Goal: Task Accomplishment & Management: Manage account settings

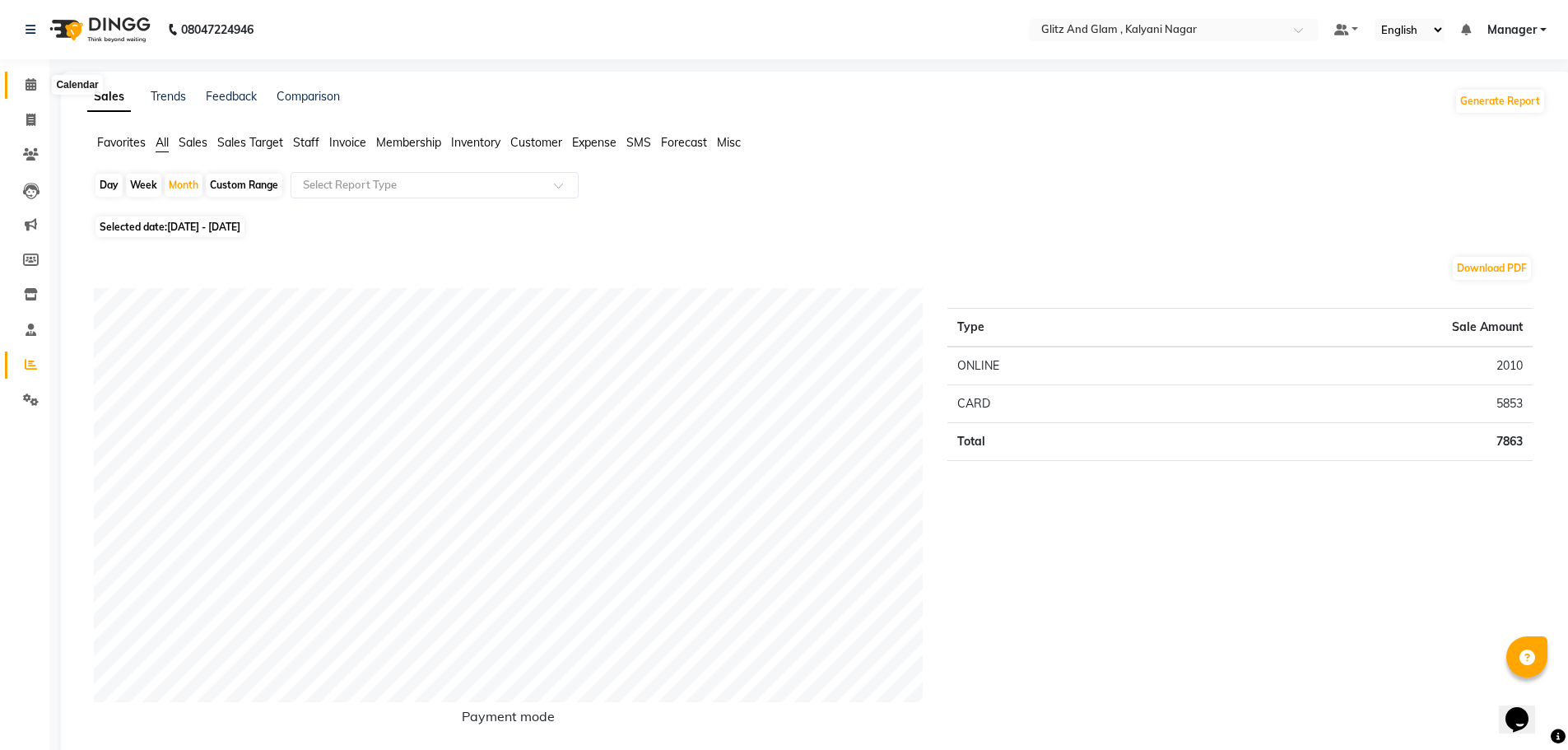
click at [34, 79] on icon at bounding box center [30, 84] width 10 height 12
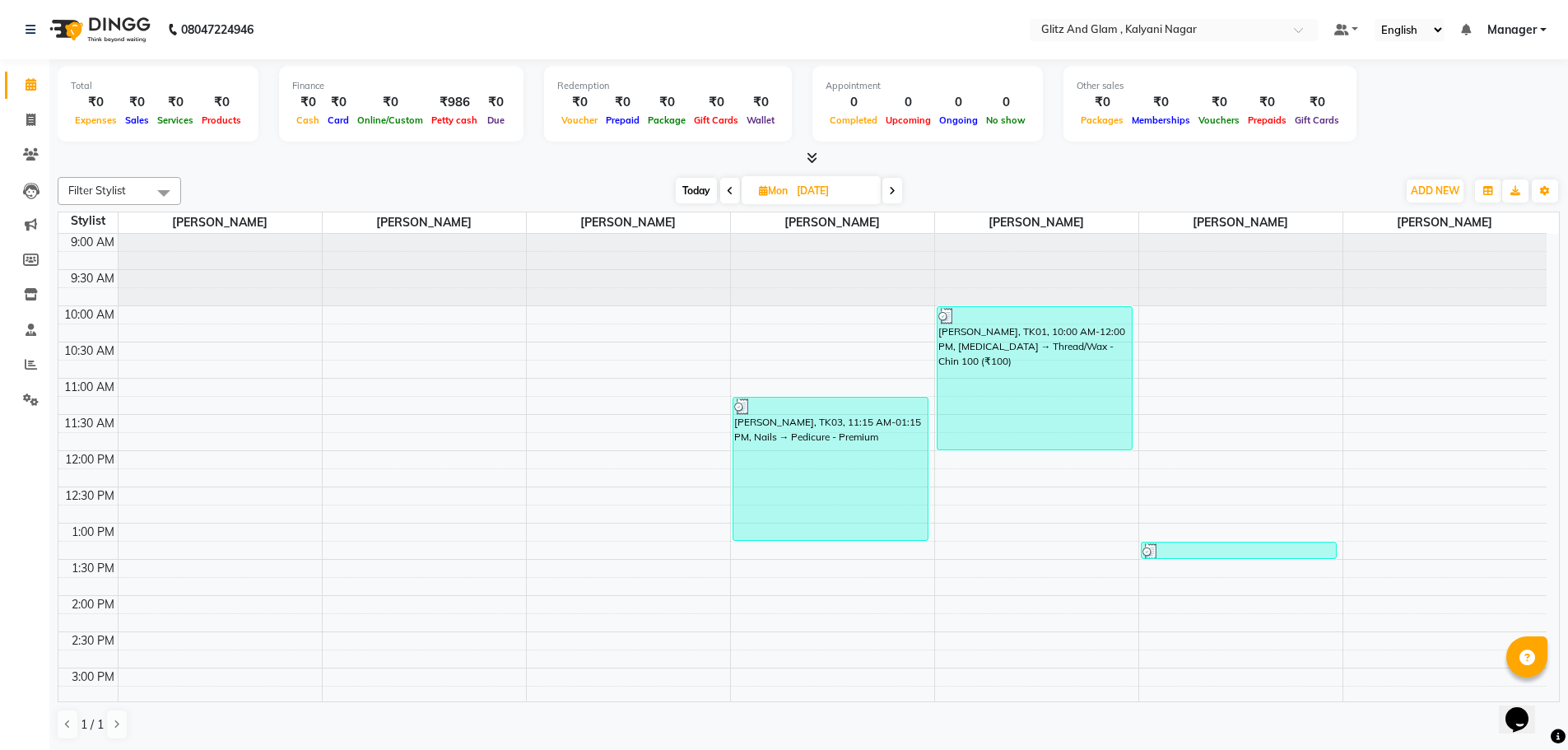
scroll to position [409, 0]
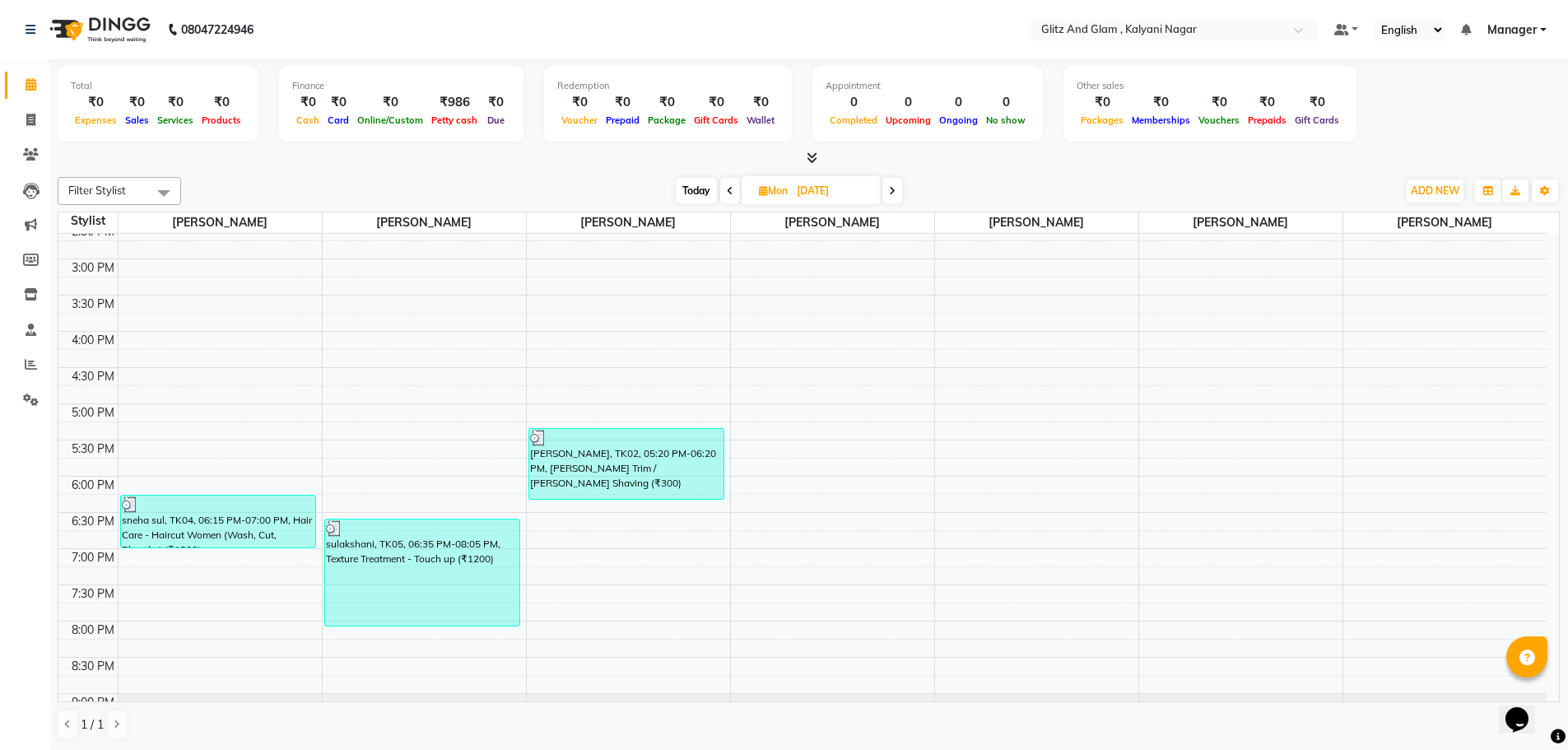
click at [896, 200] on span at bounding box center [892, 190] width 20 height 26
type input "02-09-2025"
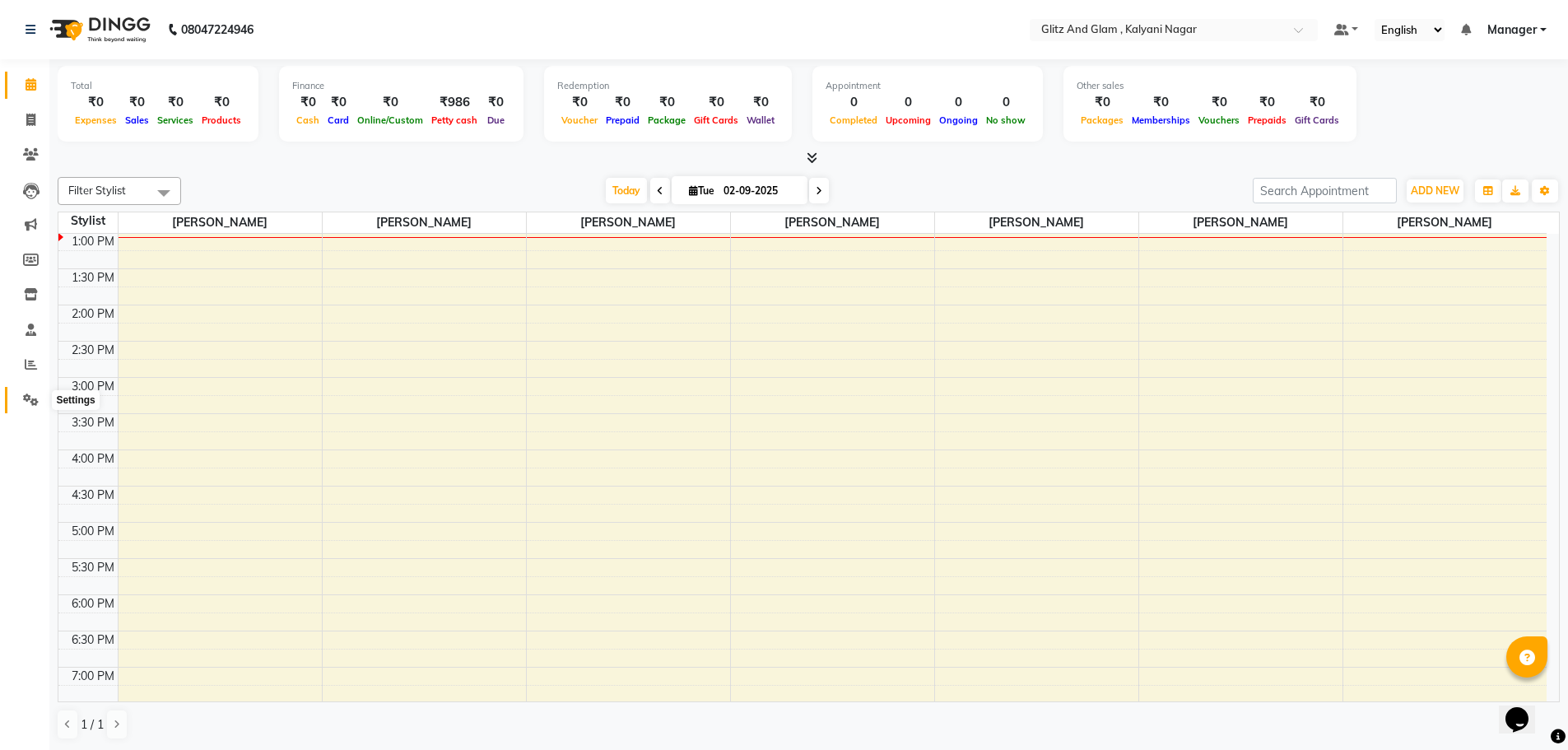
click at [31, 397] on icon at bounding box center [30, 399] width 15 height 12
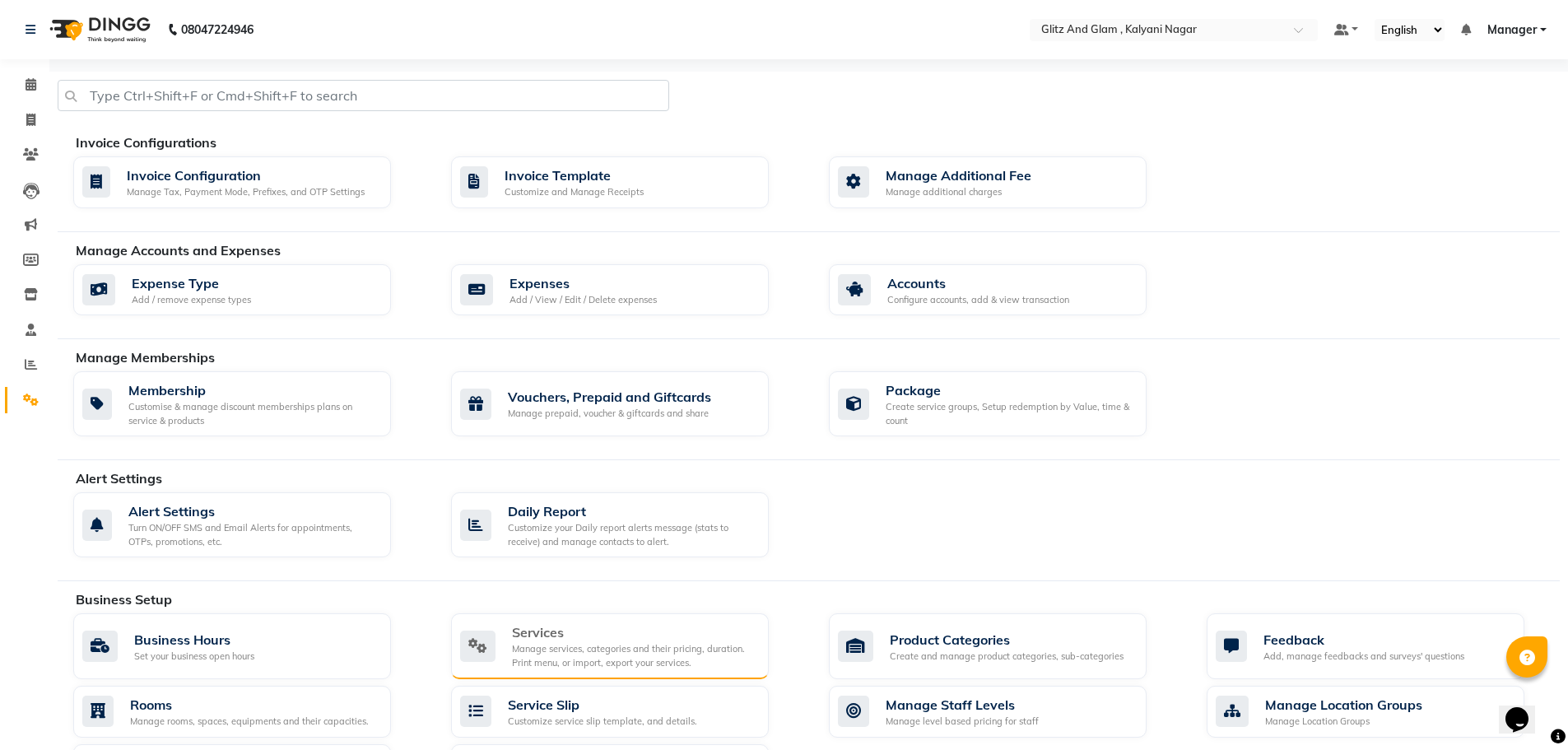
click at [574, 659] on div "Manage services, categories and their pricing, duration. Print menu, or import,…" at bounding box center [634, 656] width 244 height 28
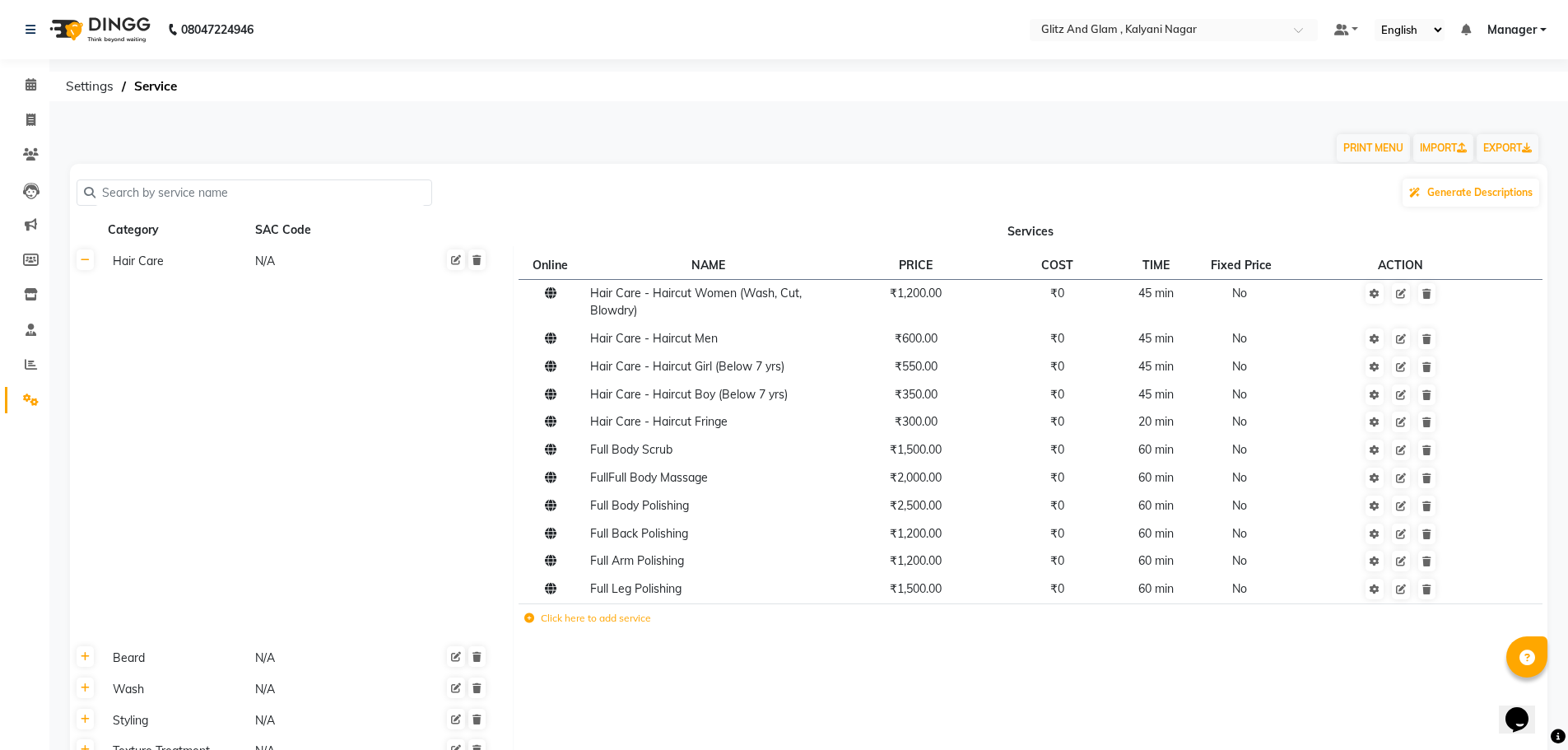
scroll to position [502, 0]
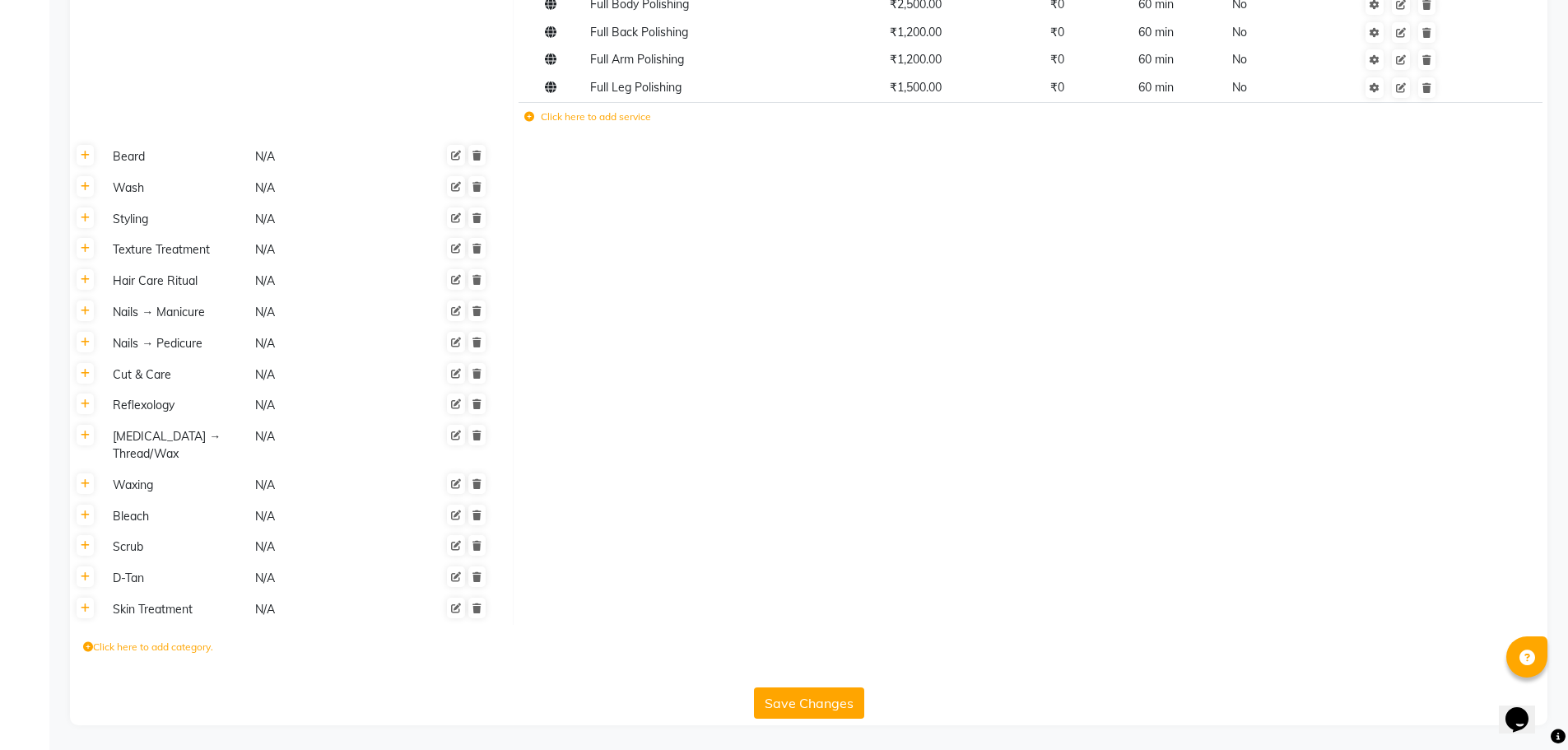
click at [147, 615] on div "Skin Treatment" at bounding box center [177, 610] width 141 height 21
click at [88, 610] on icon at bounding box center [86, 608] width 10 height 10
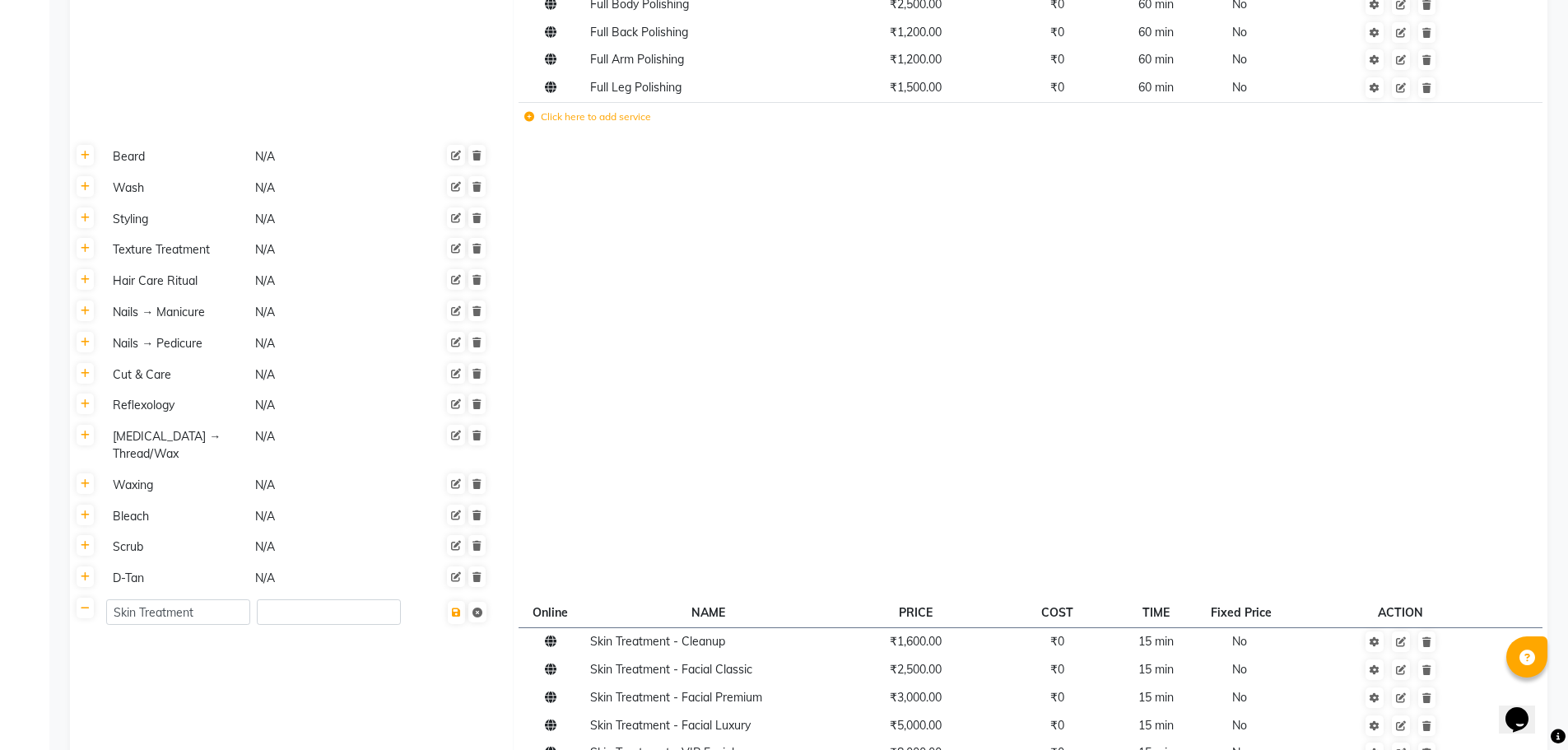
scroll to position [739, 0]
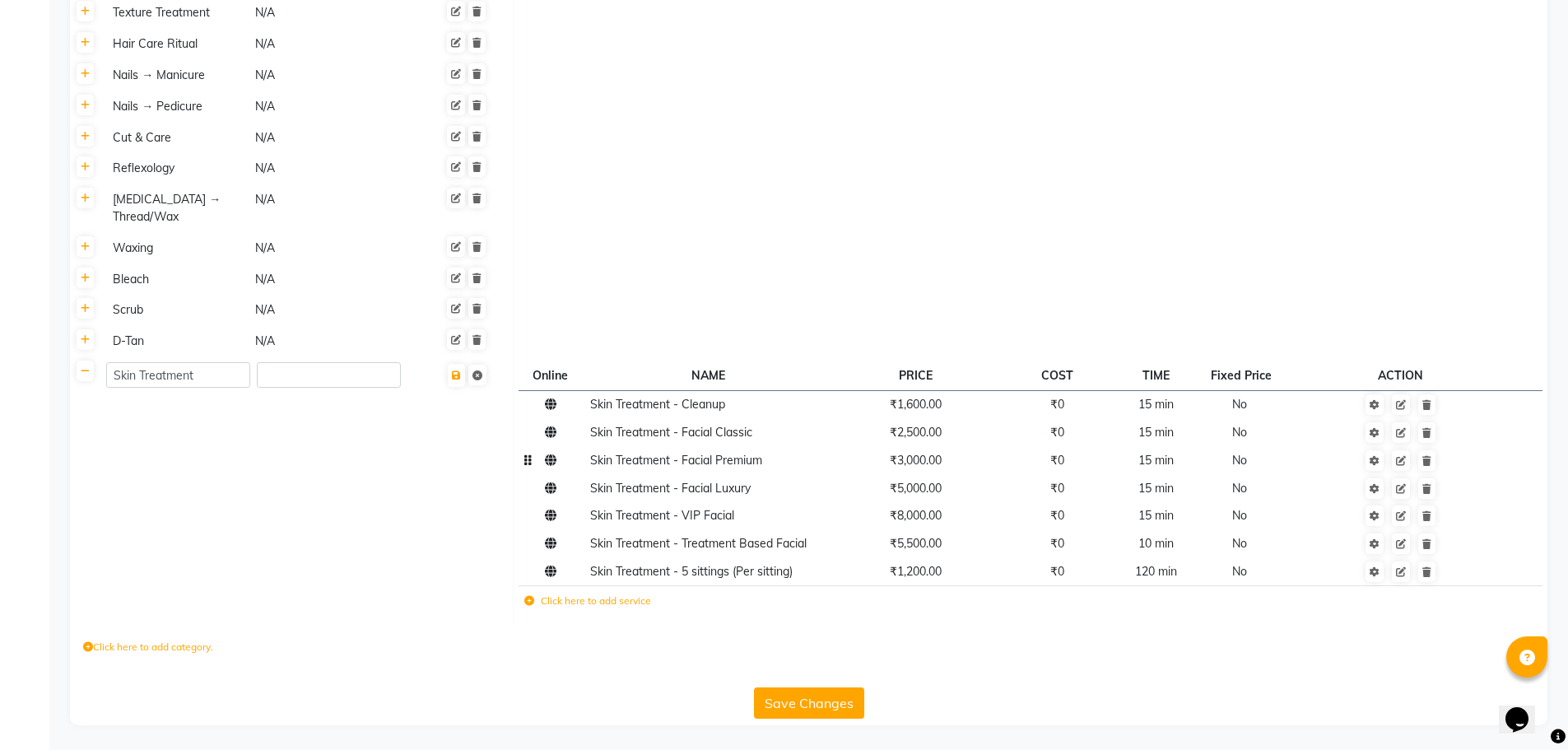
click at [902, 462] on span "₹3,000.00" at bounding box center [915, 461] width 51 height 15
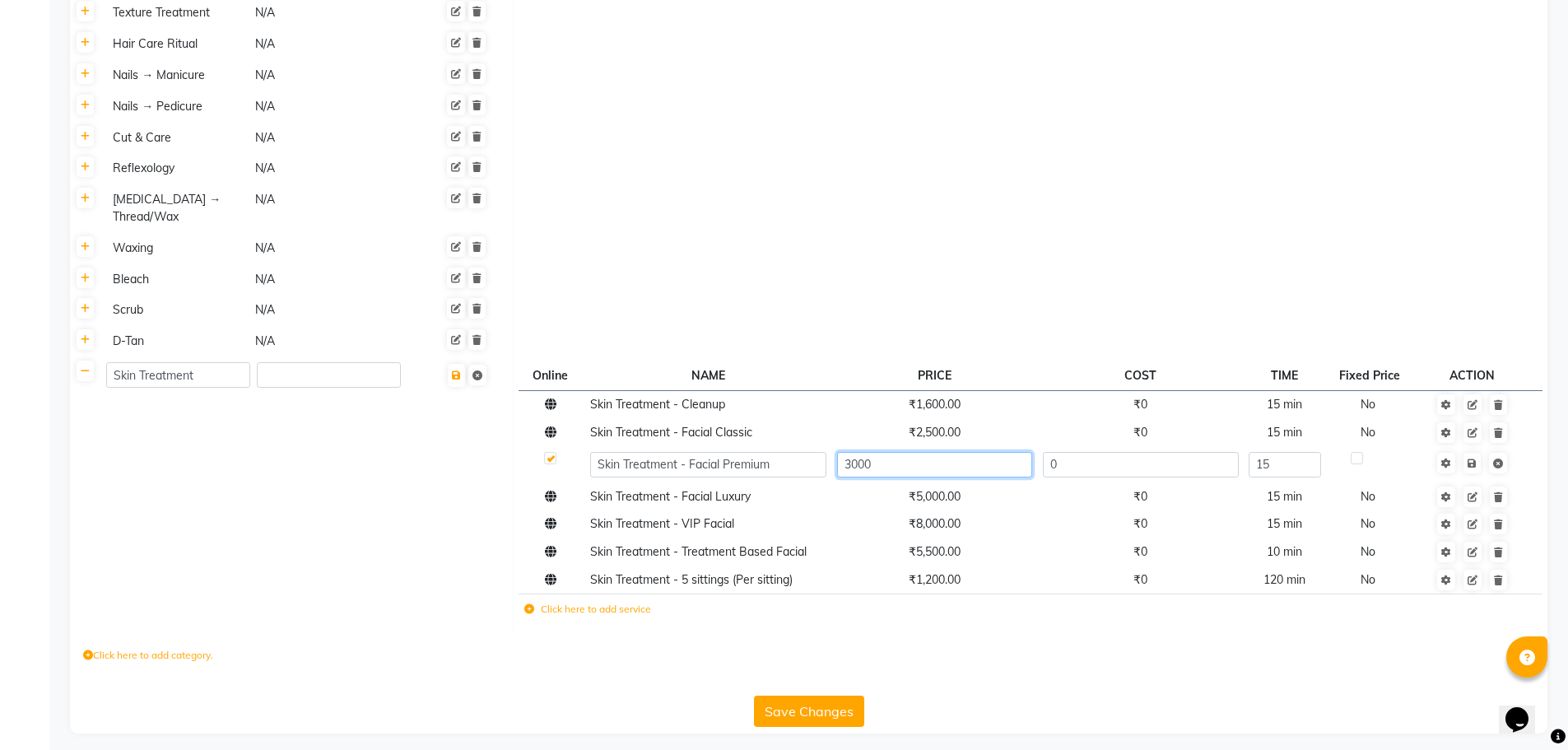
click at [851, 462] on input "3000" at bounding box center [934, 464] width 195 height 26
type input "000"
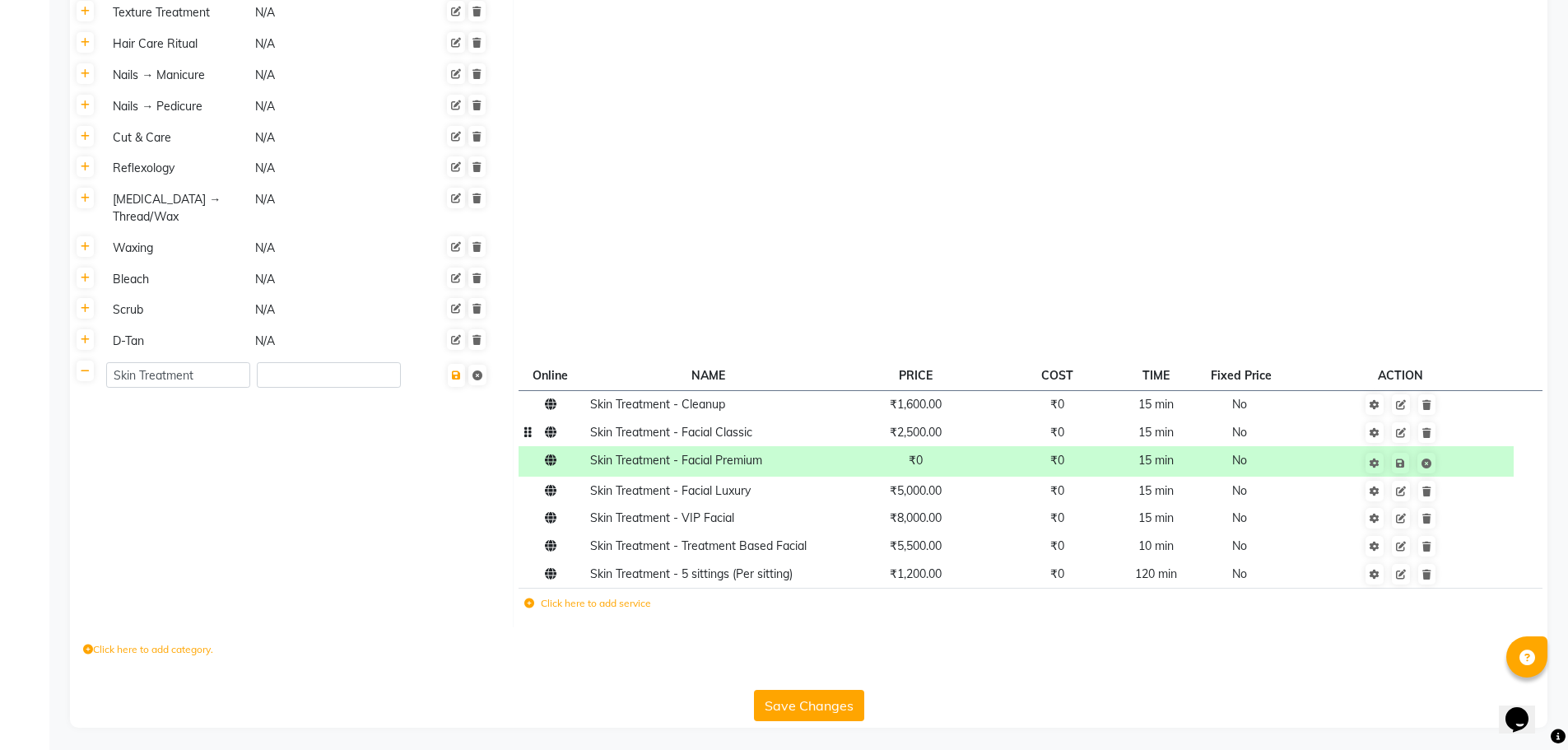
click at [931, 433] on span "₹2,500.00" at bounding box center [915, 432] width 51 height 15
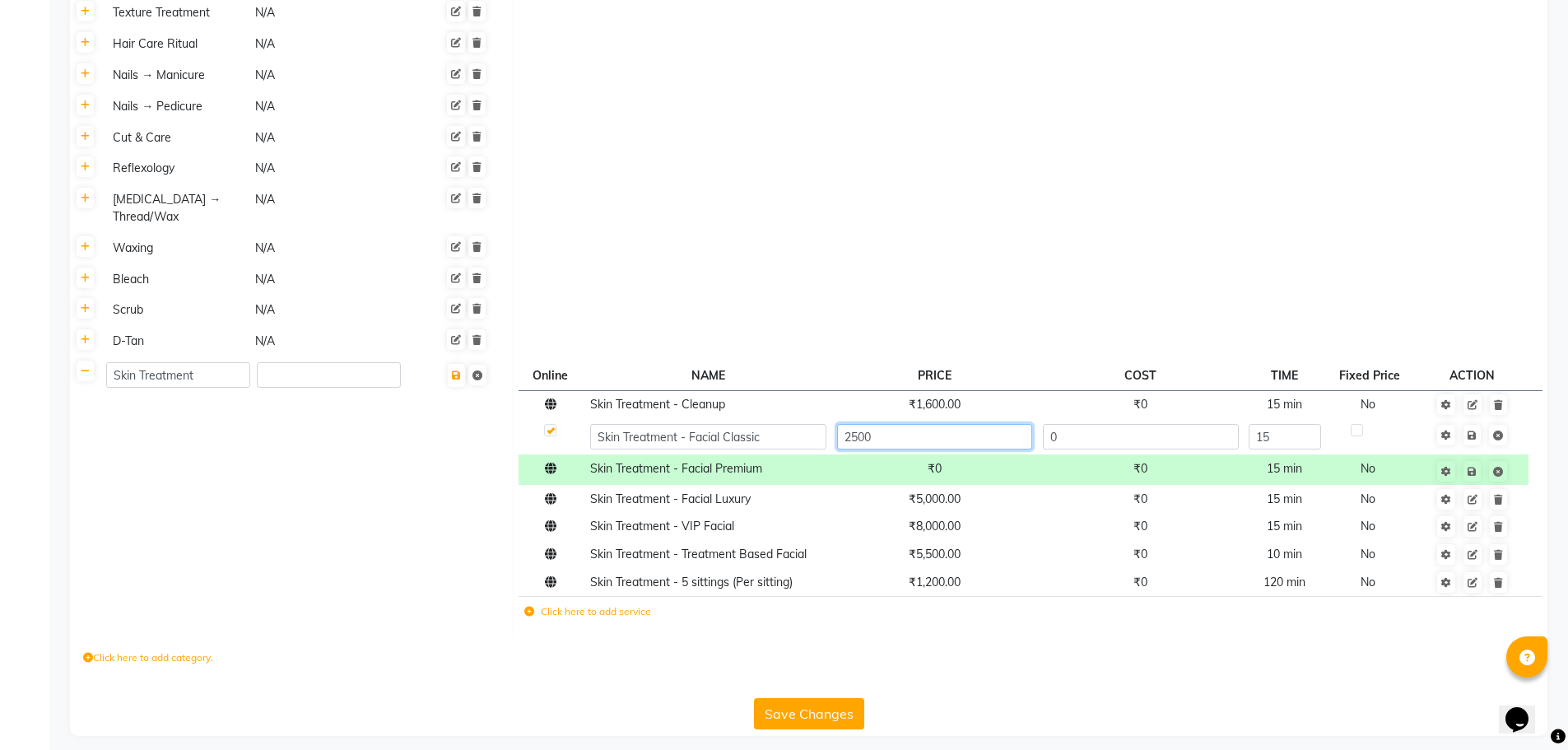
click at [901, 433] on input "2500" at bounding box center [934, 436] width 195 height 26
type input "2"
type input "3000"
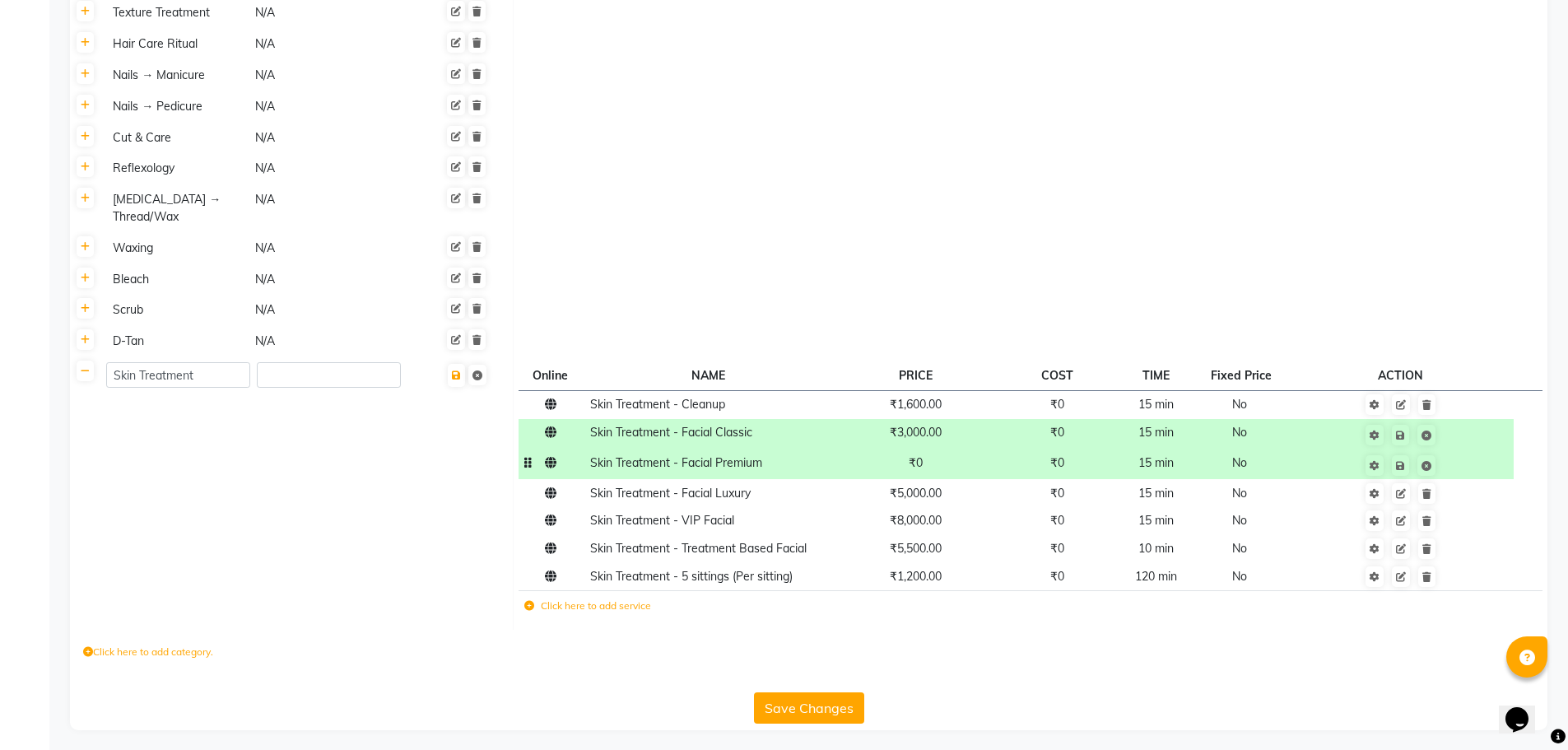
click at [950, 470] on td "₹0" at bounding box center [915, 464] width 167 height 30
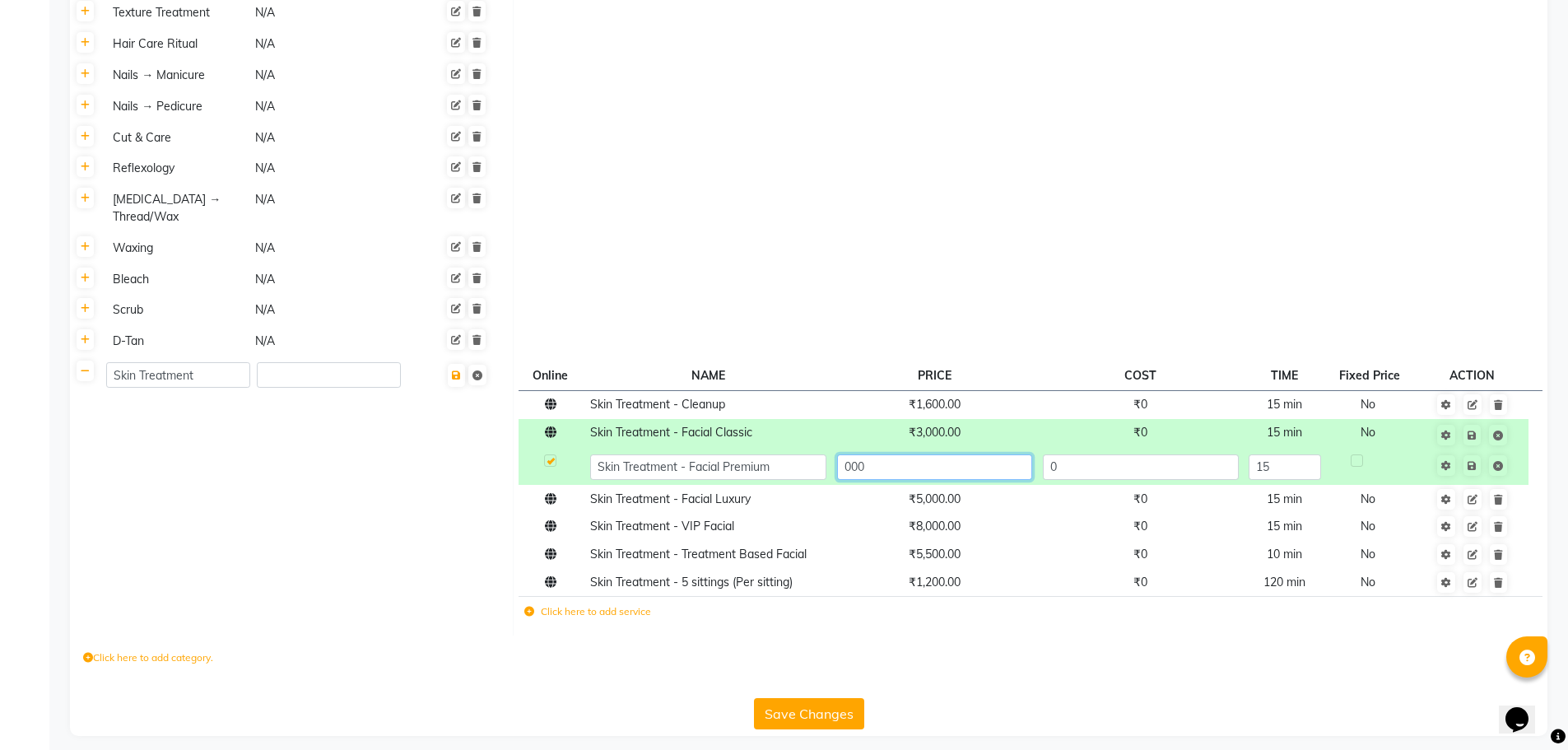
click at [875, 464] on input "000" at bounding box center [934, 466] width 195 height 26
type input "0"
type input "4000"
click at [820, 718] on button "Save Changes" at bounding box center [809, 714] width 110 height 31
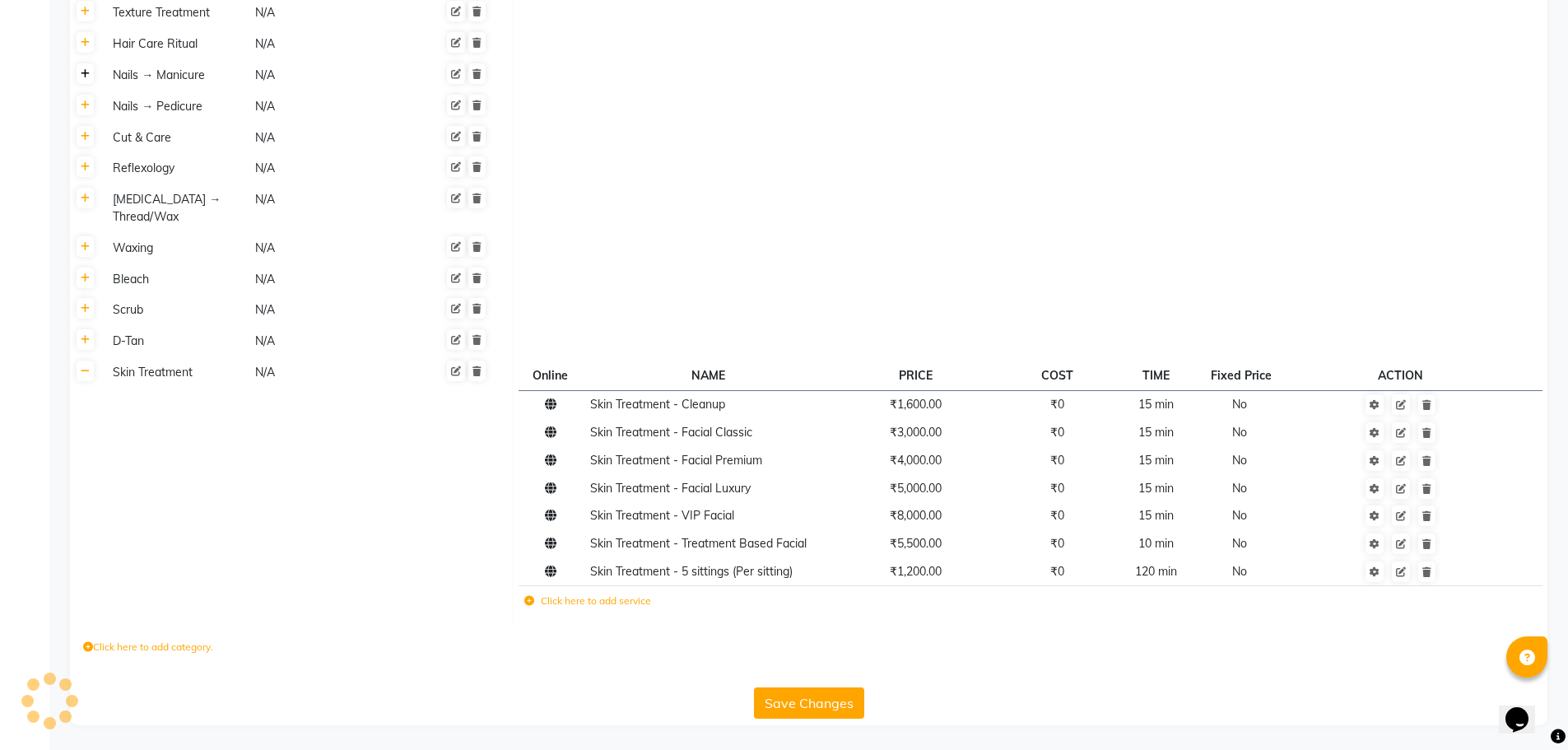
click at [86, 71] on icon at bounding box center [86, 74] width 10 height 10
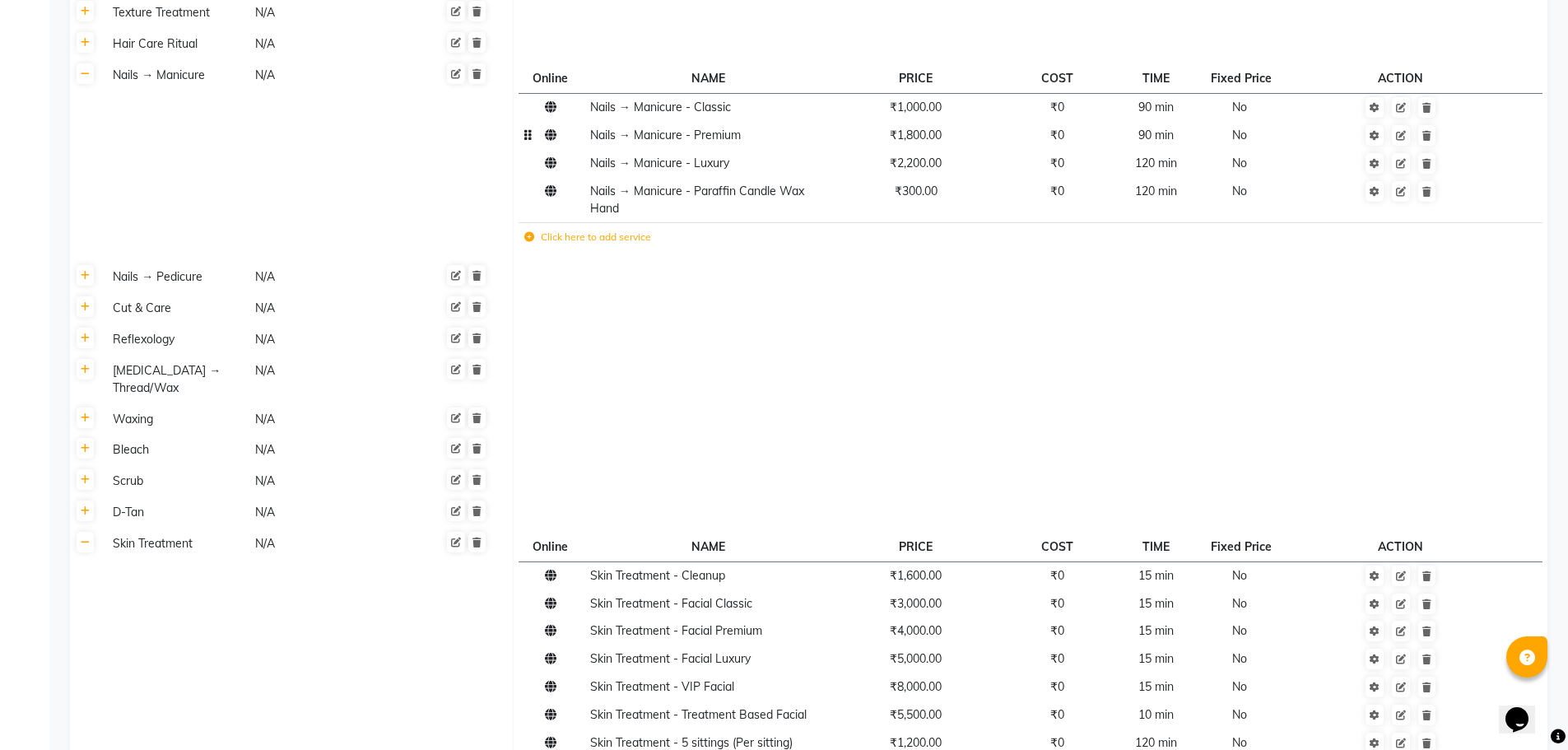
click at [920, 128] on span "₹1,800.00" at bounding box center [915, 135] width 51 height 15
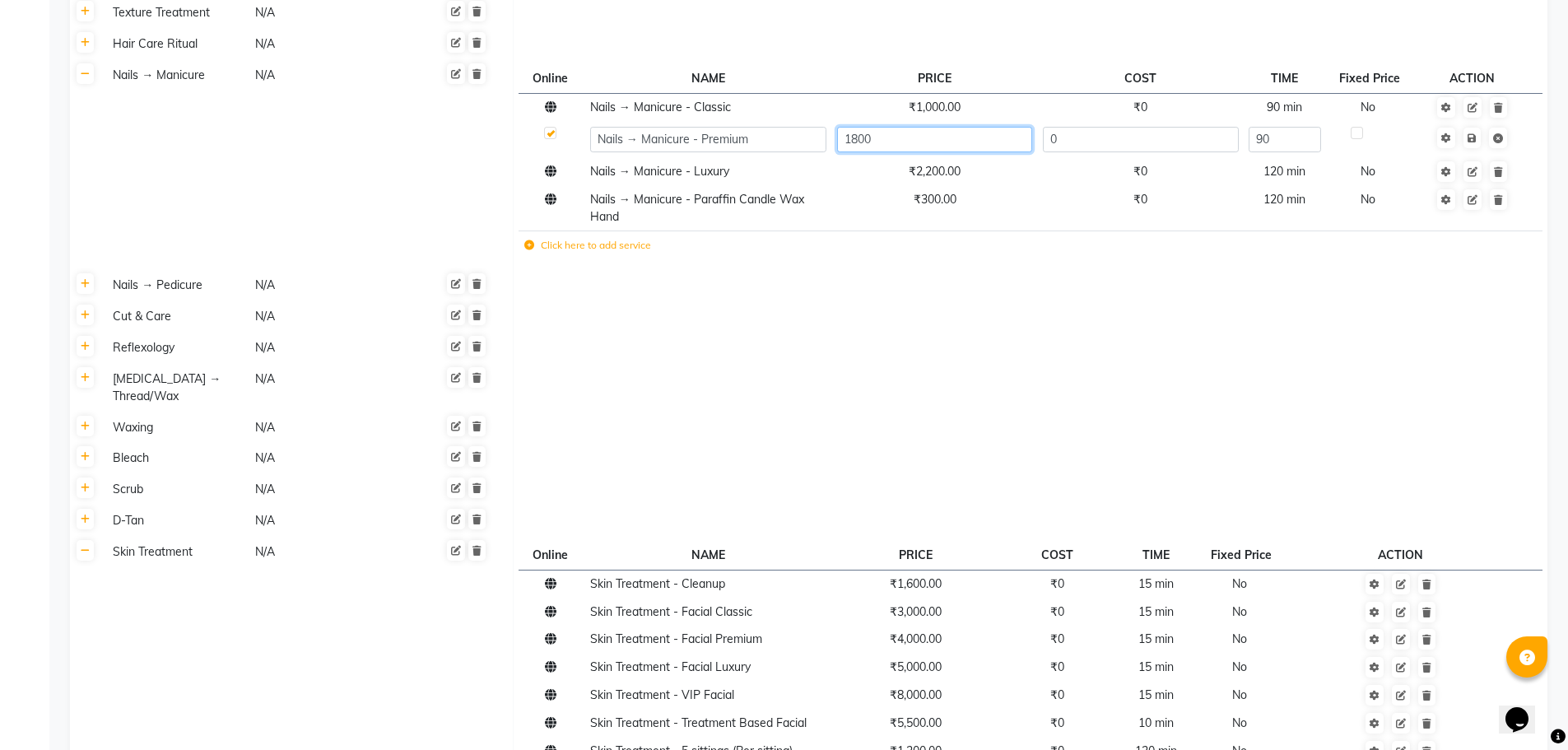
click at [893, 145] on input "1800" at bounding box center [934, 139] width 195 height 26
type input "1"
type input "2000"
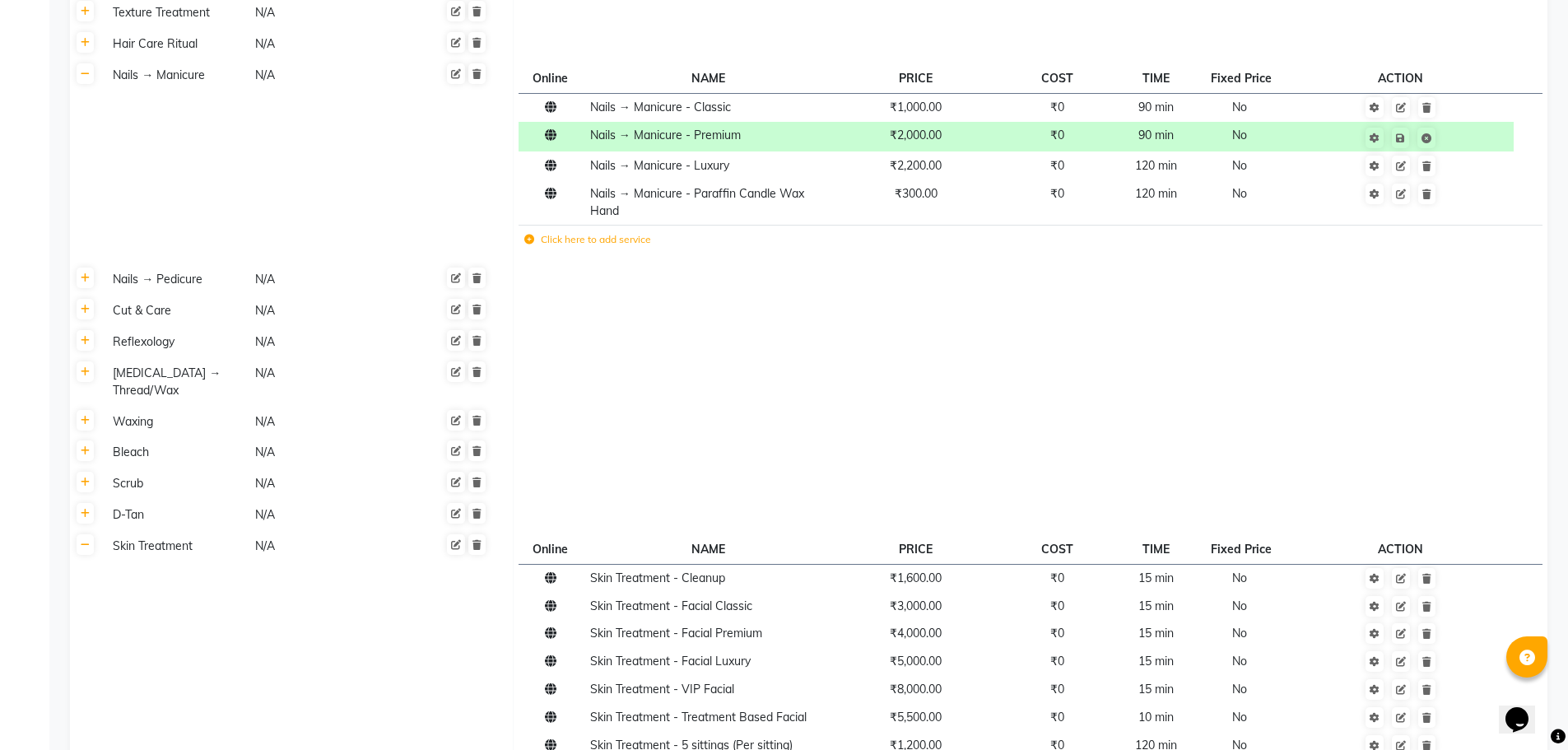
click at [870, 296] on tbody "Hair Care N/A Online NAME PRICE COST TIME Fixed Price ACTION Hair Care - Haircu…" at bounding box center [809, 153] width 1478 height 1291
click at [919, 146] on td "₹2,000.00" at bounding box center [915, 137] width 167 height 30
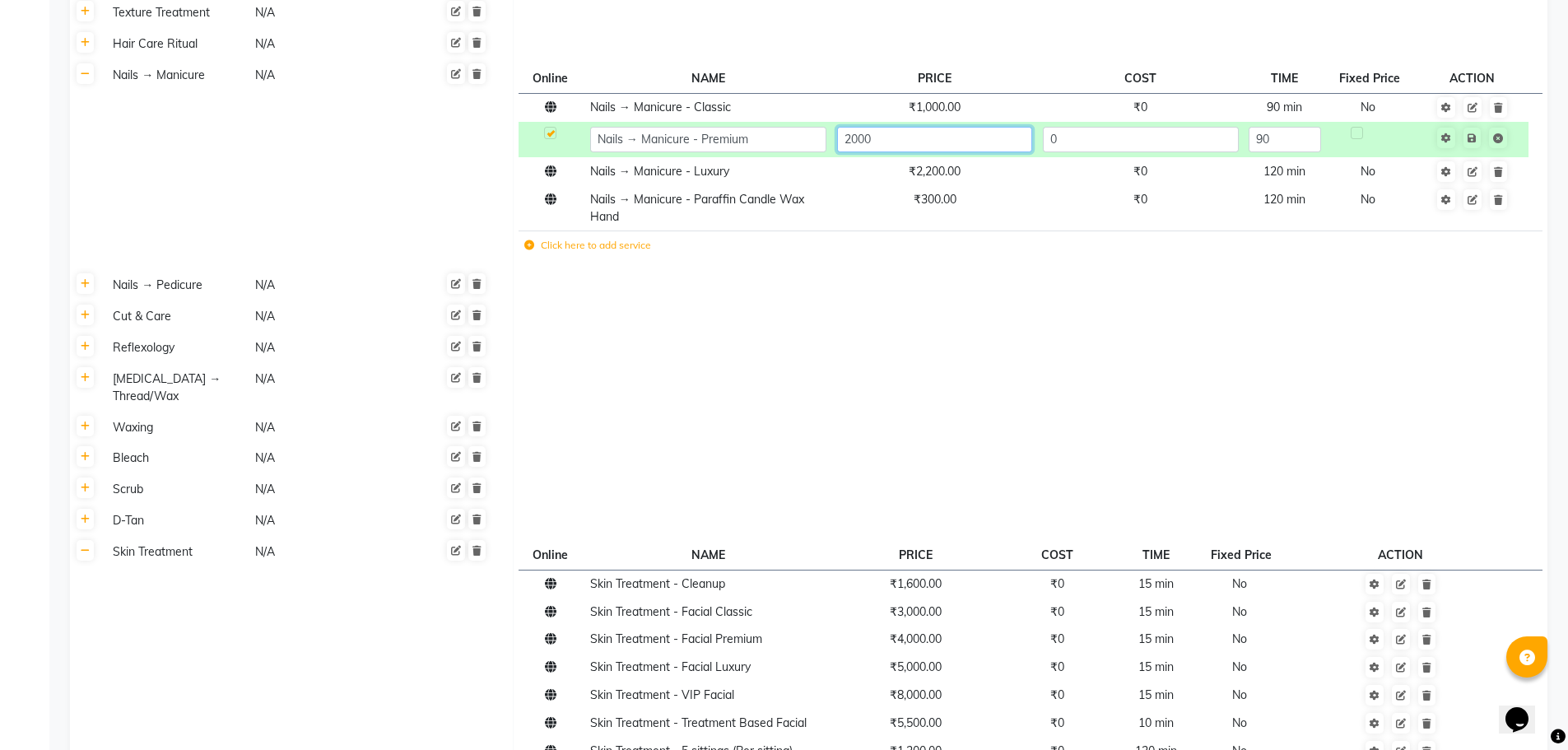
click at [883, 146] on input "2000" at bounding box center [934, 139] width 195 height 26
type input "2"
type input "1800"
click at [785, 428] on td at bounding box center [1030, 426] width 1034 height 31
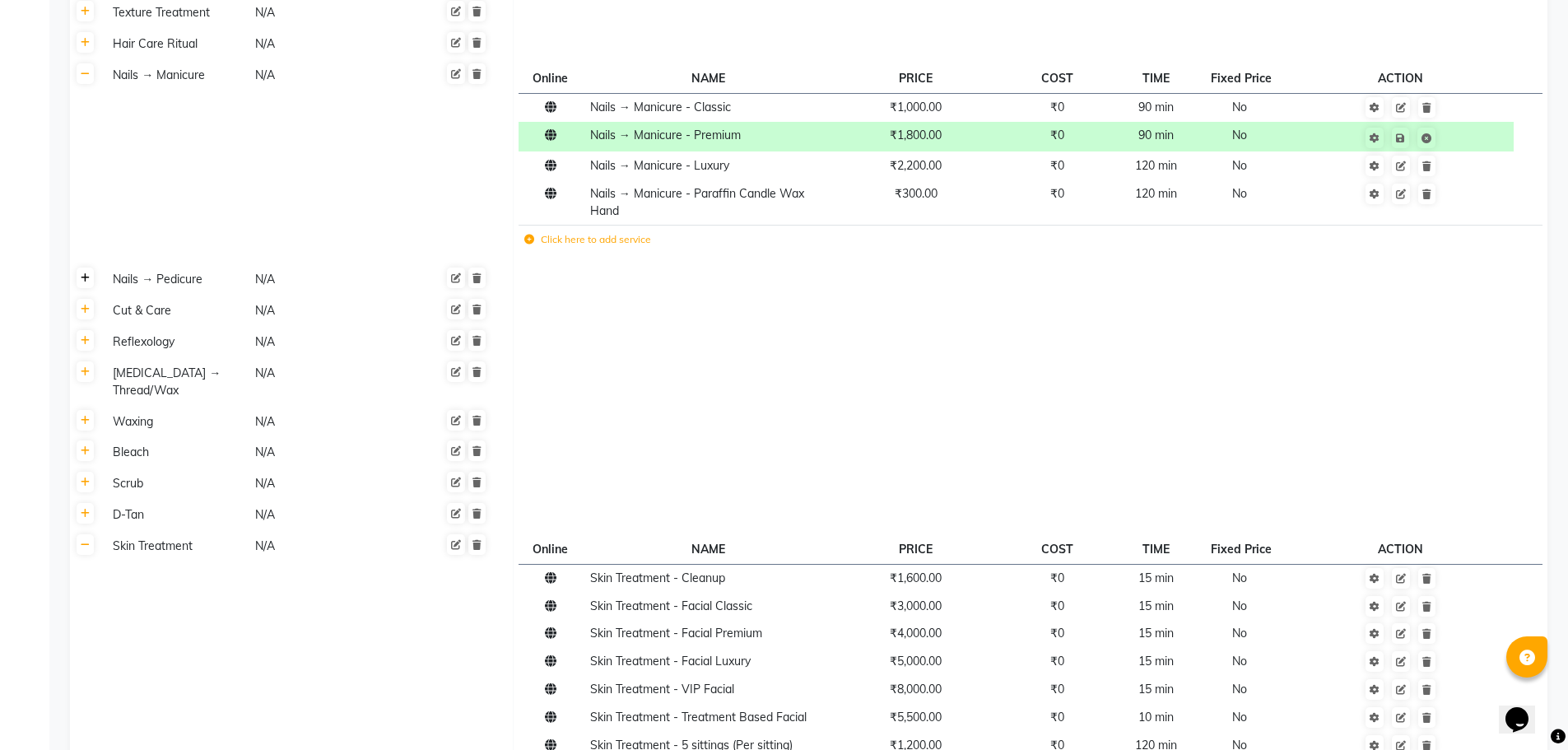
click at [82, 275] on icon at bounding box center [86, 278] width 10 height 10
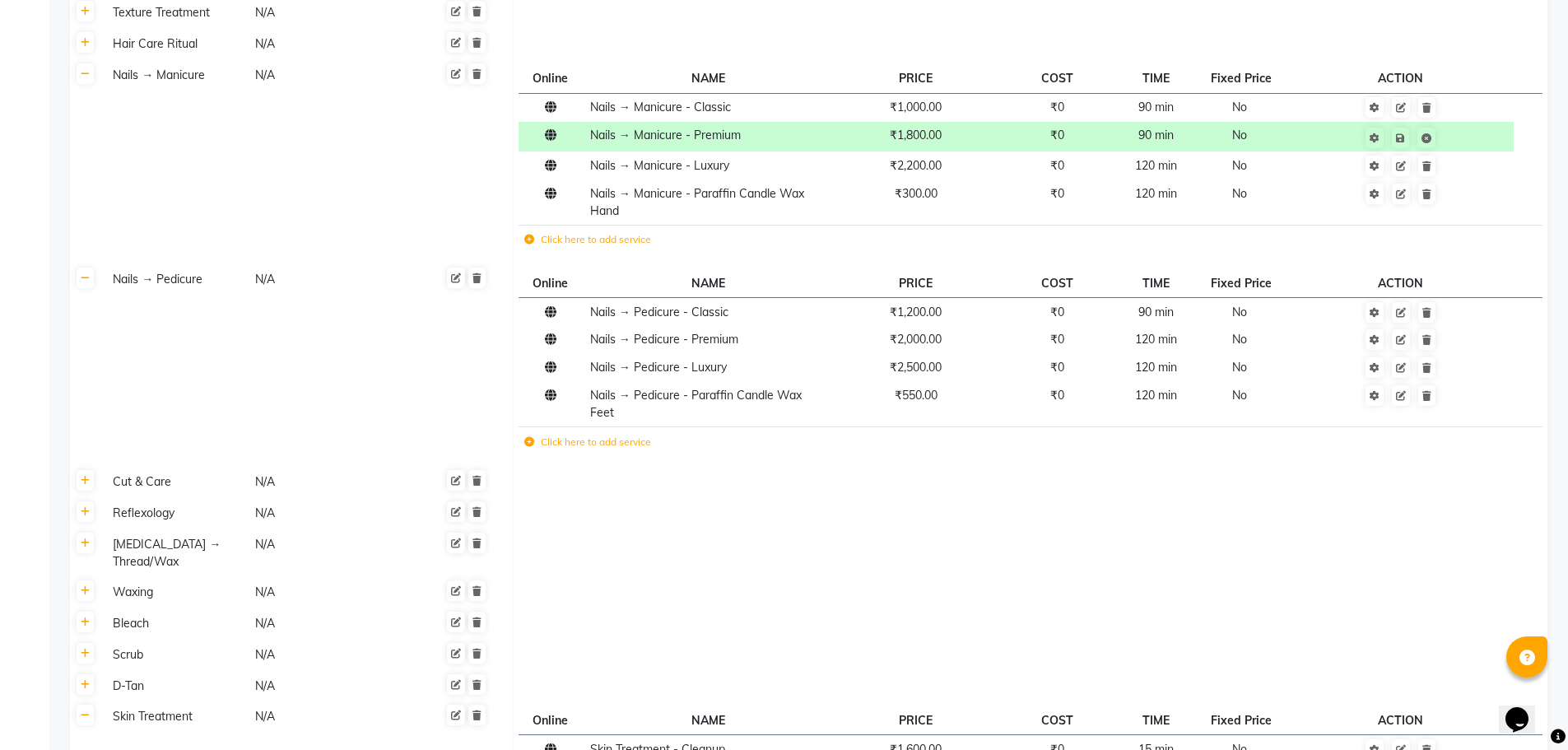
scroll to position [0, 0]
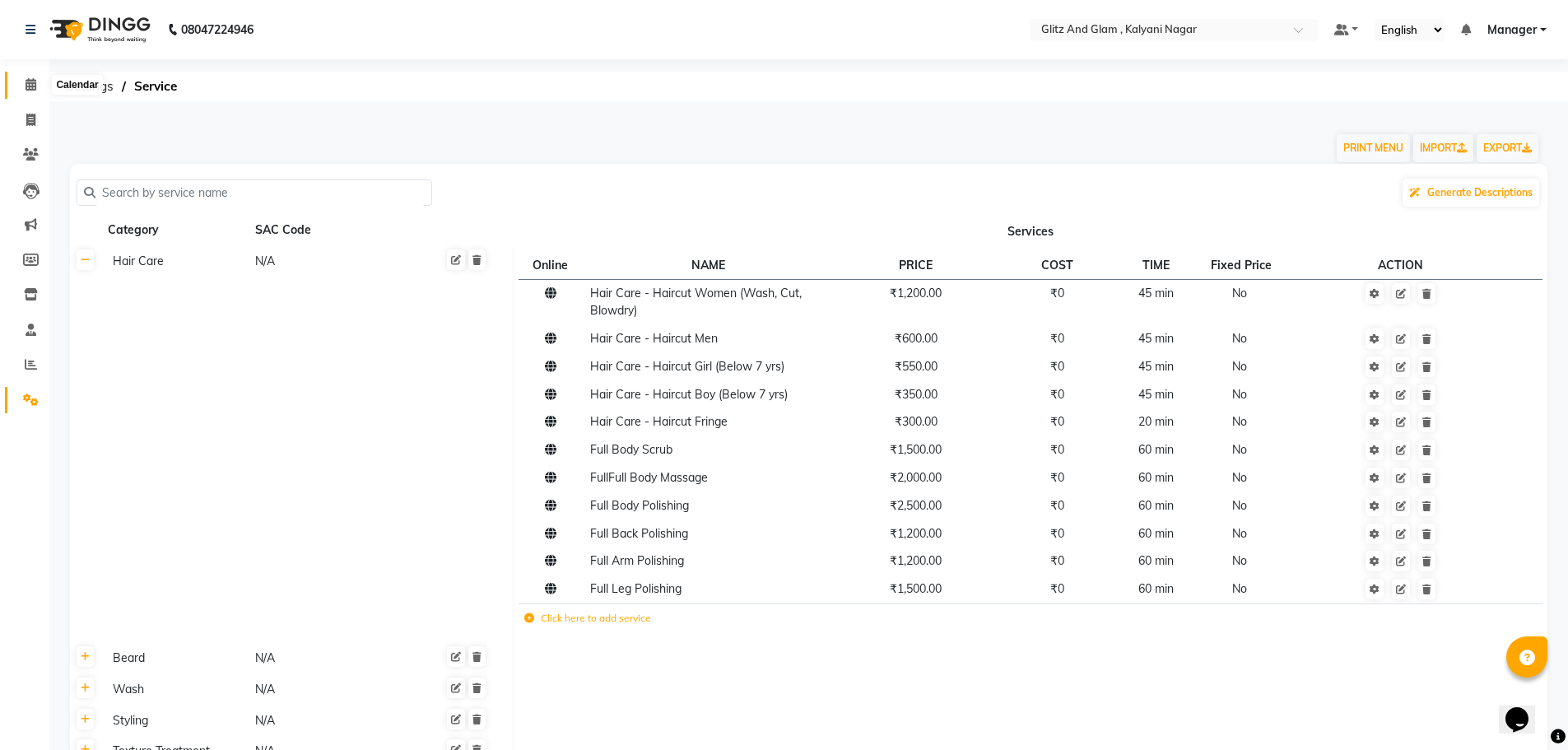
click at [27, 76] on span at bounding box center [30, 86] width 29 height 19
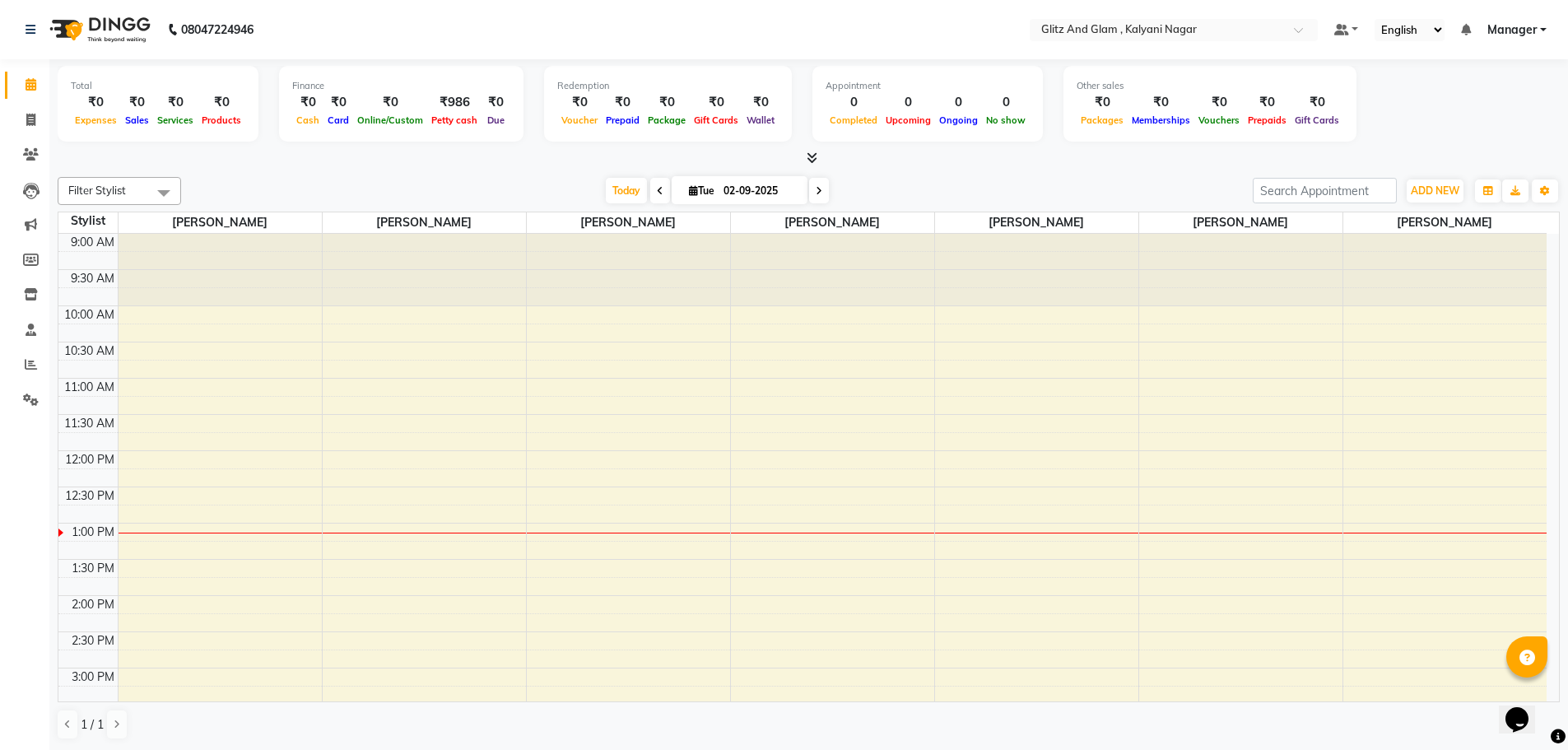
click at [661, 190] on span at bounding box center [659, 190] width 20 height 26
type input "01-09-2025"
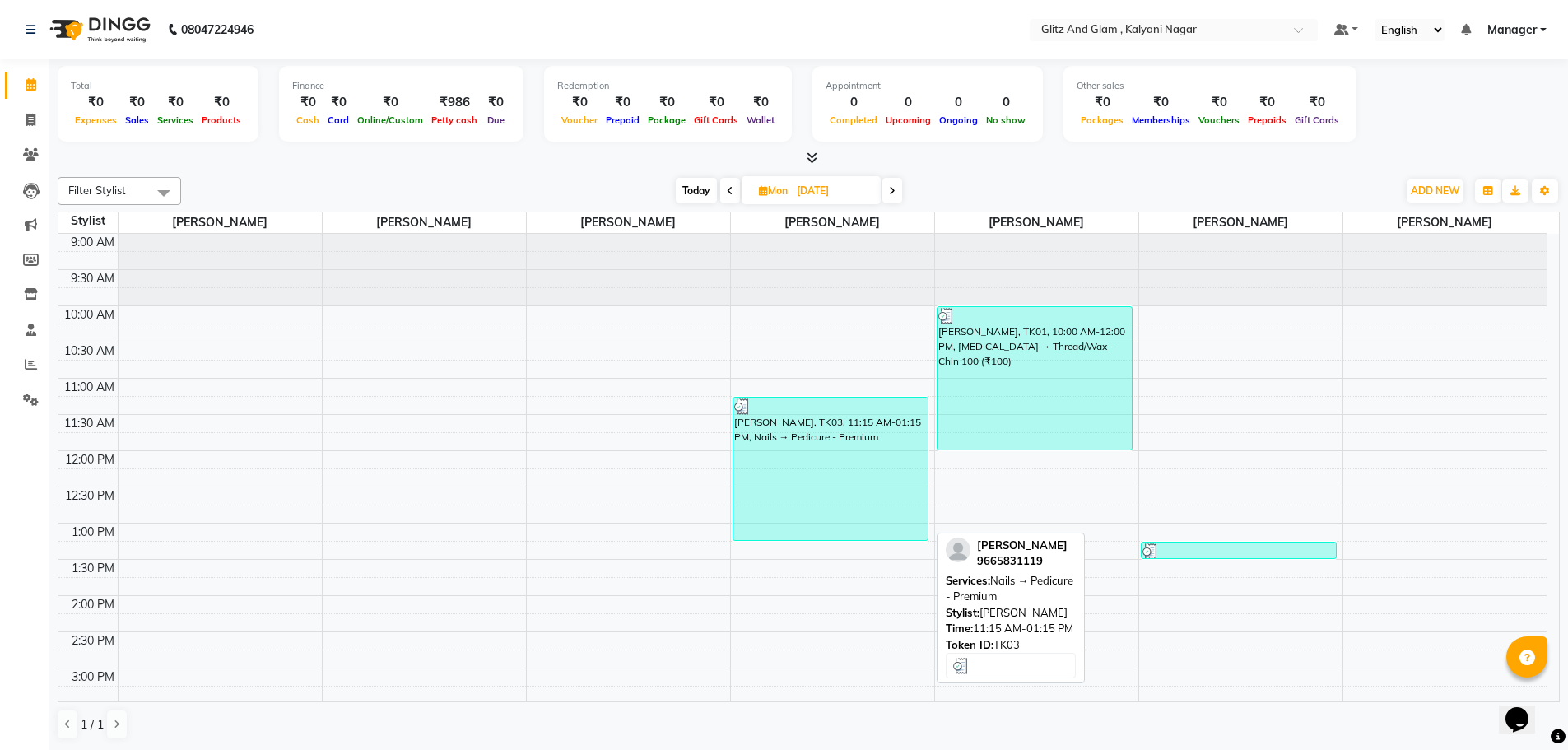
click at [863, 505] on div "Aarti Salvi, TK03, 11:15 AM-01:15 PM, Nails → Pedicure - Premium" at bounding box center [831, 469] width 195 height 143
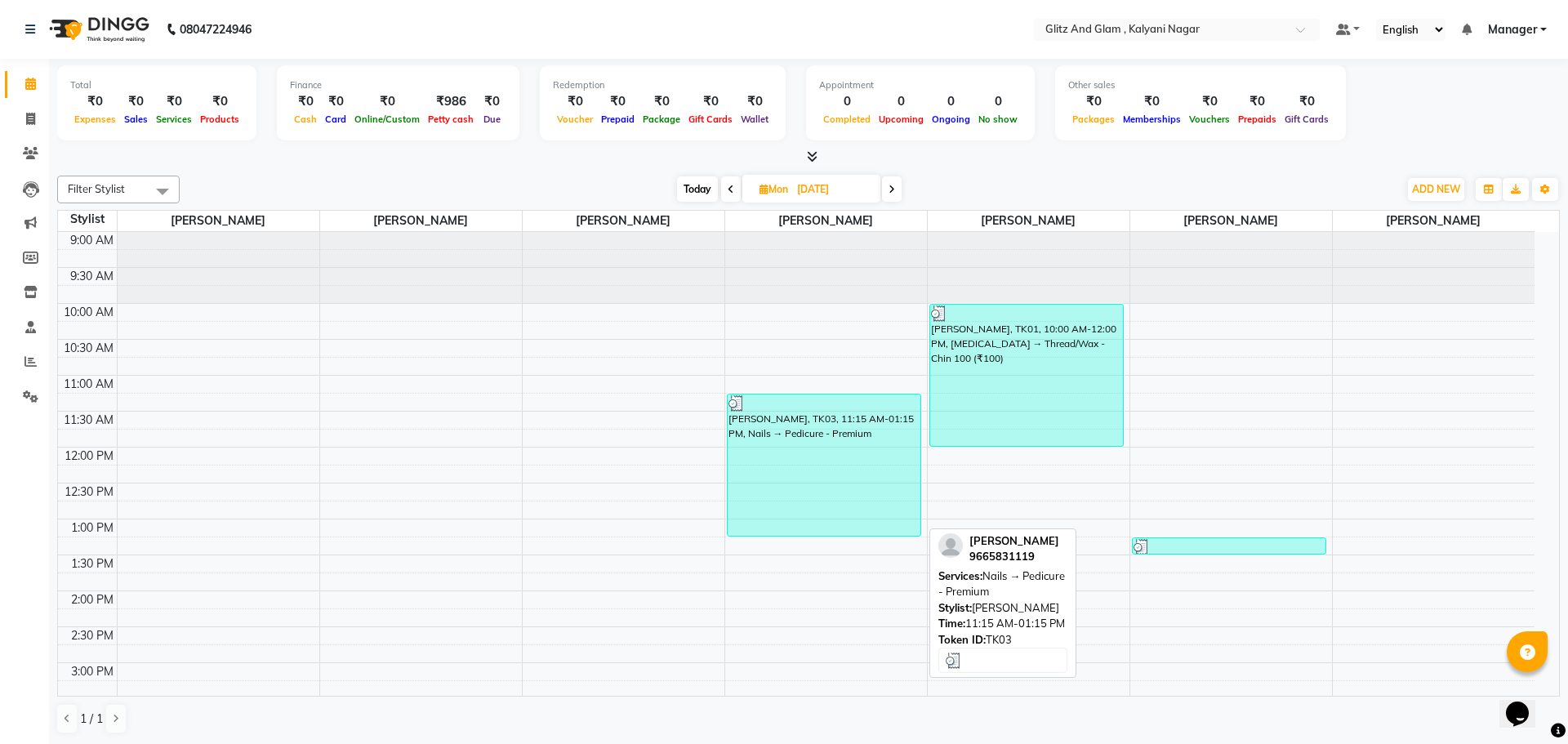
select select "3"
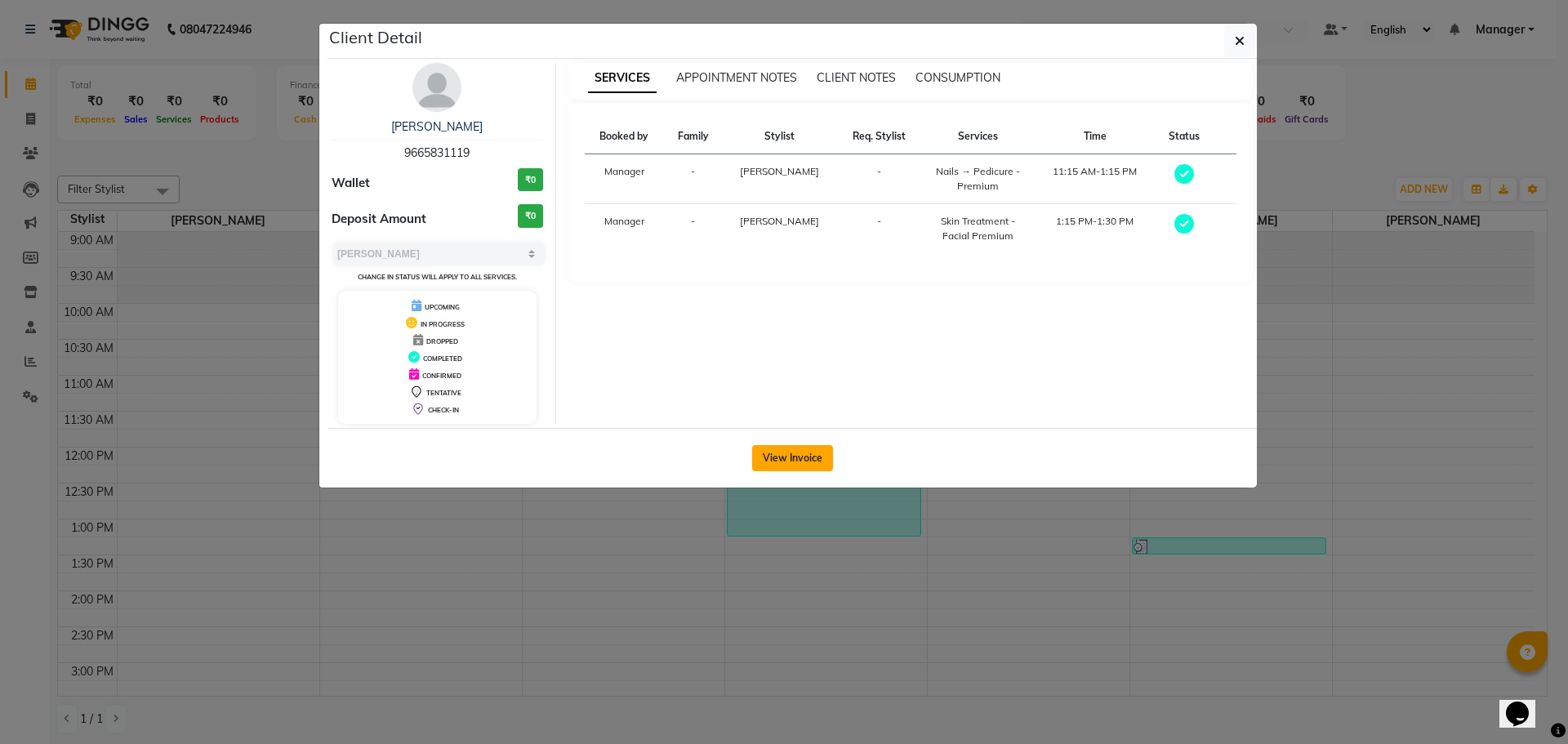
click at [791, 458] on button "View Invoice" at bounding box center [793, 458] width 81 height 26
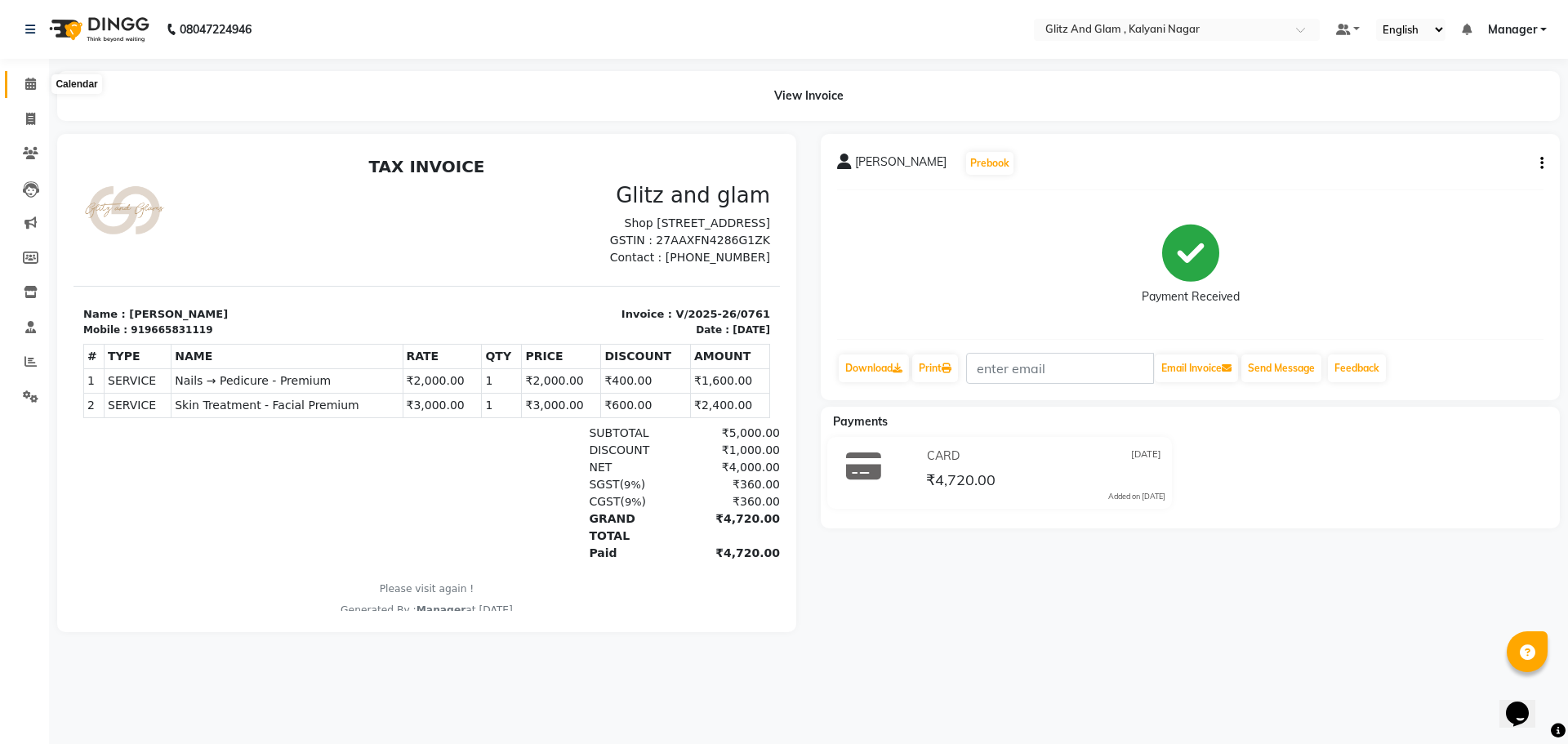
click at [33, 83] on icon at bounding box center [30, 83] width 10 height 12
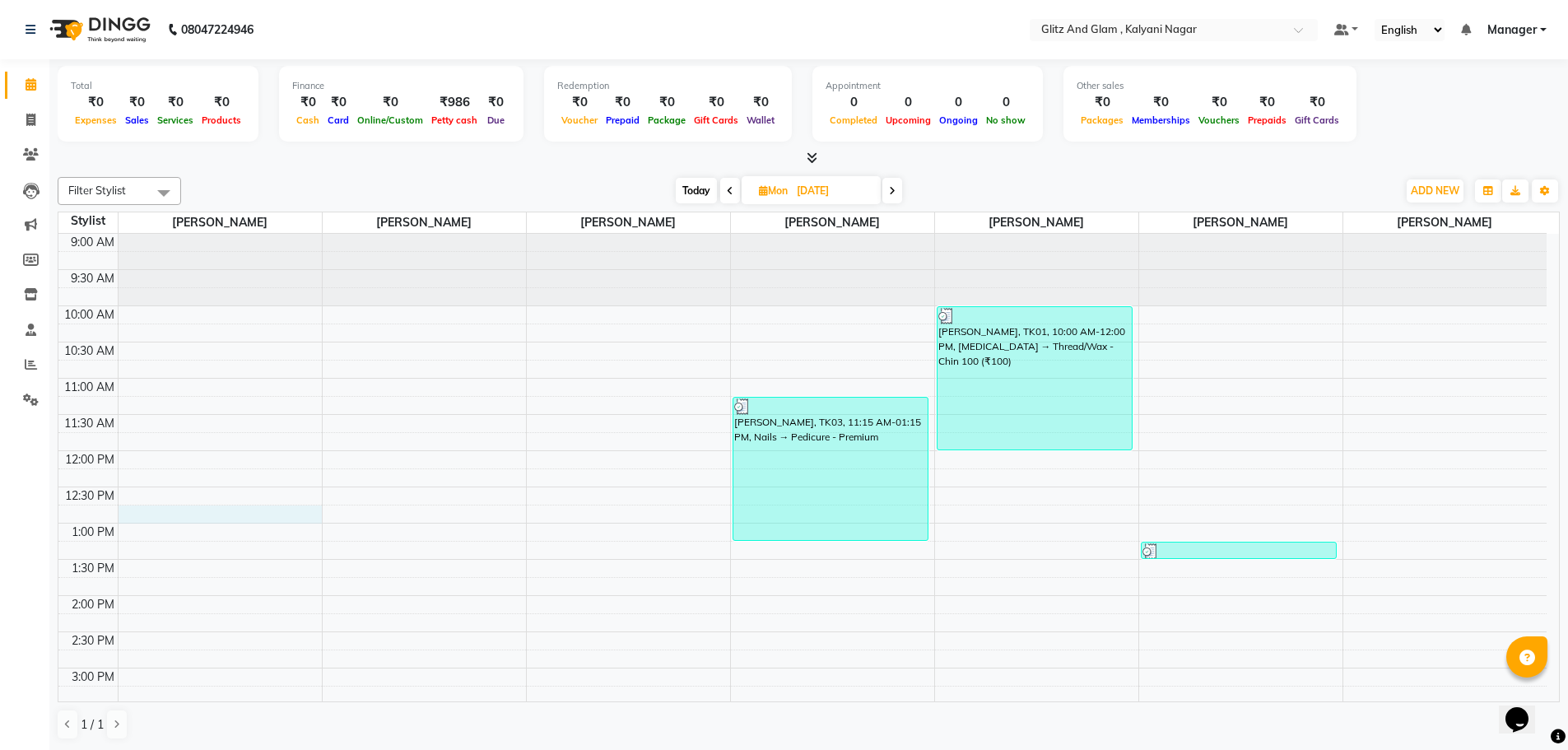
click at [283, 522] on div "9:00 AM 9:30 AM 10:00 AM 10:30 AM 11:00 AM 11:30 AM 12:00 PM 12:30 PM 1:00 PM 1…" at bounding box center [802, 704] width 1488 height 941
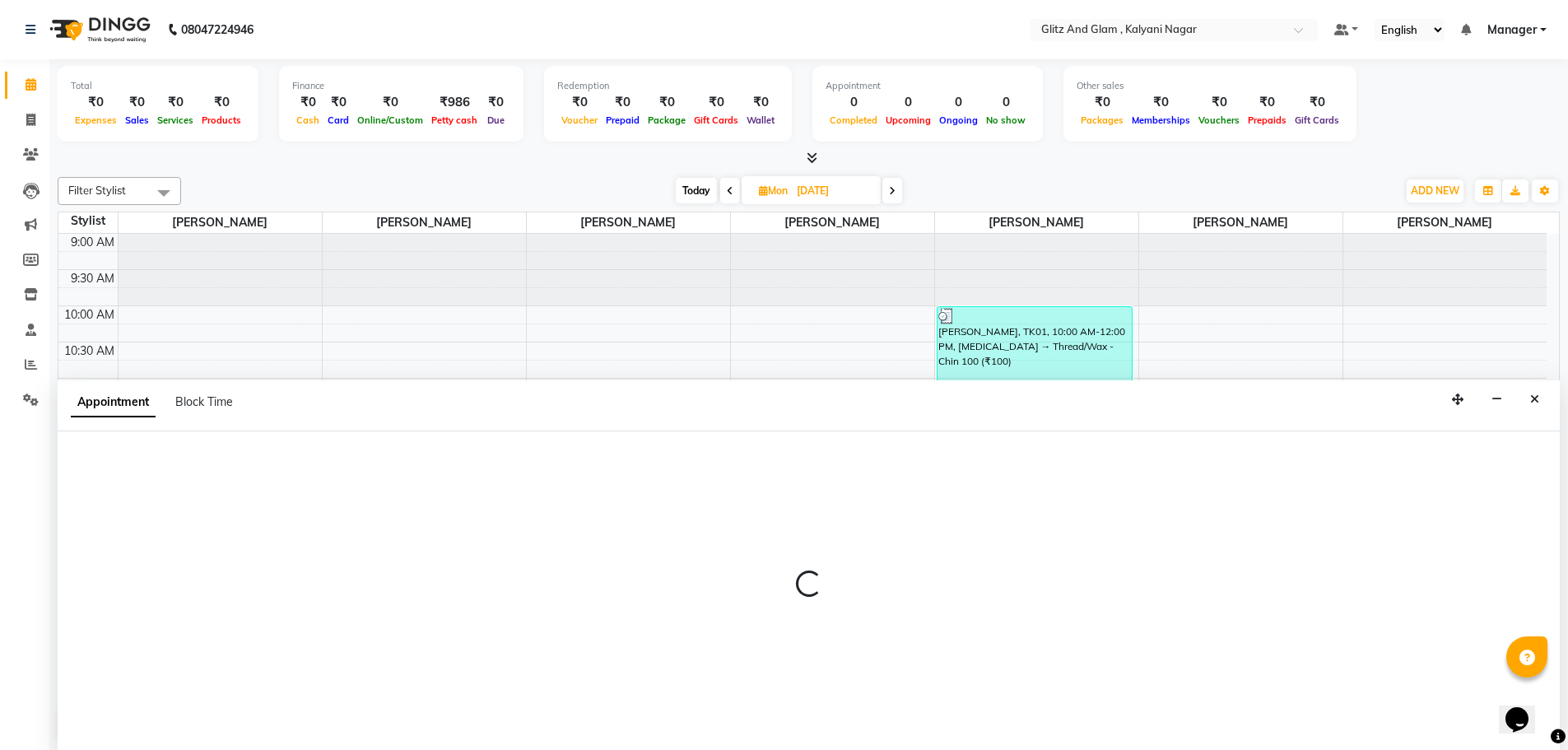
scroll to position [1, 0]
select select "65893"
select select "765"
select select "tentative"
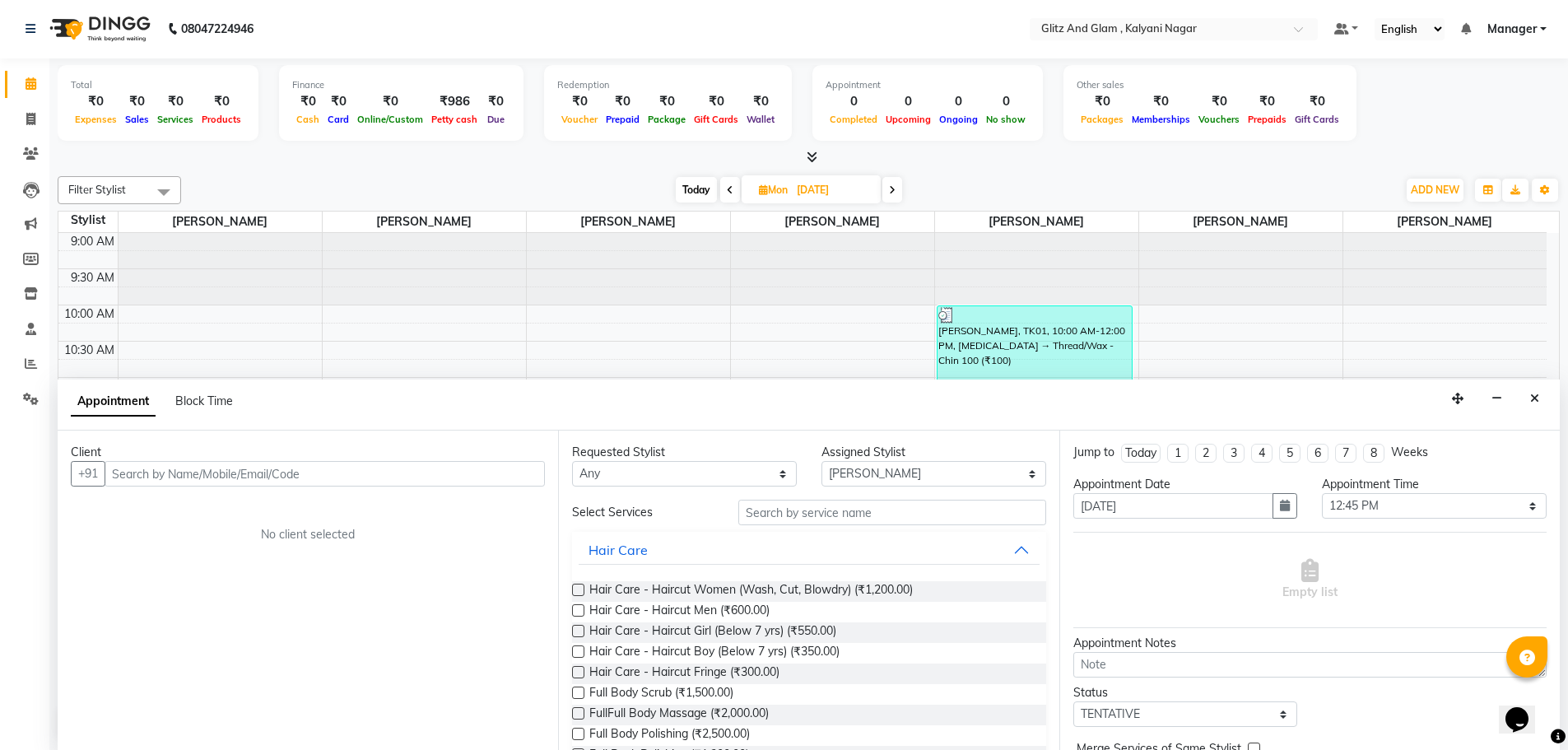
click at [339, 479] on input "text" at bounding box center [324, 473] width 441 height 26
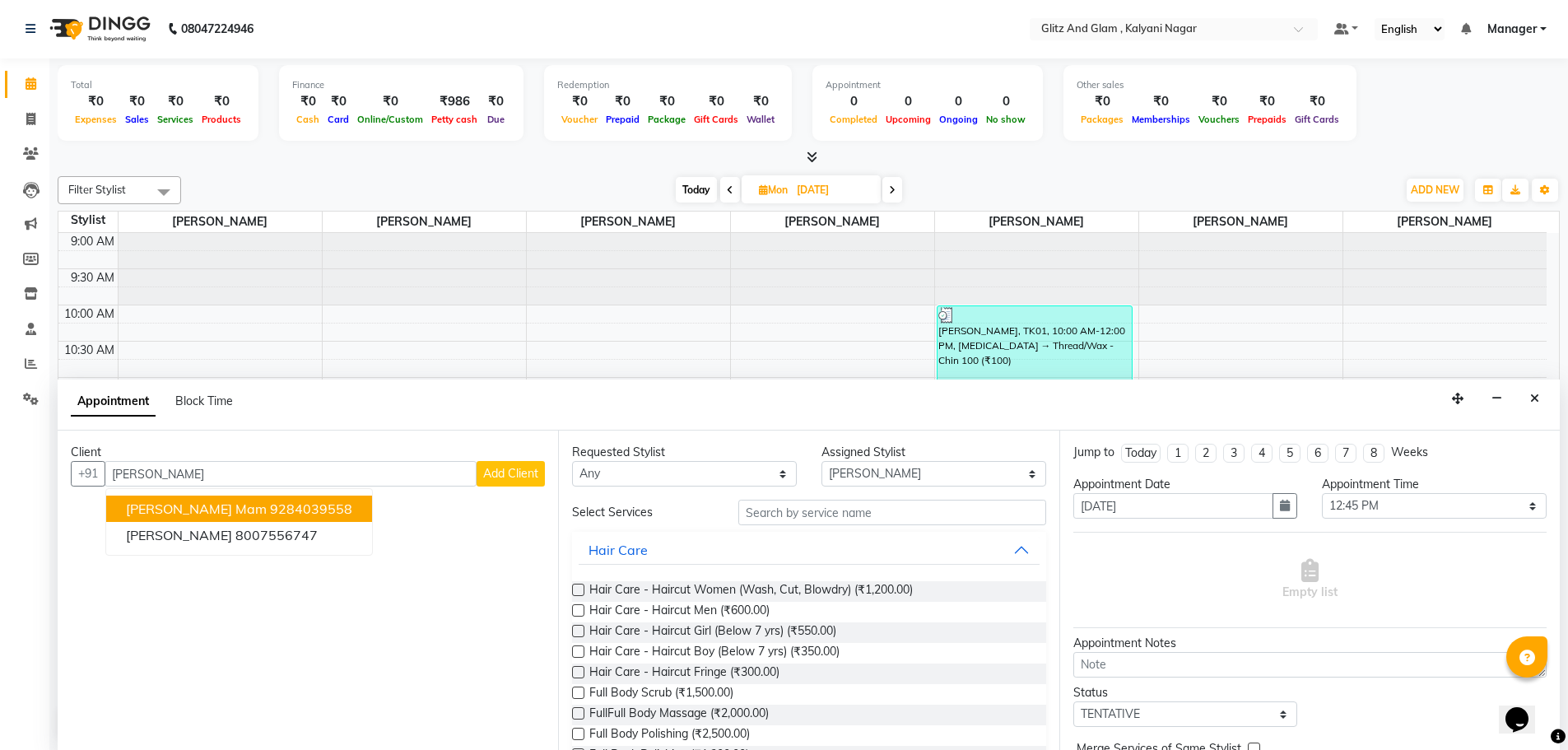
click at [189, 511] on span "Nilam mam" at bounding box center [196, 508] width 141 height 16
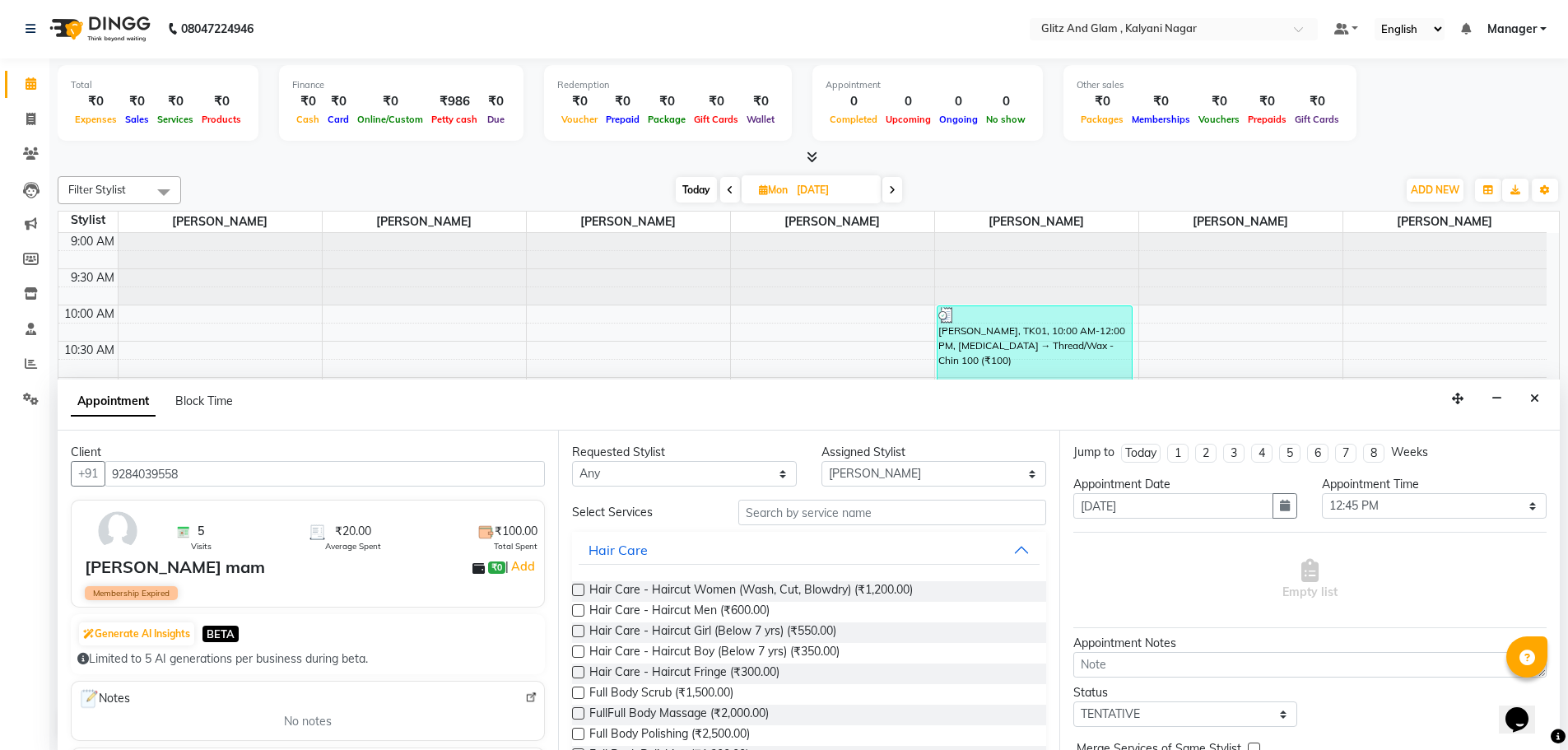
type input "9284039558"
click at [965, 509] on input "text" at bounding box center [892, 512] width 308 height 26
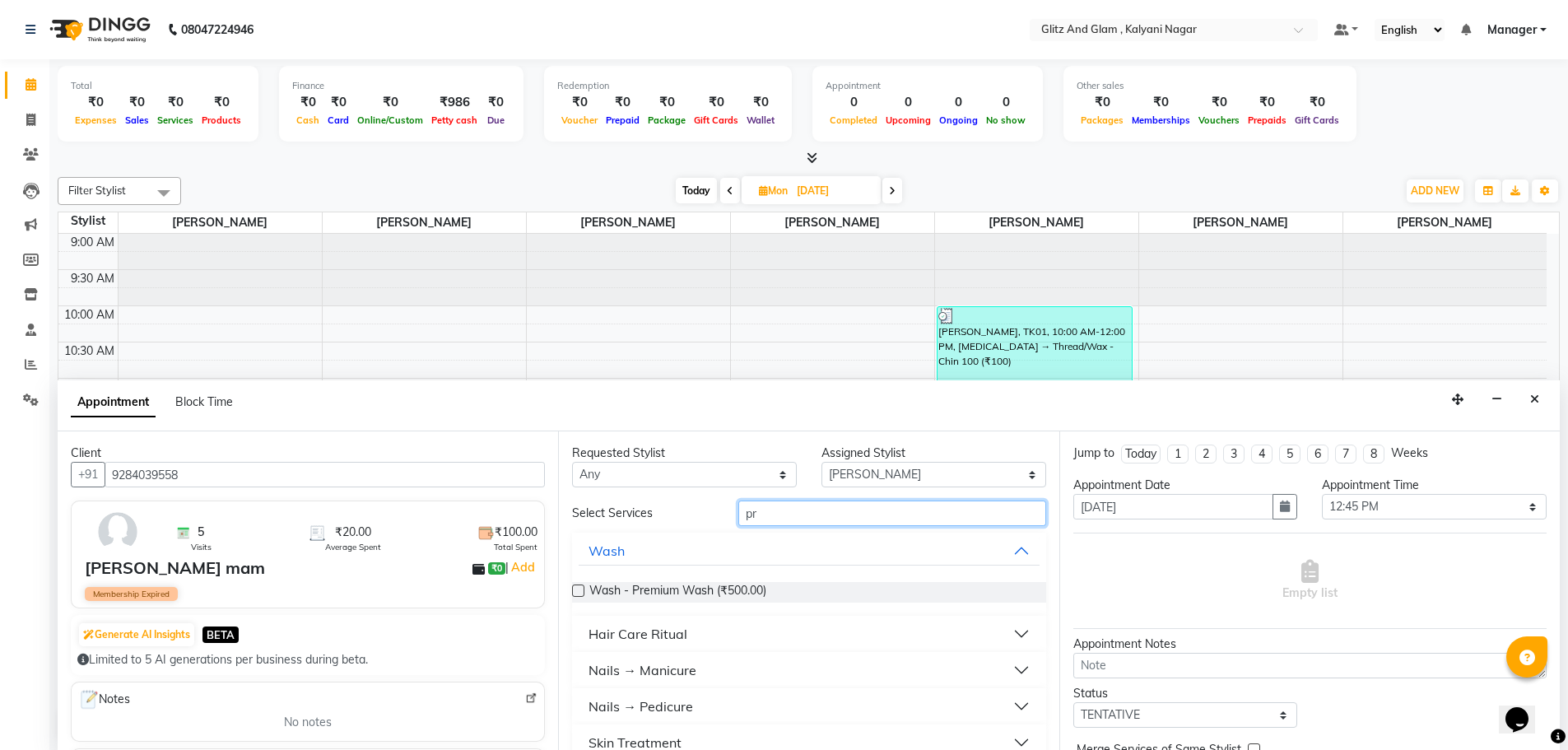
scroll to position [23, 0]
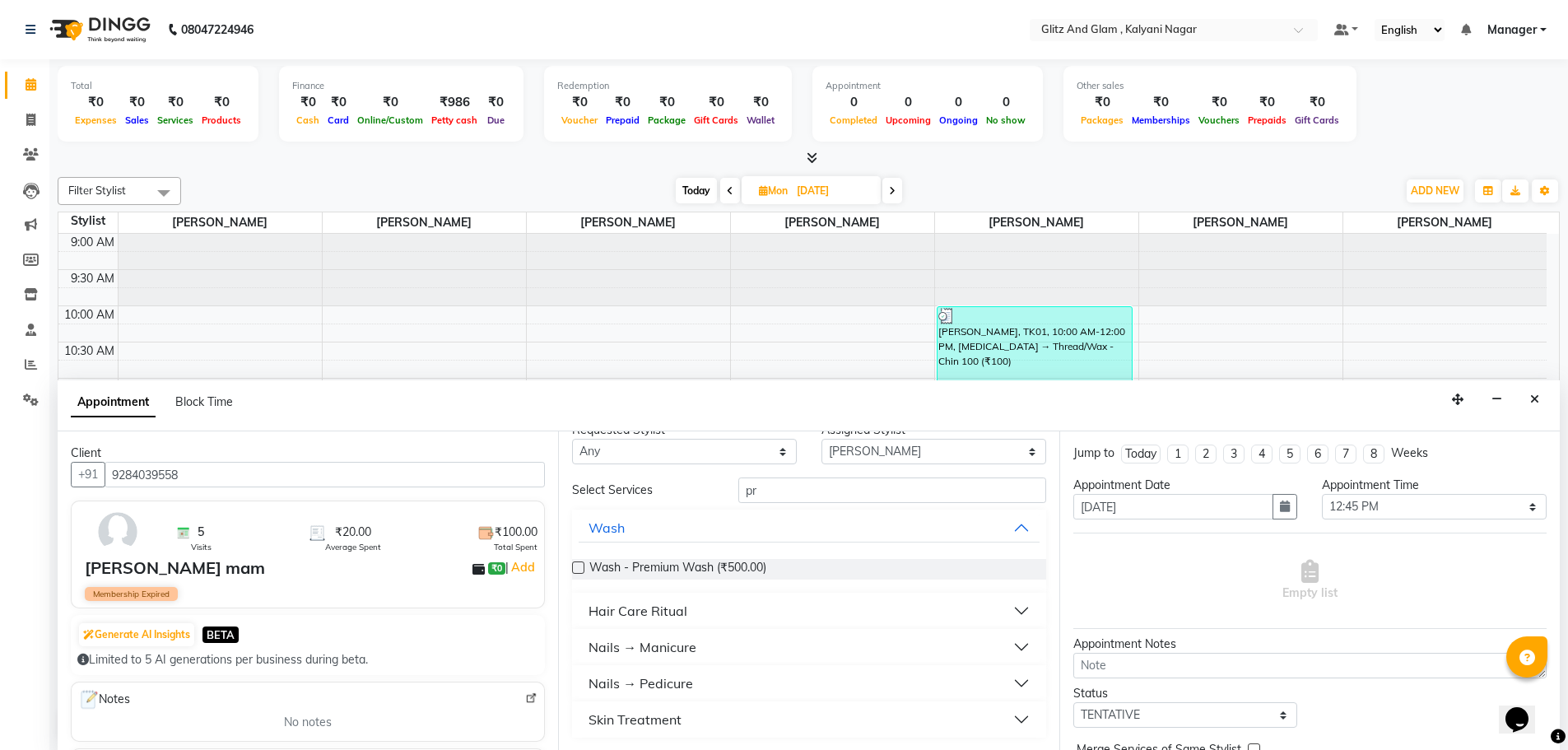
click at [608, 718] on div "Skin Treatment" at bounding box center [635, 720] width 93 height 20
click at [1011, 718] on button "Skin Treatment" at bounding box center [809, 719] width 461 height 30
click at [600, 717] on div "Skin Treatment" at bounding box center [635, 719] width 93 height 20
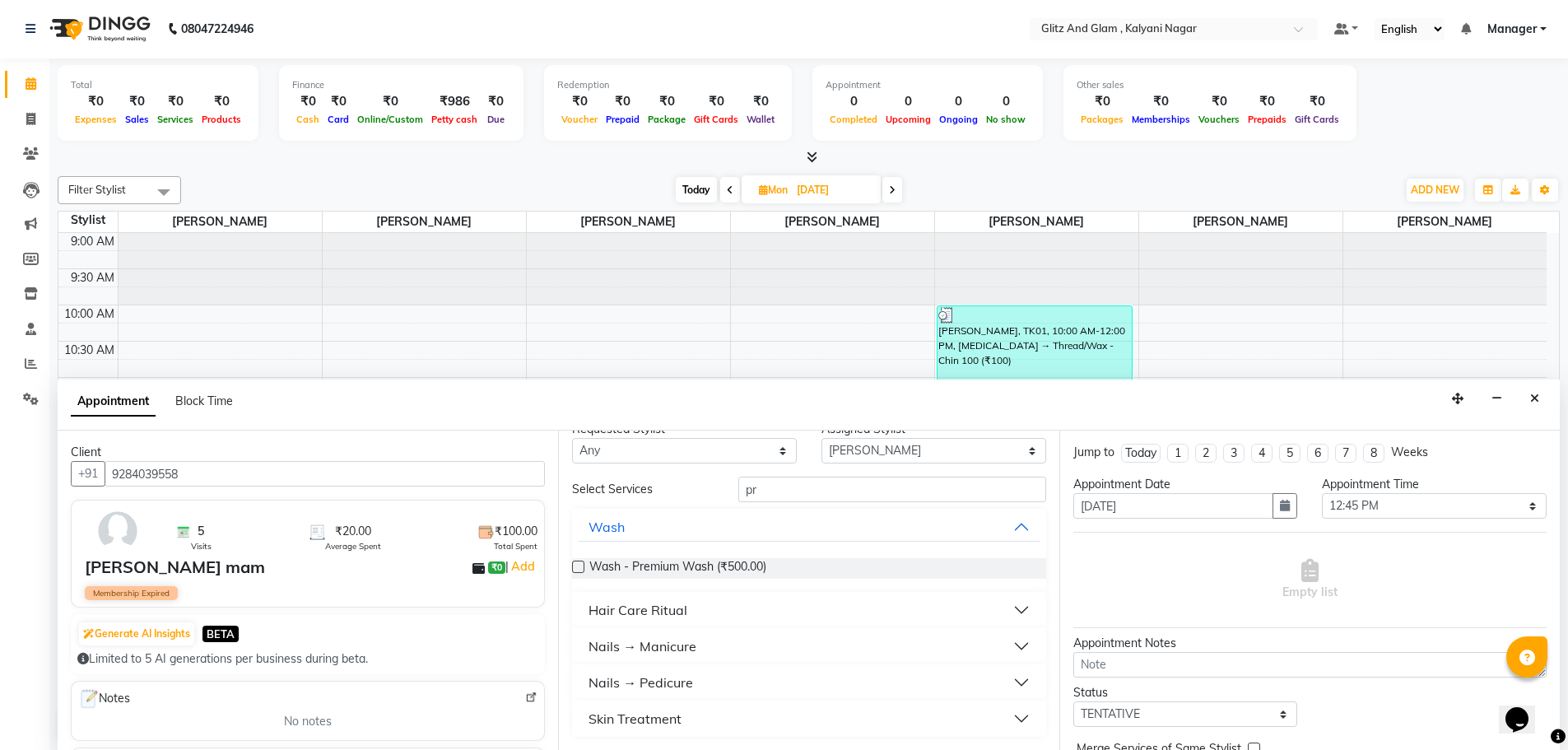
click at [600, 717] on div "Skin Treatment" at bounding box center [635, 719] width 93 height 20
click at [599, 717] on div "Skin Treatment" at bounding box center [635, 719] width 93 height 20
click at [595, 719] on div "Skin Treatment" at bounding box center [635, 719] width 93 height 20
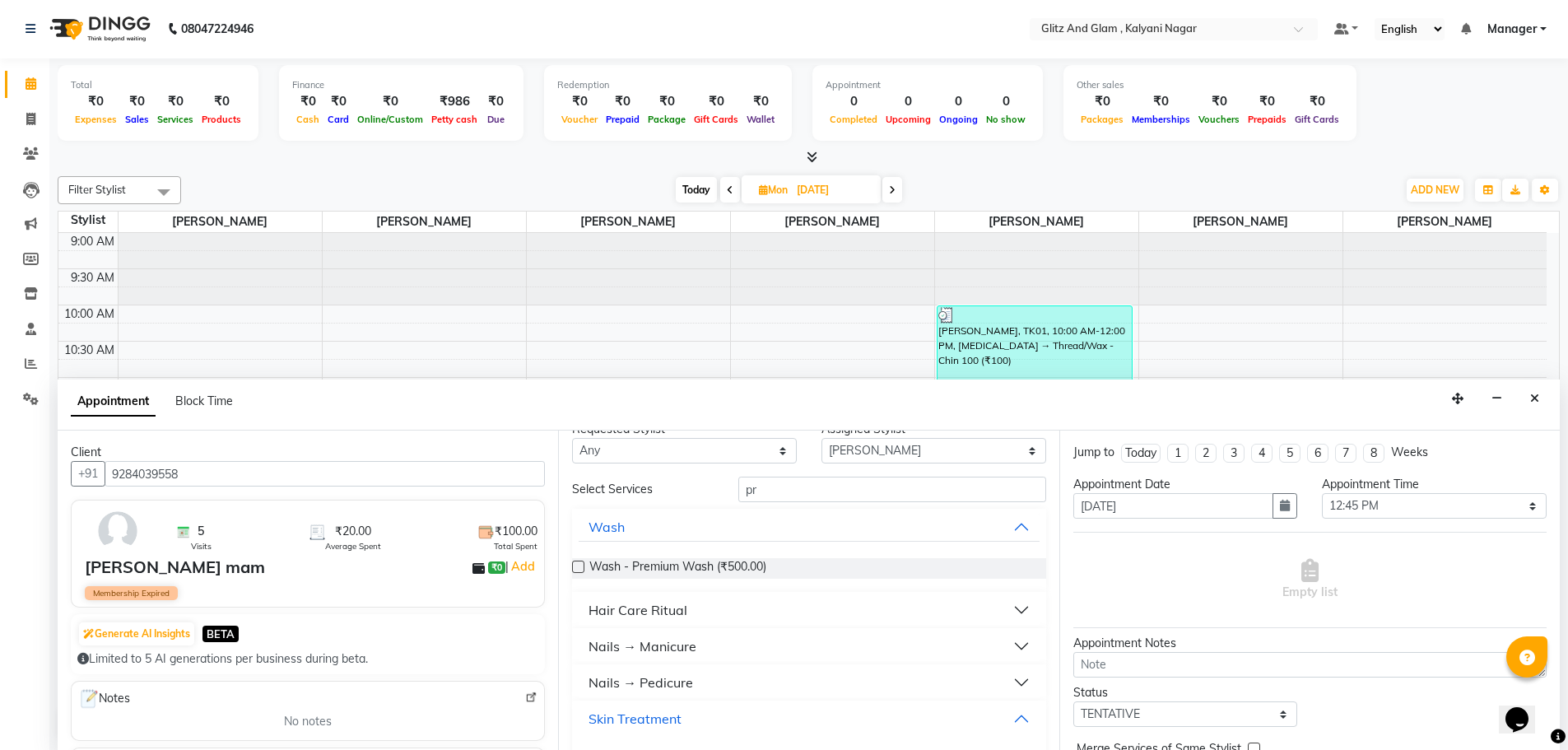
click at [595, 719] on div "Skin Treatment" at bounding box center [635, 719] width 93 height 20
click at [772, 491] on input "pr" at bounding box center [892, 489] width 308 height 26
type input "p"
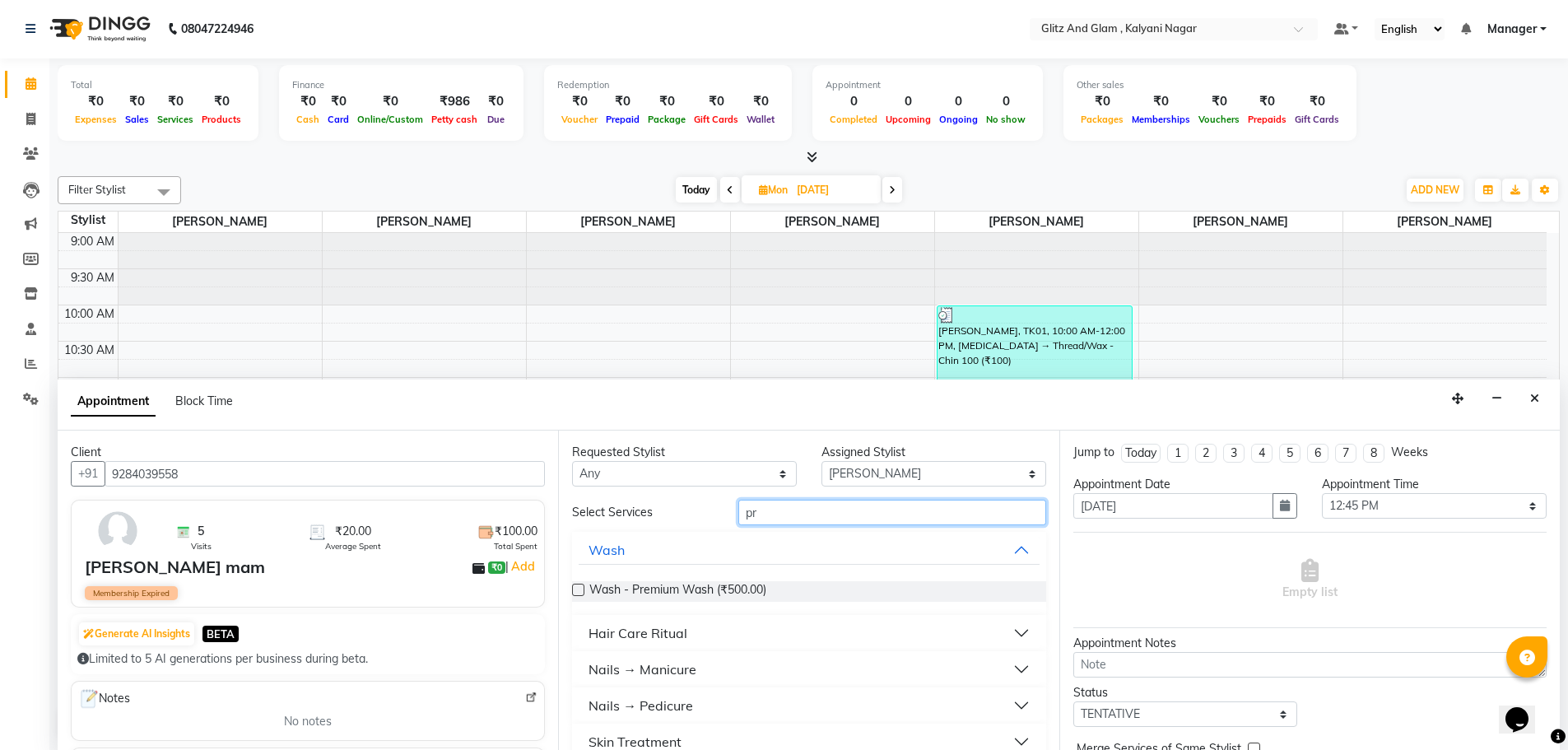
type input "p"
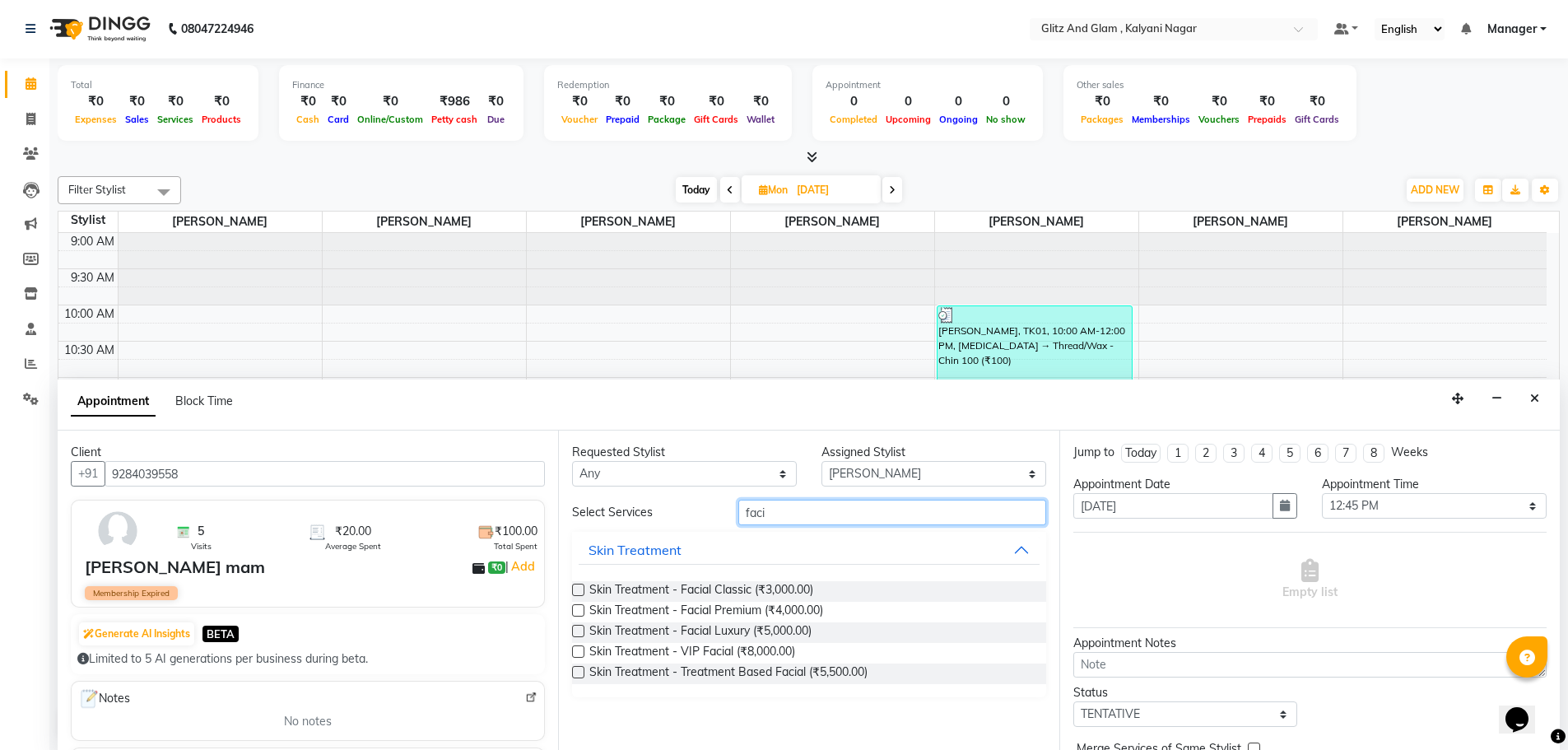
type input "faci"
click at [582, 613] on label at bounding box center [578, 610] width 12 height 12
click at [582, 613] on input "checkbox" at bounding box center [577, 612] width 10 height 10
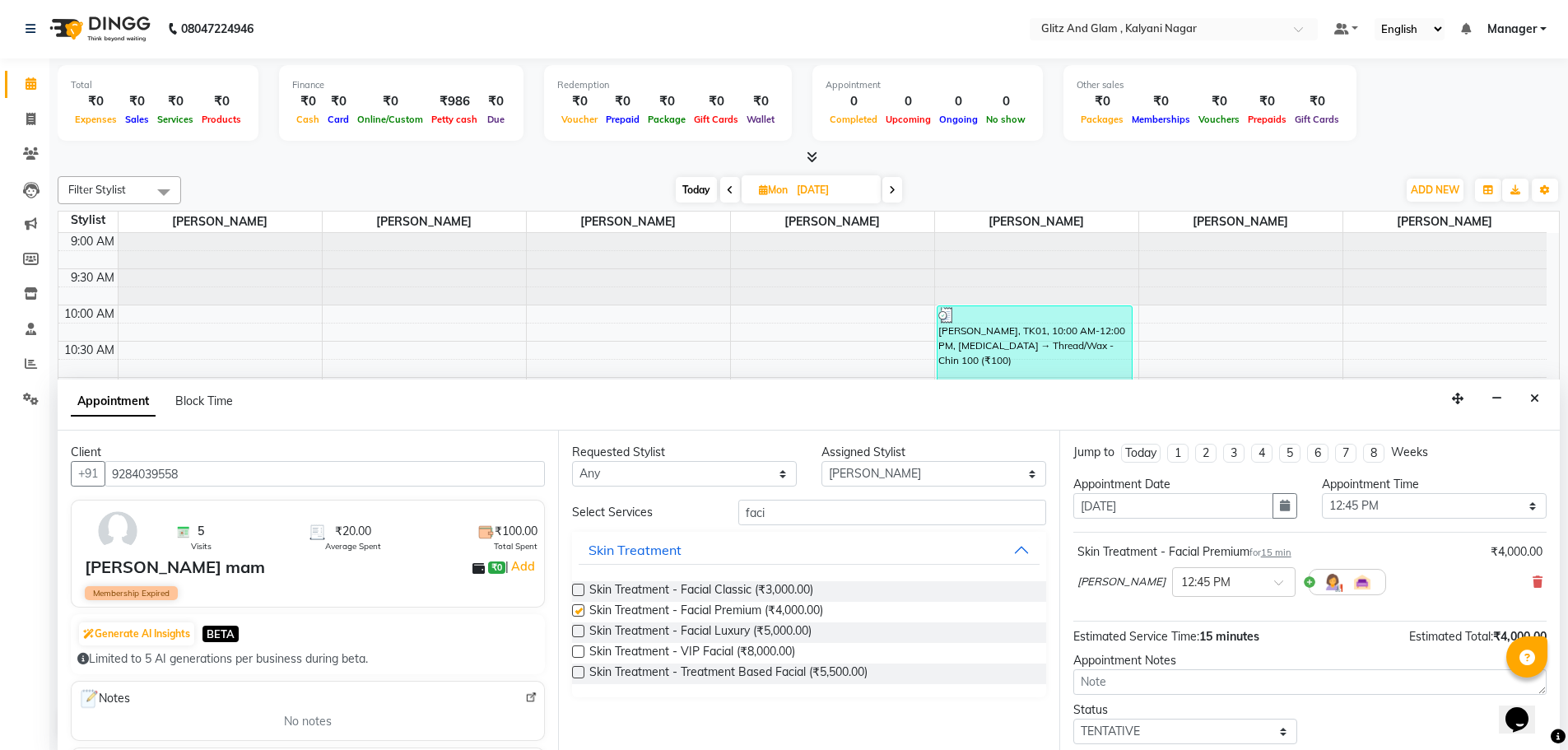
checkbox input "false"
click at [579, 588] on label at bounding box center [578, 589] width 12 height 12
click at [579, 588] on input "checkbox" at bounding box center [577, 591] width 10 height 10
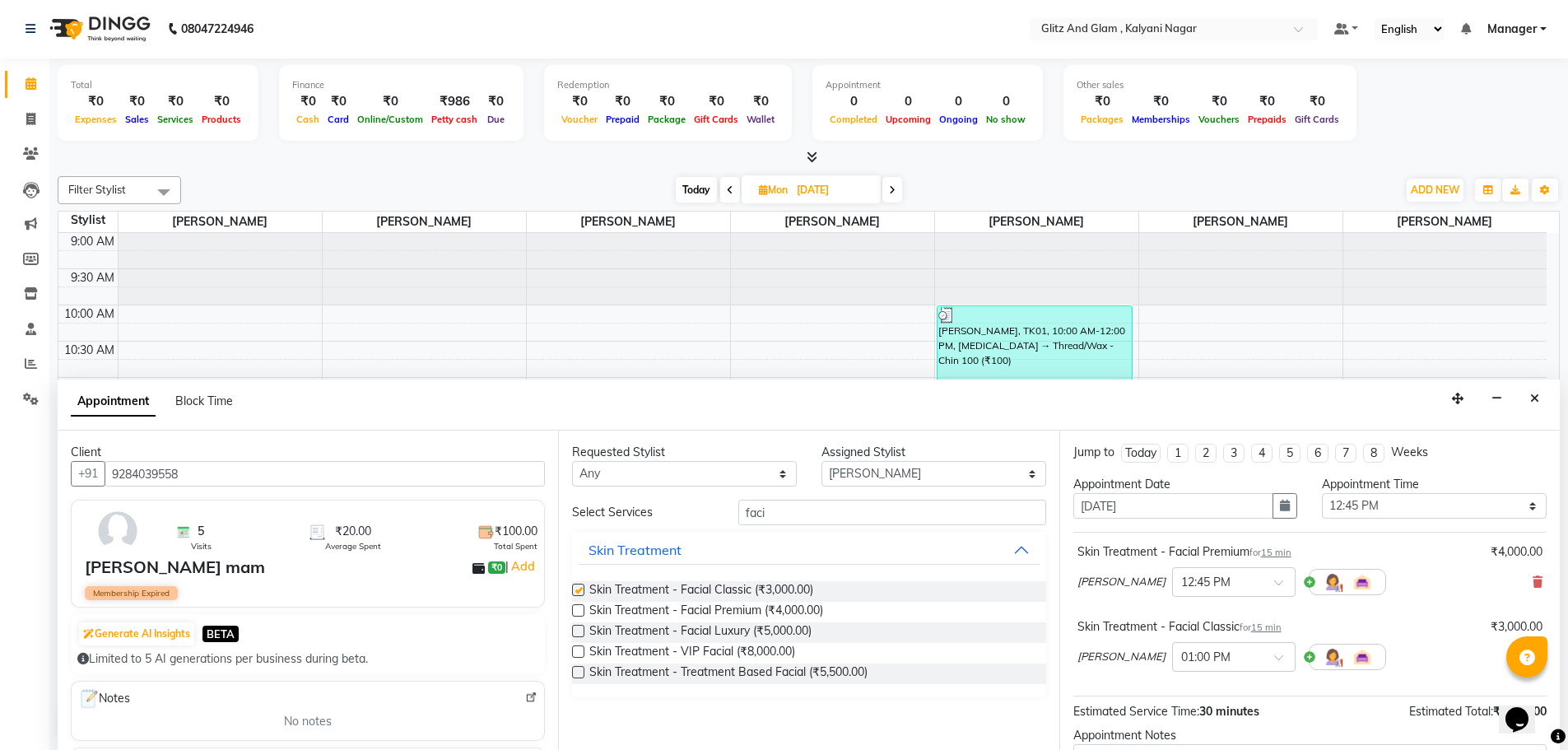
checkbox input "false"
click at [573, 628] on label at bounding box center [578, 631] width 12 height 12
click at [573, 628] on input "checkbox" at bounding box center [577, 632] width 10 height 10
checkbox input "false"
click at [1560, 670] on div "Total ₹0 Expenses ₹0 Sales ₹0 Services ₹0 Products Finance ₹0 Cash ₹0 Card ₹0 O…" at bounding box center [809, 404] width 1519 height 692
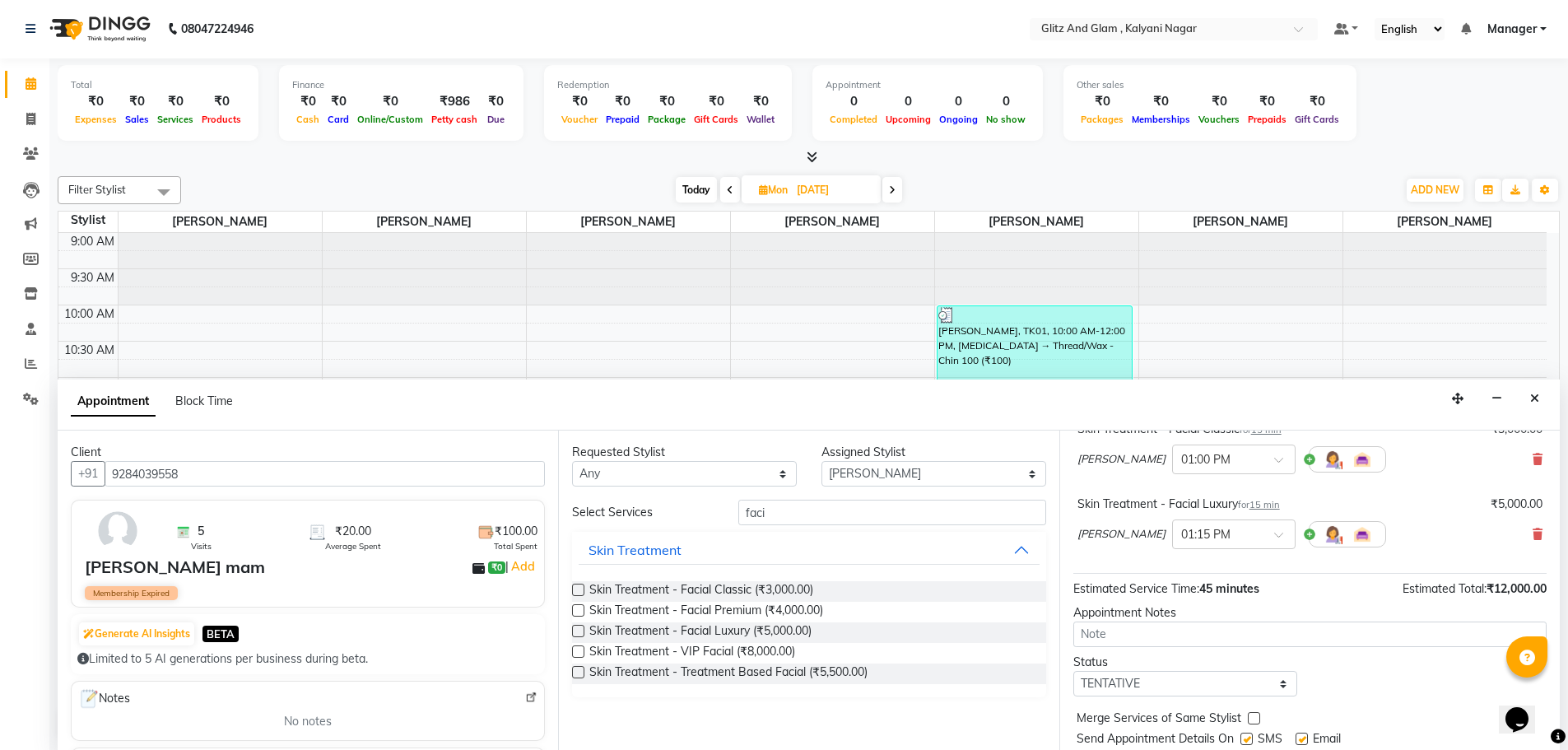
scroll to position [247, 0]
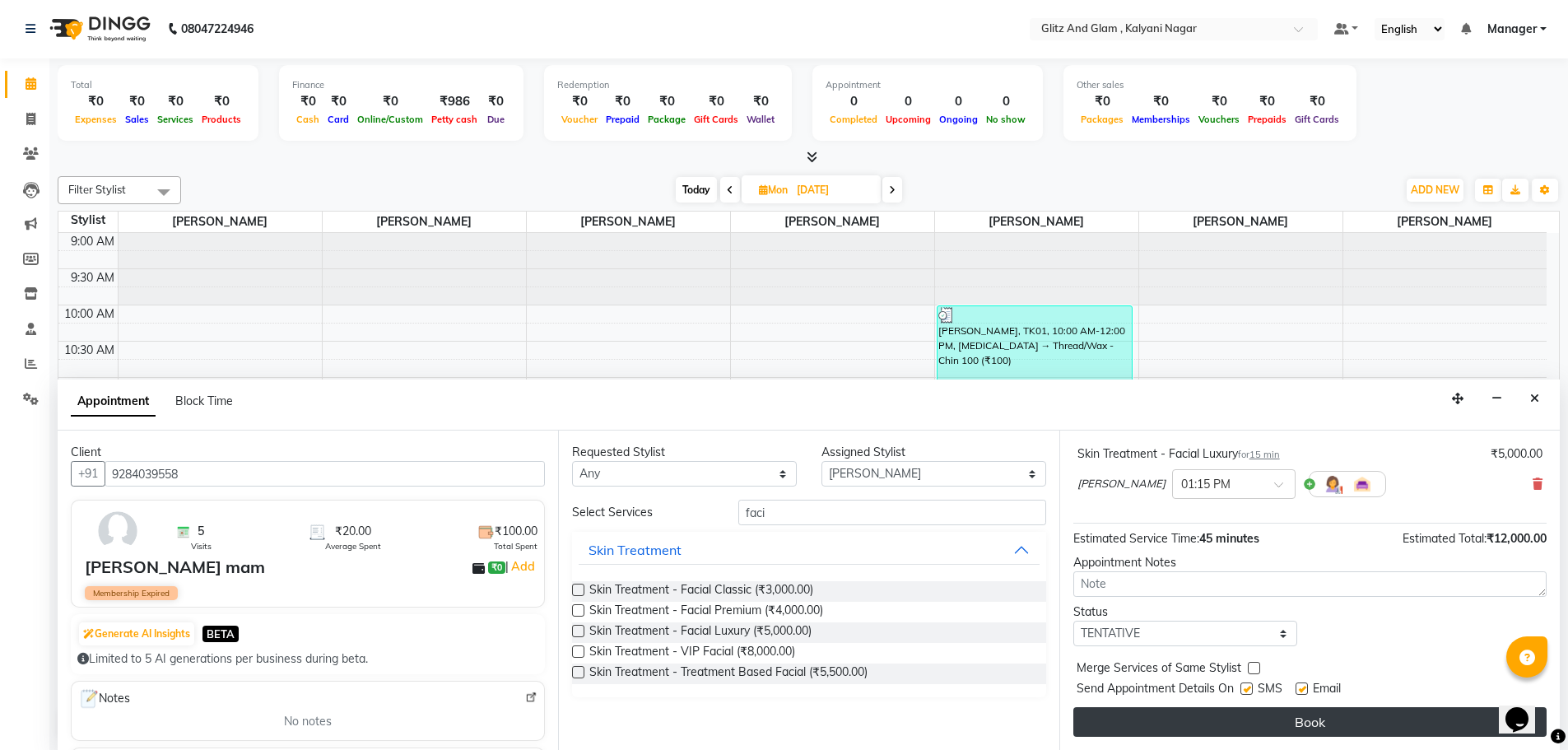
click at [1306, 729] on button "Book" at bounding box center [1309, 721] width 473 height 30
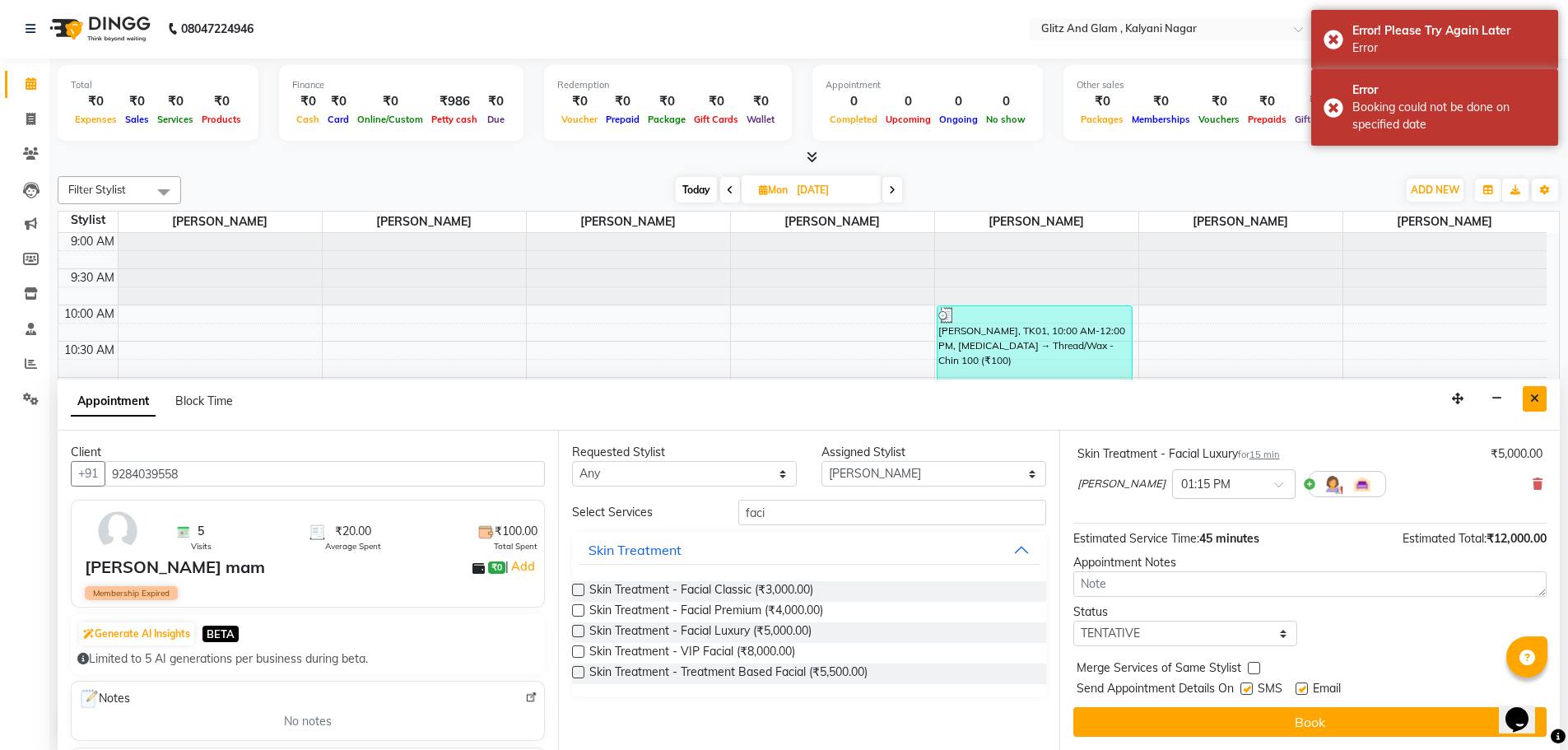
click at [1529, 391] on button "Close" at bounding box center [1534, 399] width 24 height 26
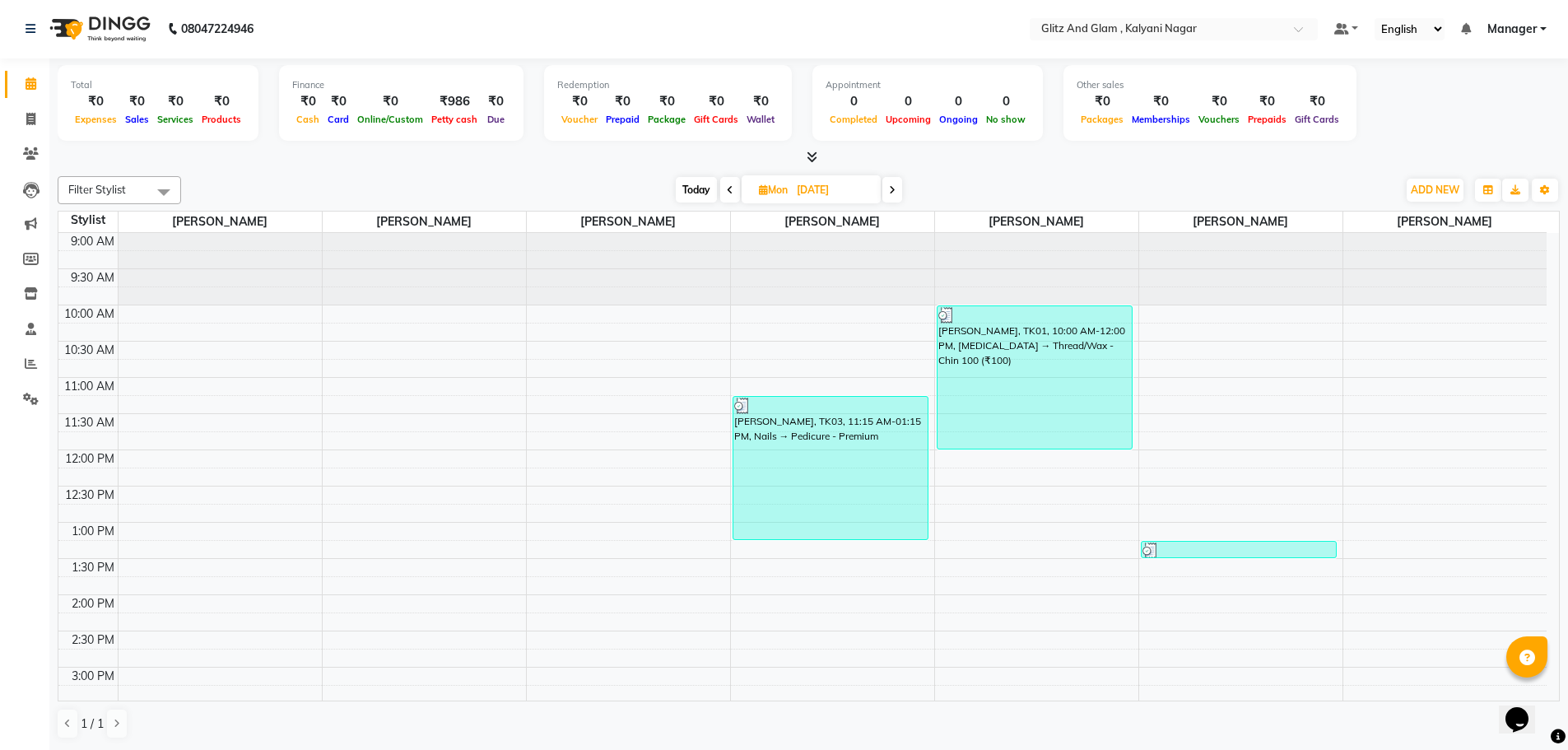
click at [891, 188] on icon at bounding box center [892, 190] width 7 height 10
type input "02-09-2025"
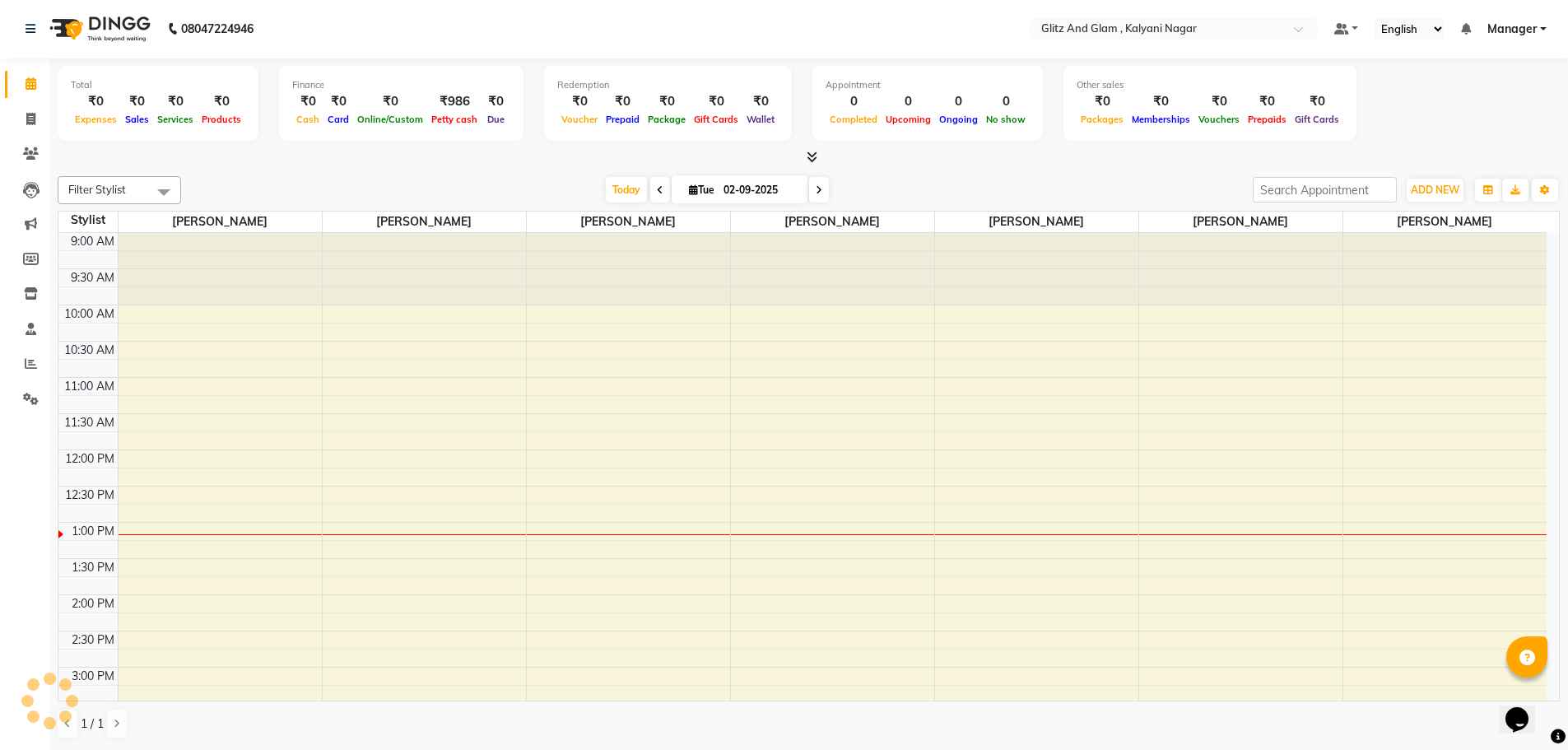
scroll to position [290, 0]
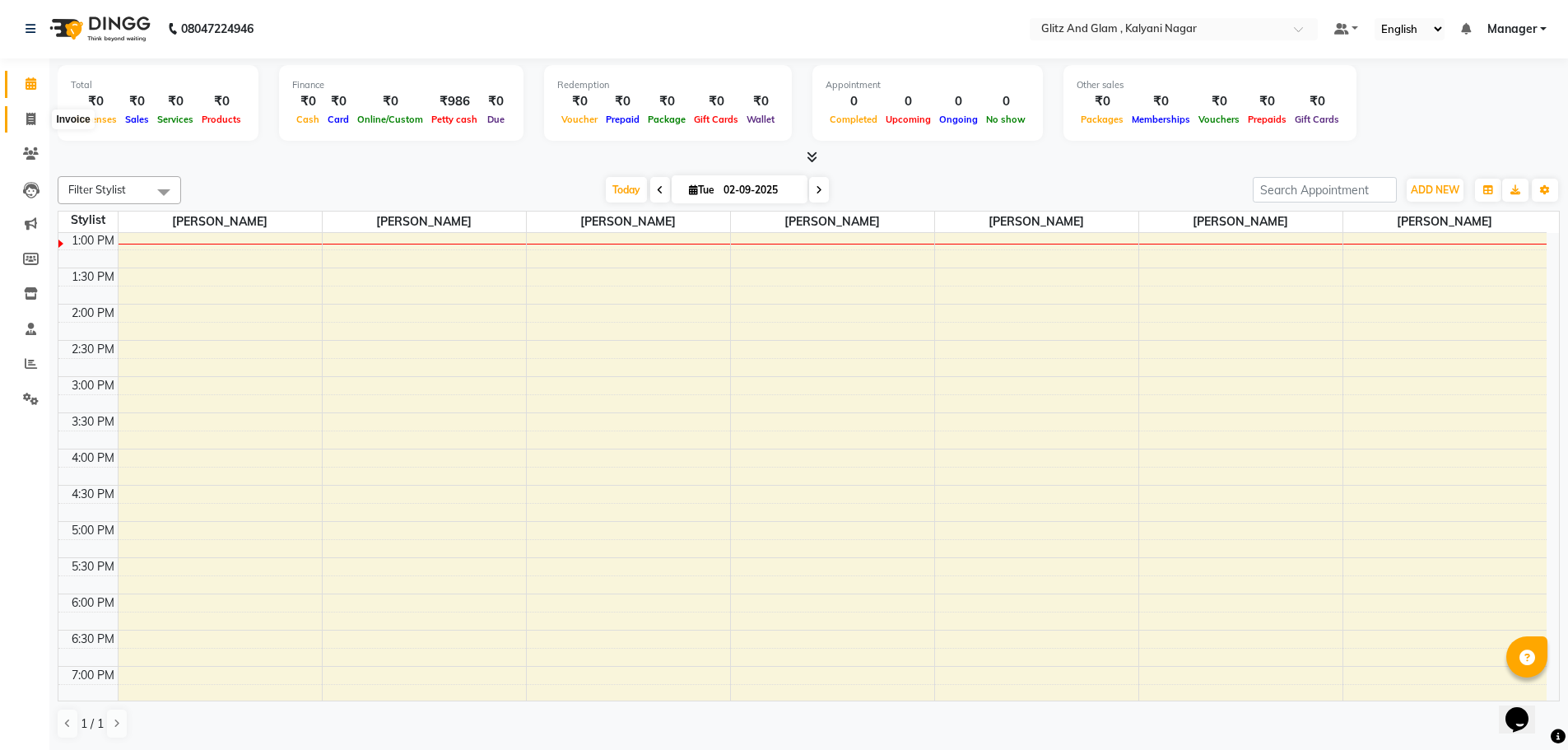
click at [29, 110] on span at bounding box center [30, 120] width 29 height 19
select select "service"
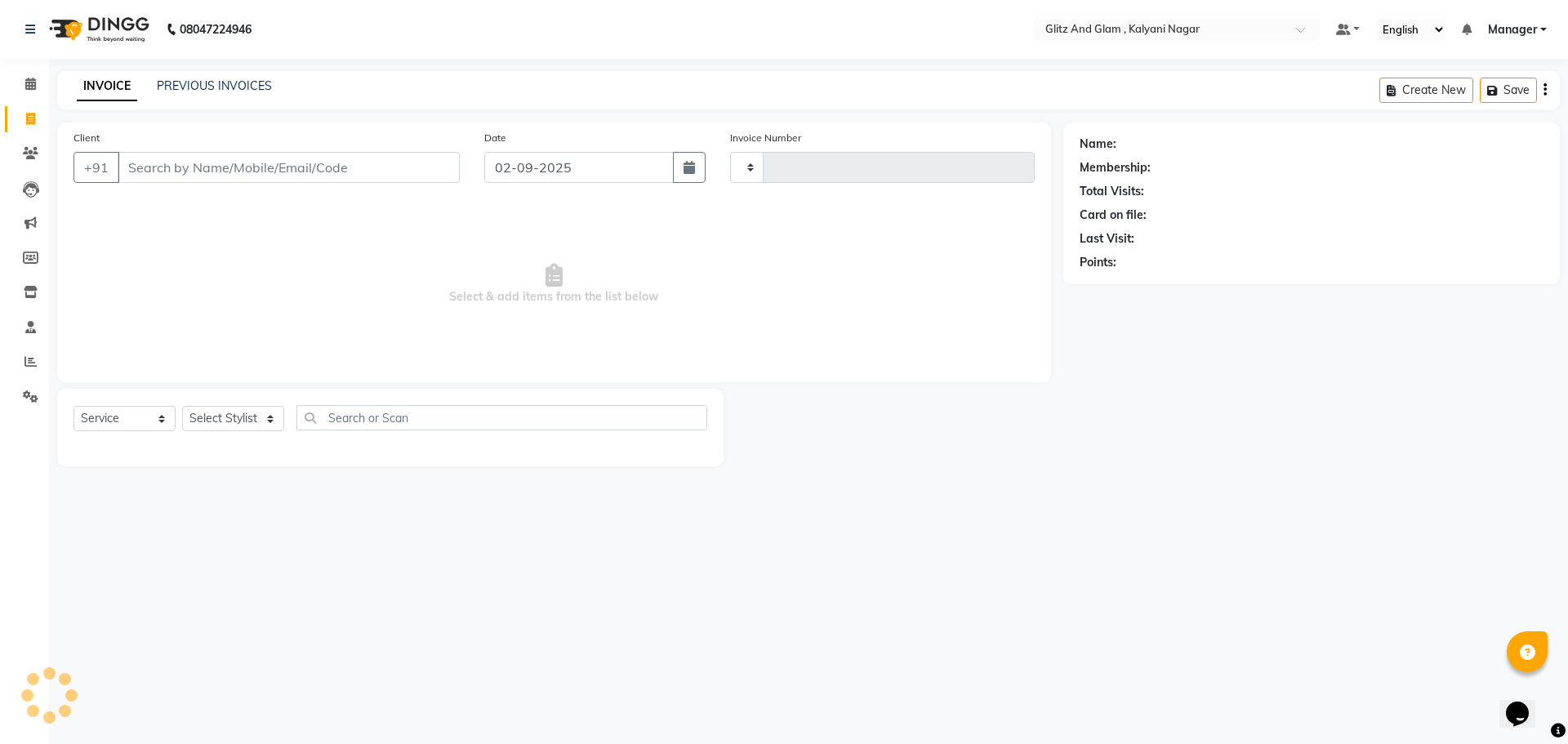
type input "0762"
select select "7347"
click at [245, 170] on input "Client" at bounding box center [289, 167] width 342 height 31
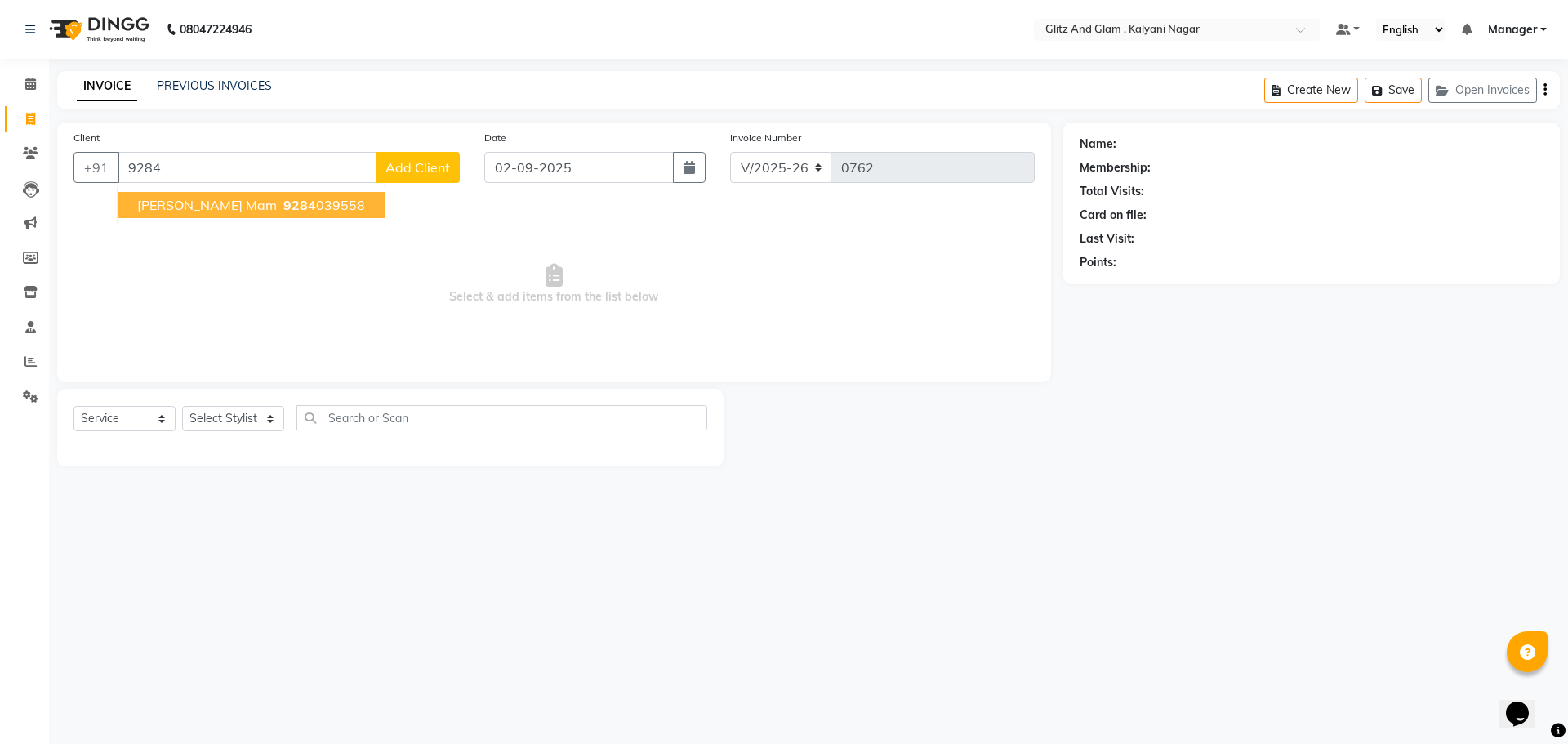
click at [284, 209] on ngb-highlight "9284 039558" at bounding box center [323, 204] width 85 height 16
type input "9284039558"
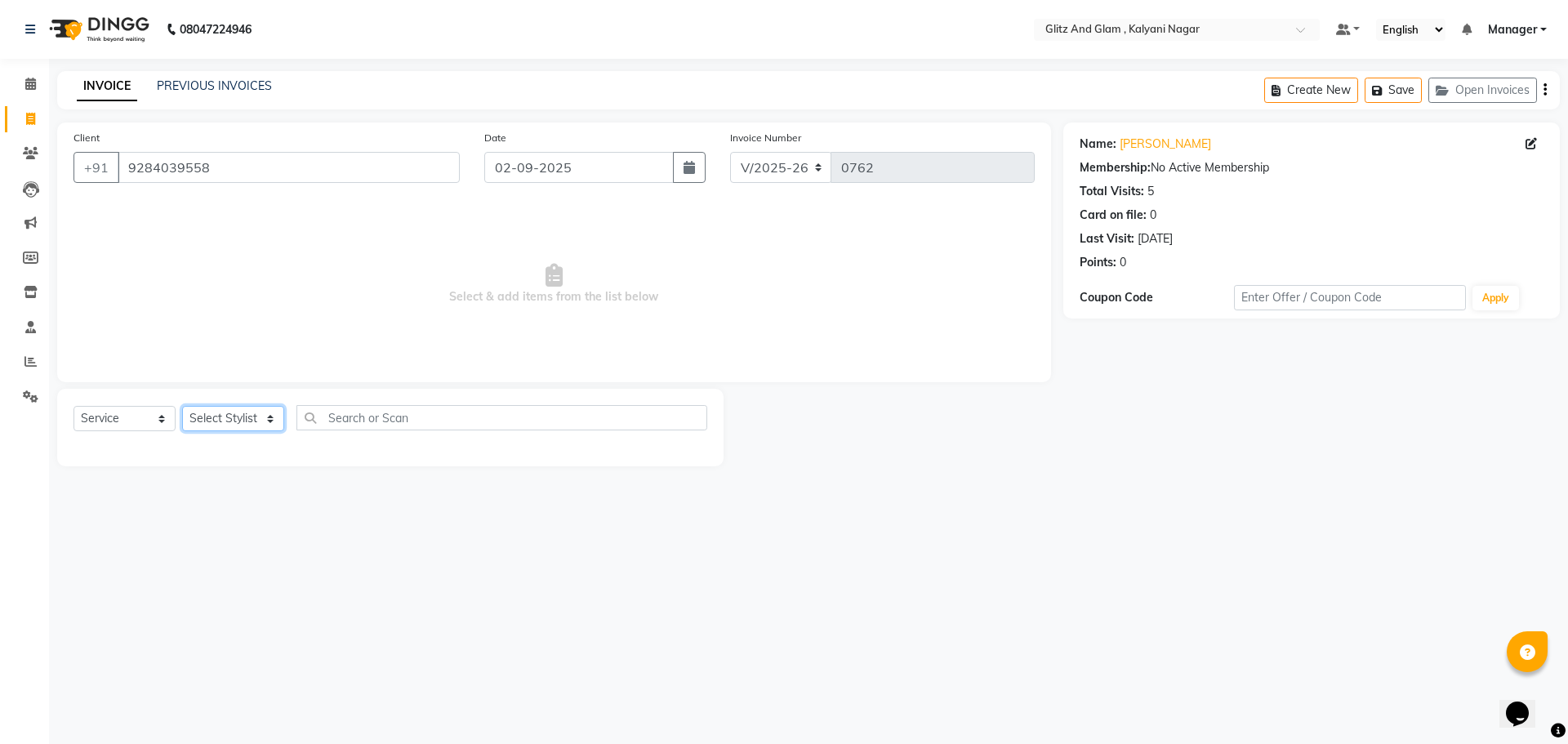
click at [198, 420] on select "Select Stylist ARCHANA GAWALI Ashirwad Sapkal Bharati Dalvi Harshal Dalavi Kuna…" at bounding box center [233, 418] width 102 height 25
select select "65933"
click at [182, 406] on select "Select Stylist ARCHANA GAWALI Ashirwad Sapkal Bharati Dalvi Harshal Dalavi Kuna…" at bounding box center [233, 418] width 102 height 25
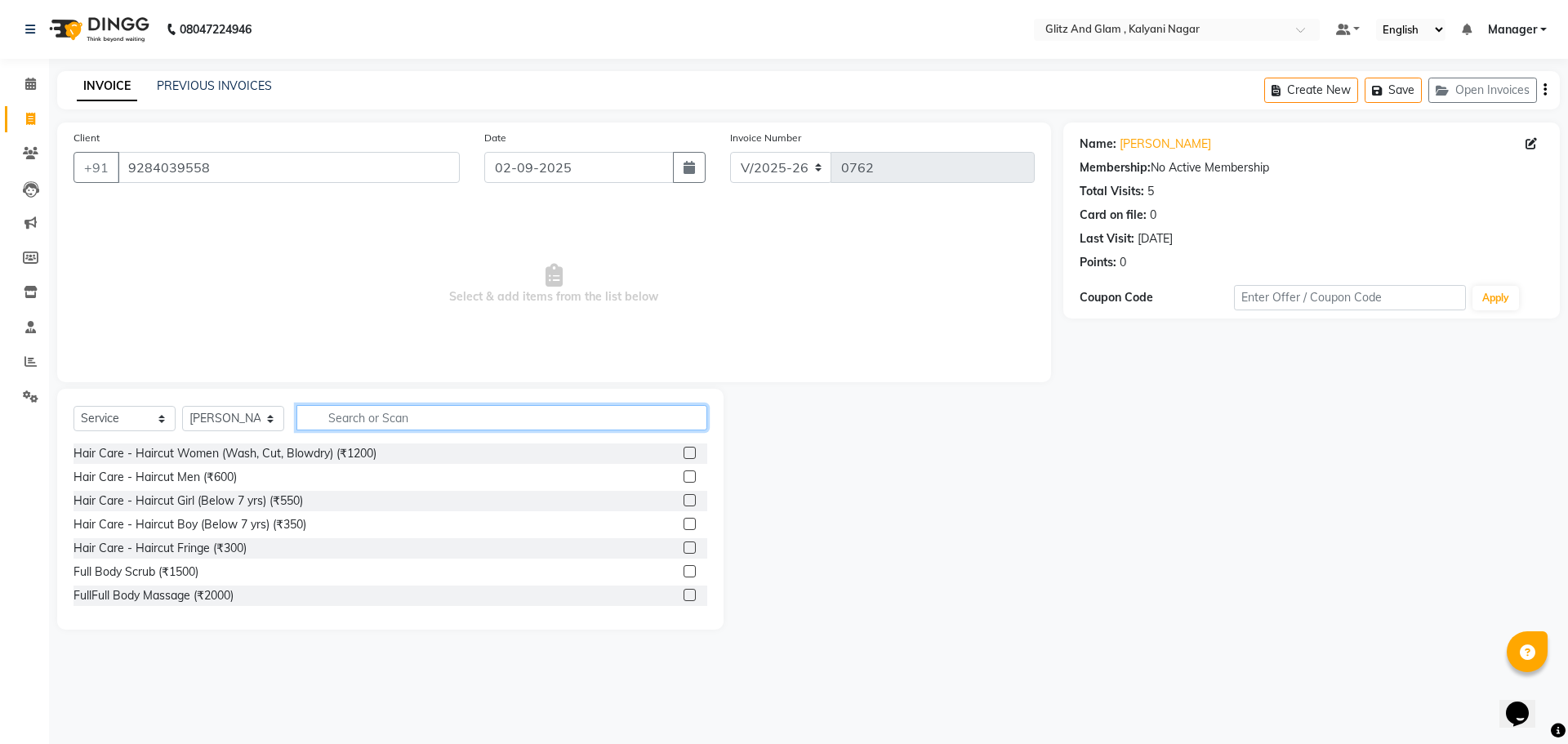
click at [379, 413] on input "text" at bounding box center [501, 417] width 411 height 25
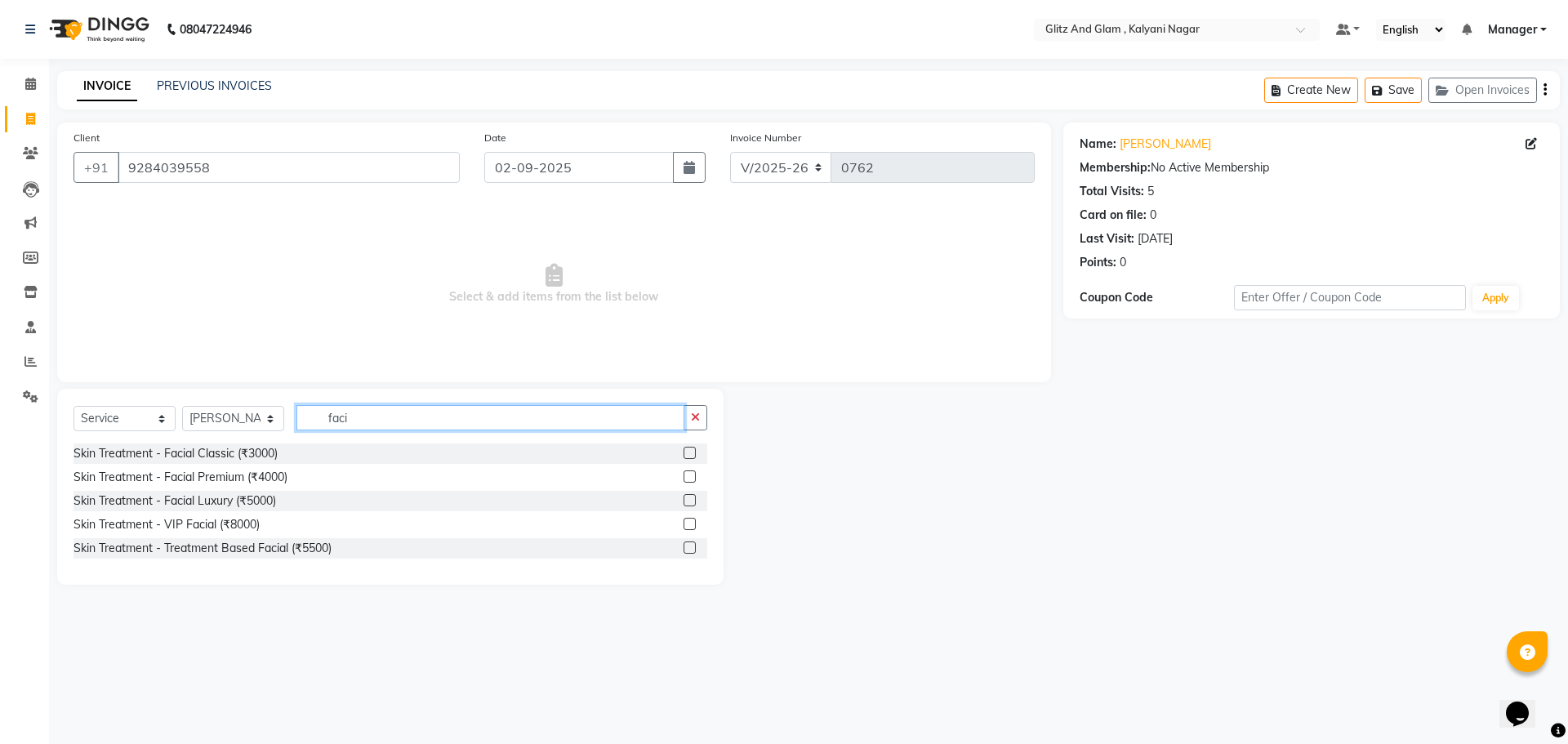
type input "faci"
click at [686, 450] on label at bounding box center [689, 452] width 12 height 12
click at [686, 450] on input "checkbox" at bounding box center [688, 453] width 10 height 10
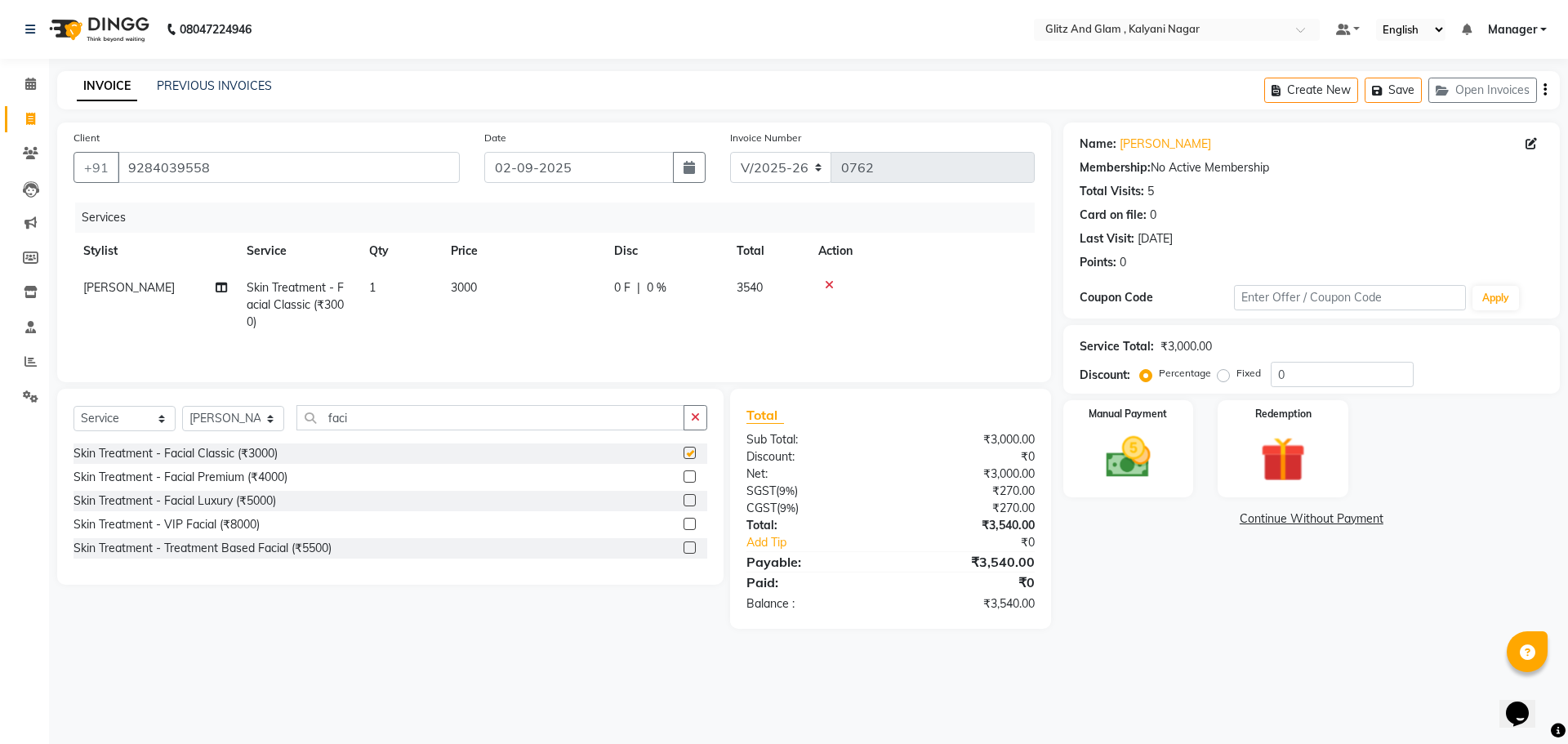
checkbox input "false"
click at [694, 476] on label at bounding box center [689, 476] width 12 height 12
click at [694, 476] on input "checkbox" at bounding box center [688, 477] width 10 height 10
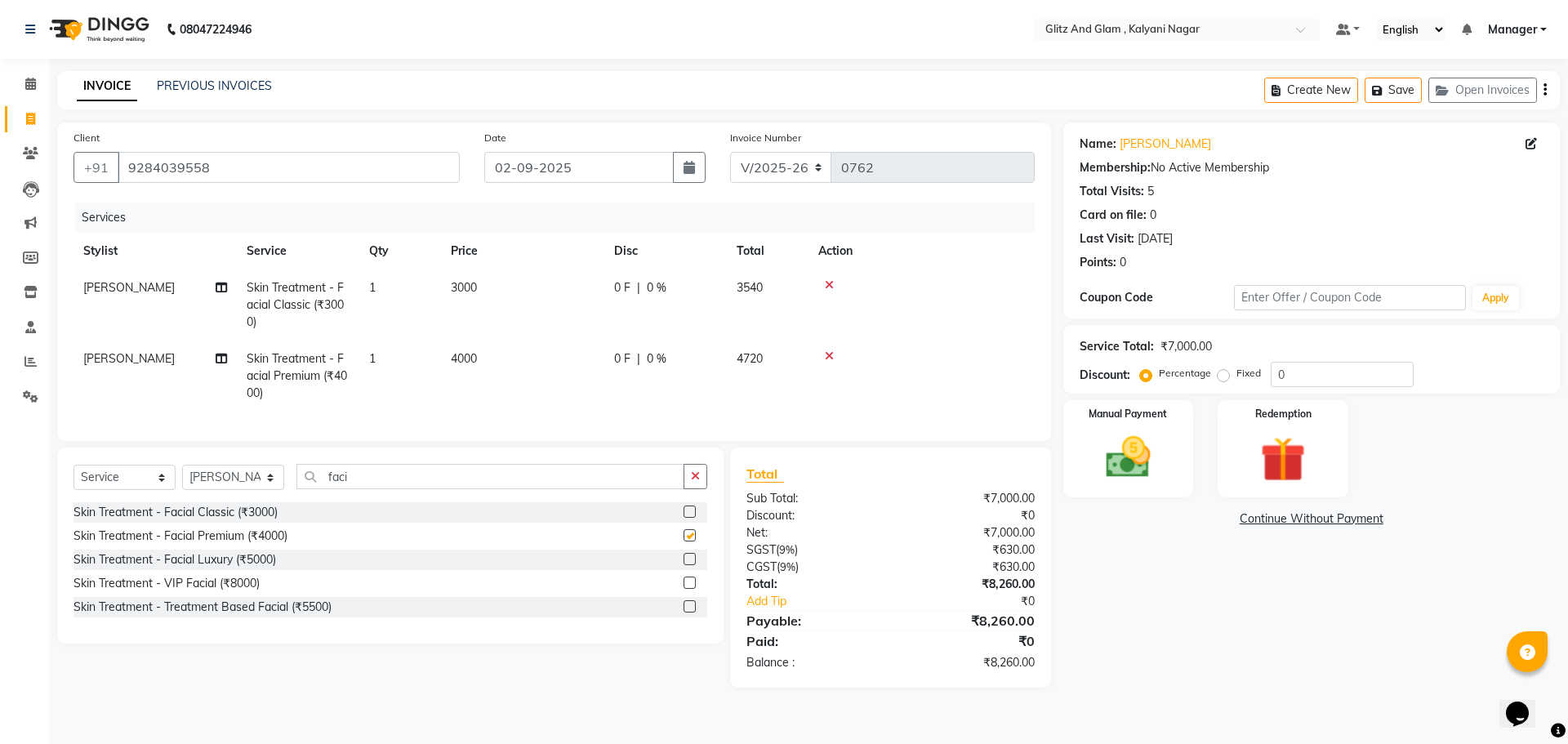
checkbox input "false"
click at [684, 566] on label at bounding box center [689, 559] width 12 height 12
click at [684, 566] on input "checkbox" at bounding box center [688, 559] width 10 height 10
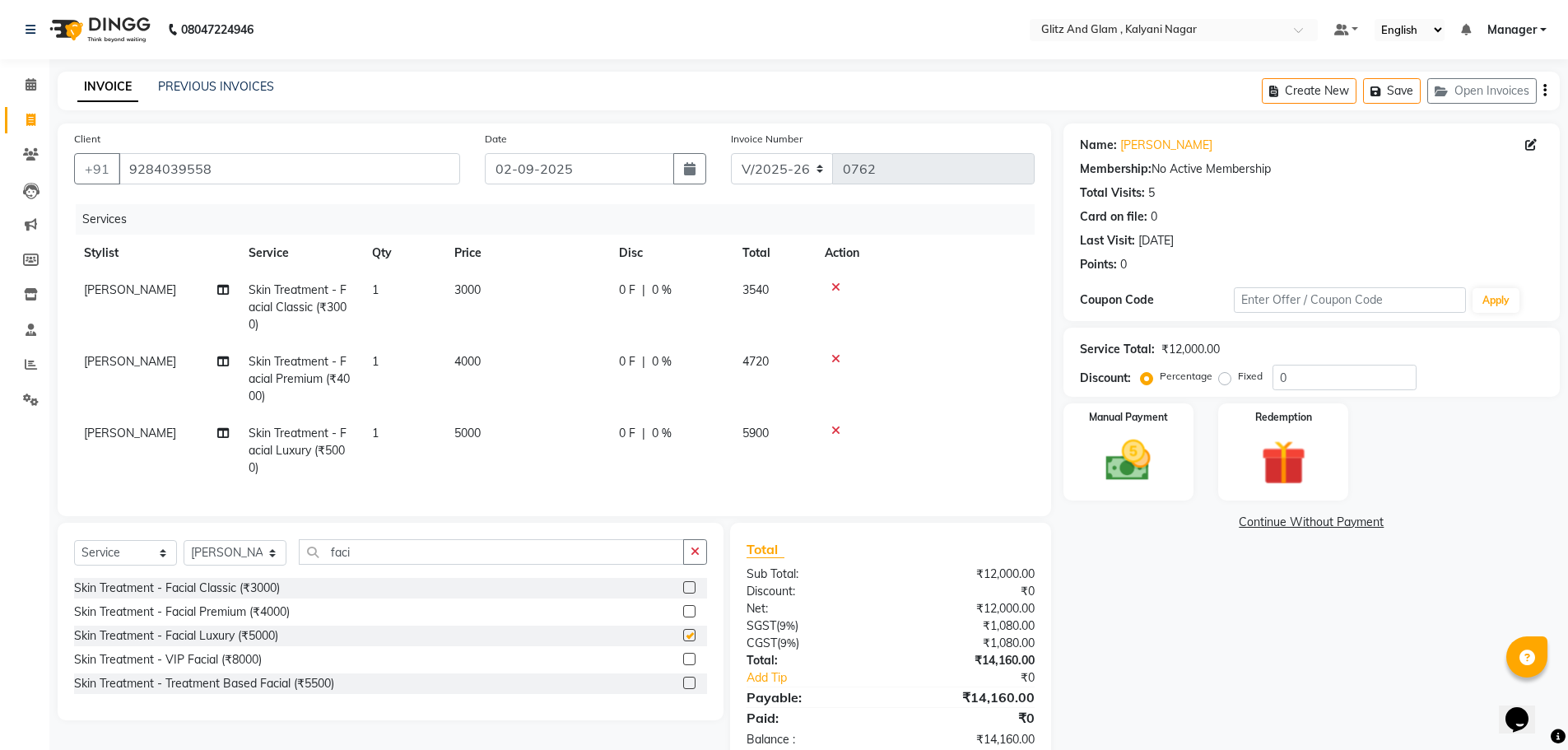
checkbox input "false"
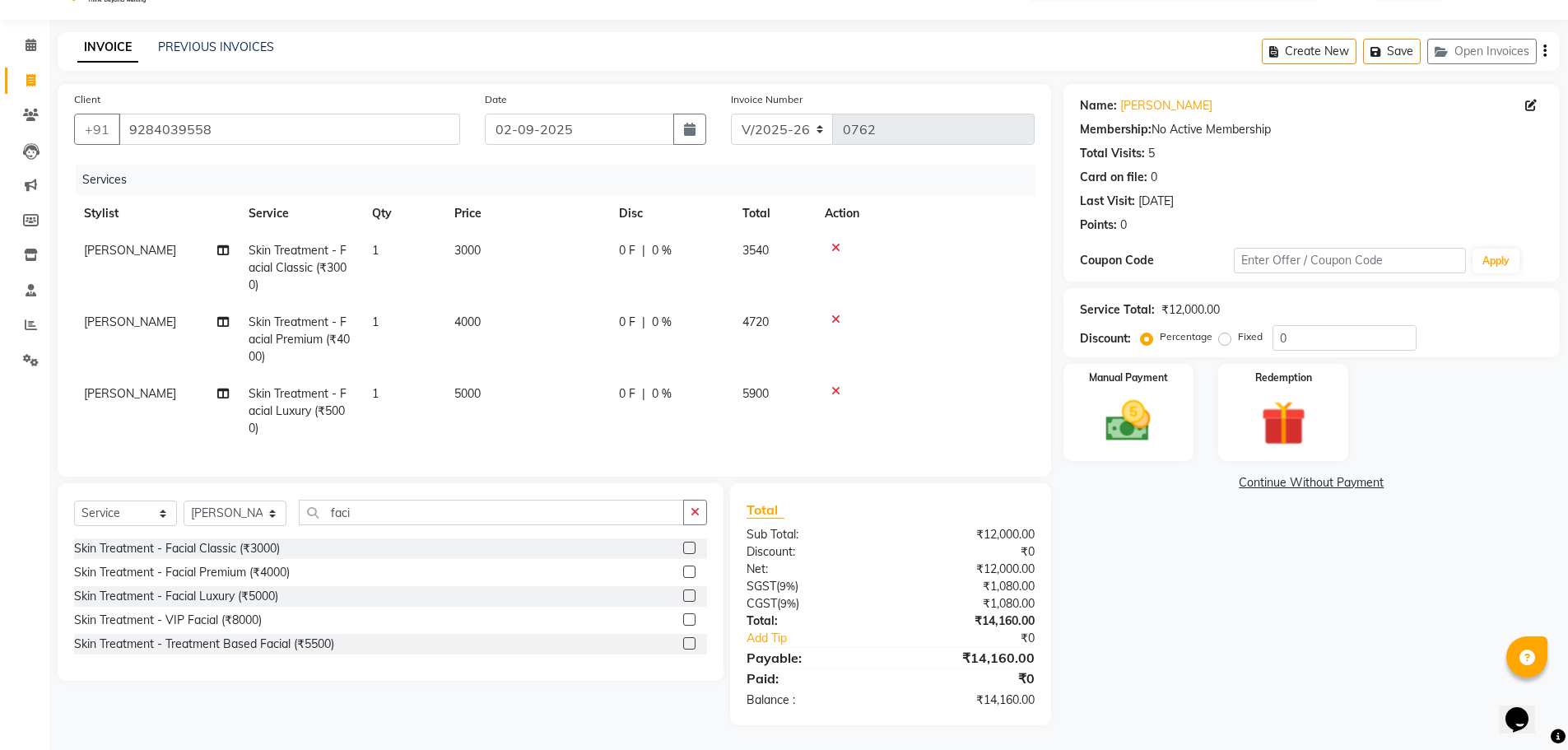
click at [466, 243] on span "3000" at bounding box center [467, 250] width 27 height 15
select select "65933"
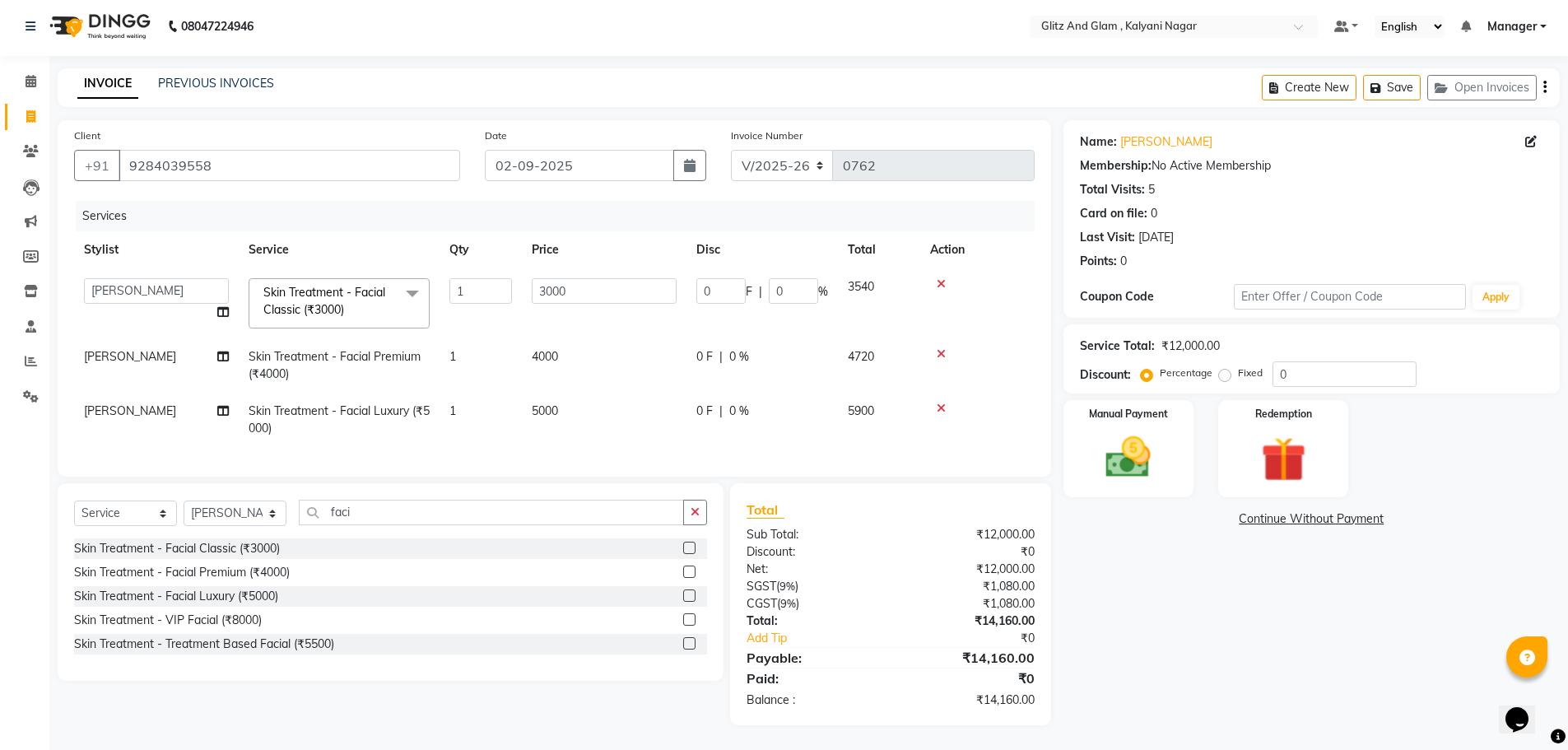
scroll to position [15, 0]
click at [568, 278] on input "3000" at bounding box center [604, 290] width 145 height 26
type input "3"
type input "2500"
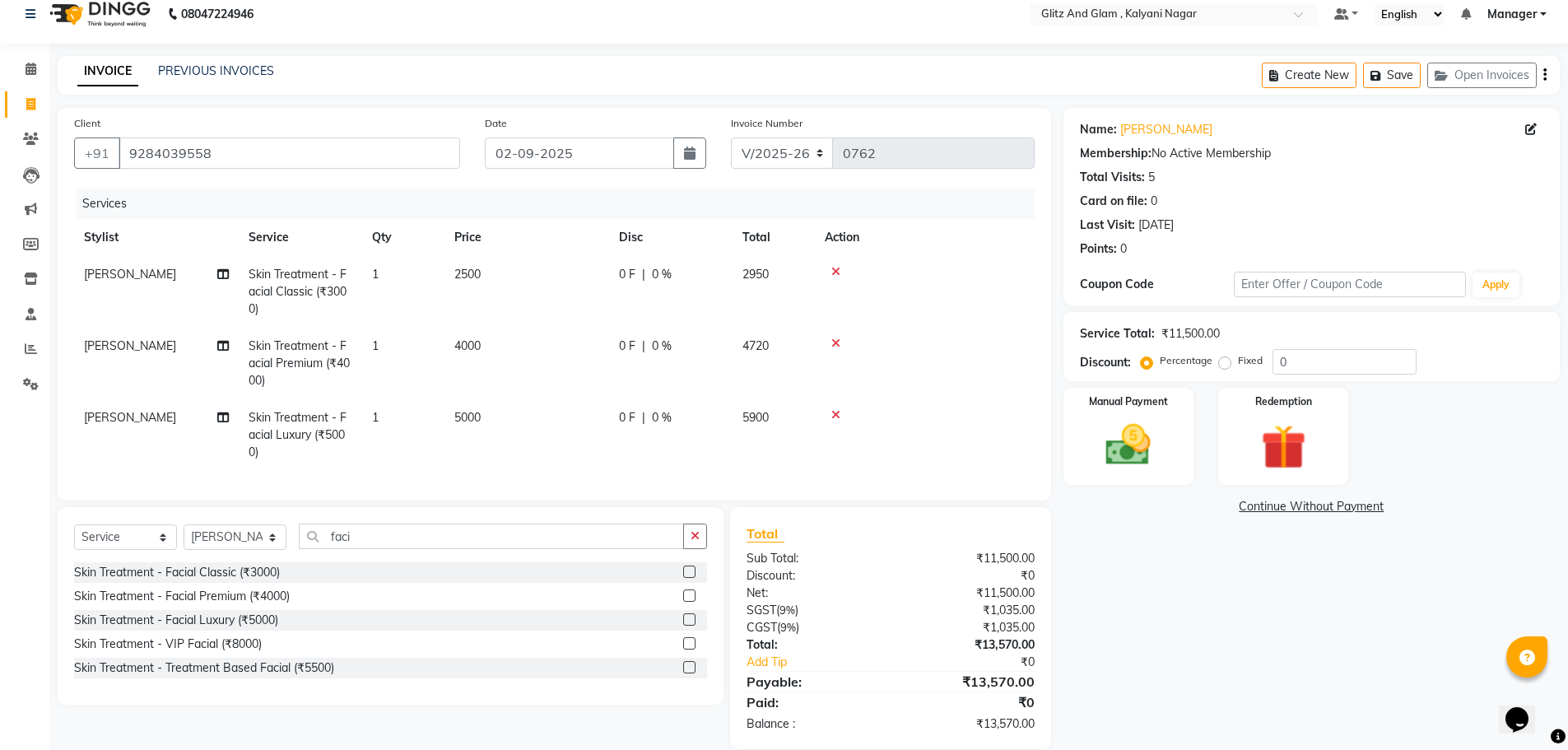
click at [543, 344] on td "4000" at bounding box center [526, 363] width 165 height 71
select select "65933"
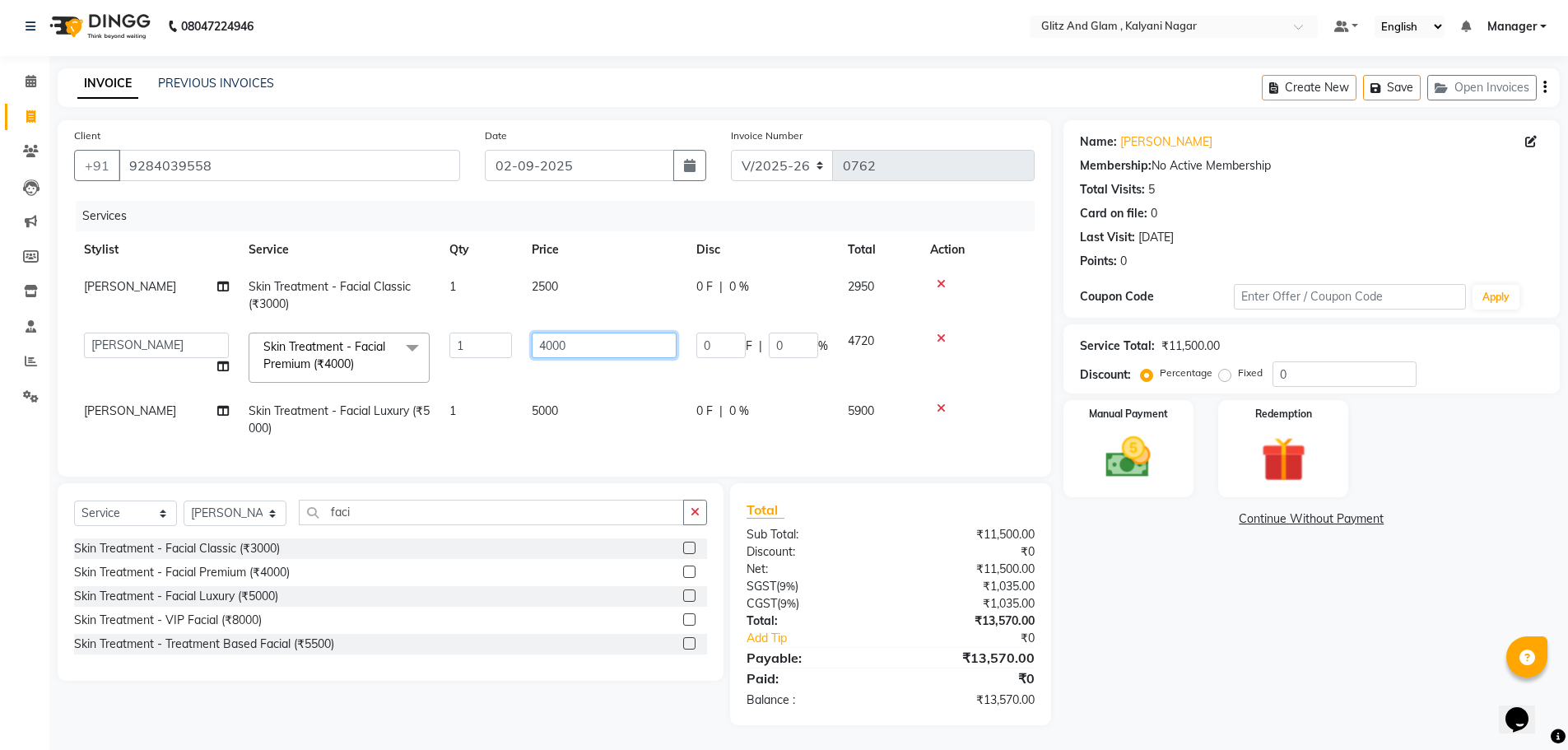
click at [570, 332] on input "4000" at bounding box center [604, 345] width 145 height 26
type input "4"
type input "3500"
click at [552, 394] on tbody "Nilam Ambre Skin Treatment - Facial Classic (₹3000) 1 2500 0 F | 0 % 2950 ARCHA…" at bounding box center [554, 358] width 960 height 179
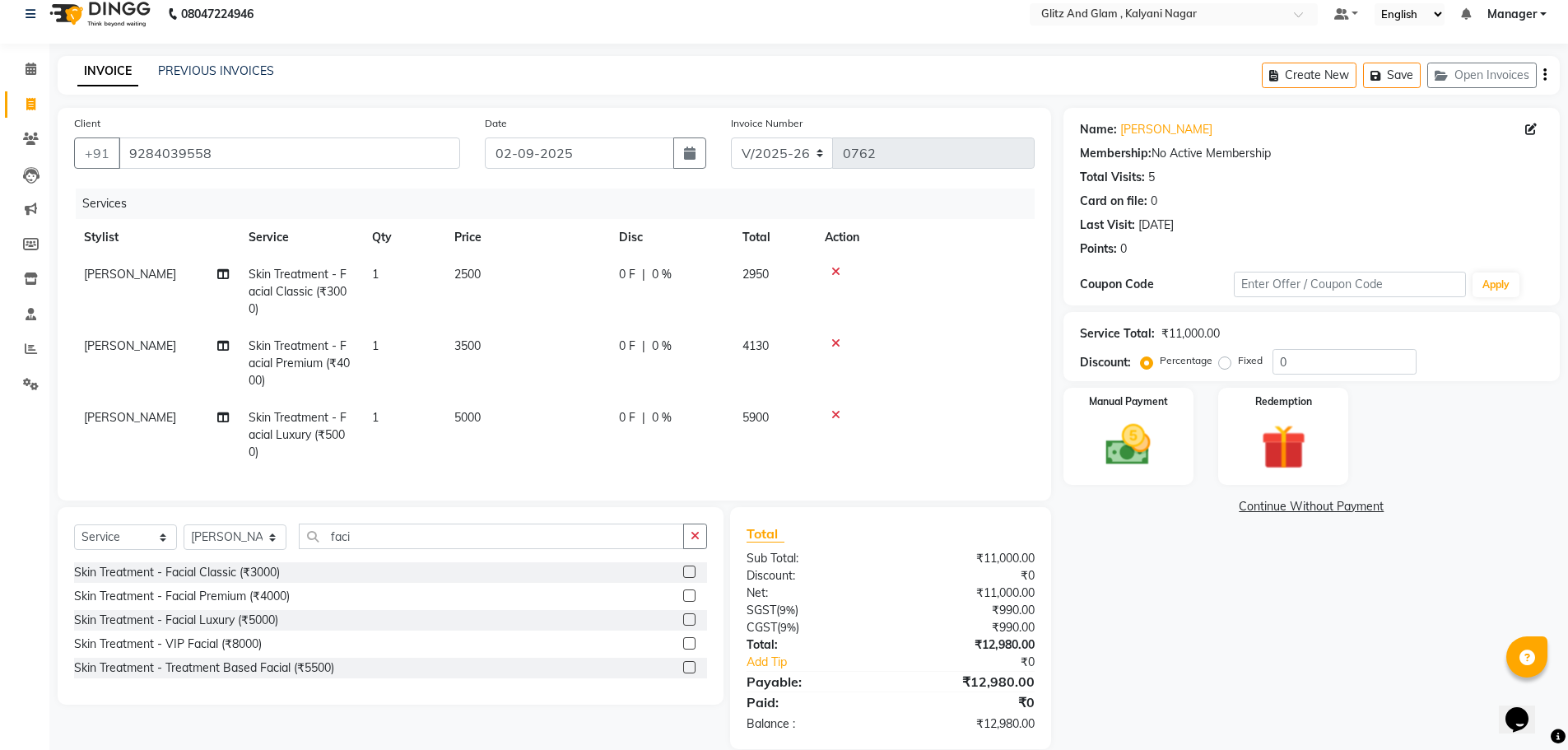
click at [470, 420] on span "5000" at bounding box center [467, 418] width 27 height 15
select select "65933"
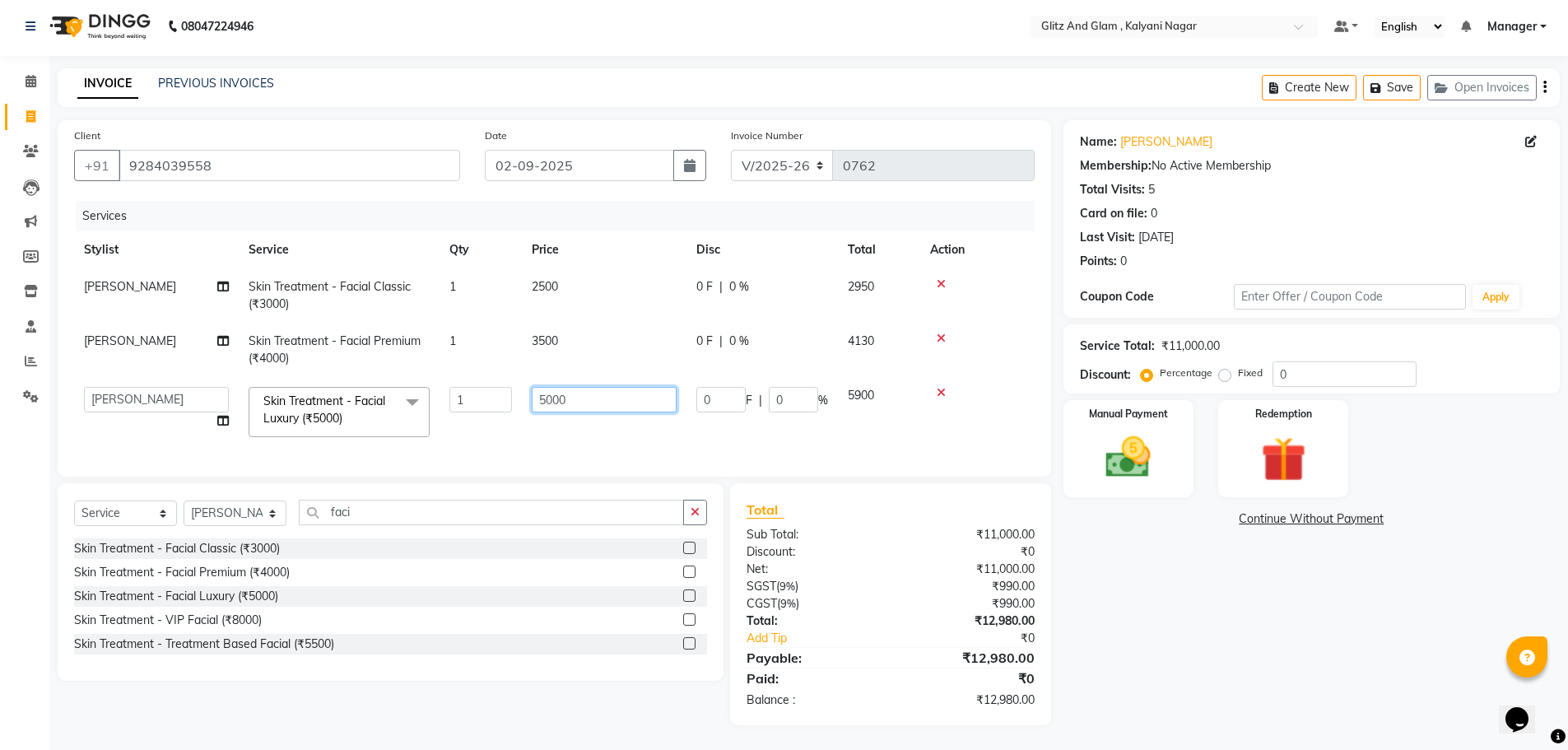
click at [550, 387] on input "5000" at bounding box center [604, 400] width 145 height 26
type input "4500"
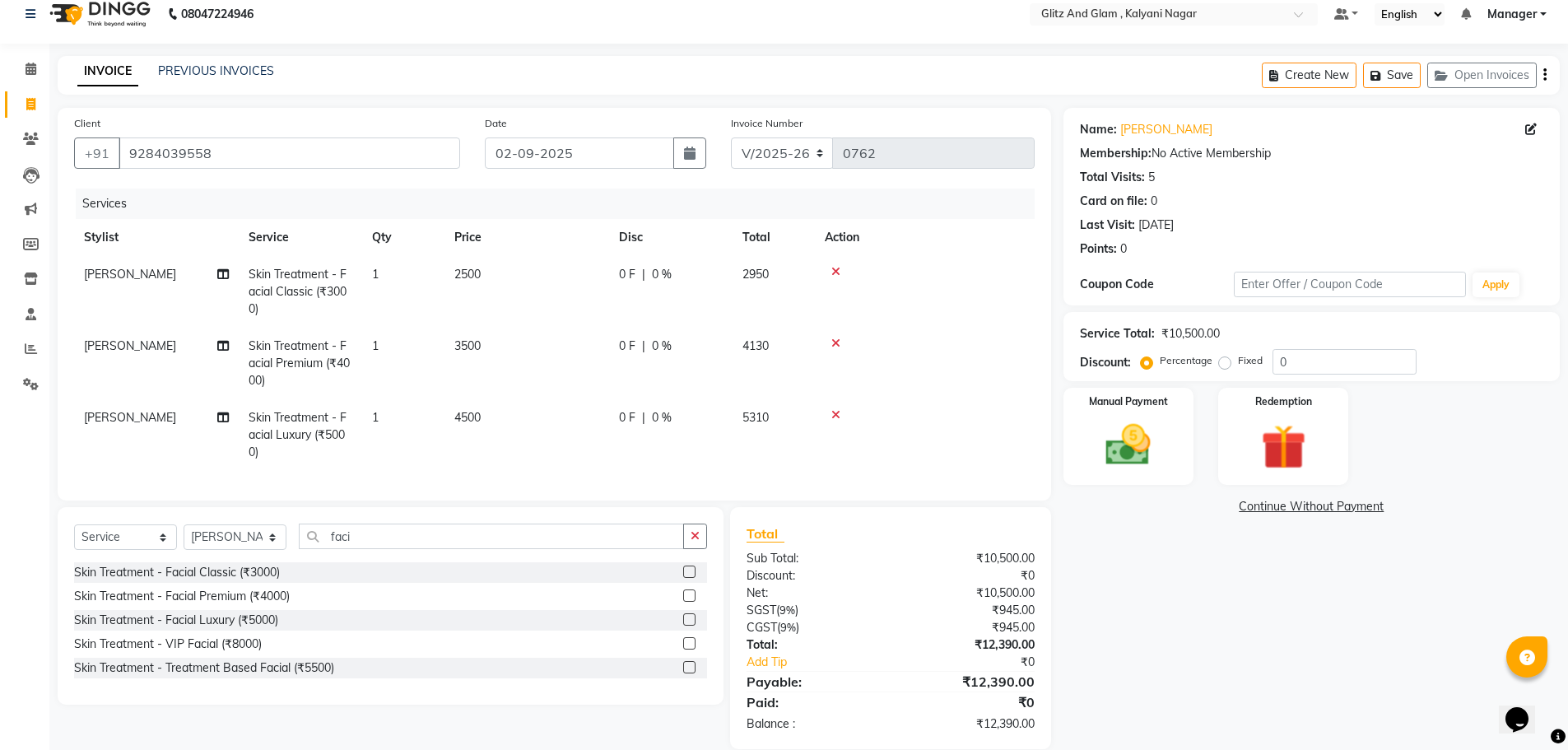
click at [1322, 614] on div "Name: Nilam Mam Membership: No Active Membership Total Visits: 5 Card on file: …" at bounding box center [1318, 428] width 509 height 641
click at [1307, 375] on div "Service Total: ₹10,500.00 Discount: Percentage Fixed 0" at bounding box center [1312, 346] width 497 height 69
click at [1305, 351] on input "0" at bounding box center [1343, 362] width 144 height 26
type input "2"
click at [1296, 374] on input "number" at bounding box center [1343, 362] width 144 height 26
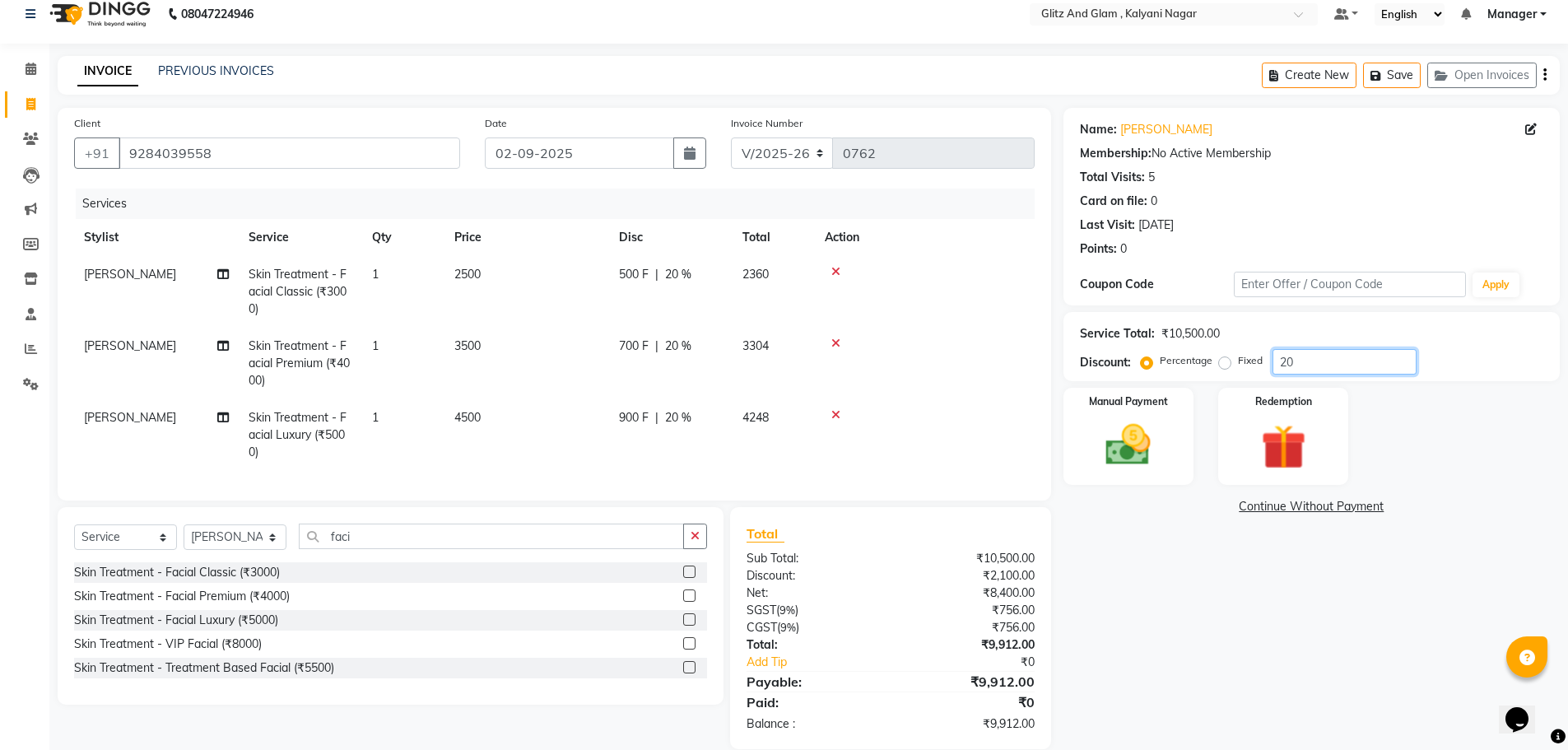
type input "2"
click at [25, 350] on icon at bounding box center [30, 348] width 12 height 12
click at [26, 386] on icon at bounding box center [30, 384] width 15 height 12
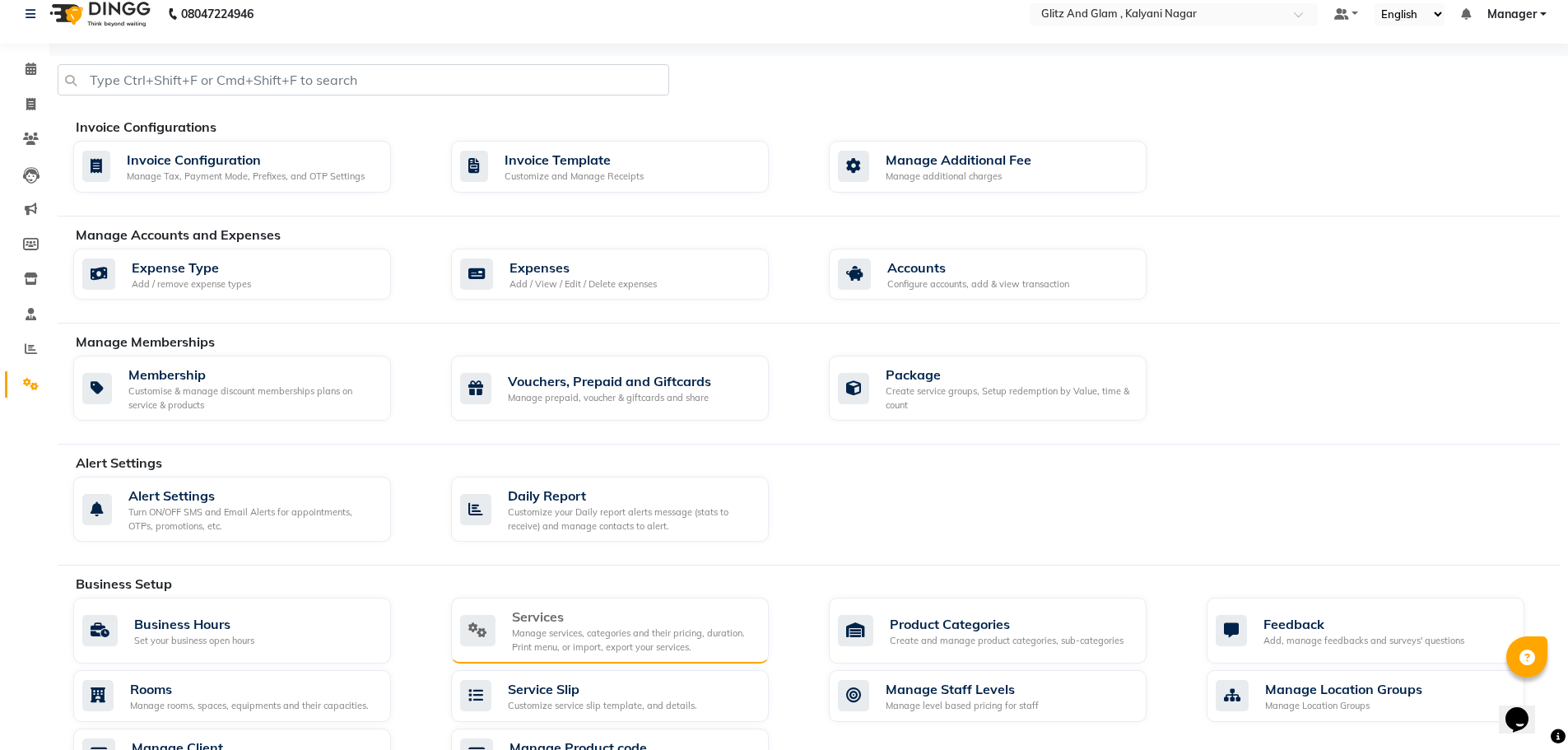
click at [573, 632] on div "Manage services, categories and their pricing, duration. Print menu, or import,…" at bounding box center [634, 640] width 244 height 28
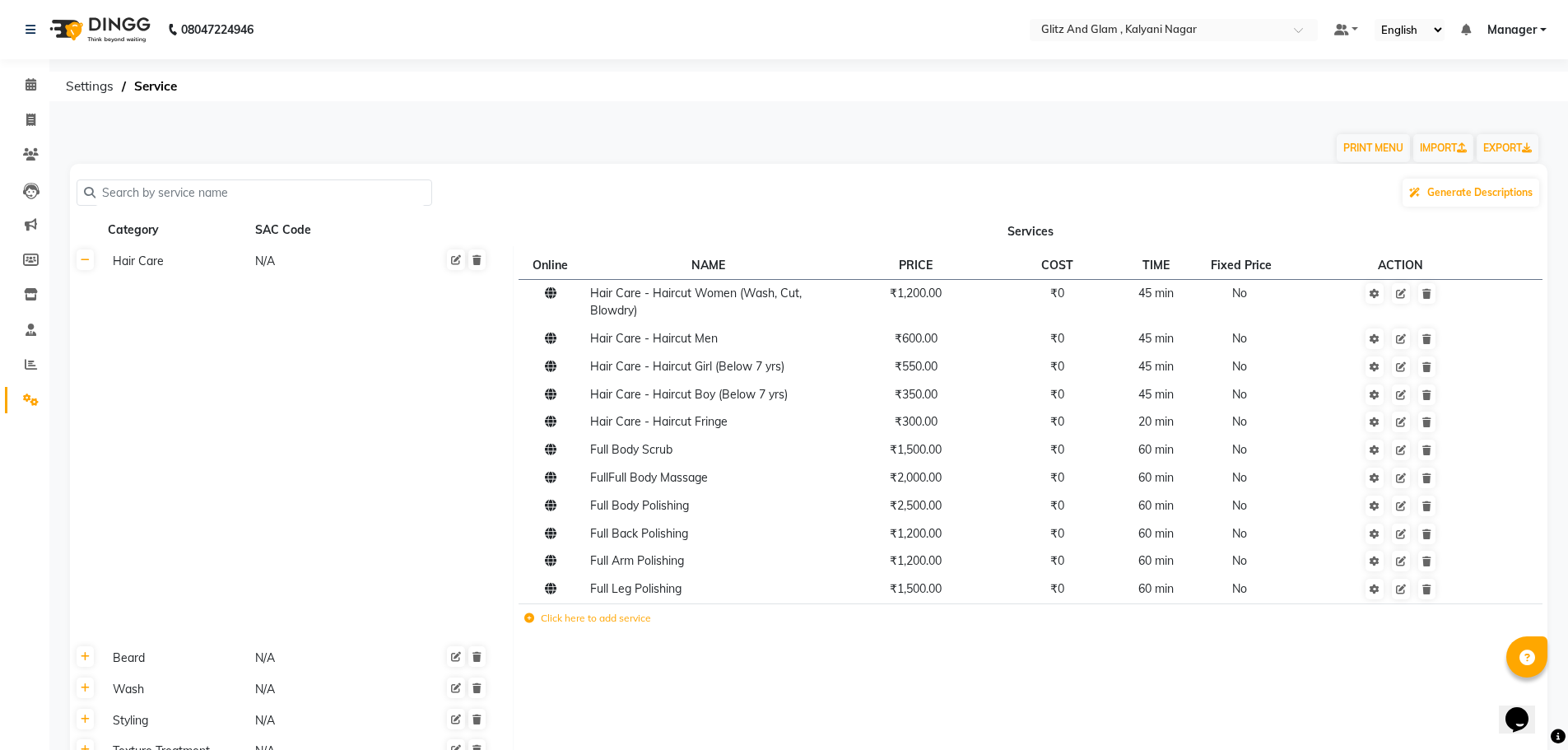
scroll to position [502, 0]
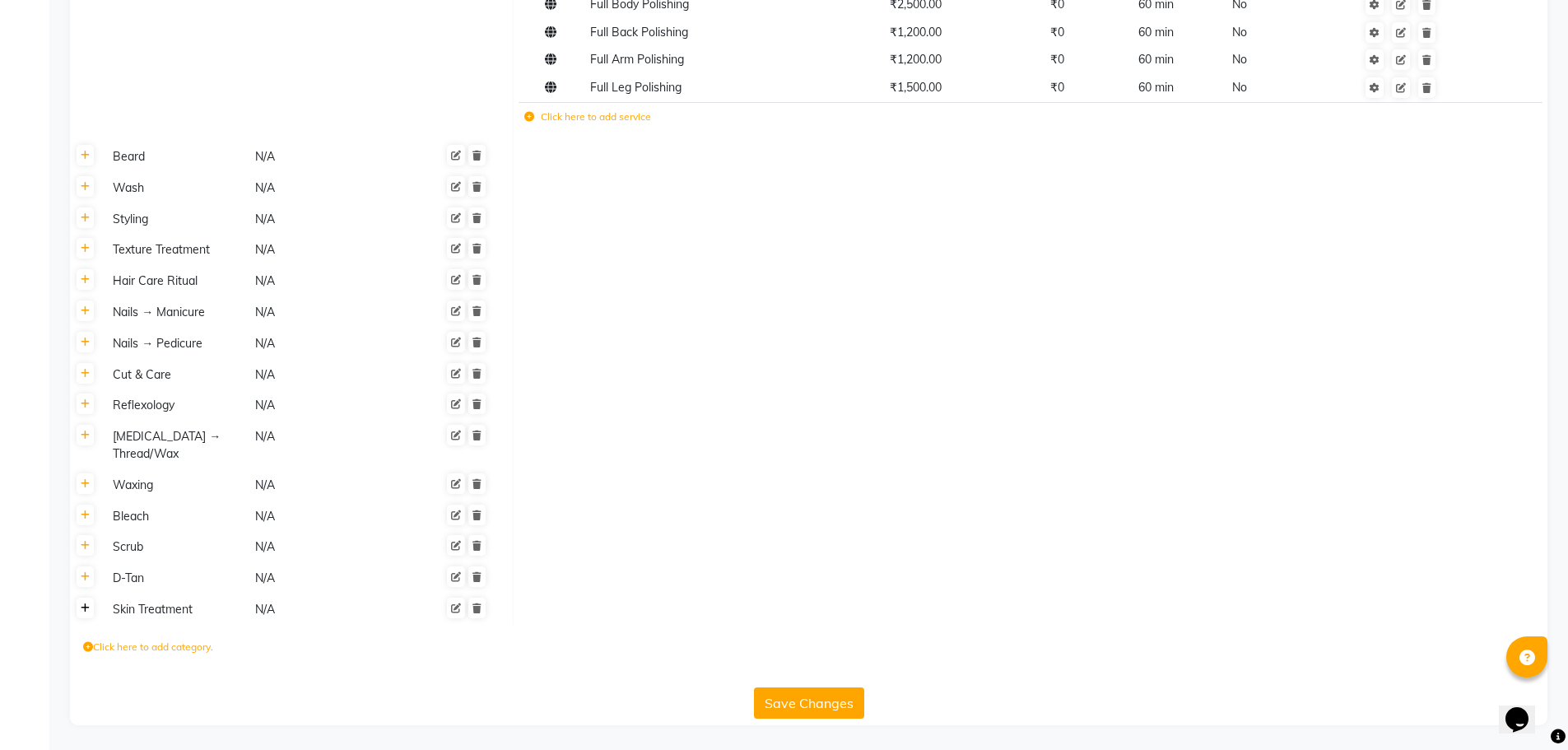
click at [82, 613] on icon at bounding box center [86, 608] width 10 height 10
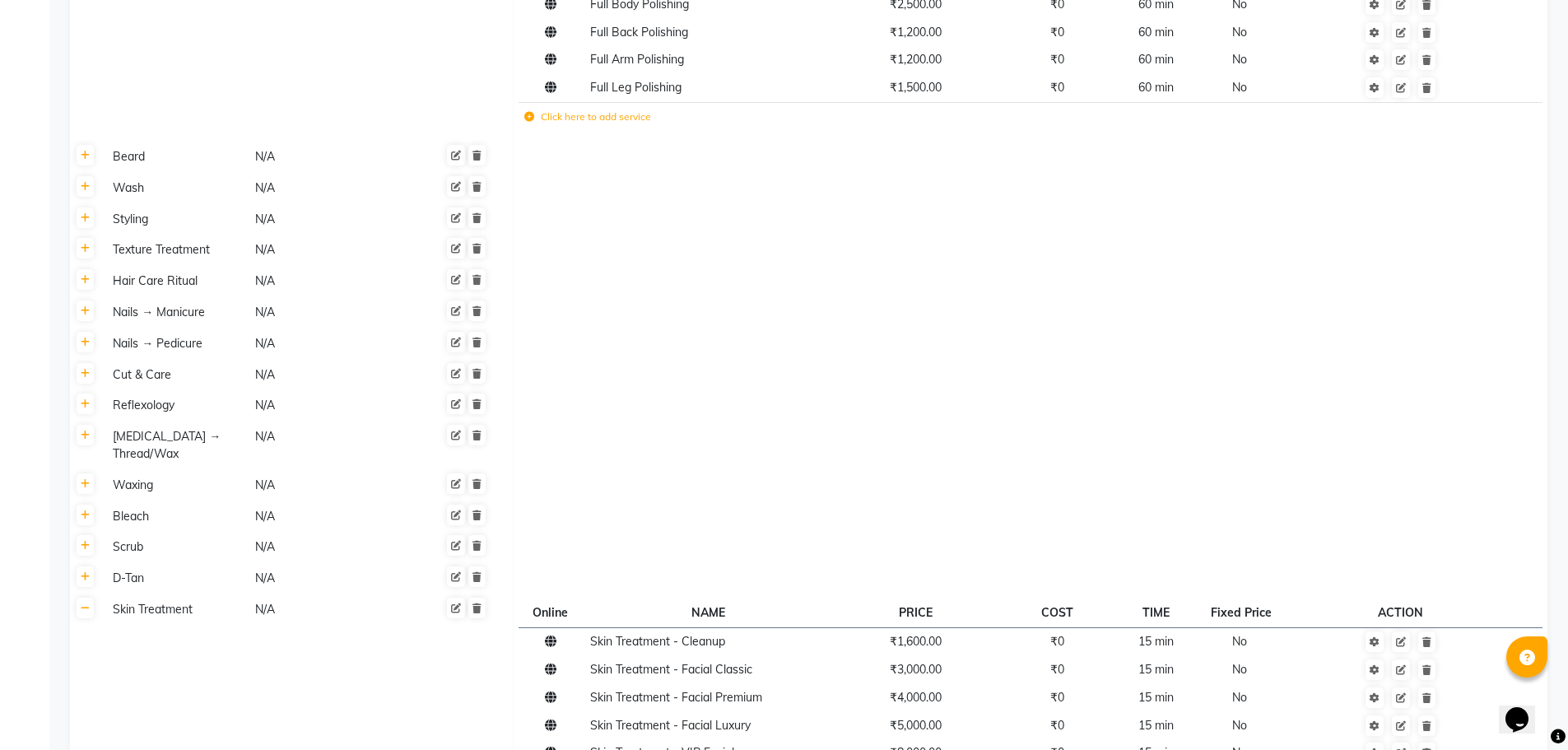
scroll to position [739, 0]
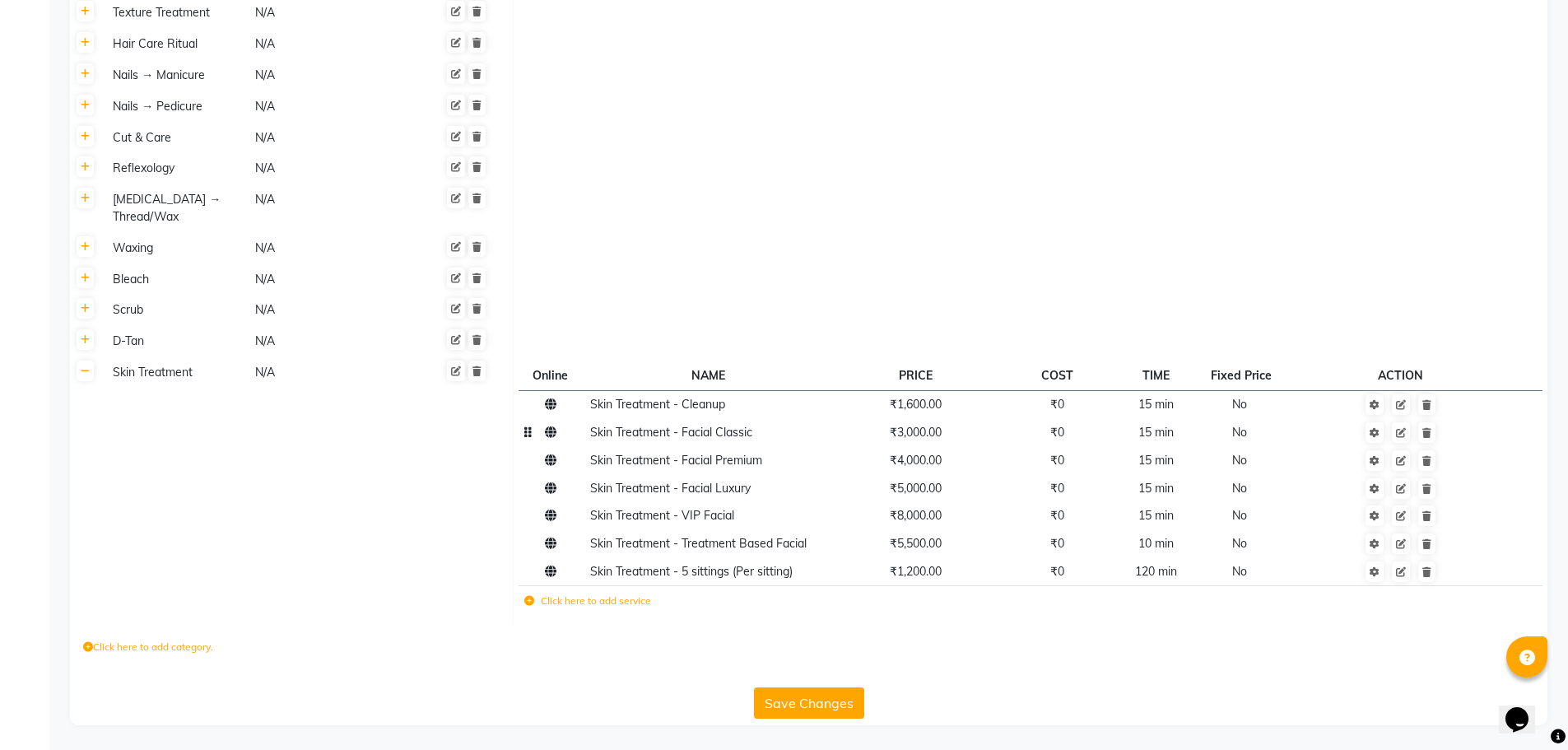
click at [917, 436] on span "₹3,000.00" at bounding box center [915, 432] width 51 height 15
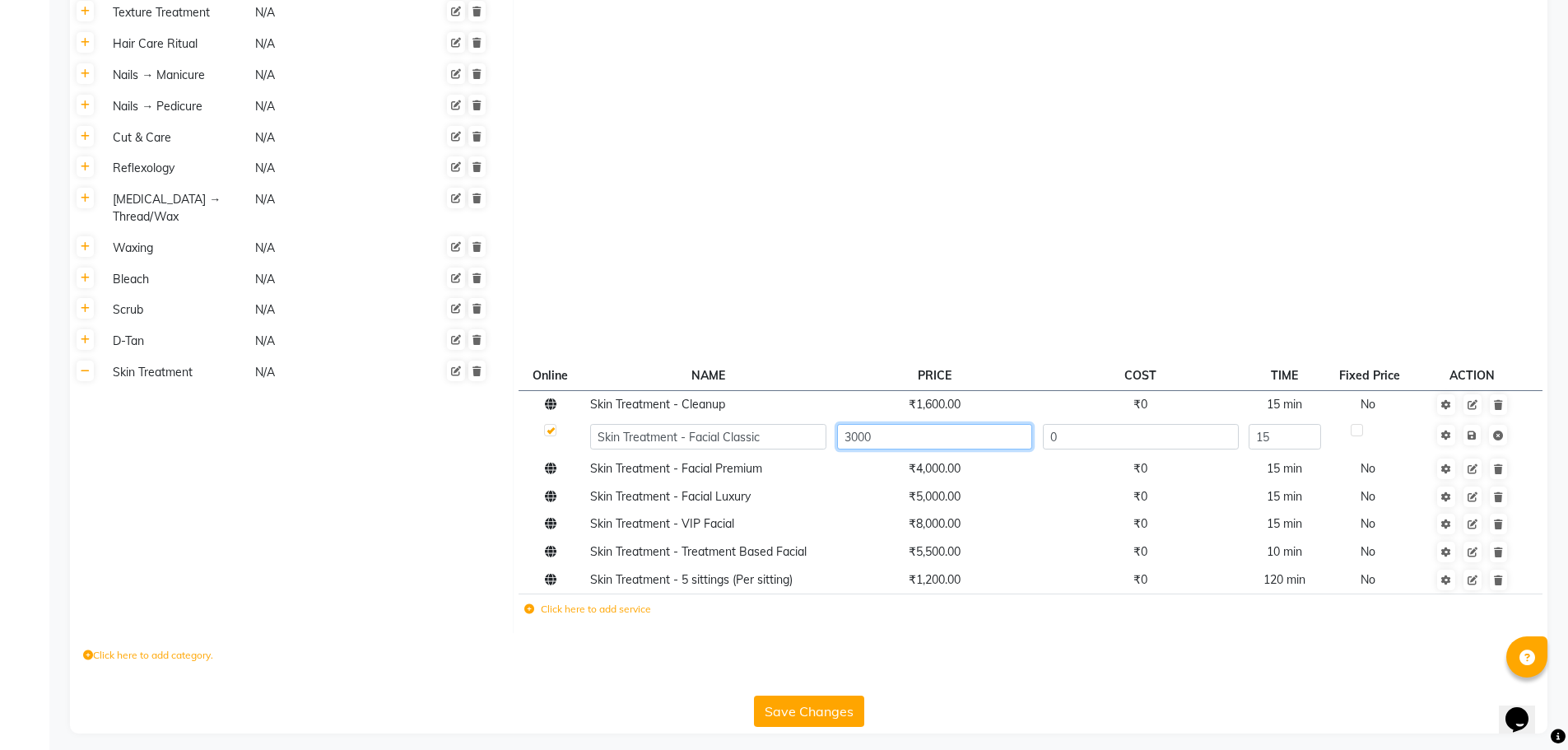
click at [917, 436] on input "3000" at bounding box center [934, 436] width 195 height 26
type input "3"
type input "2500"
click at [405, 613] on td "Skin Treatment N/A" at bounding box center [306, 495] width 412 height 277
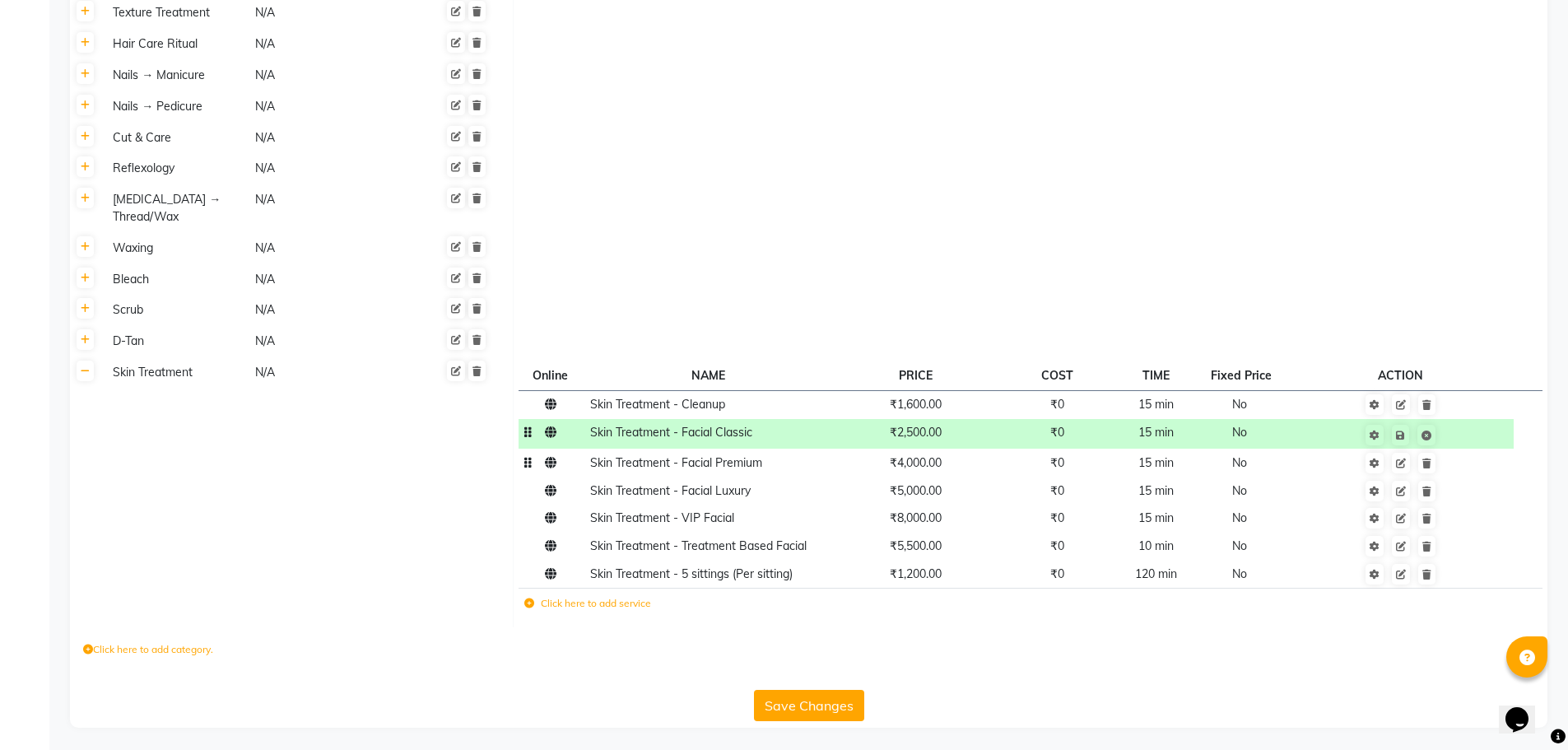
click at [909, 465] on span "₹4,000.00" at bounding box center [915, 463] width 51 height 15
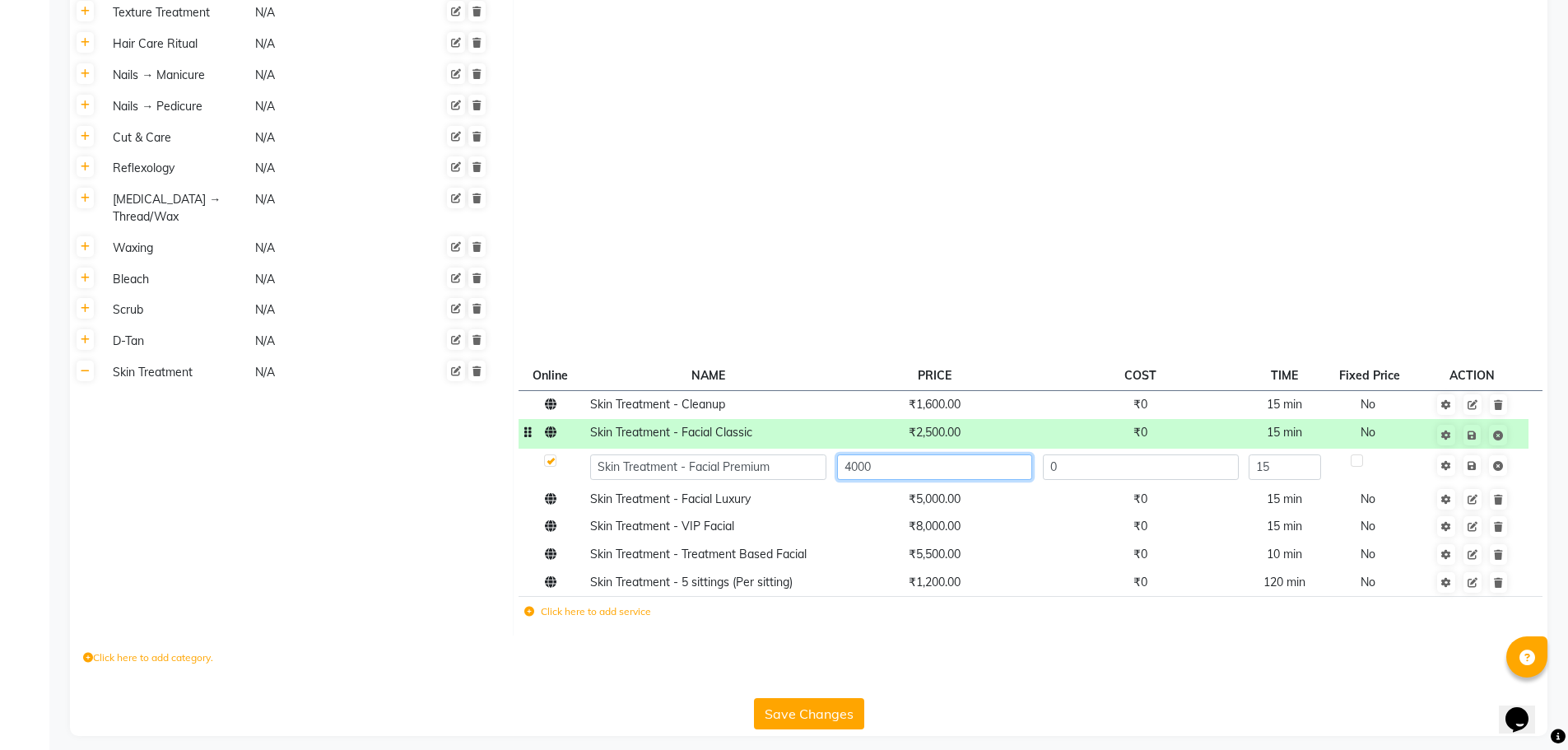
click at [905, 470] on input "4000" at bounding box center [934, 466] width 195 height 26
type input "4"
type input "3500"
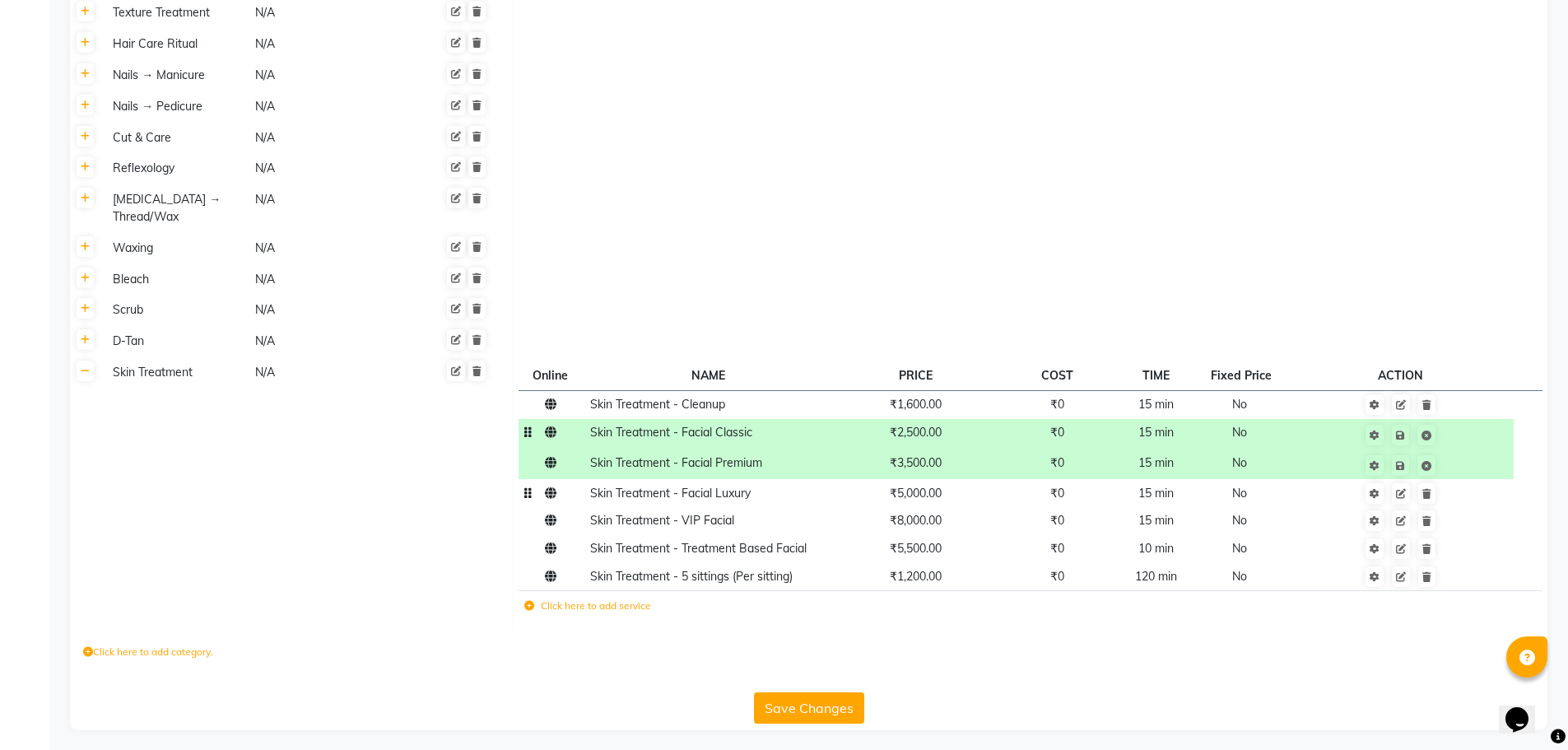
click at [940, 503] on td "₹5,000.00" at bounding box center [915, 492] width 167 height 28
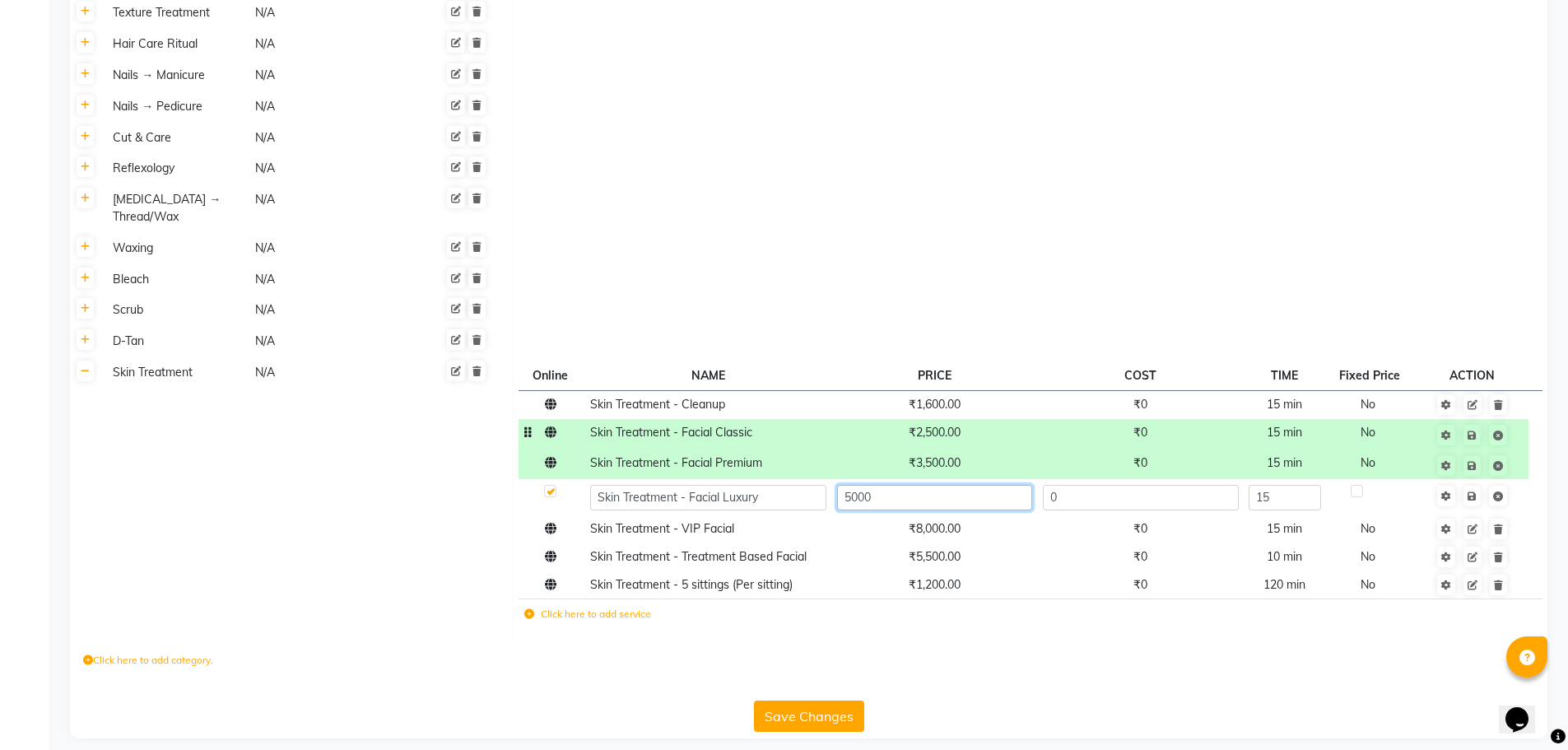
click at [901, 501] on input "5000" at bounding box center [934, 497] width 195 height 26
type input "5"
type input "4500"
click at [924, 534] on td "₹8,000.00" at bounding box center [934, 528] width 206 height 28
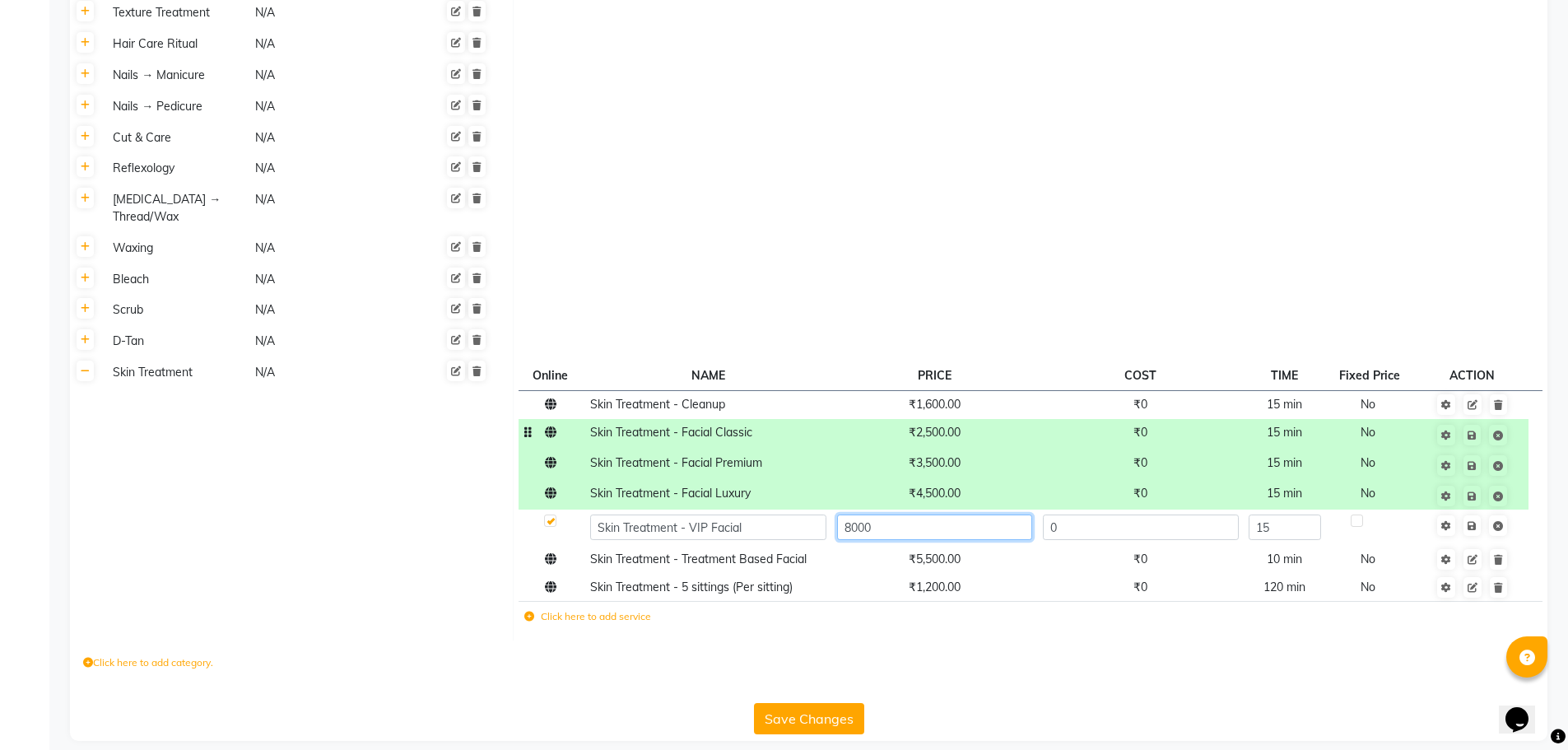
click at [854, 525] on input "8000" at bounding box center [934, 527] width 195 height 26
type input "6000"
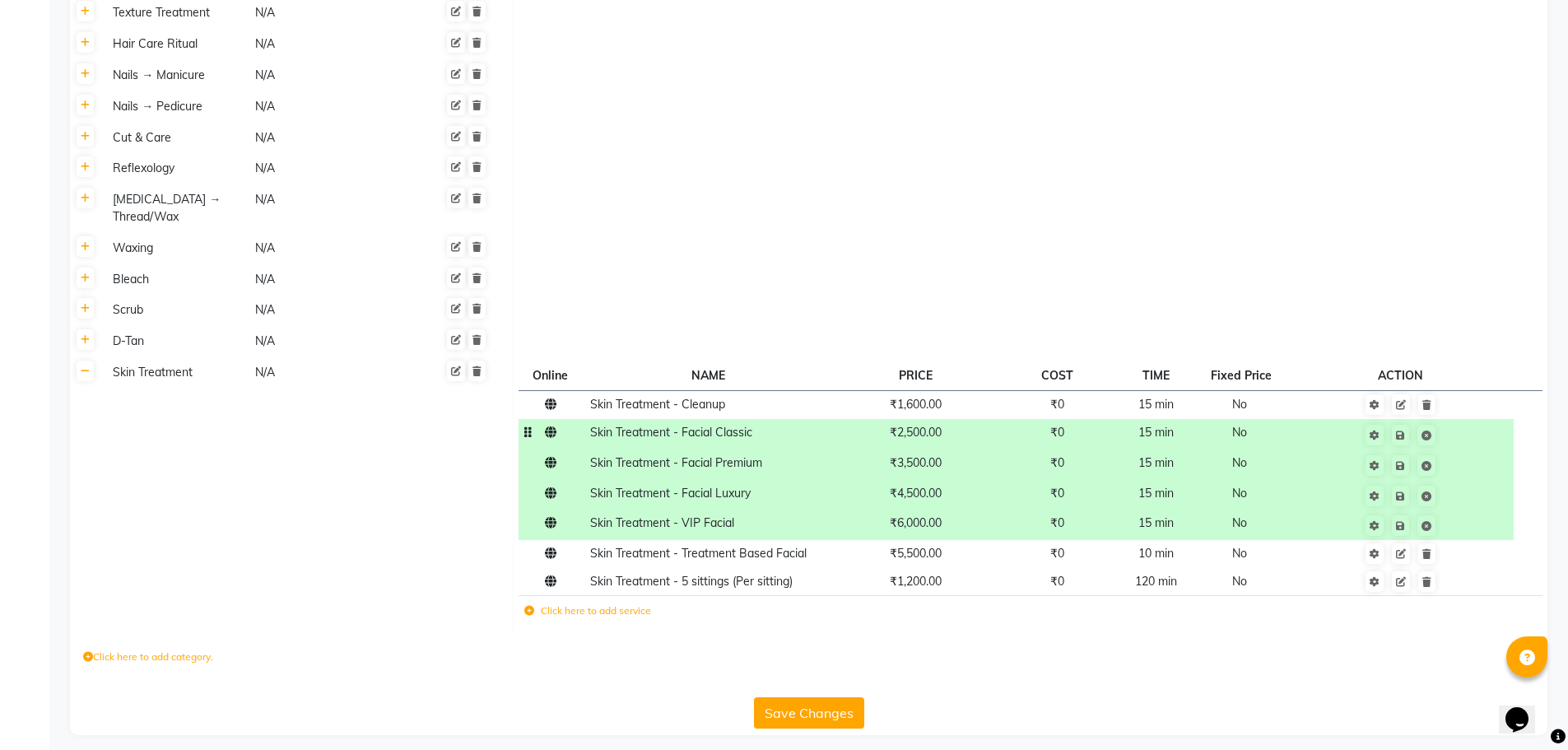
click at [848, 735] on div "Generate Descriptions Category SAC Code Services Hair Care N/A Online NAME PRIC…" at bounding box center [809, 80] width 1478 height 1310
click at [821, 711] on button "Save Changes" at bounding box center [809, 713] width 110 height 31
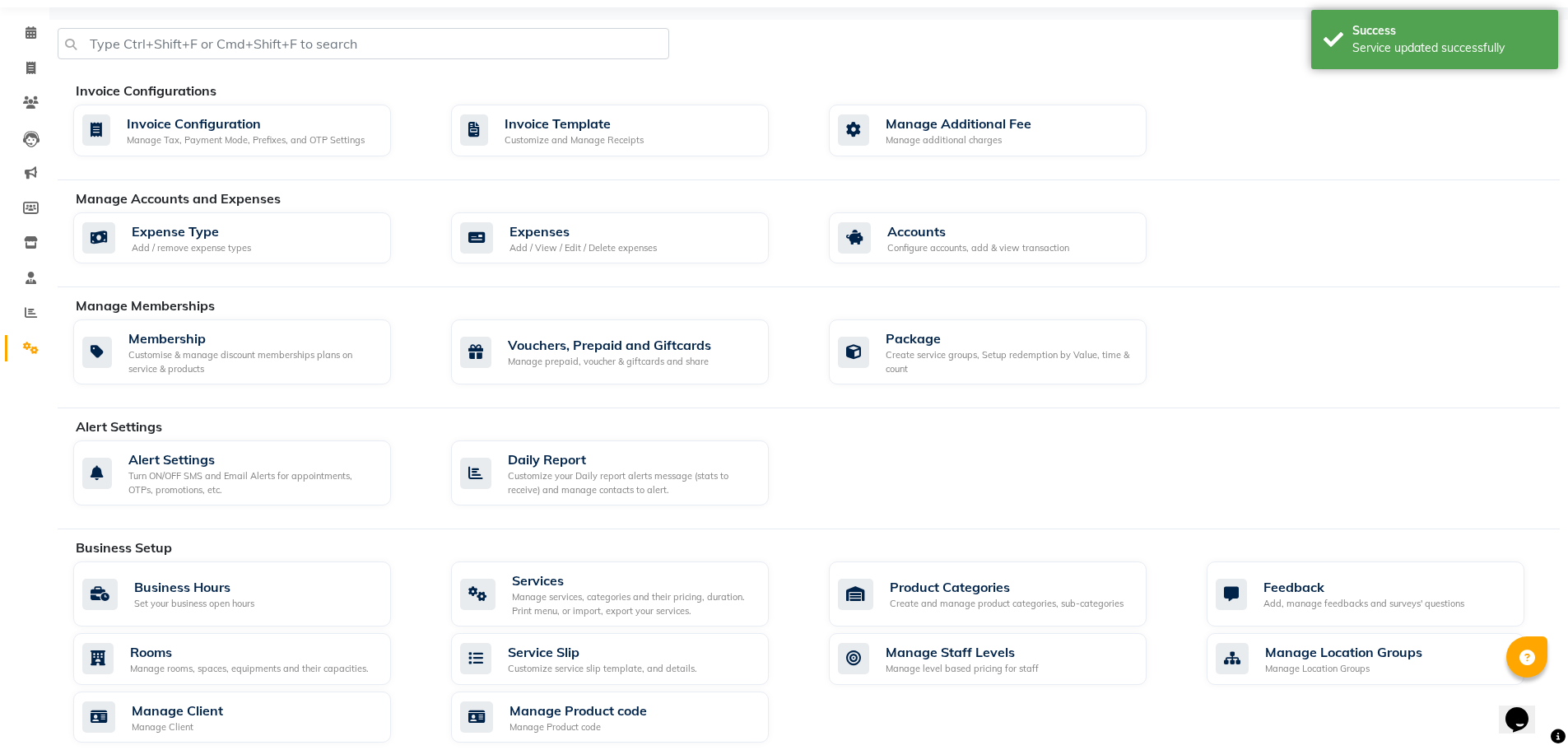
scroll to position [15, 0]
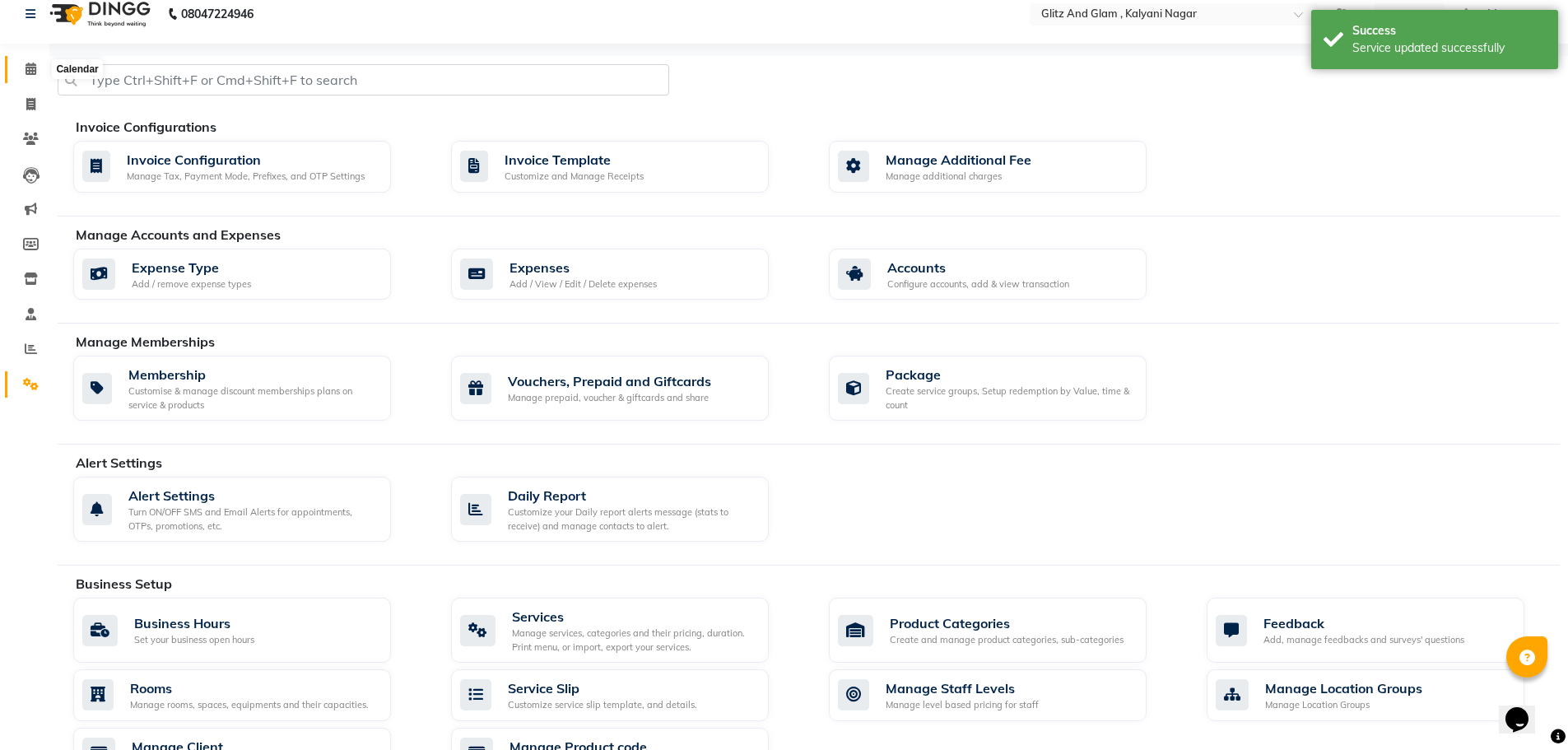
click at [35, 64] on icon at bounding box center [30, 69] width 10 height 12
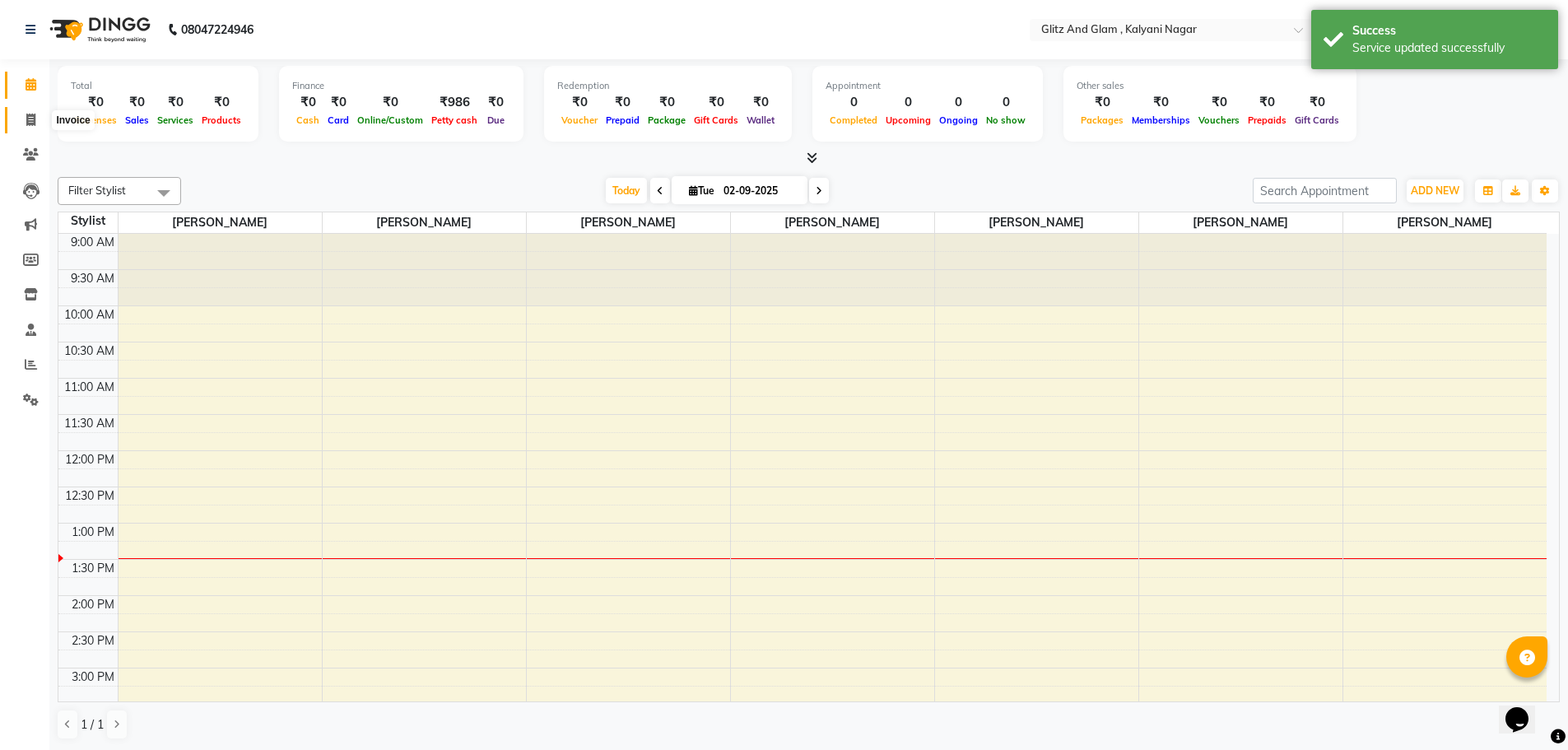
click at [24, 119] on span at bounding box center [30, 121] width 29 height 19
select select "service"
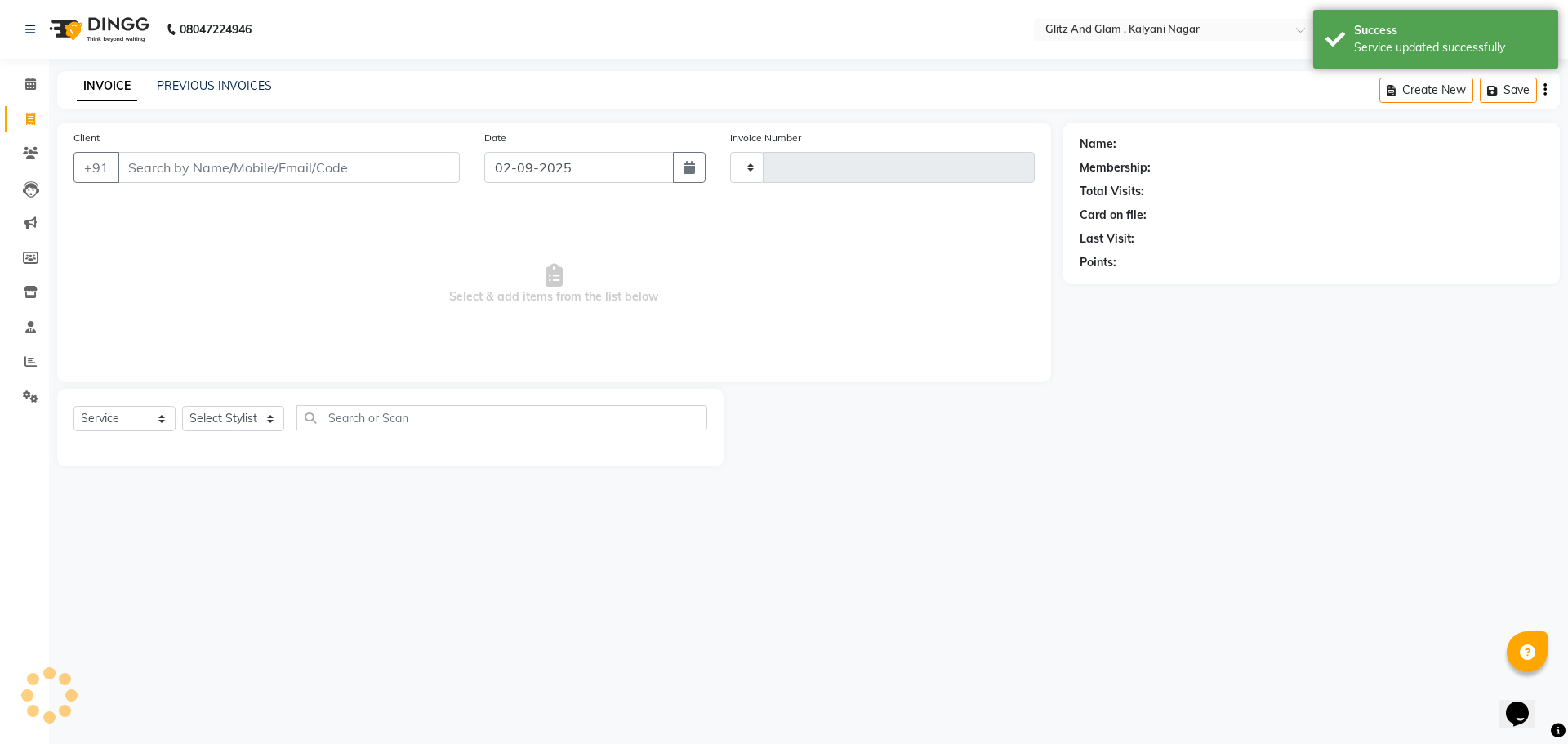
type input "0762"
select select "7347"
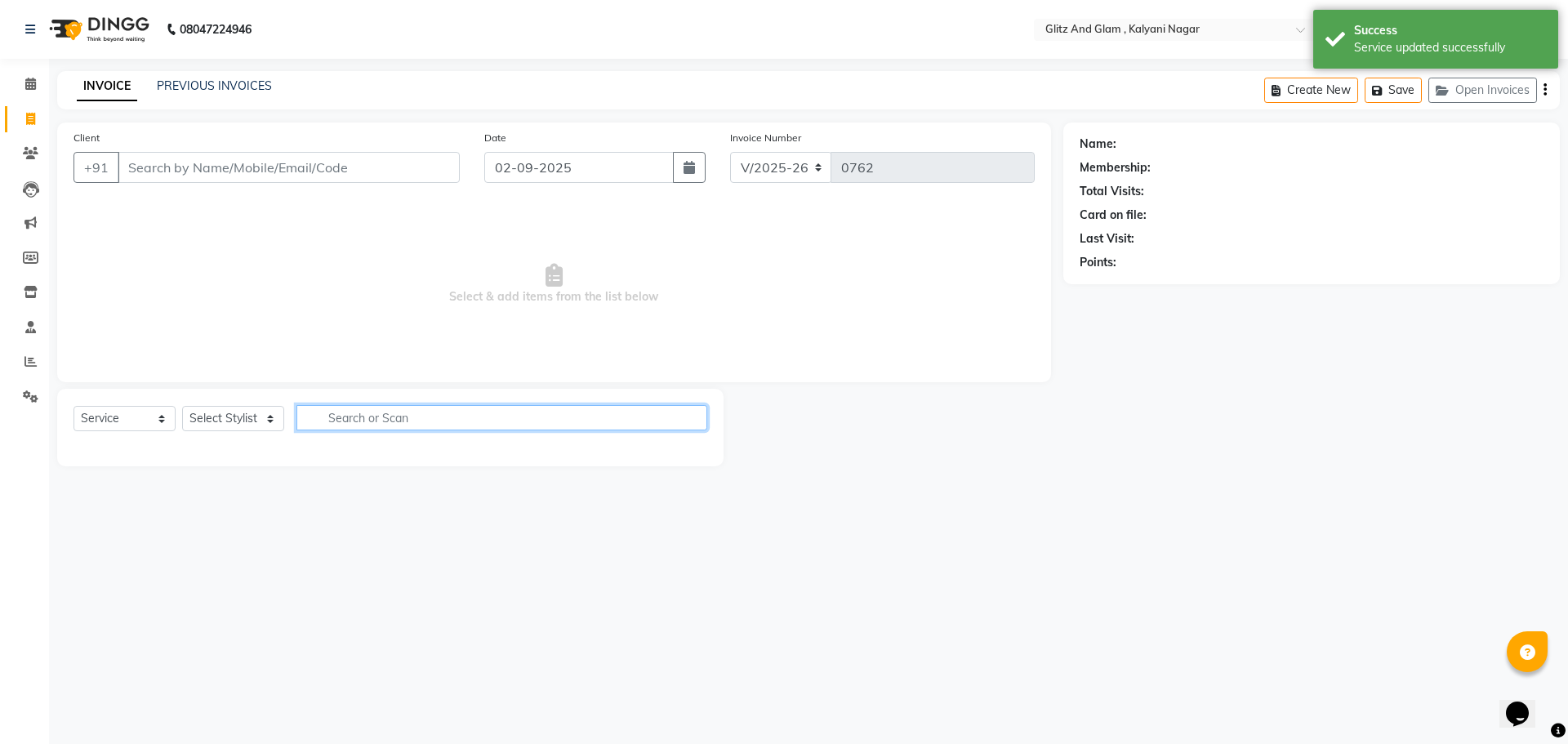
click at [359, 413] on input "text" at bounding box center [501, 417] width 411 height 25
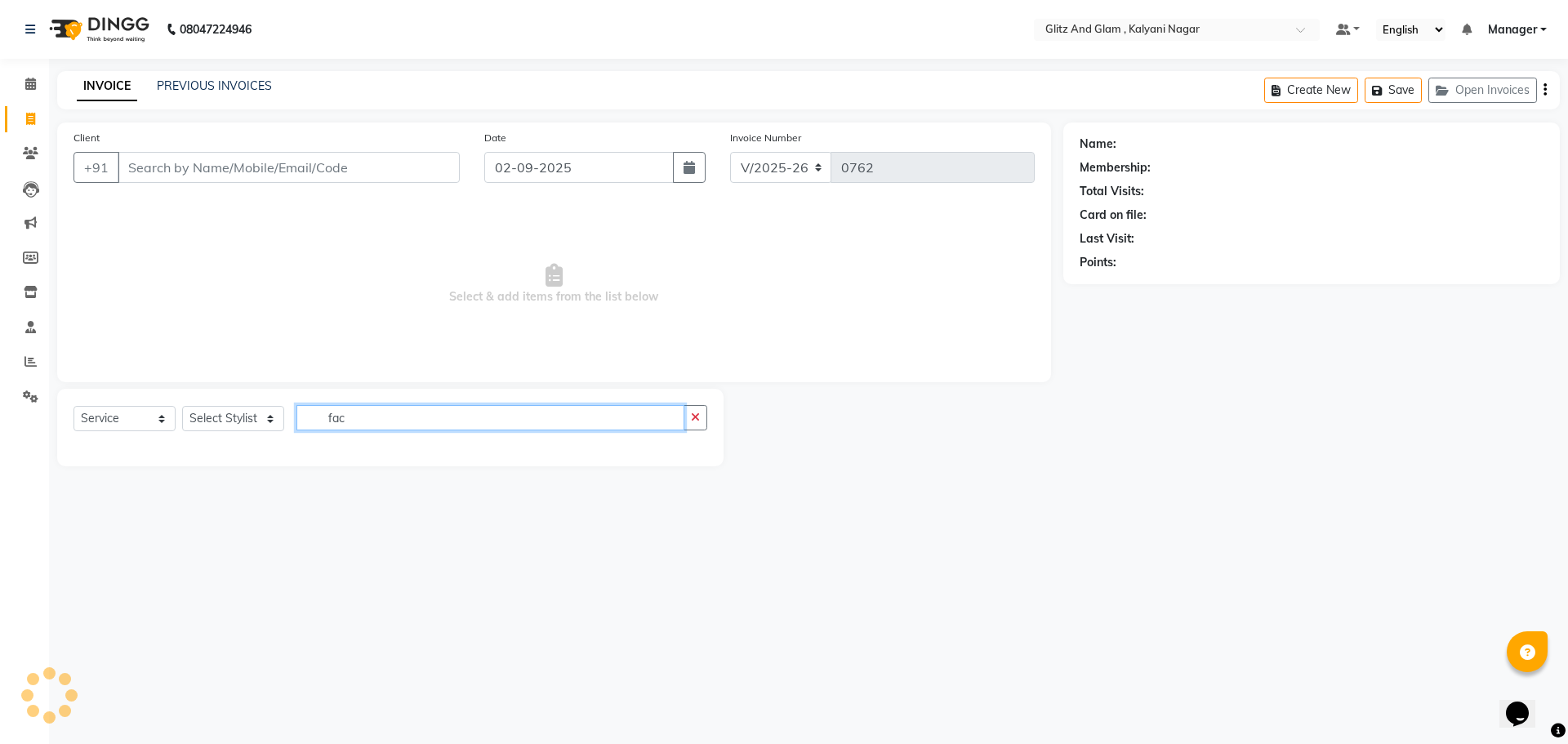
type input "fac"
click at [257, 422] on select "Select Stylist ARCHANA GAWALI Ashirwad Sapkal Bharati Dalvi Harshal Dalavi Kuna…" at bounding box center [233, 418] width 102 height 25
select select "65933"
click at [182, 406] on select "Select Stylist ARCHANA GAWALI Ashirwad Sapkal Bharati Dalvi Harshal Dalavi Kuna…" at bounding box center [233, 418] width 102 height 25
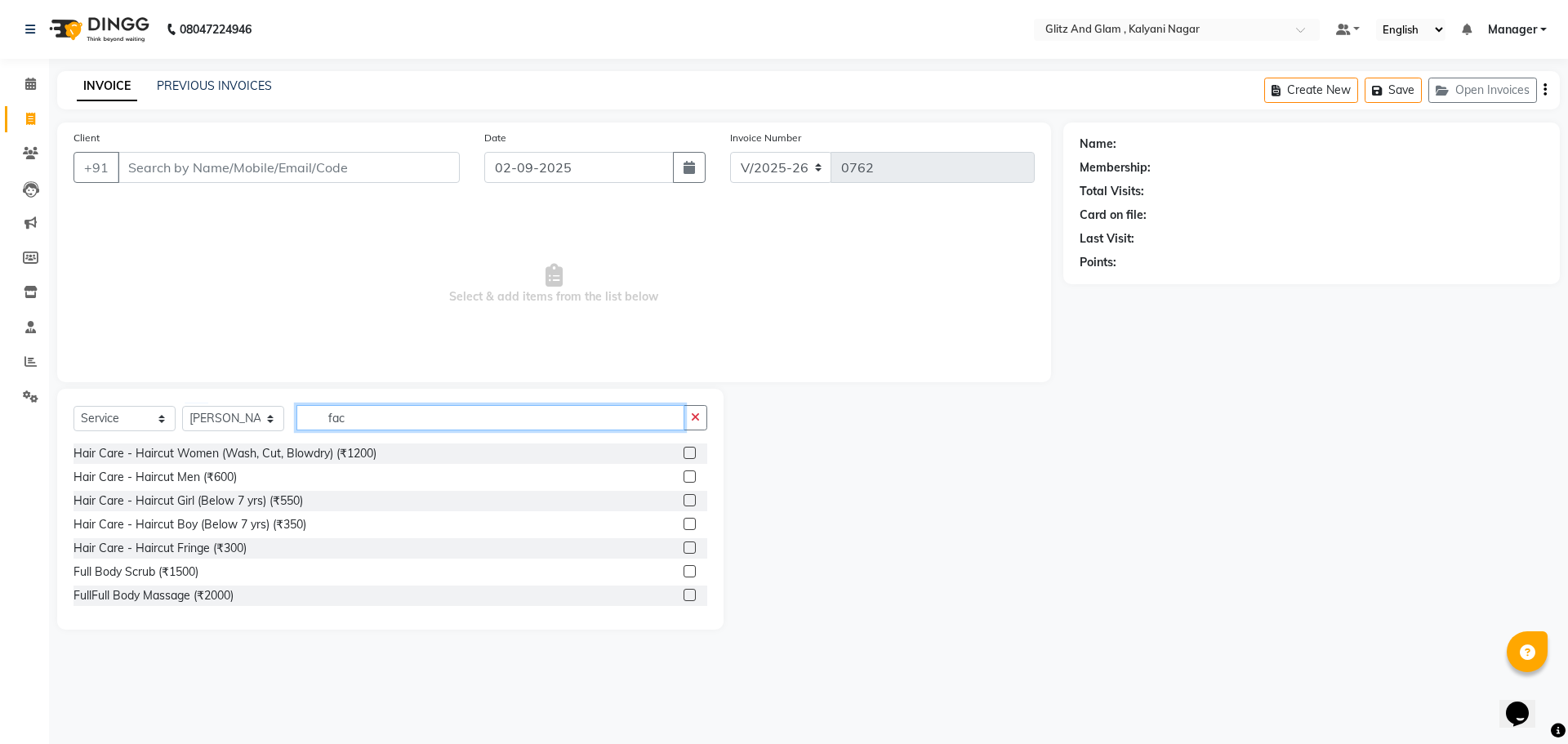
click at [362, 414] on input "fac" at bounding box center [490, 417] width 388 height 25
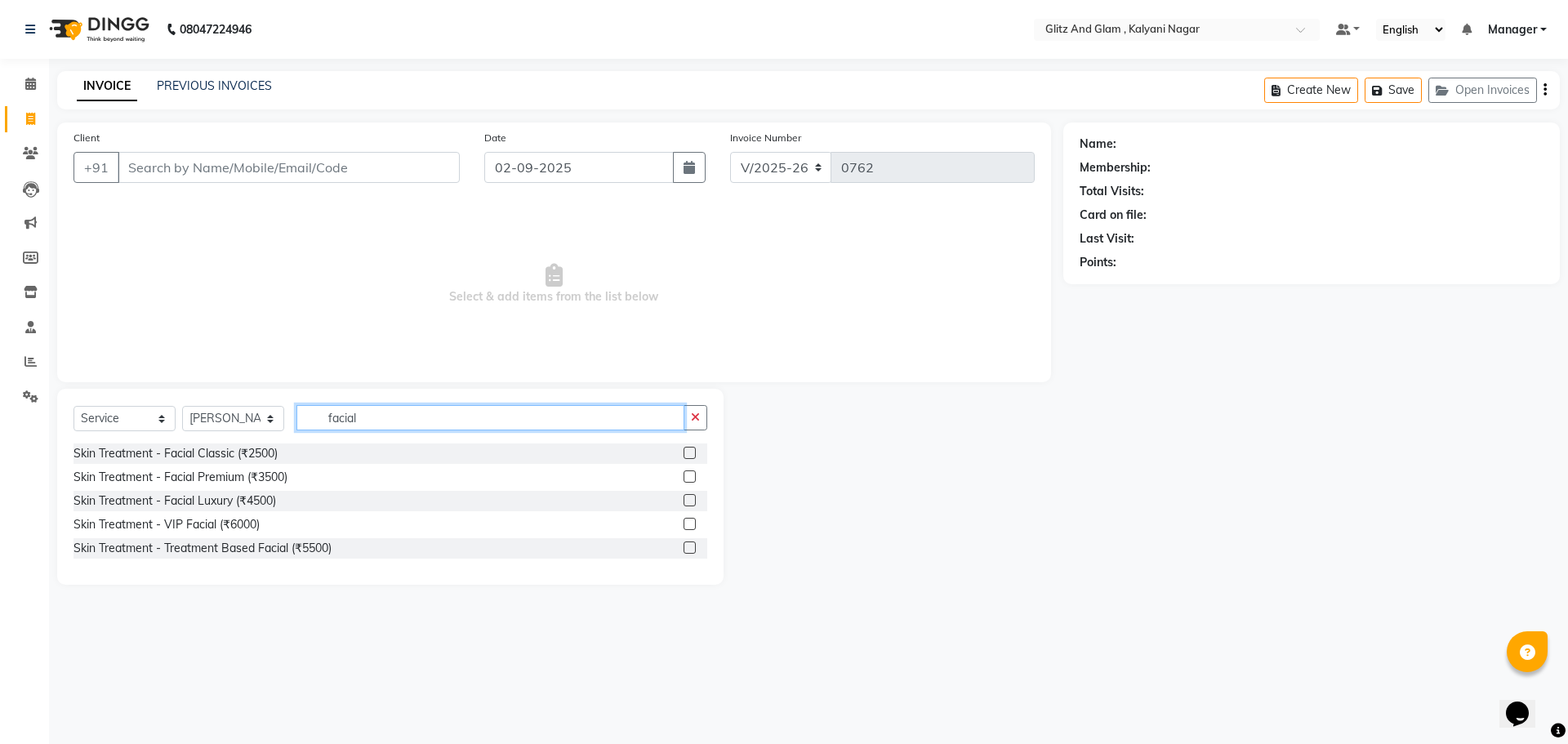
type input "facial"
click at [692, 450] on label at bounding box center [689, 452] width 12 height 12
click at [692, 450] on input "checkbox" at bounding box center [688, 453] width 10 height 10
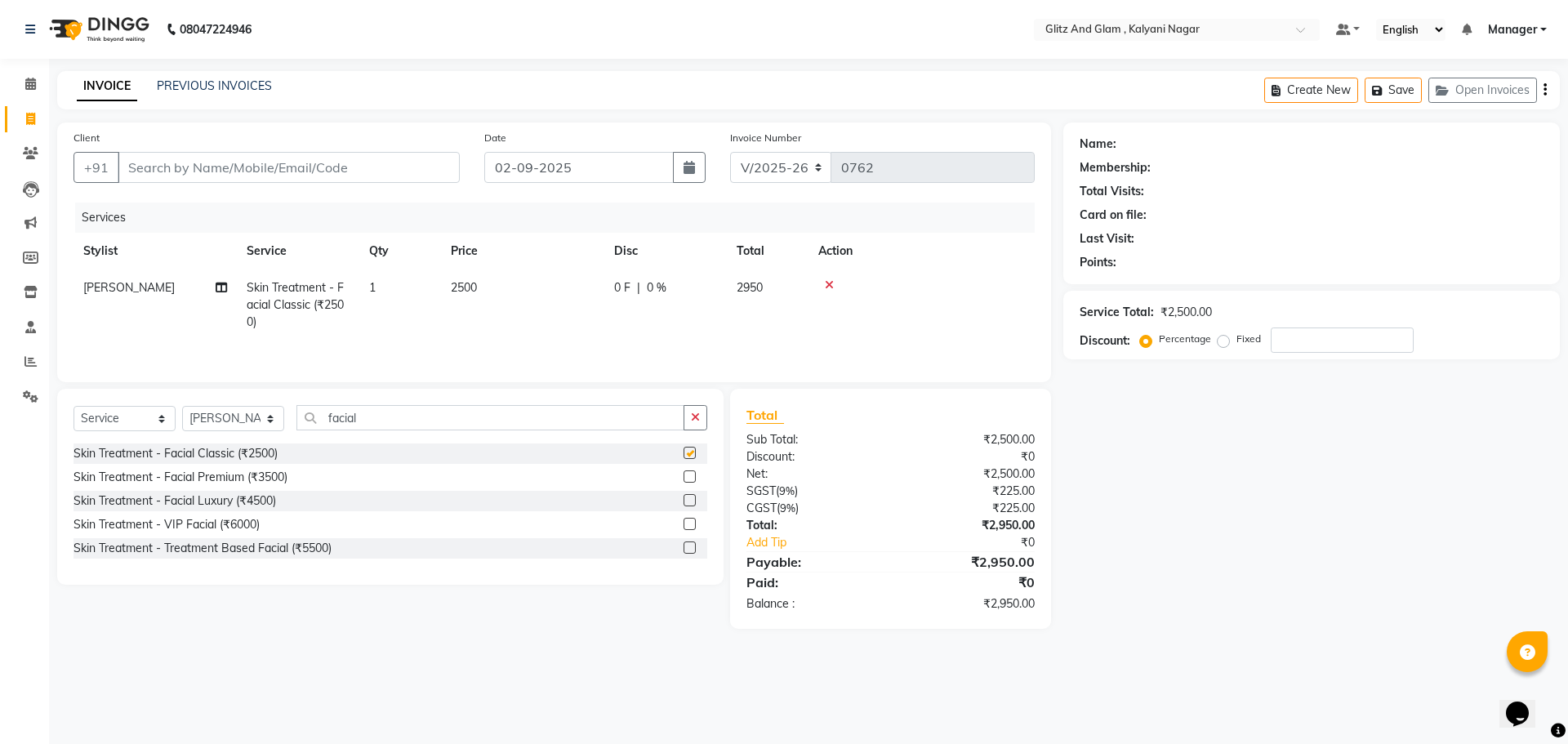
checkbox input "false"
click at [691, 476] on label at bounding box center [689, 476] width 12 height 12
click at [691, 476] on input "checkbox" at bounding box center [688, 477] width 10 height 10
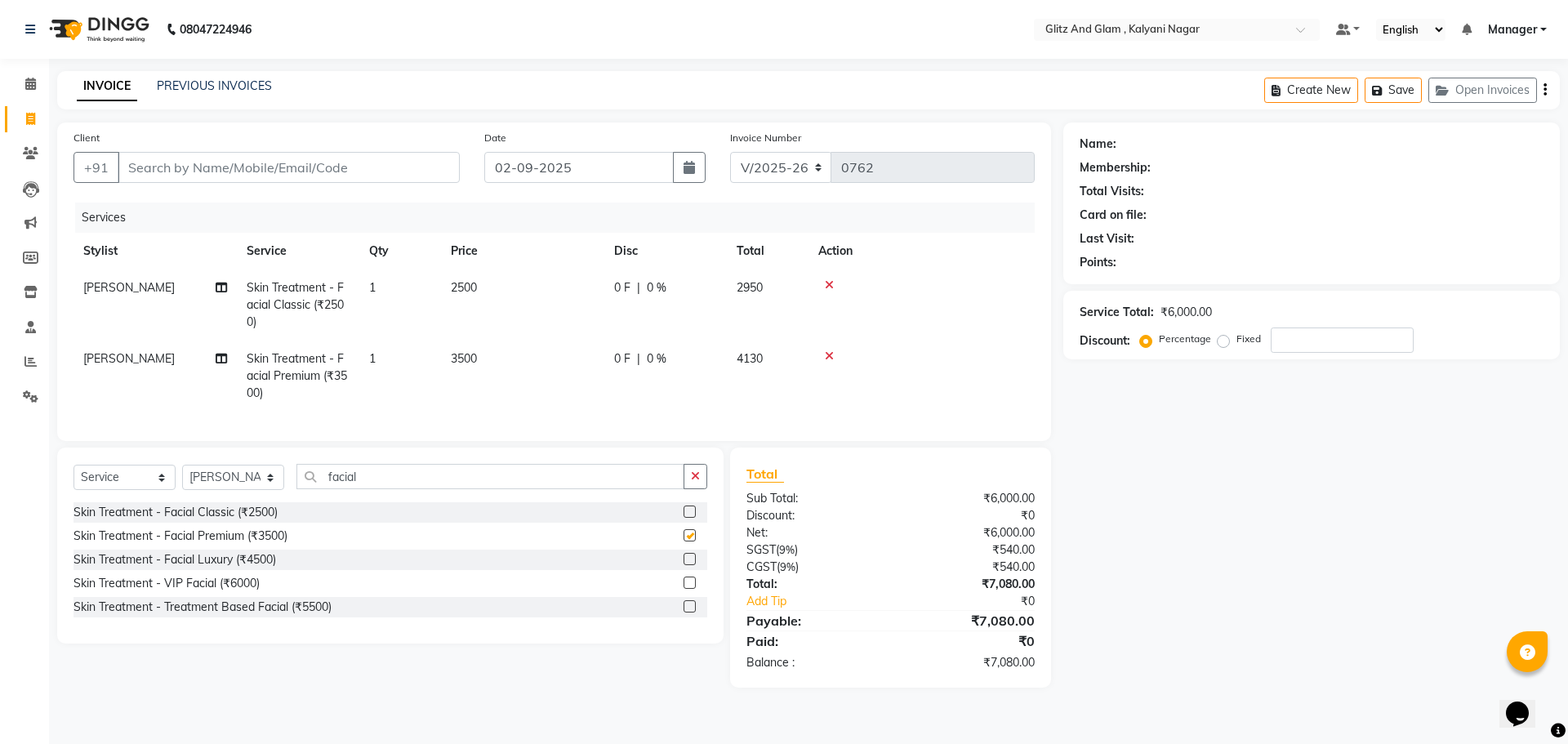
checkbox input "false"
click at [688, 566] on label at bounding box center [689, 559] width 12 height 12
click at [688, 566] on input "checkbox" at bounding box center [688, 559] width 10 height 10
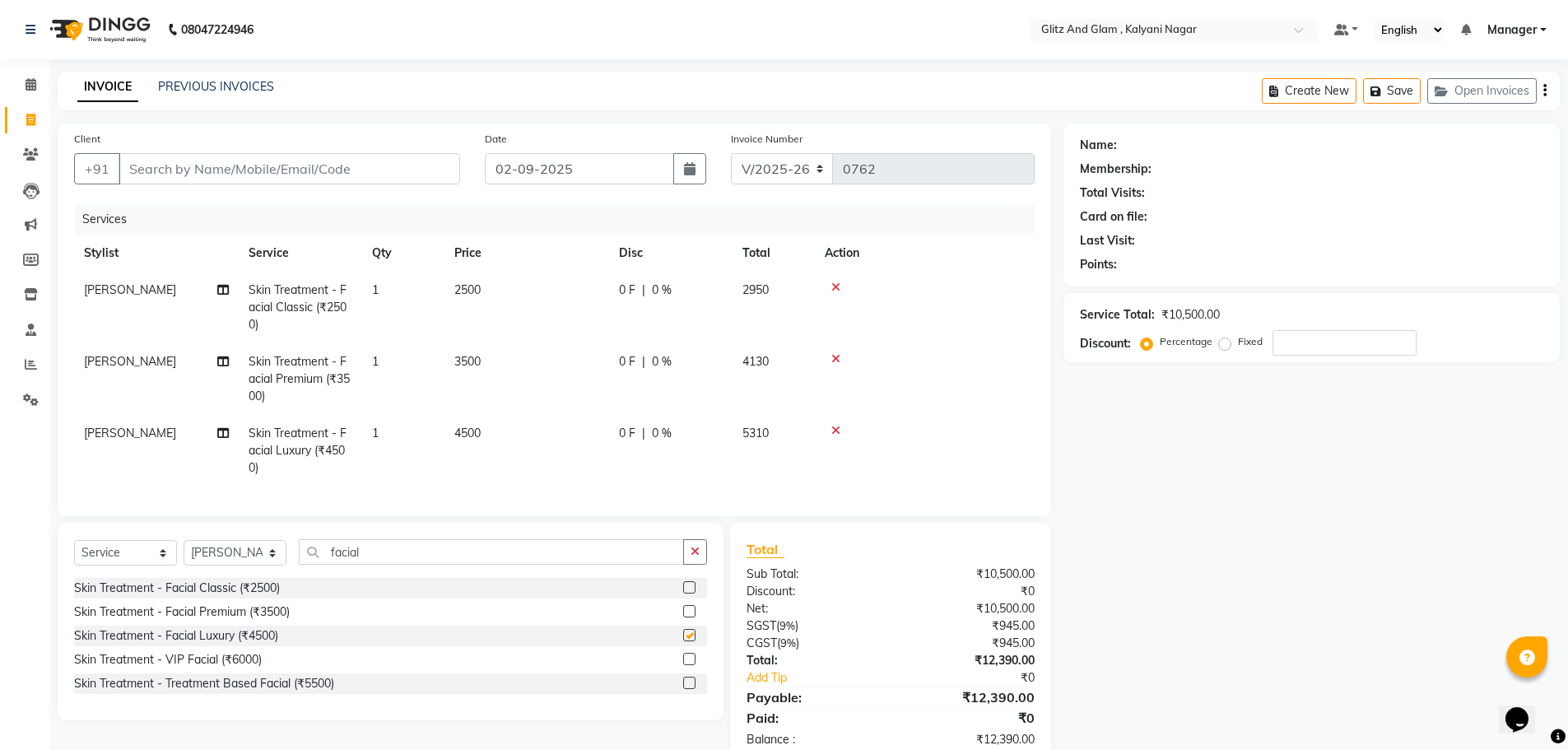
checkbox input "false"
click at [1326, 333] on input "number" at bounding box center [1343, 343] width 144 height 26
type input "20"
click at [835, 282] on icon at bounding box center [836, 287] width 10 height 11
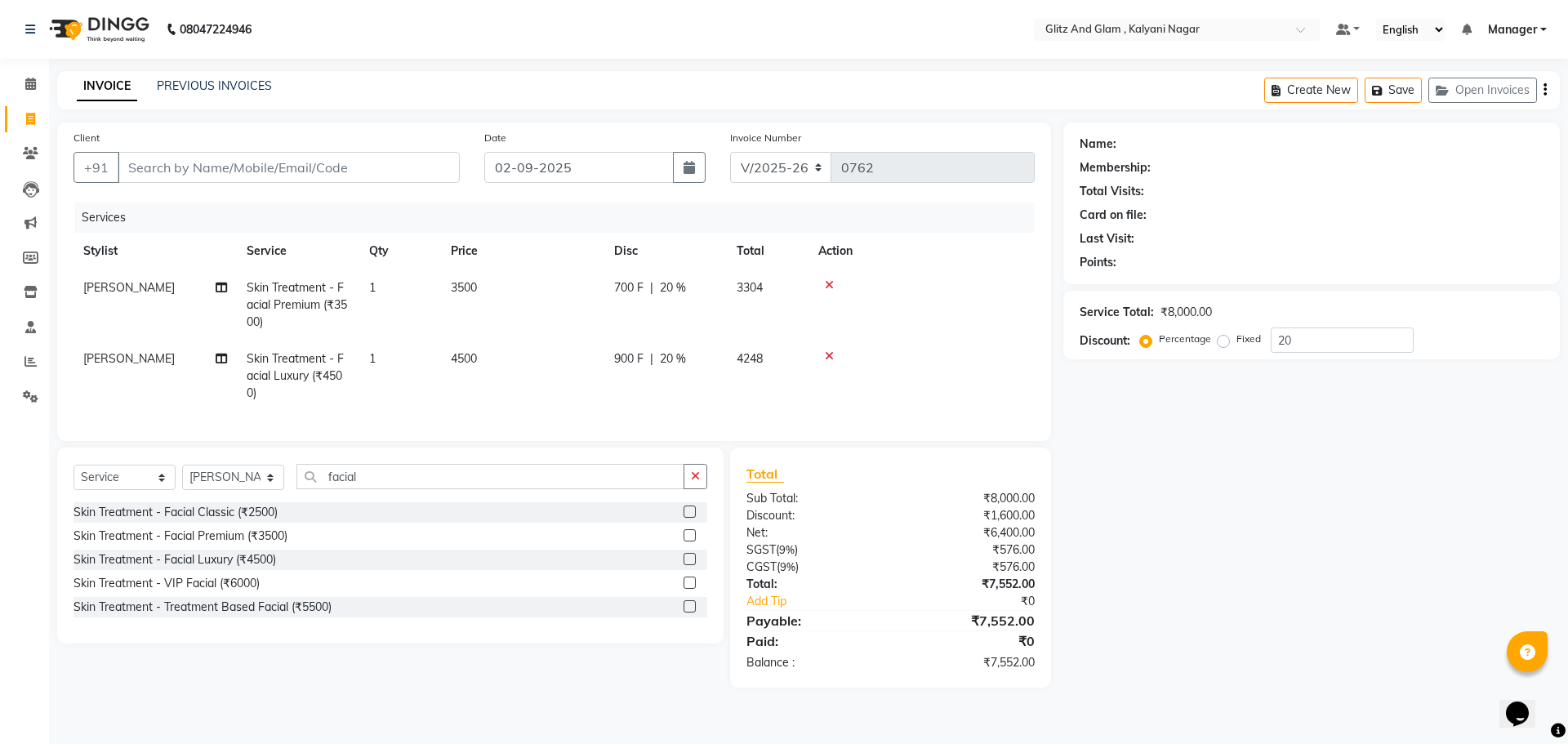
click at [826, 277] on td at bounding box center [921, 304] width 227 height 71
click at [829, 281] on icon at bounding box center [830, 285] width 9 height 11
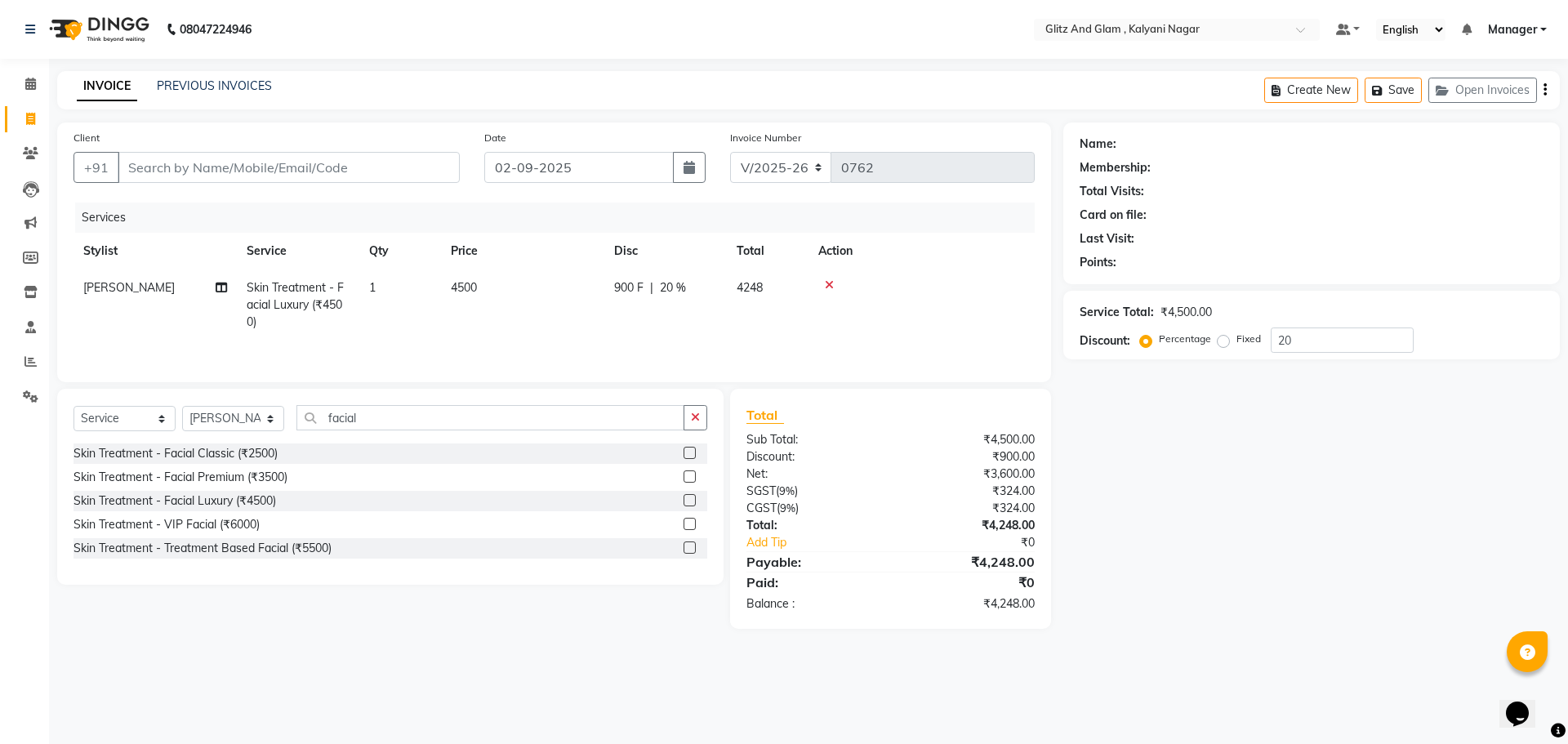
click at [826, 282] on icon at bounding box center [830, 285] width 9 height 11
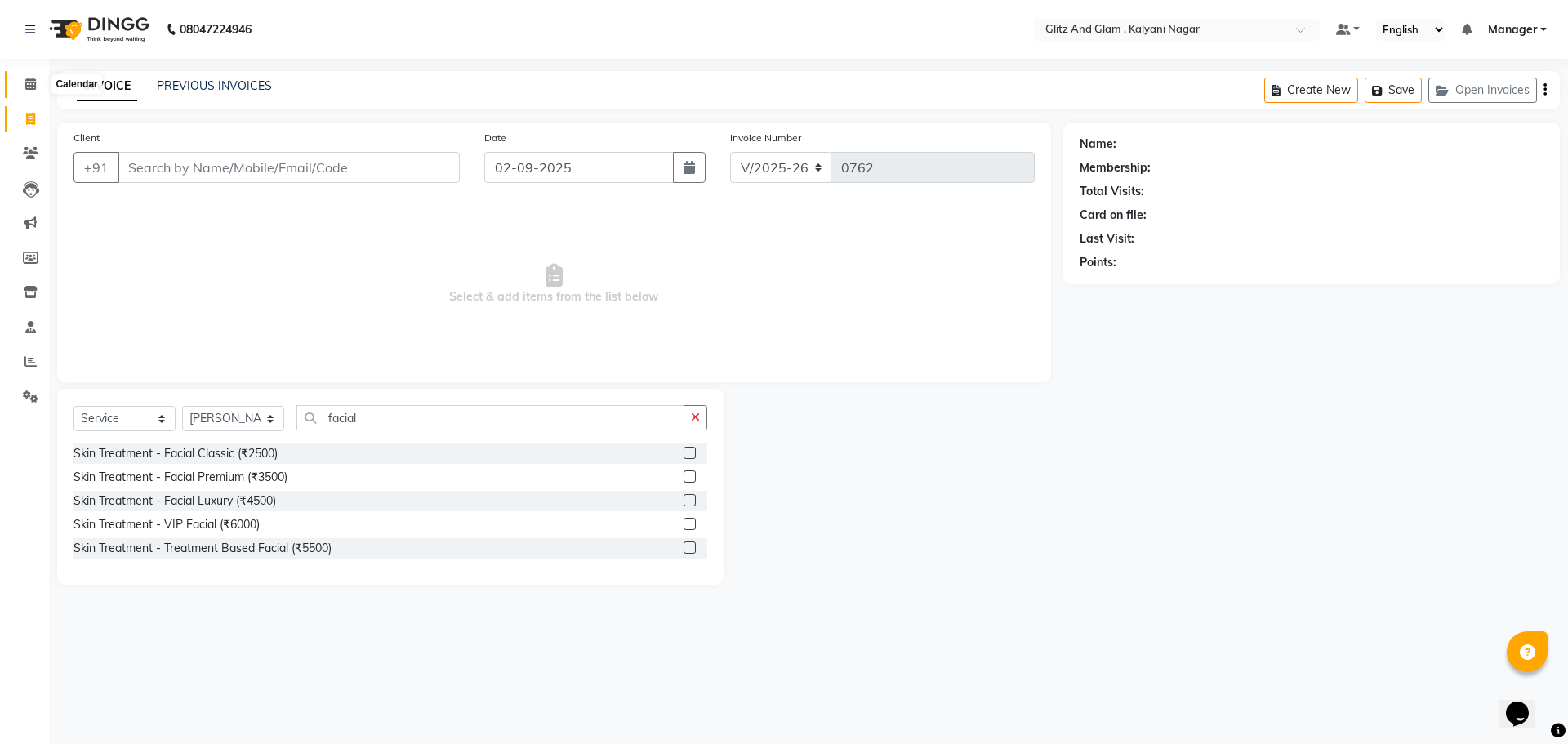
drag, startPoint x: 30, startPoint y: 78, endPoint x: 921, endPoint y: 96, distance: 891.2
click at [30, 78] on icon at bounding box center [30, 83] width 10 height 12
click at [32, 364] on icon at bounding box center [30, 361] width 12 height 12
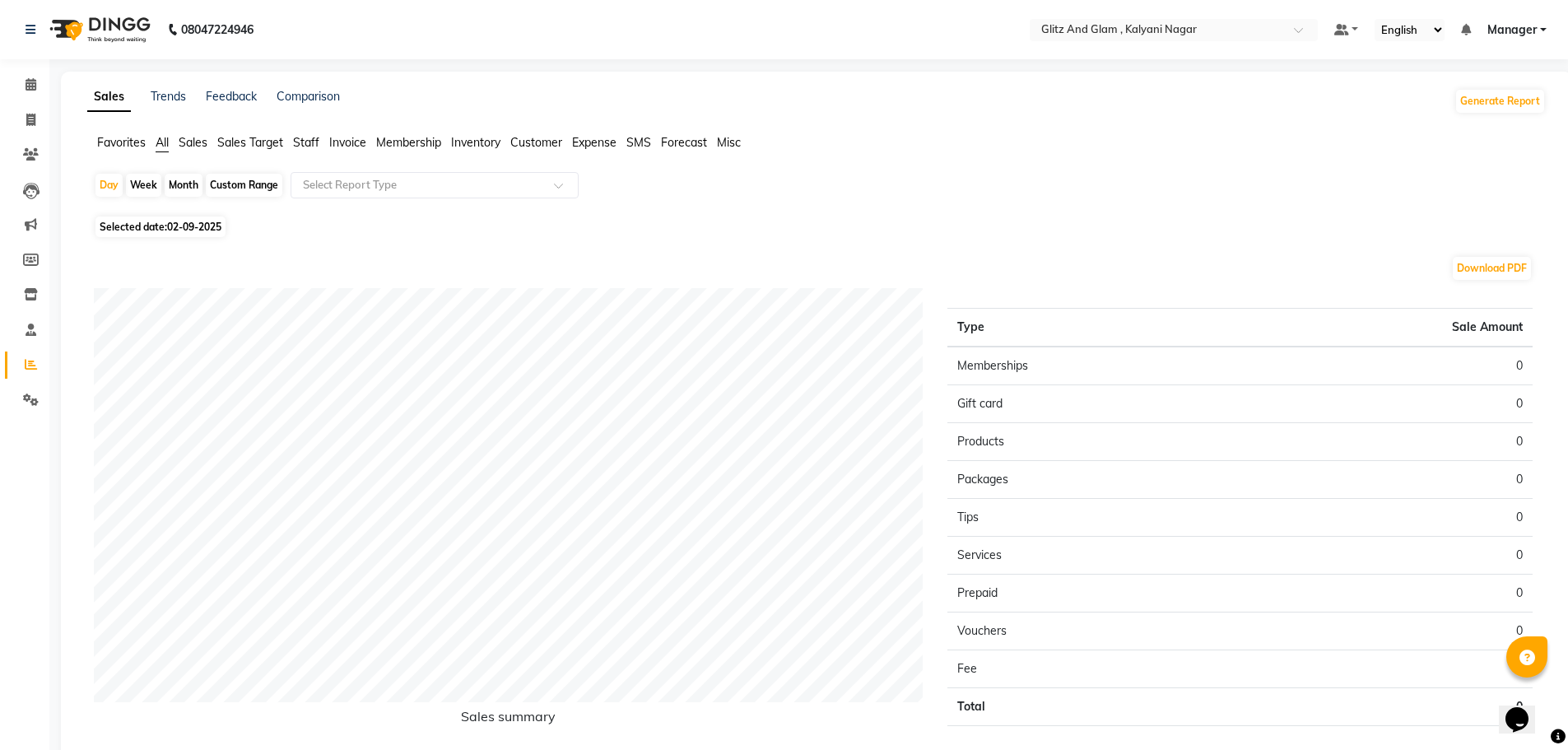
click at [187, 180] on div "Month" at bounding box center [184, 186] width 38 height 23
select select "9"
select select "2025"
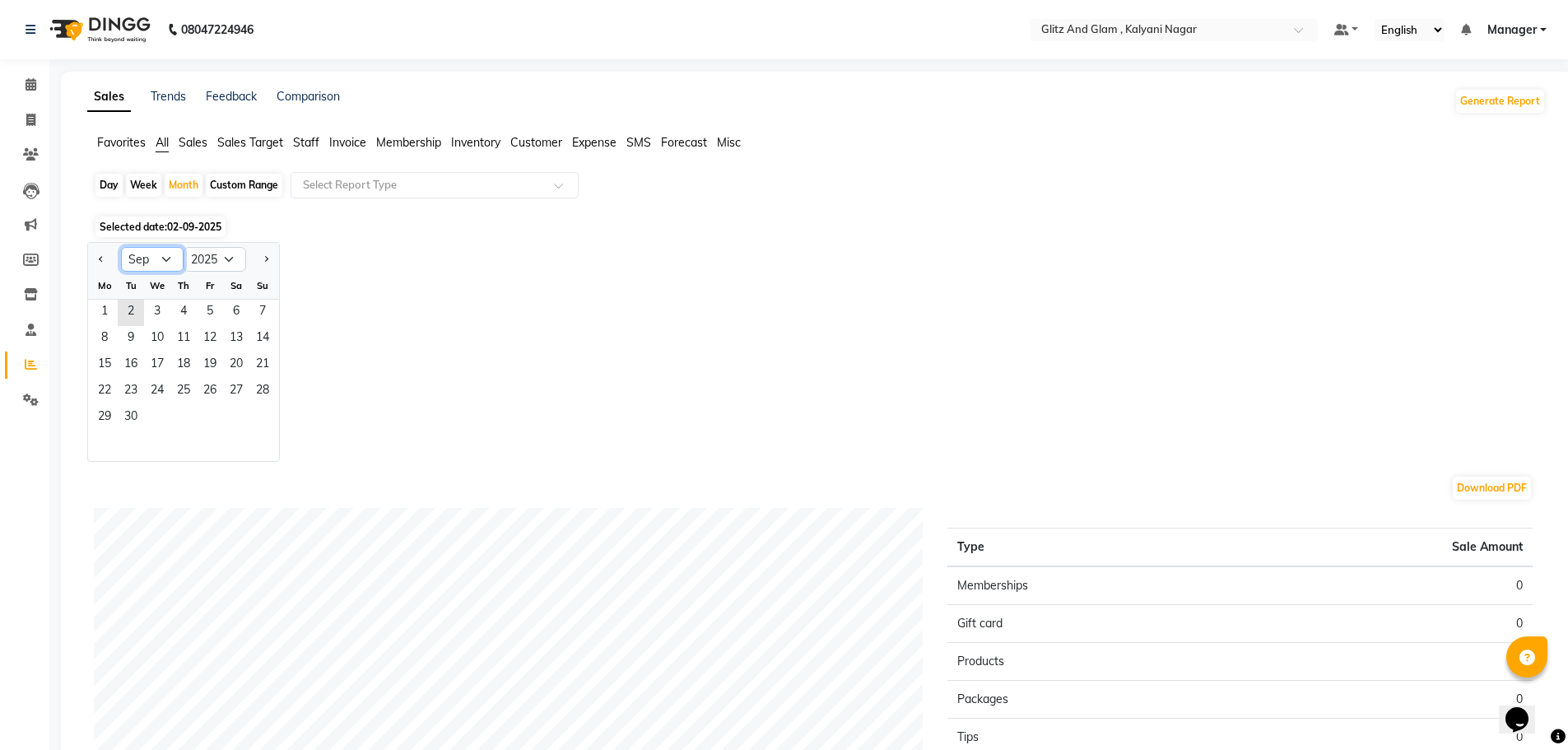
click at [165, 259] on select "Jan Feb Mar Apr May Jun Jul Aug Sep Oct Nov Dec" at bounding box center [152, 259] width 63 height 25
select select "8"
click at [121, 247] on select "Jan Feb Mar Apr May Jun Jul Aug Sep Oct Nov Dec" at bounding box center [152, 259] width 63 height 25
click at [177, 131] on div "Sales Trends Feedback Comparison Generate Report Favorites All Sales Sales Targ…" at bounding box center [816, 549] width 1511 height 956
click at [179, 137] on ul "Favorites All Sales Sales Target Staff Invoice Membership Inventory Customer Ex…" at bounding box center [816, 143] width 1459 height 18
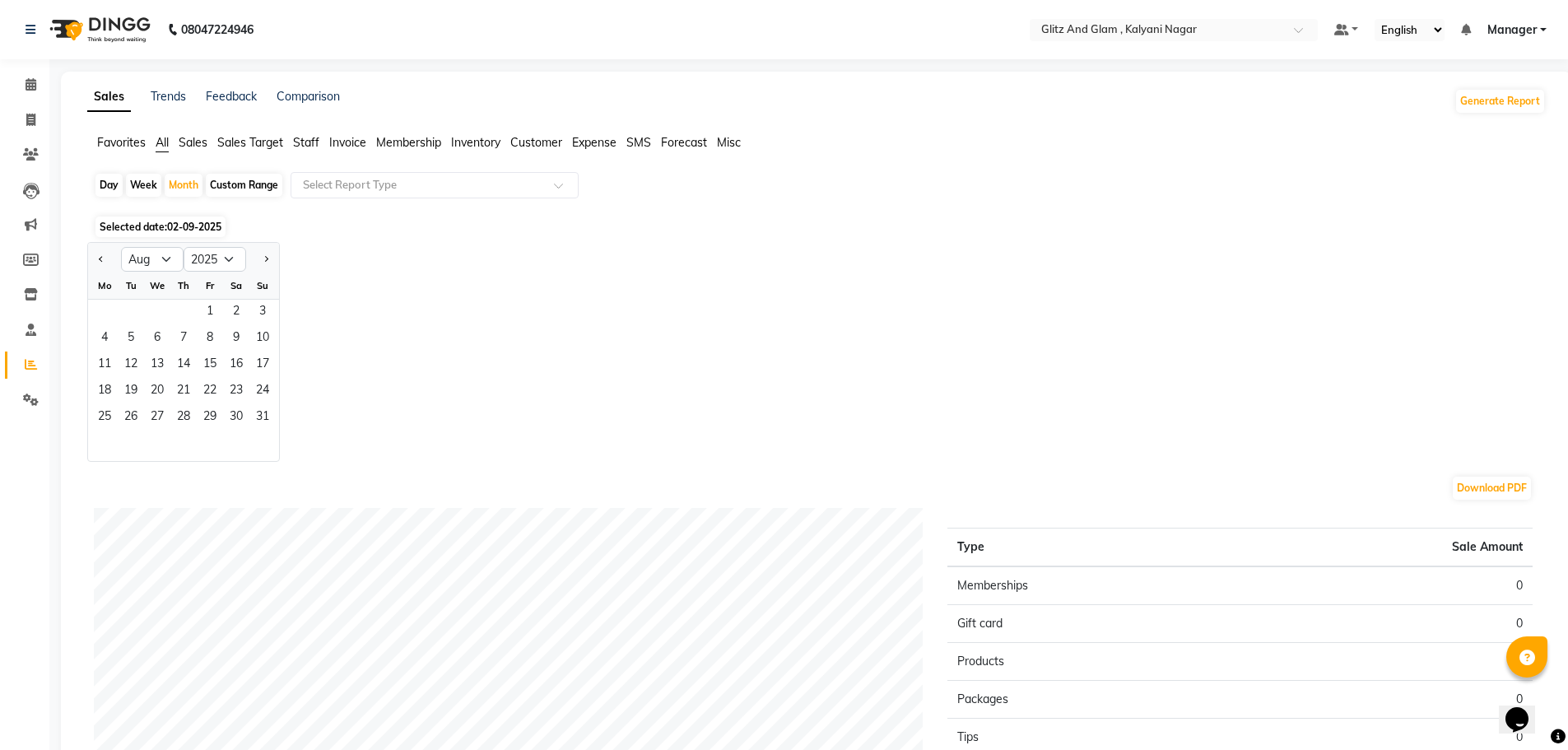
click at [183, 139] on span "Sales" at bounding box center [193, 143] width 29 height 15
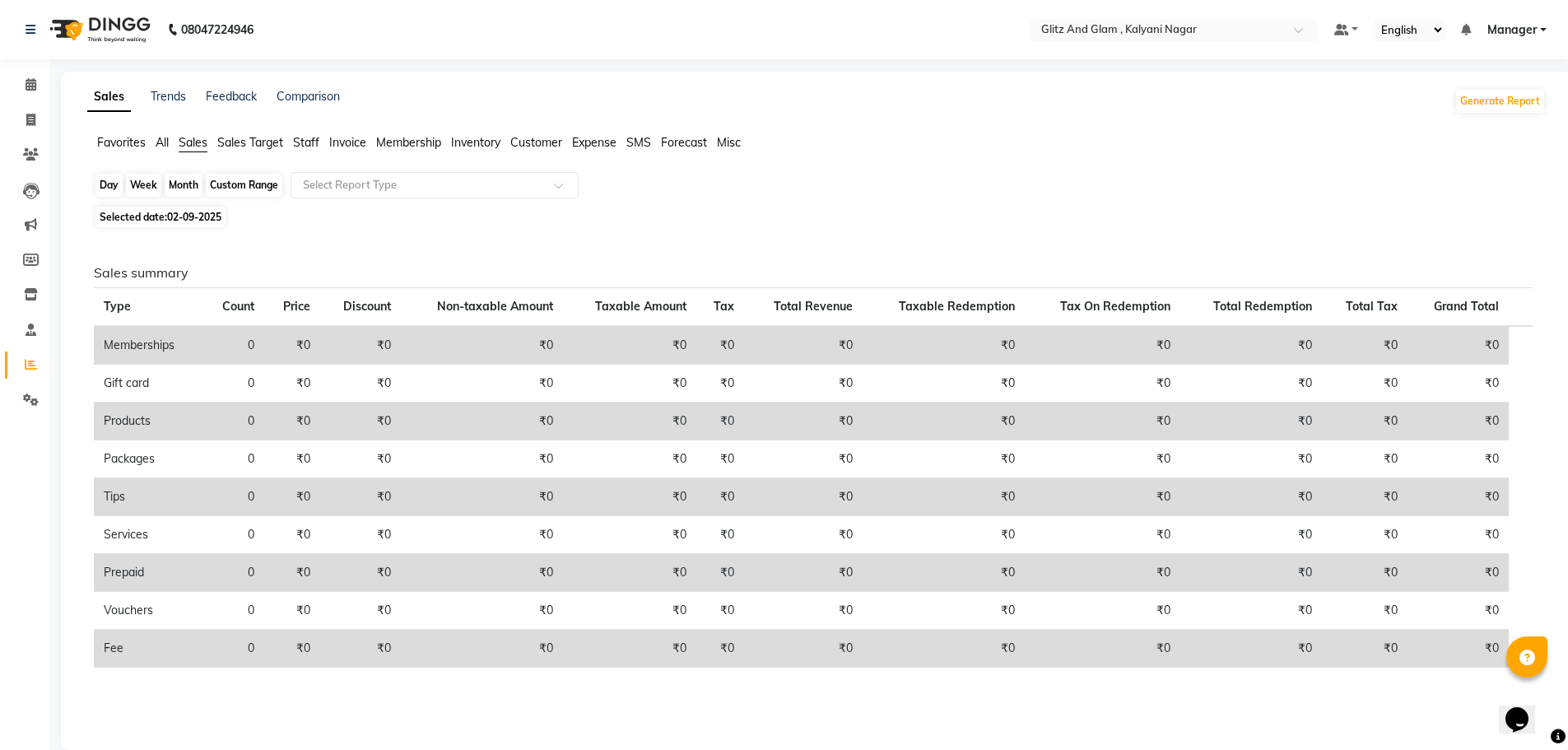
click at [184, 178] on div "Month" at bounding box center [184, 186] width 38 height 23
select select "9"
select select "2025"
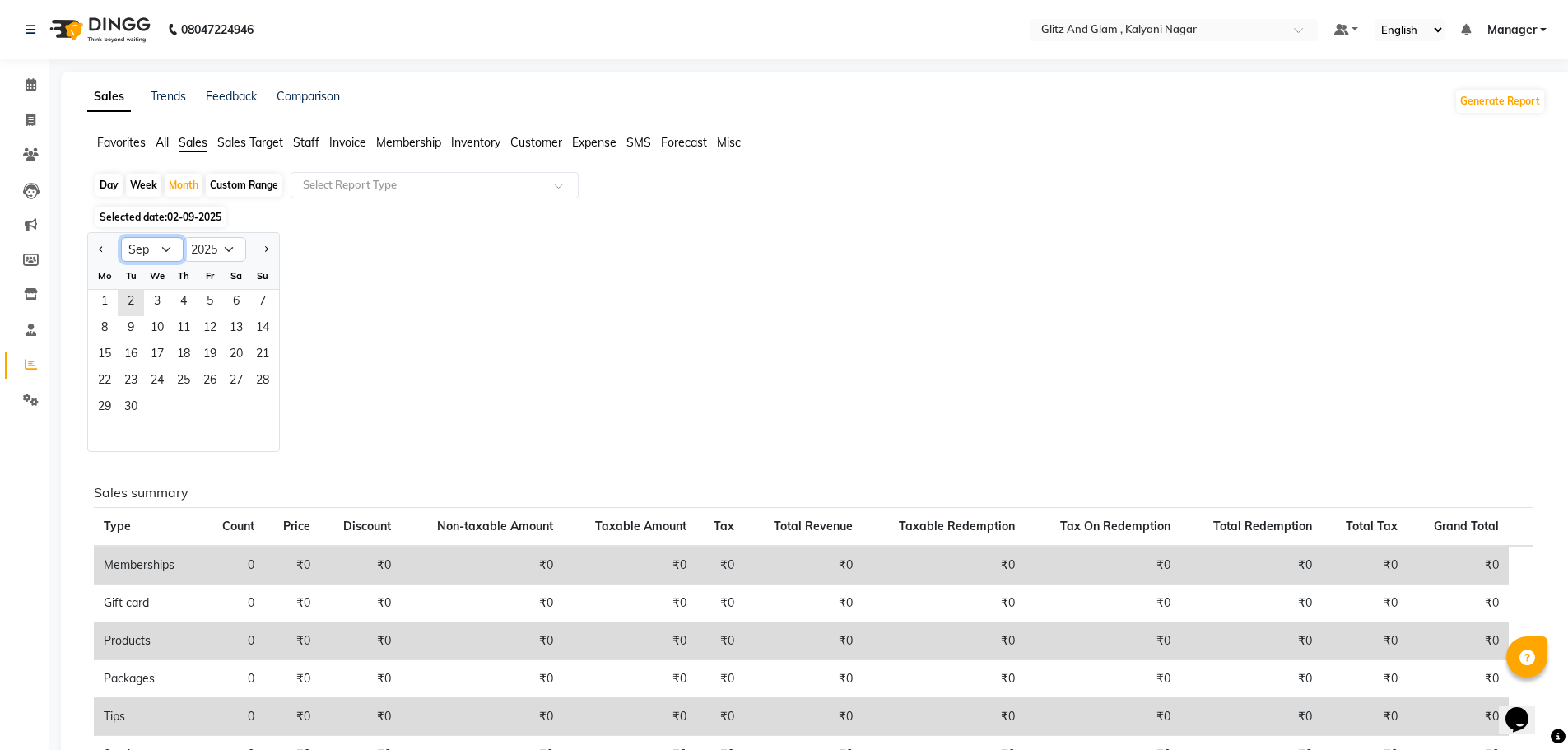
click at [168, 256] on select "Jan Feb Mar Apr May Jun Jul Aug Sep Oct Nov Dec" at bounding box center [152, 249] width 63 height 25
select select "8"
click at [121, 237] on select "Jan Feb Mar Apr May Jun Jul Aug Sep Oct Nov Dec" at bounding box center [152, 249] width 63 height 25
click at [199, 296] on span "1" at bounding box center [210, 303] width 27 height 27
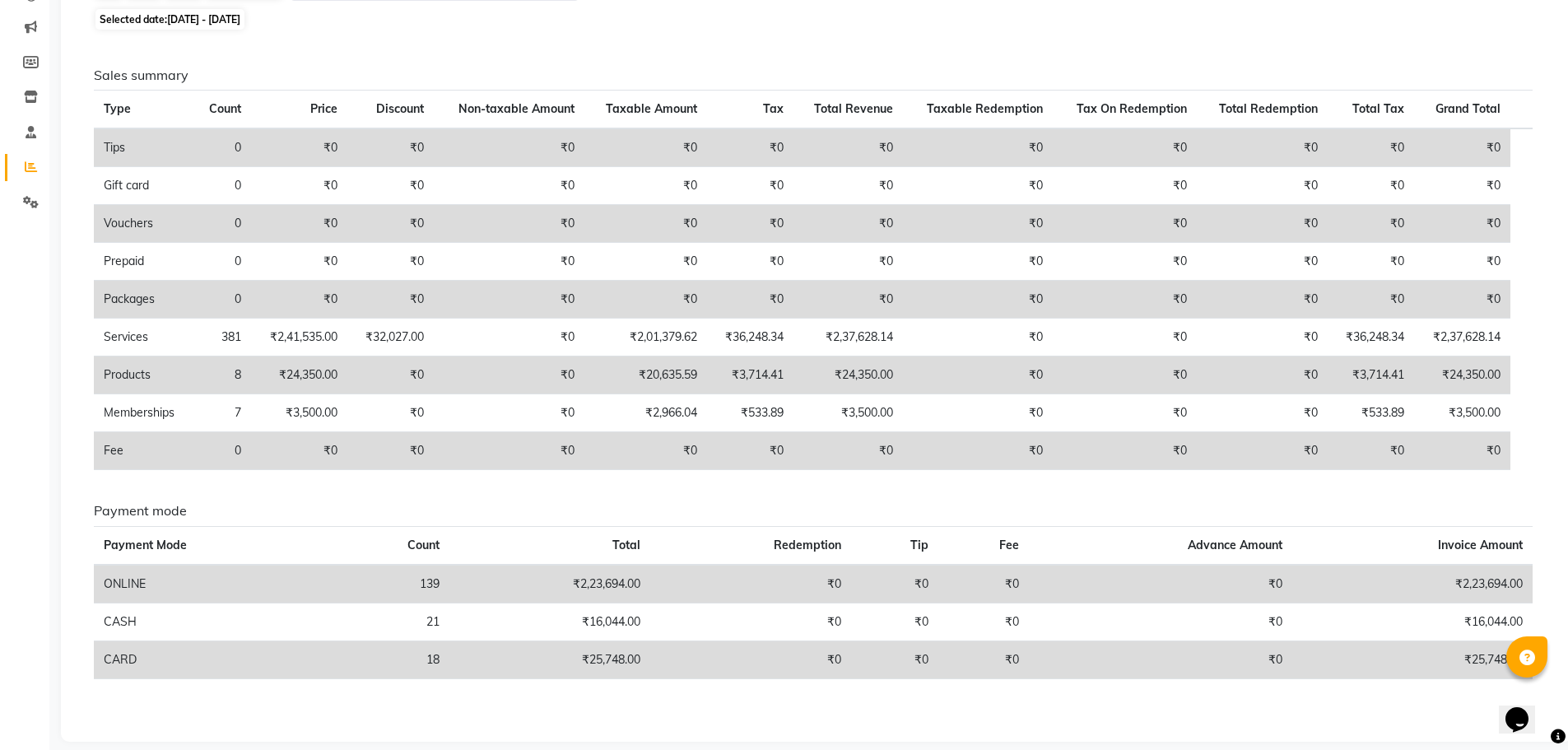
scroll to position [214, 0]
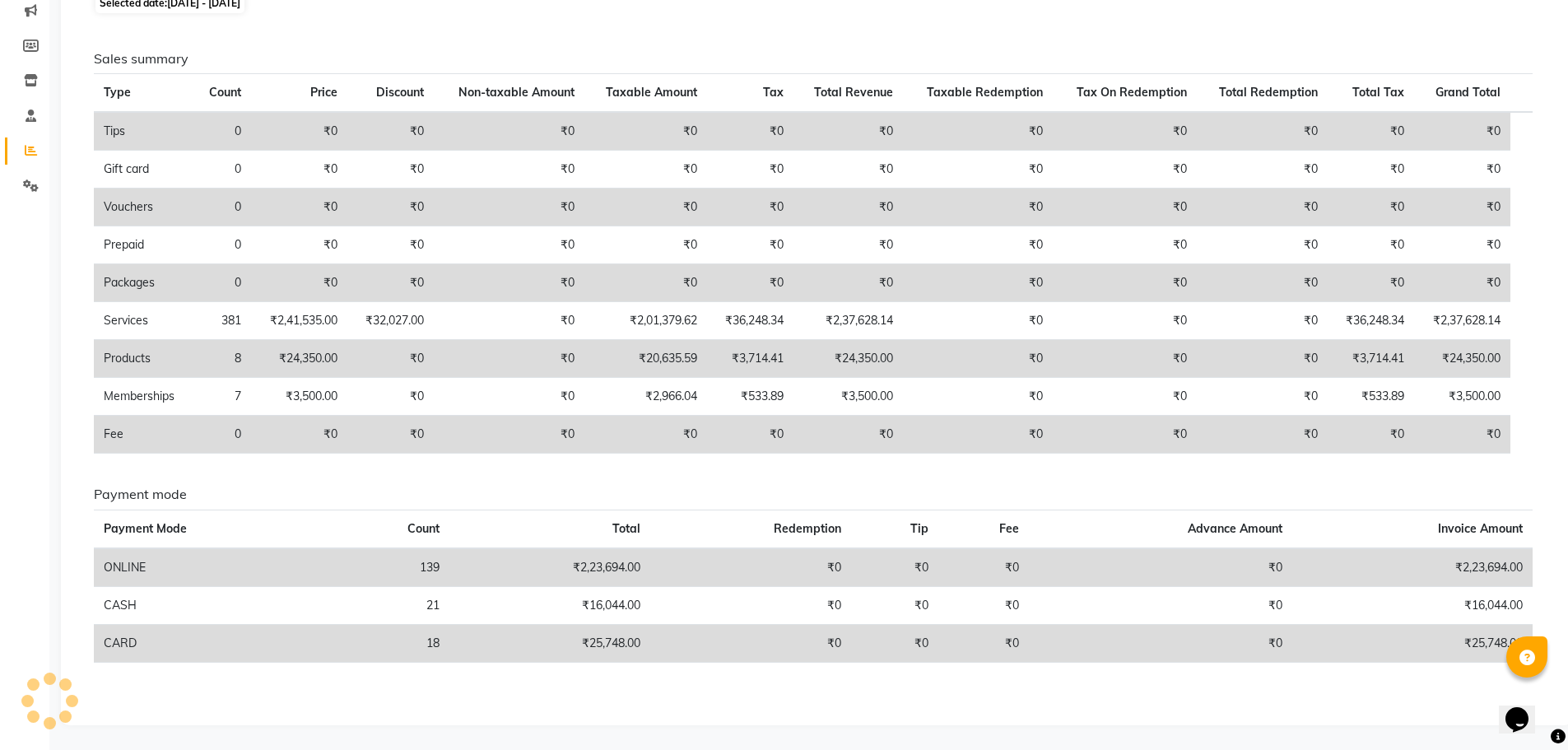
click at [1566, 101] on div "Sales Trends Feedback Comparison Generate Report Favorites All Sales Sales Targ…" at bounding box center [816, 291] width 1511 height 868
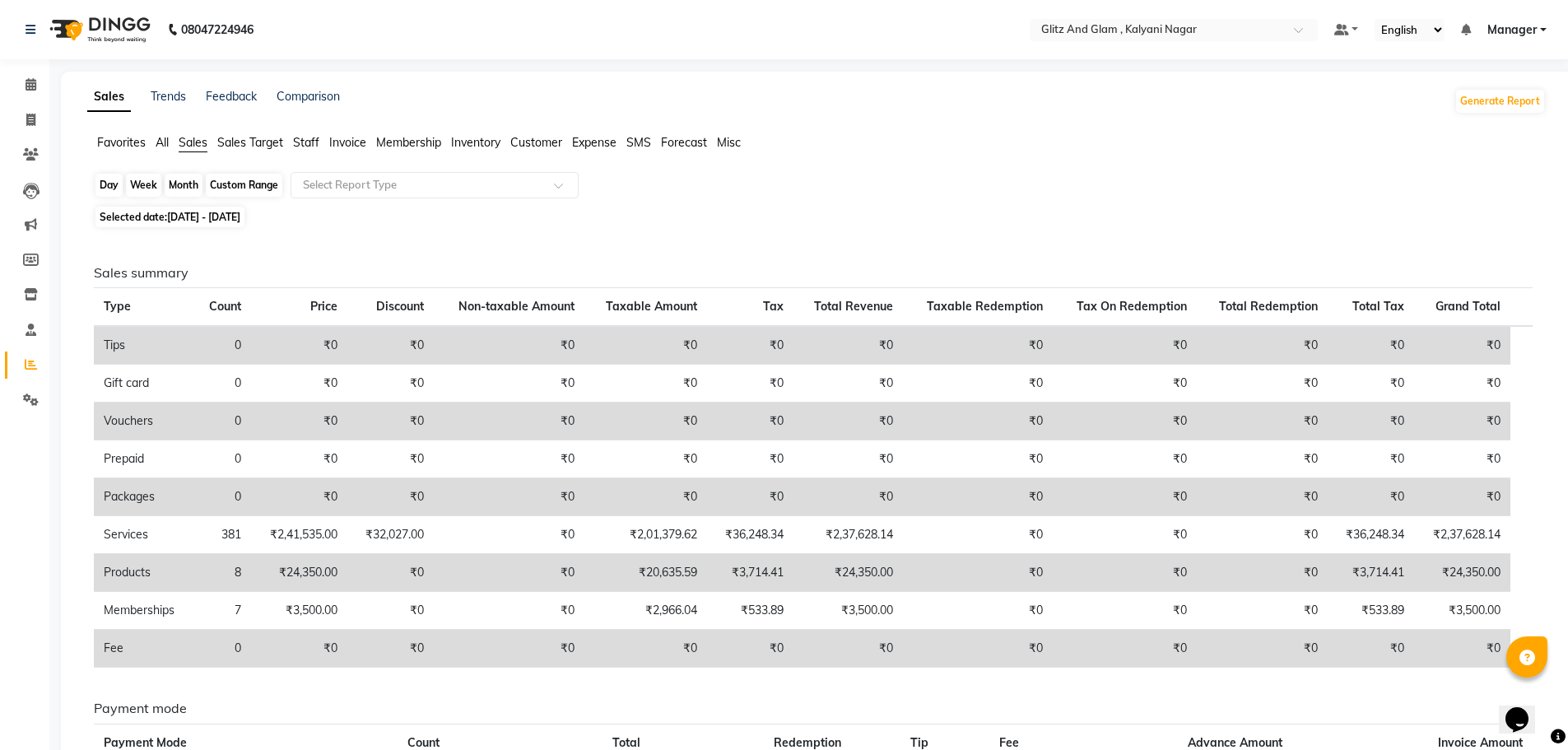
click at [186, 186] on div "Month" at bounding box center [184, 186] width 38 height 23
select select "8"
select select "2025"
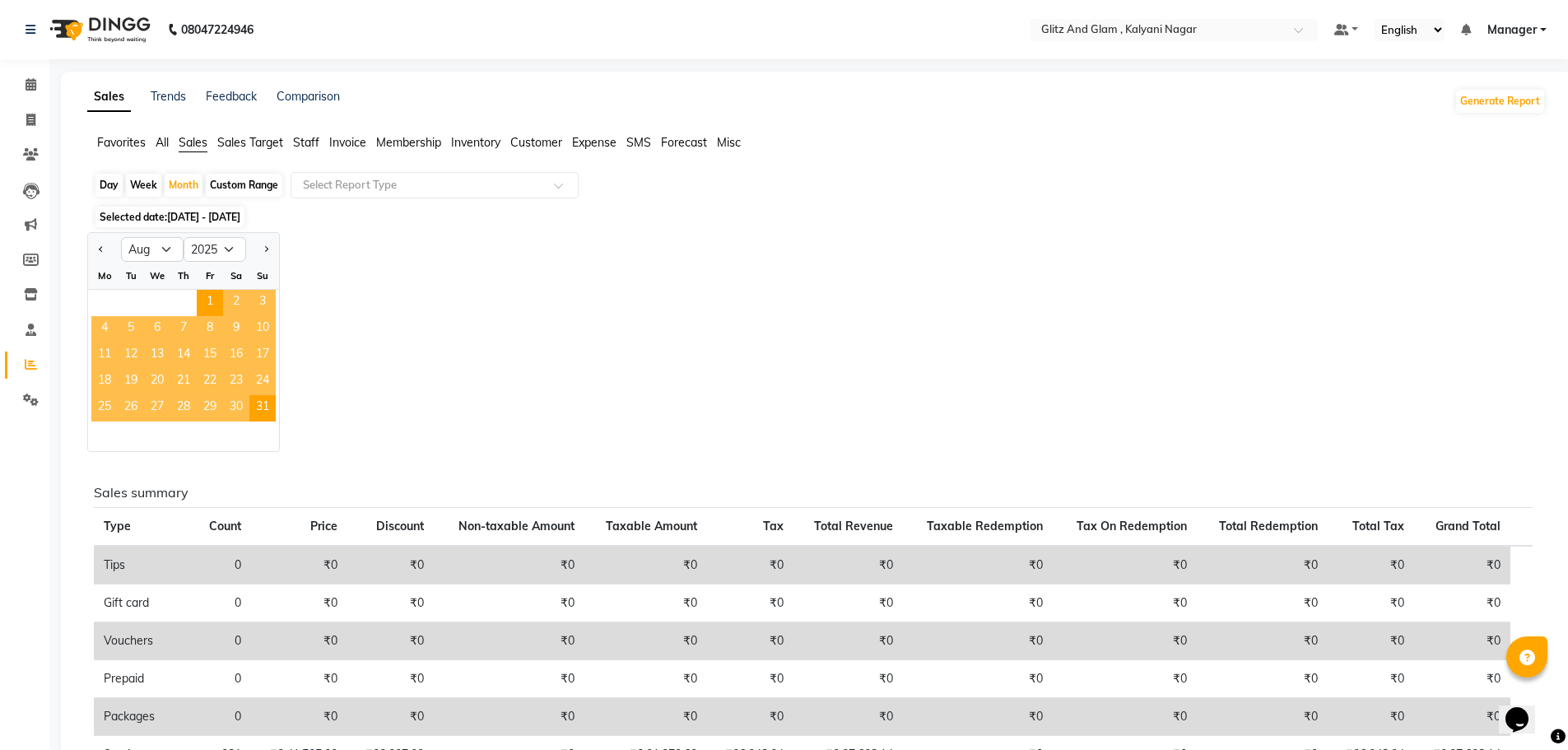
click at [163, 138] on span "All" at bounding box center [162, 143] width 13 height 15
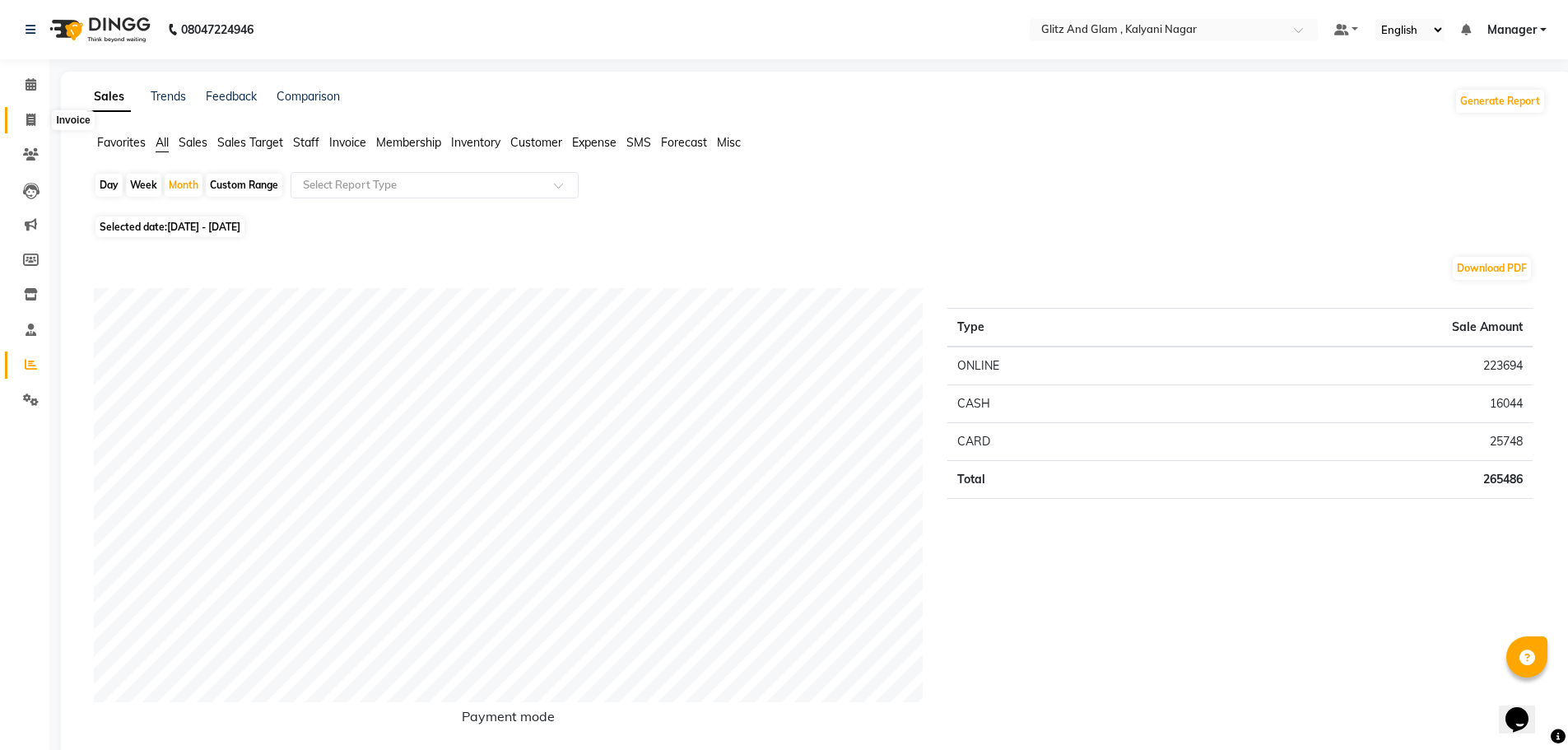
click at [27, 117] on icon at bounding box center [31, 119] width 10 height 12
select select "7347"
select select "service"
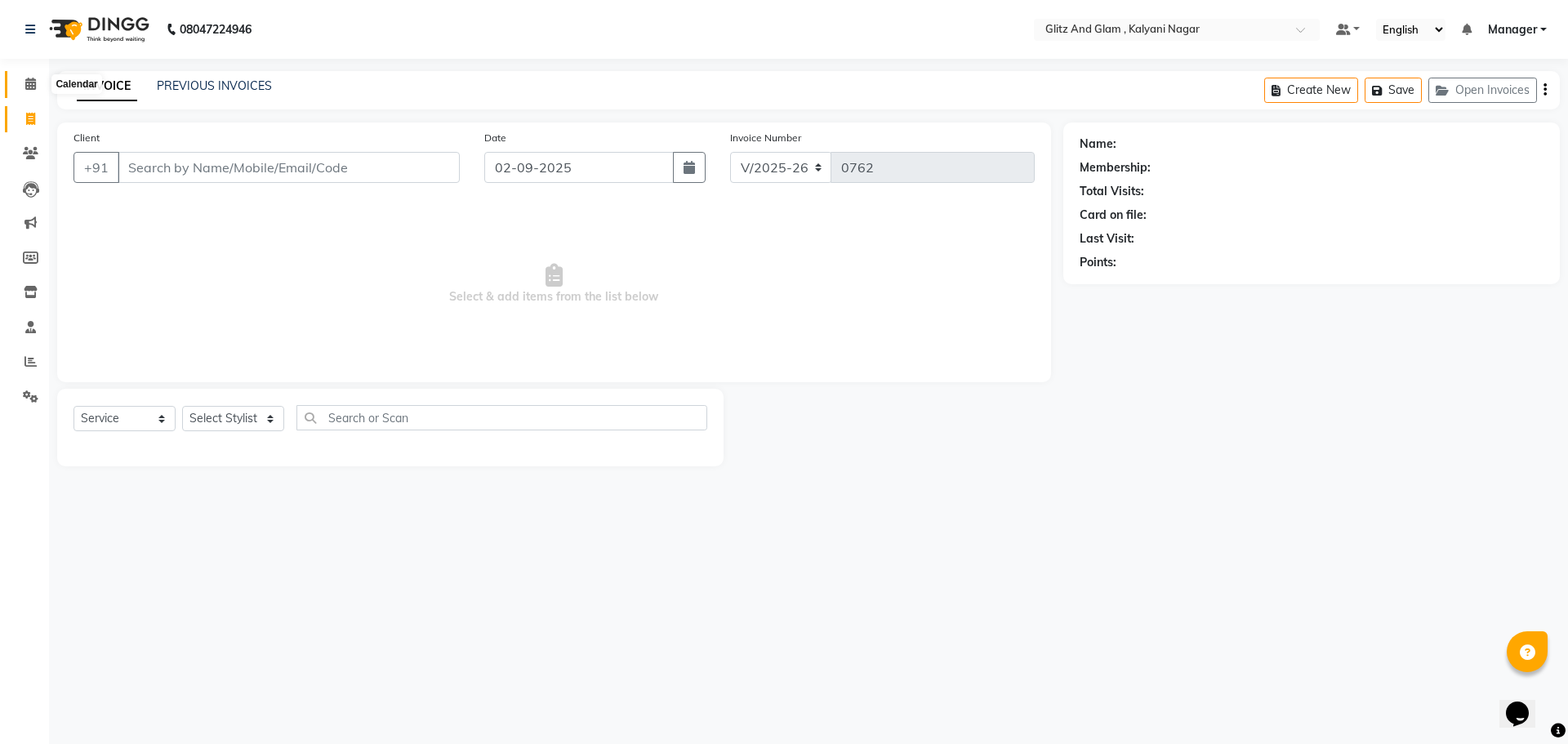
click at [27, 76] on span at bounding box center [30, 85] width 28 height 19
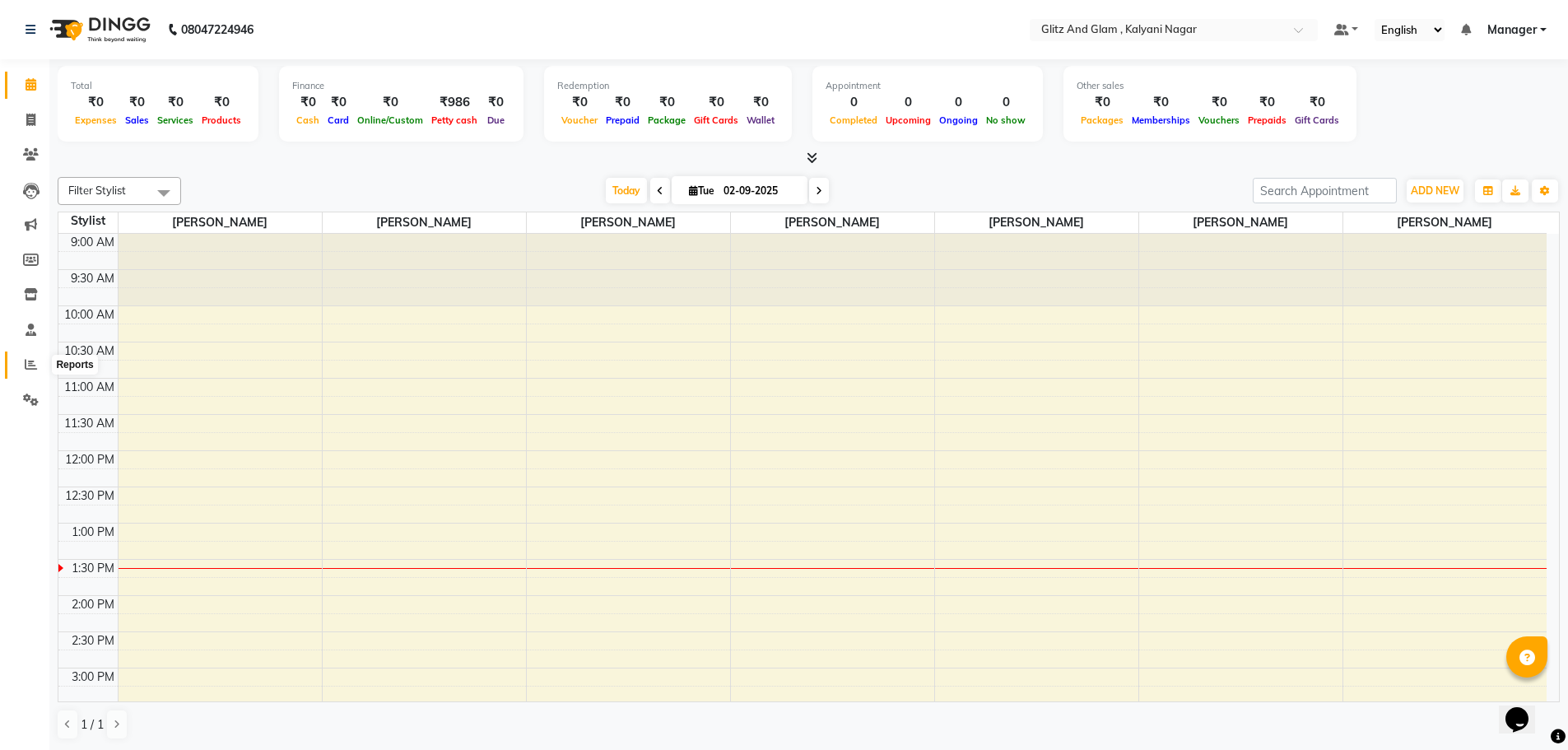
click at [34, 359] on icon at bounding box center [30, 364] width 12 height 12
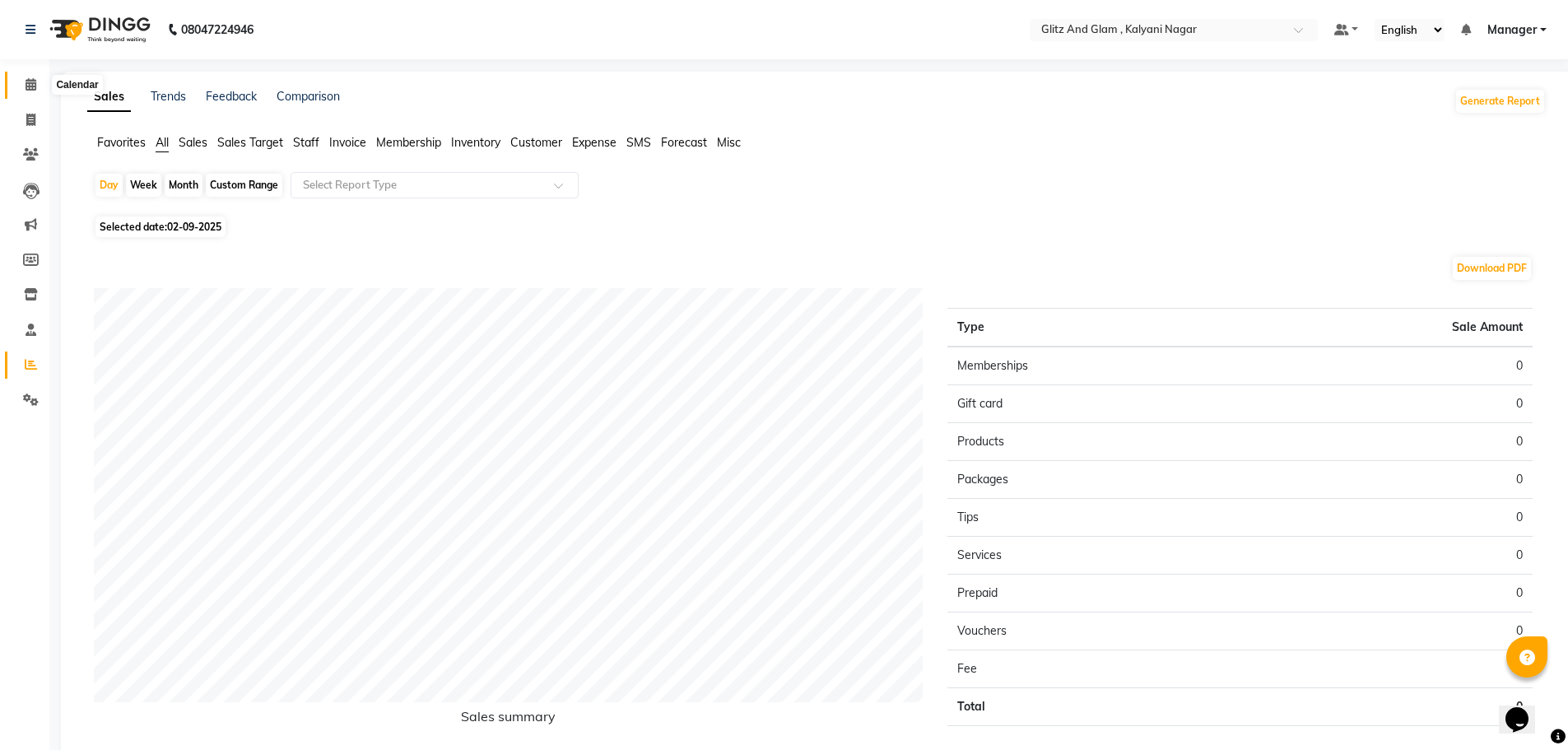
click at [31, 84] on icon at bounding box center [30, 84] width 10 height 12
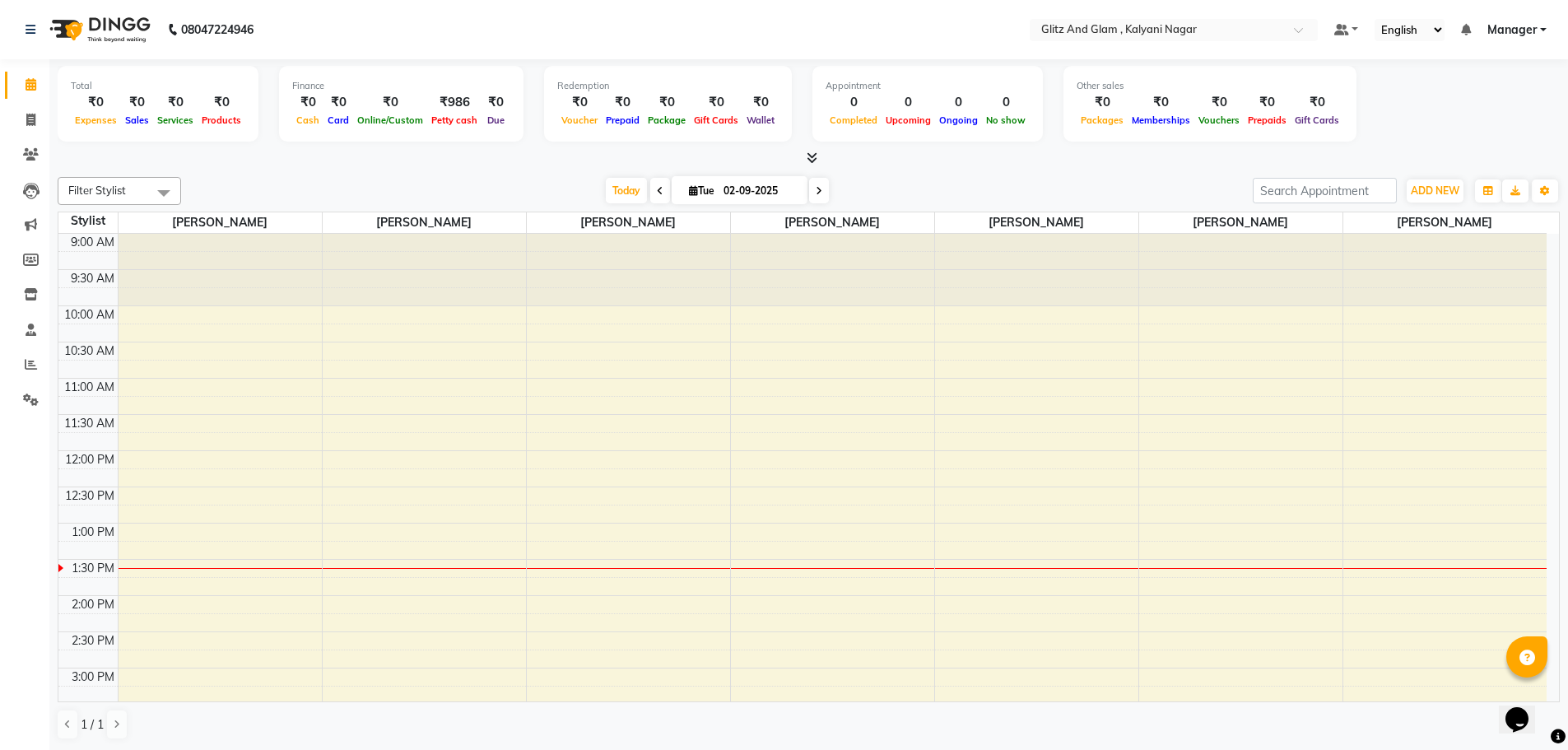
click at [659, 191] on span at bounding box center [659, 190] width 20 height 26
type input "01-09-2025"
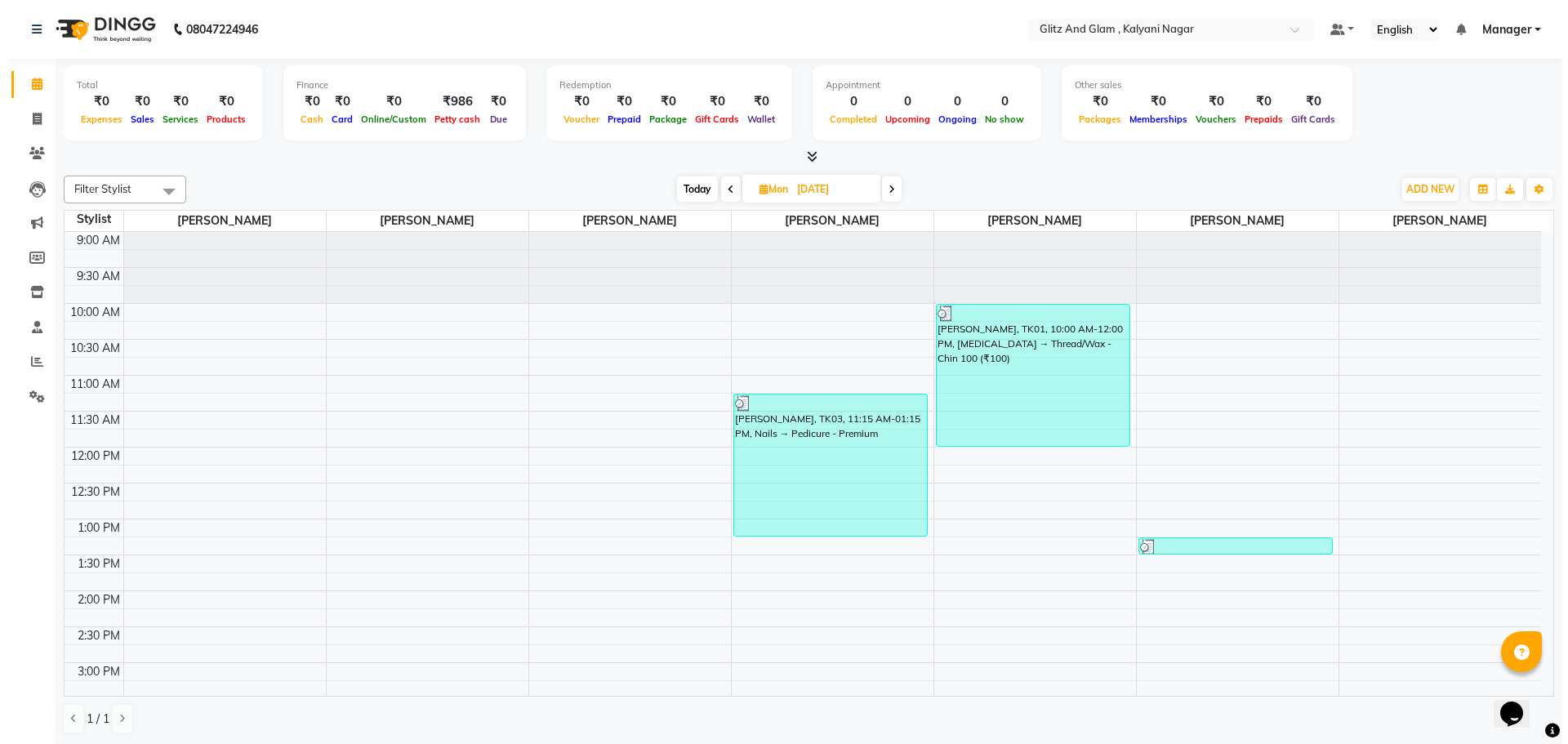
scroll to position [406, 0]
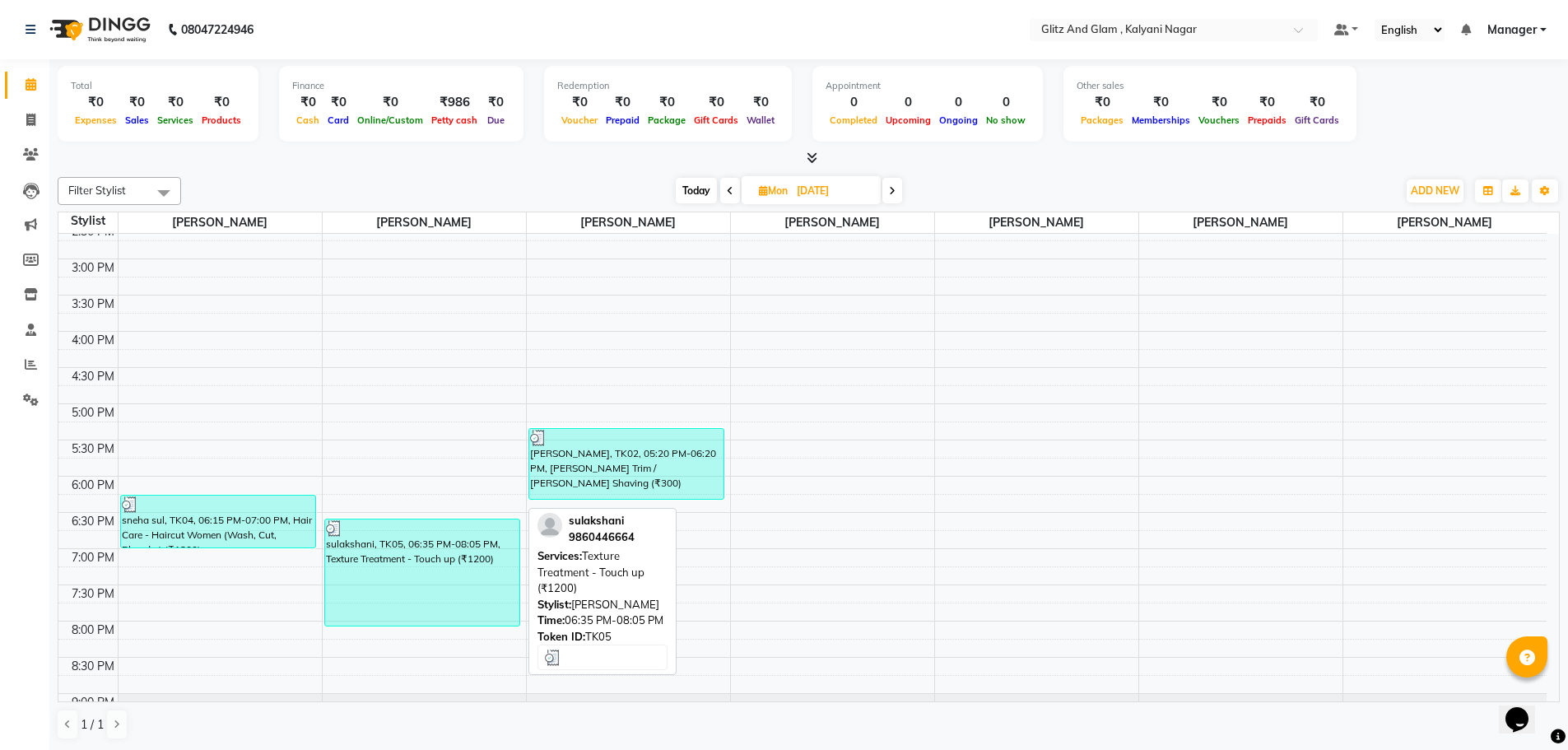
click at [358, 599] on div "sulakshani, TK05, 06:35 PM-08:05 PM, Texture Treatment - Touch up (₹1200)" at bounding box center [422, 573] width 195 height 107
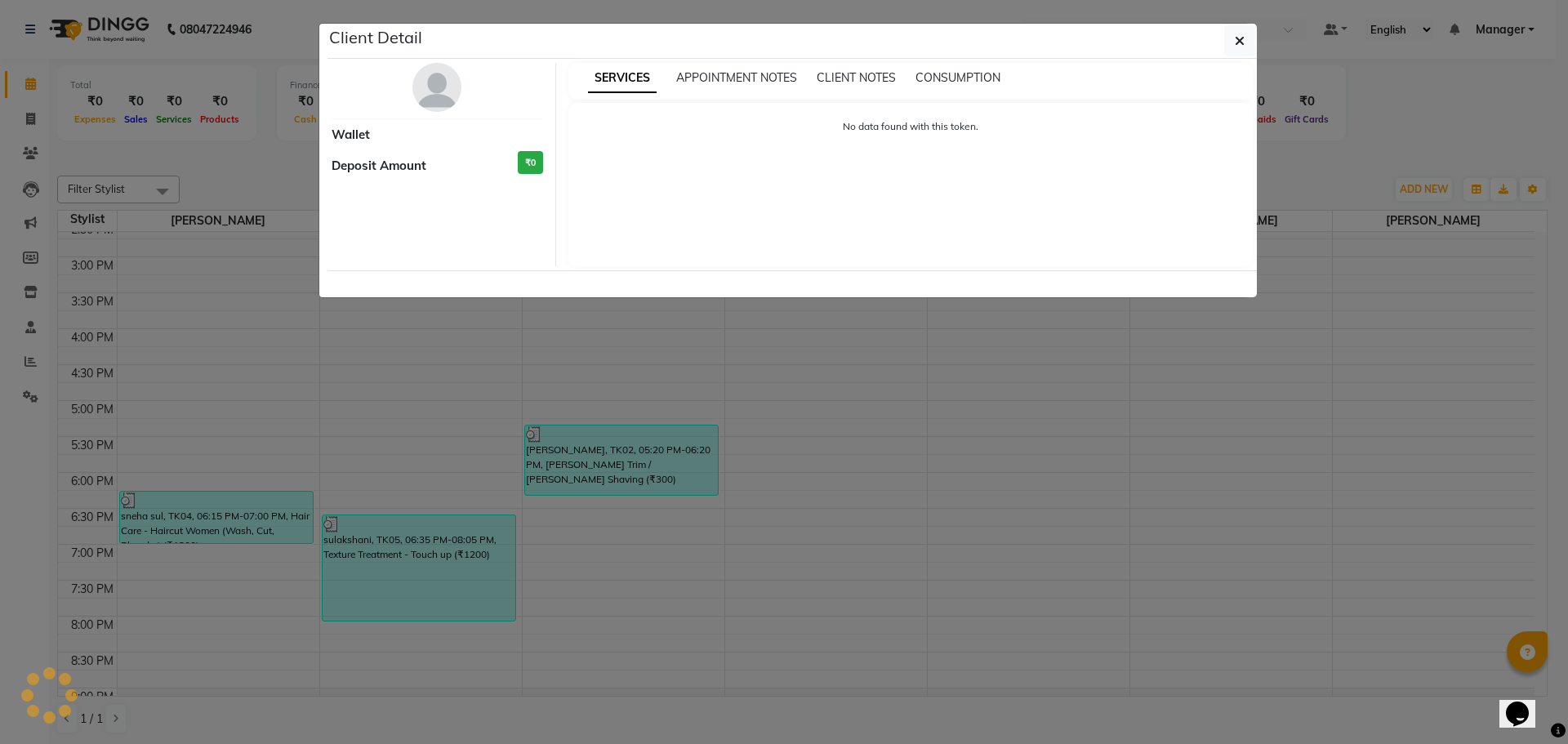
select select "3"
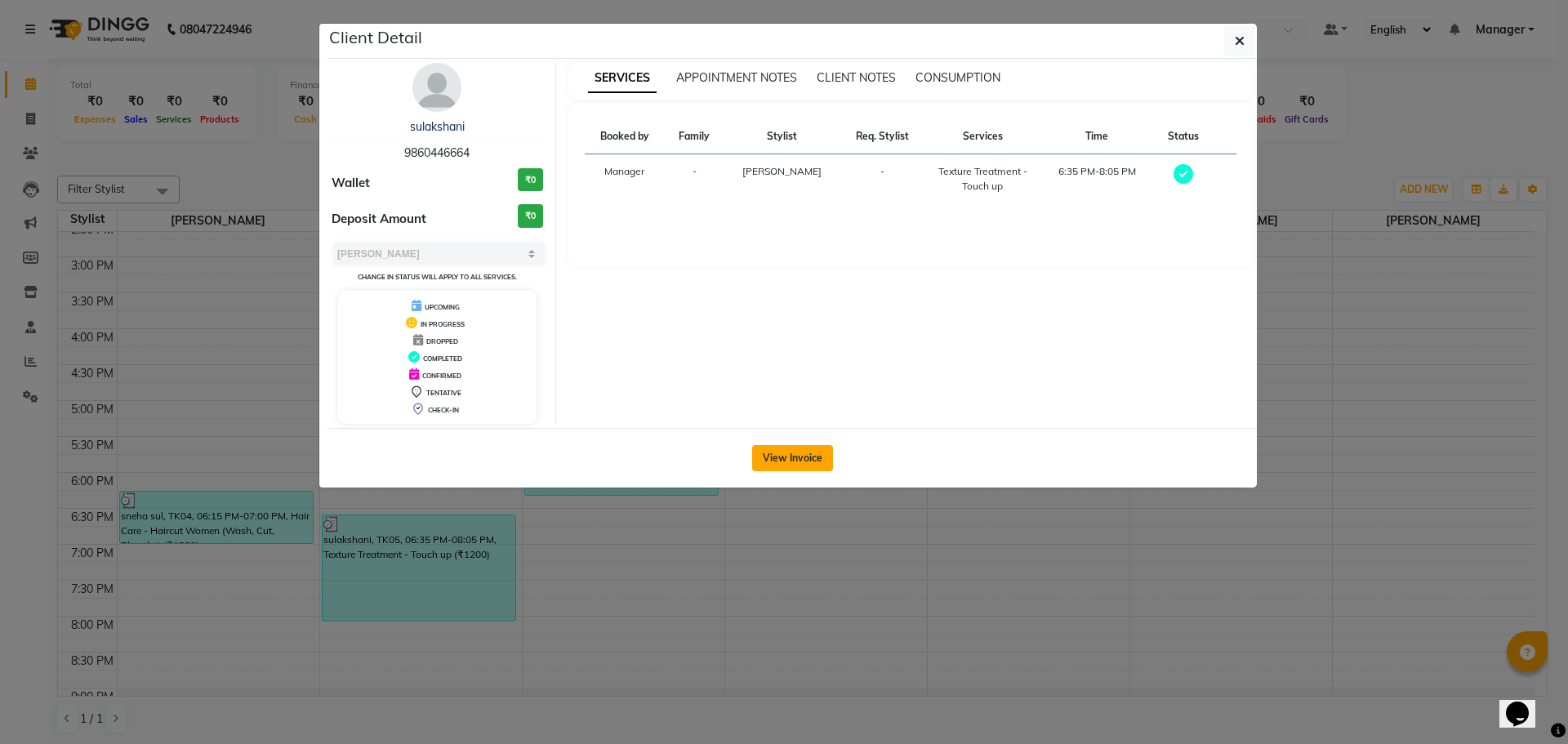
click at [803, 463] on button "View Invoice" at bounding box center [793, 458] width 81 height 26
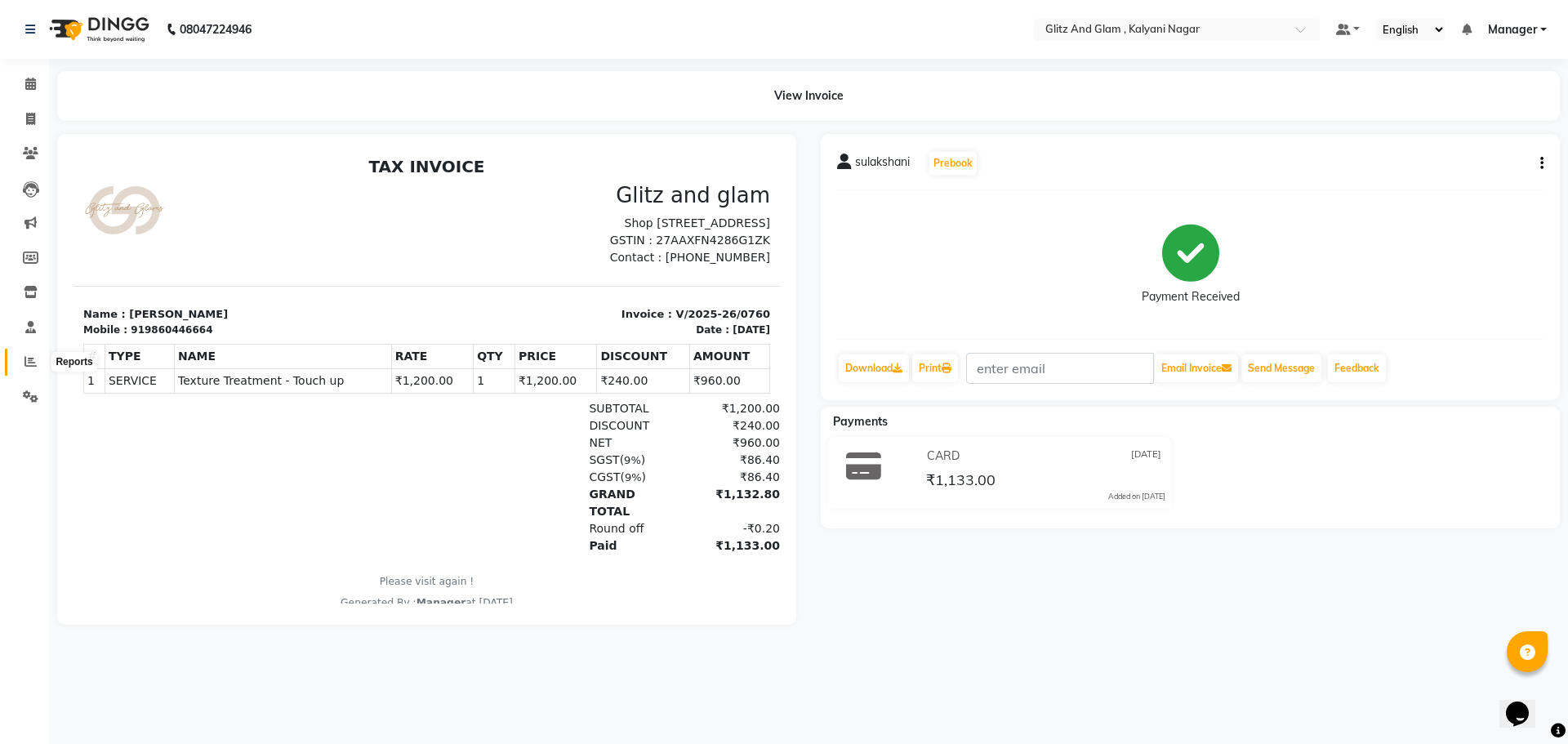
click at [28, 366] on icon at bounding box center [30, 361] width 12 height 12
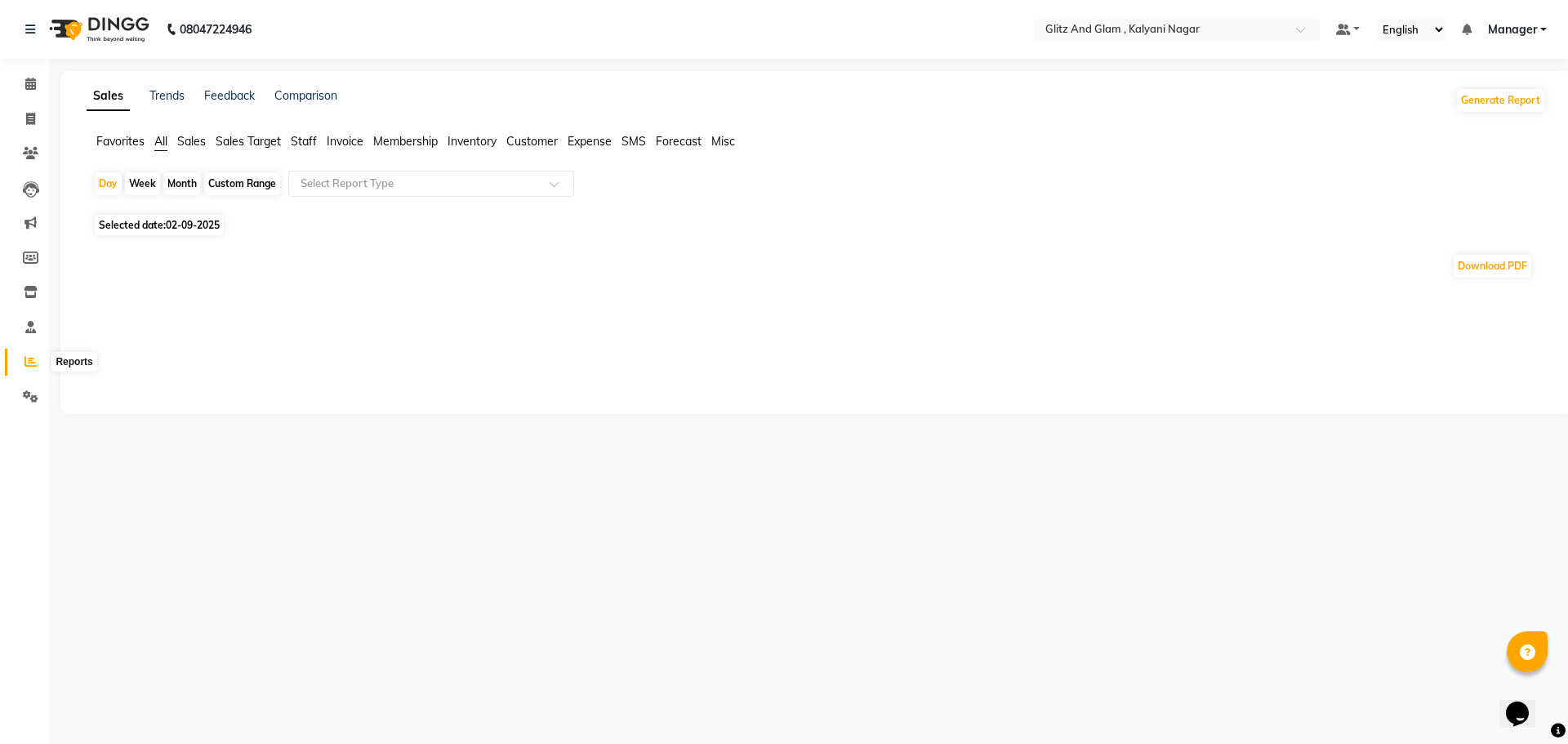
click at [27, 360] on icon at bounding box center [30, 361] width 12 height 12
click at [166, 185] on div "Month" at bounding box center [182, 184] width 38 height 23
select select "9"
select select "2025"
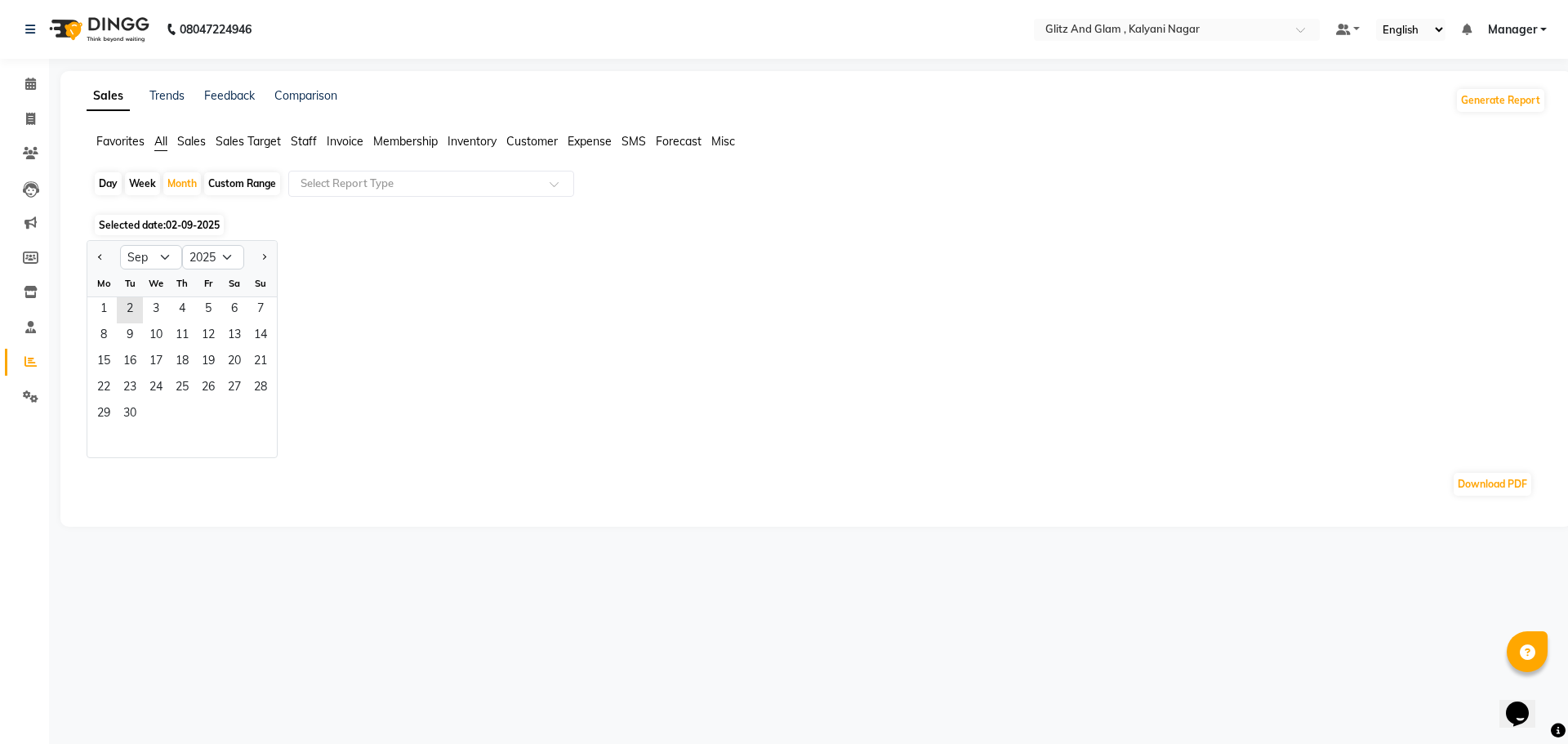
click at [116, 185] on div "Day" at bounding box center [108, 184] width 27 height 23
select select "9"
select select "2025"
click at [106, 306] on span "1" at bounding box center [104, 311] width 26 height 26
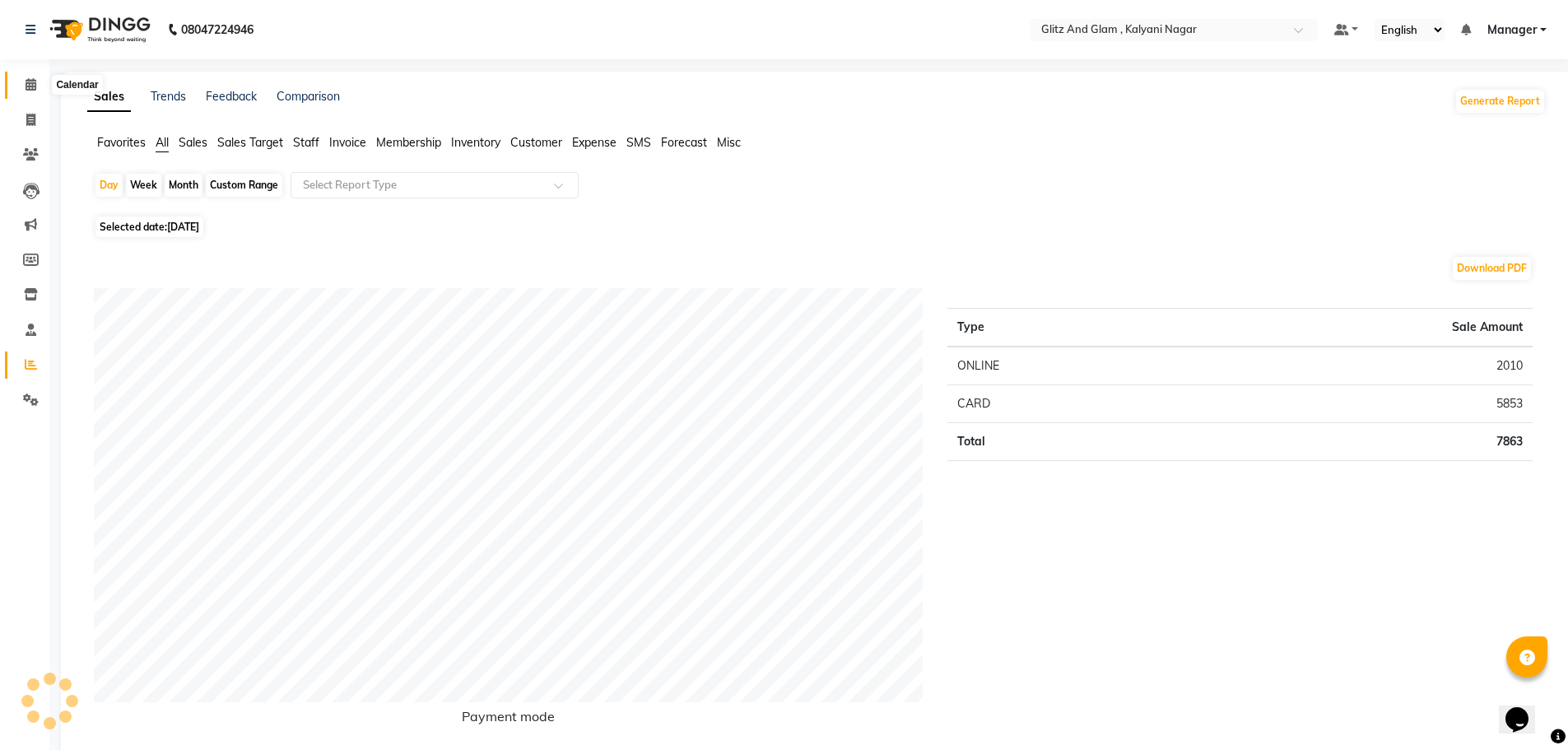
click at [28, 77] on span at bounding box center [30, 86] width 29 height 19
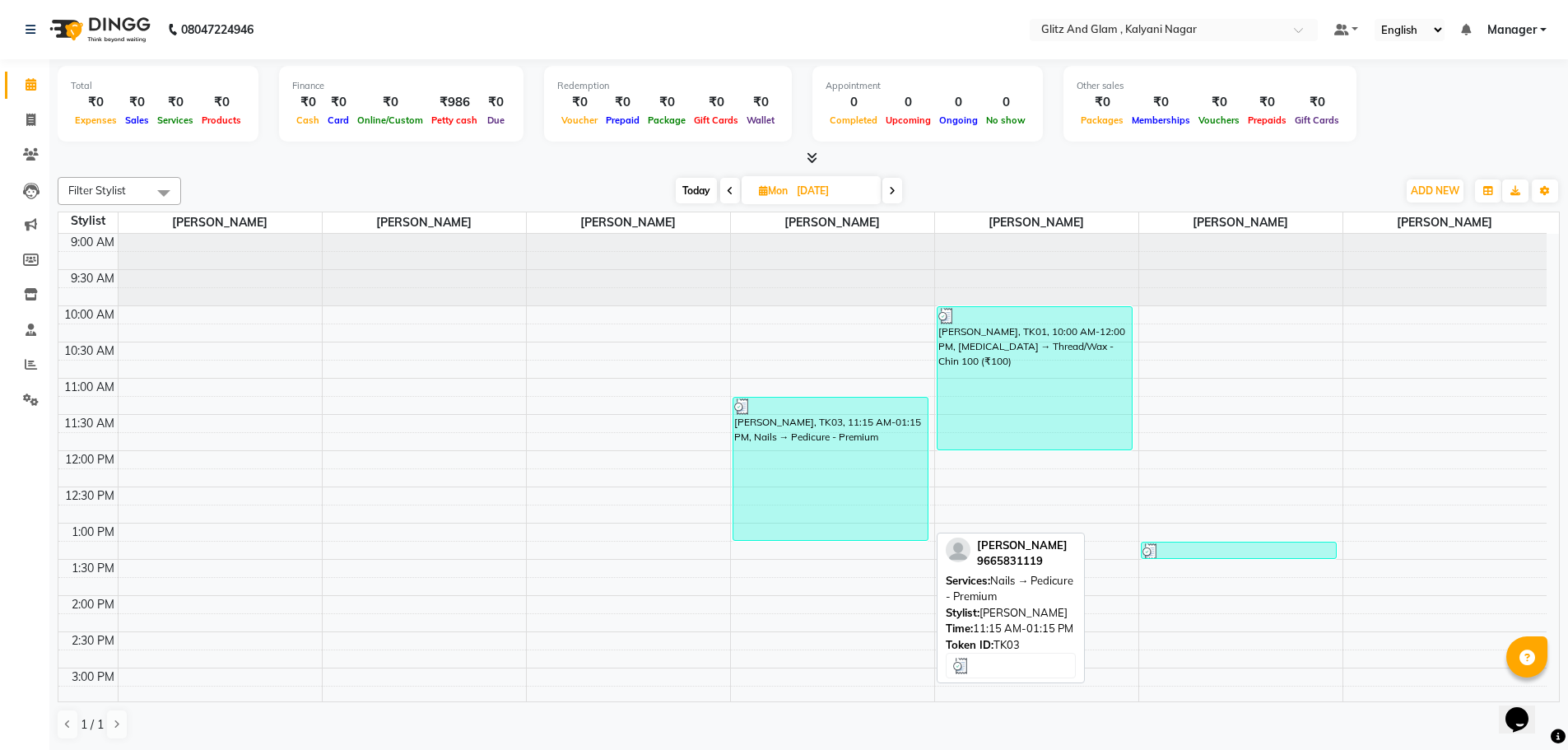
click at [811, 462] on div "Aarti Salvi, TK03, 11:15 AM-01:15 PM, Nails → Pedicure - Premium" at bounding box center [831, 469] width 195 height 143
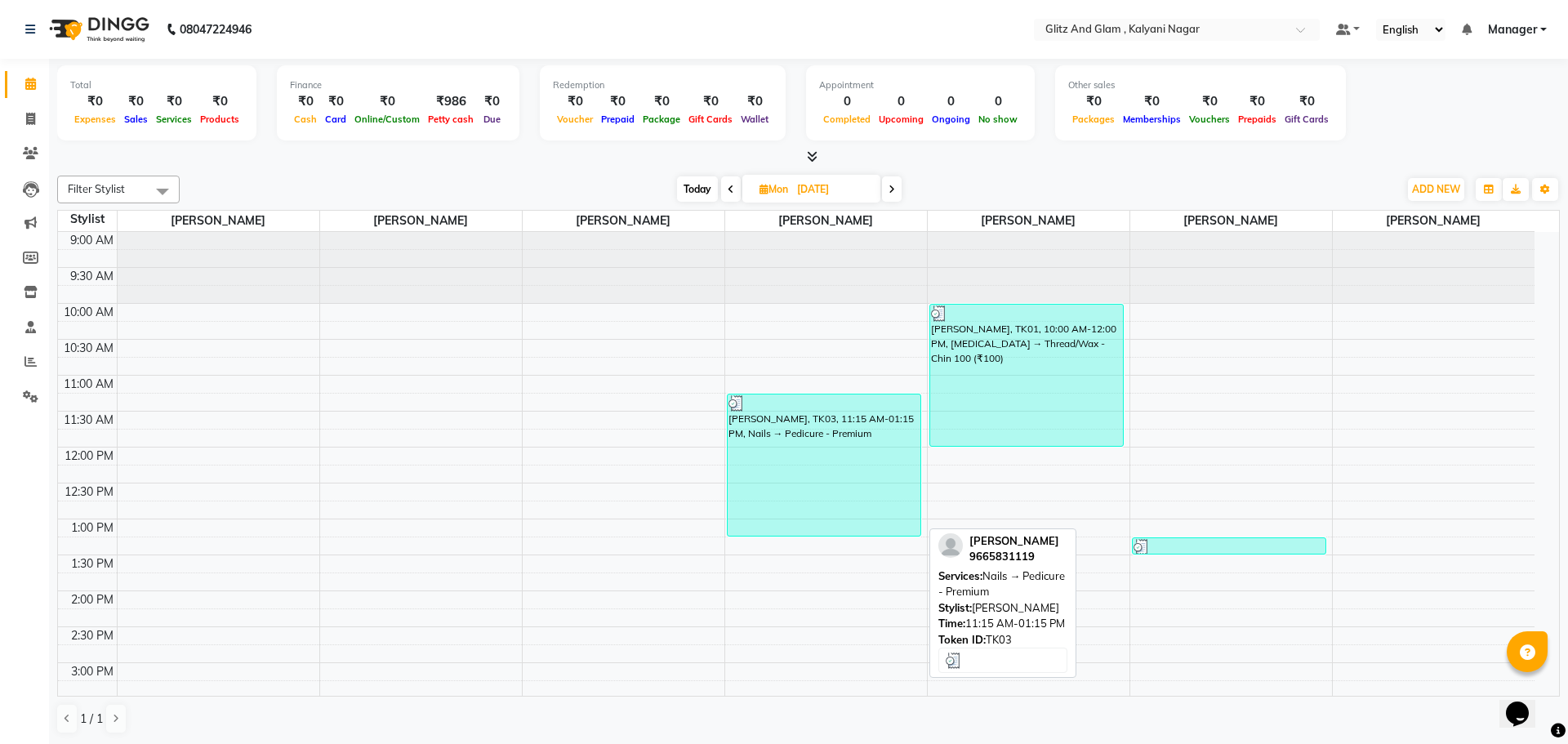
select select "3"
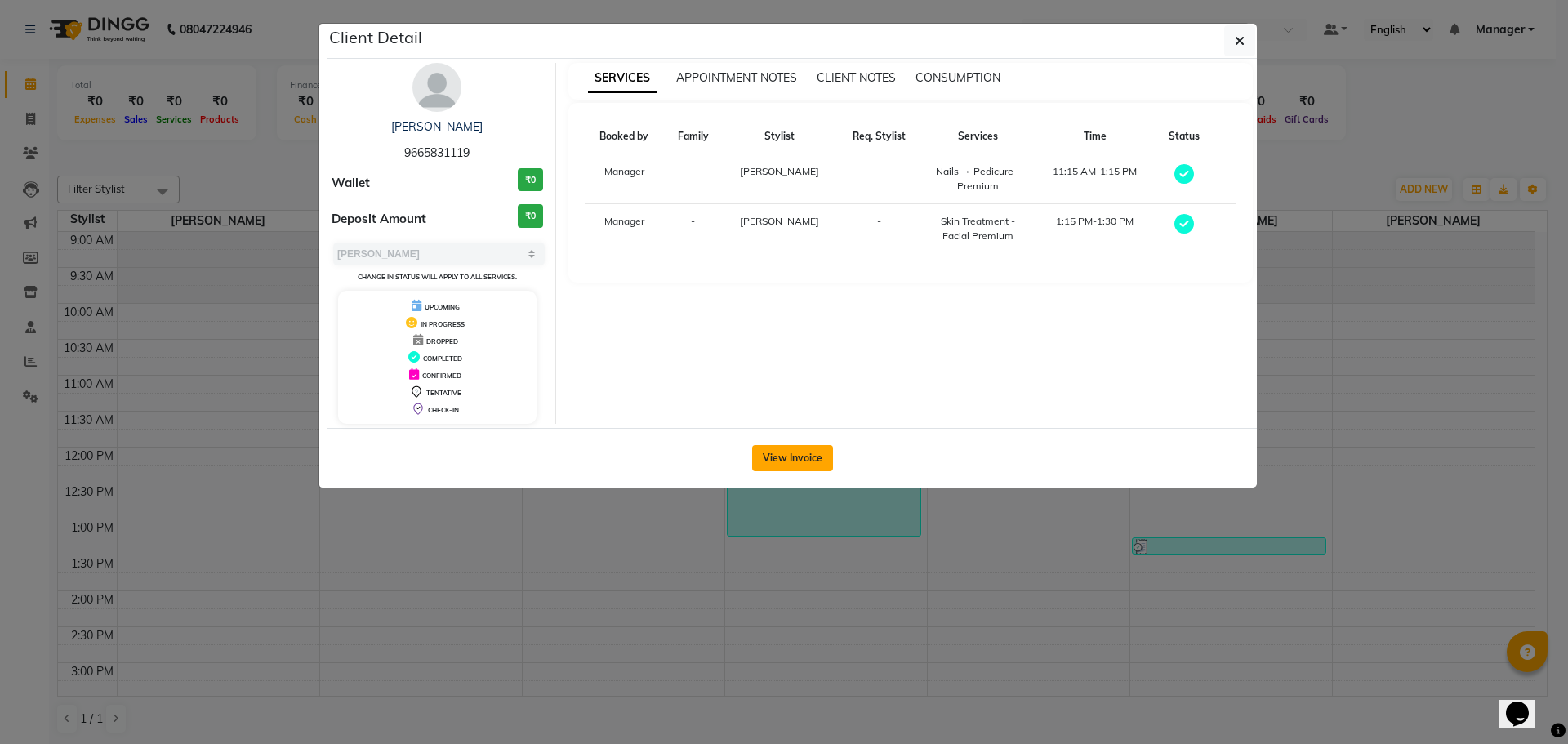
click at [777, 457] on button "View Invoice" at bounding box center [793, 458] width 81 height 26
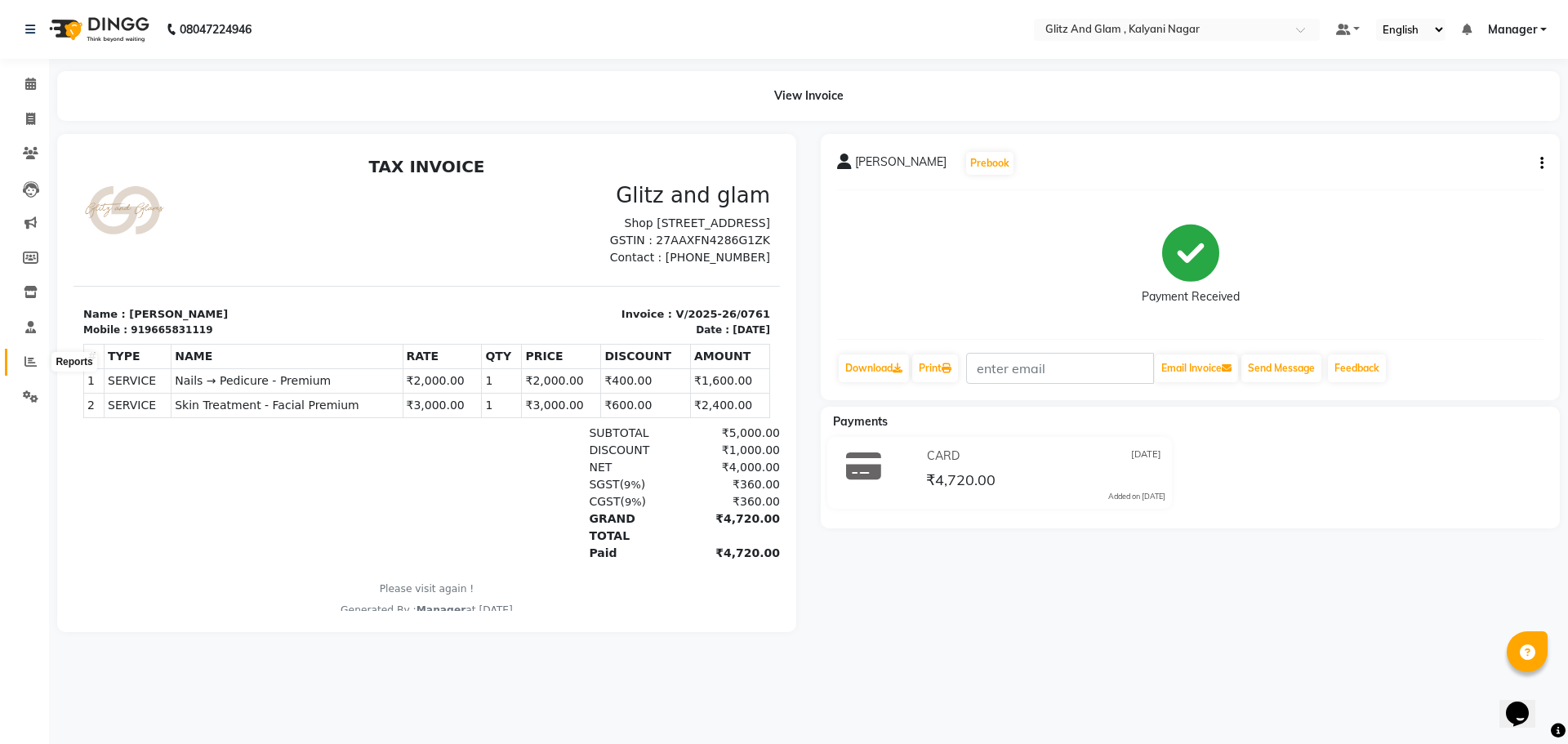
click at [31, 366] on icon at bounding box center [30, 361] width 12 height 12
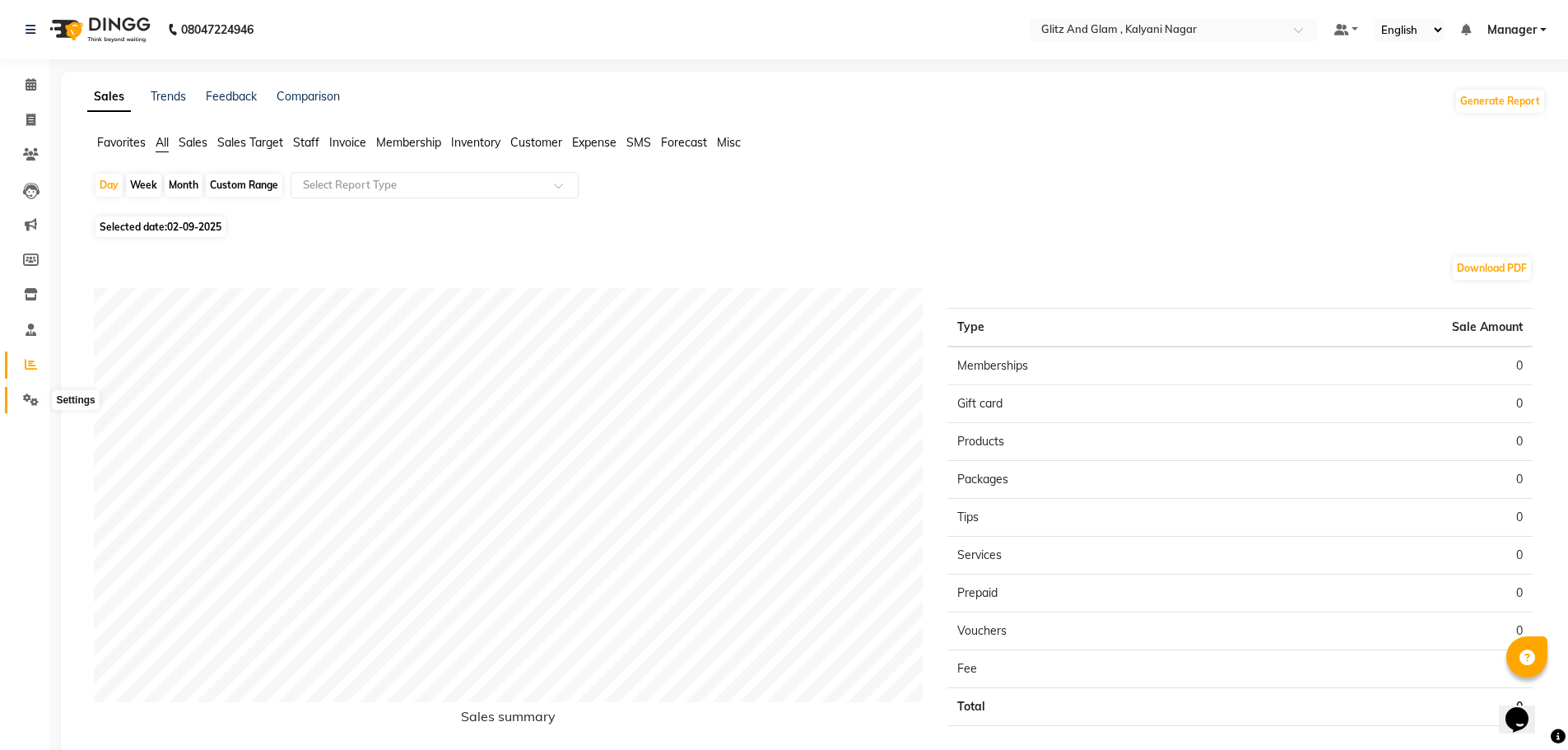
click at [30, 393] on icon at bounding box center [30, 399] width 15 height 12
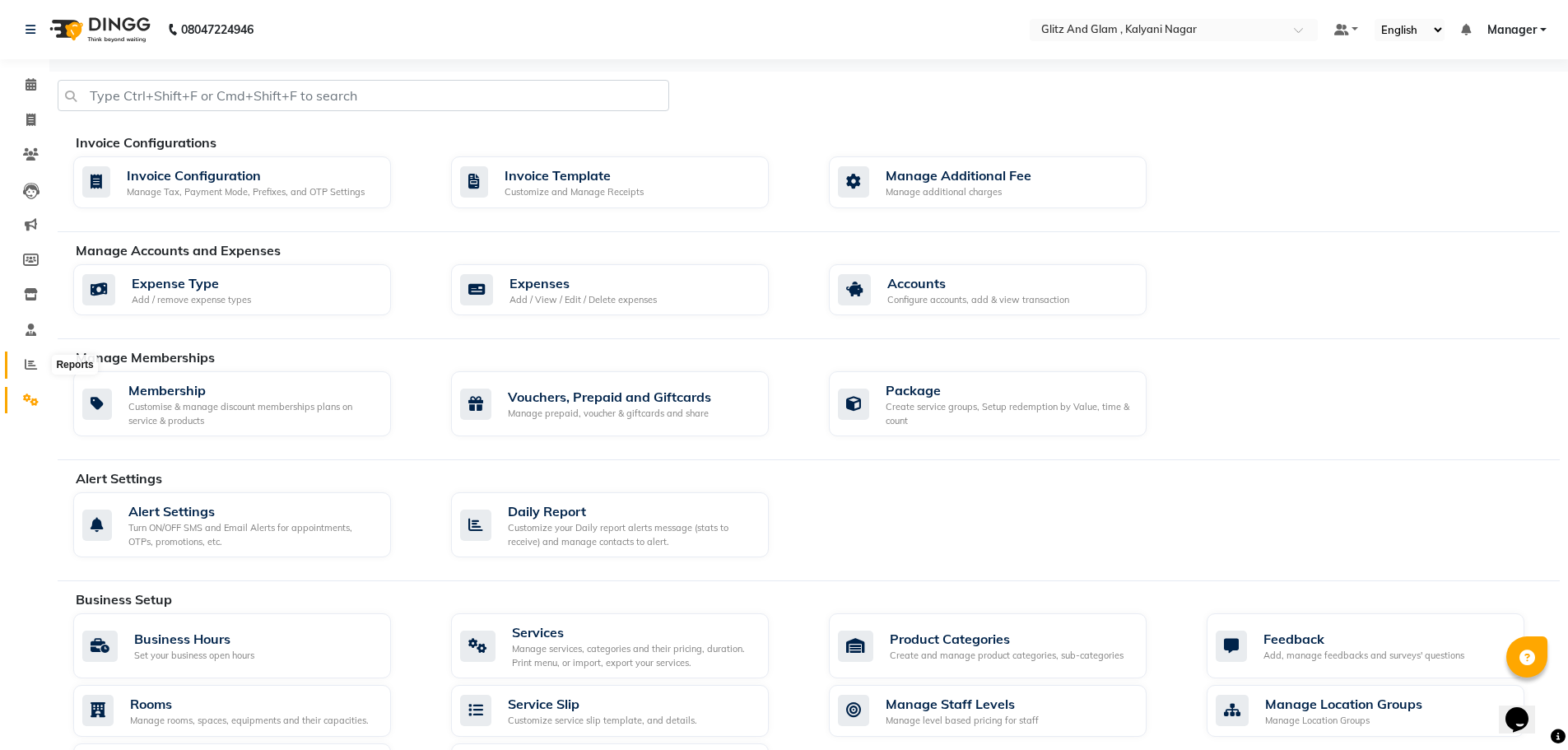
click at [30, 360] on icon at bounding box center [30, 364] width 12 height 12
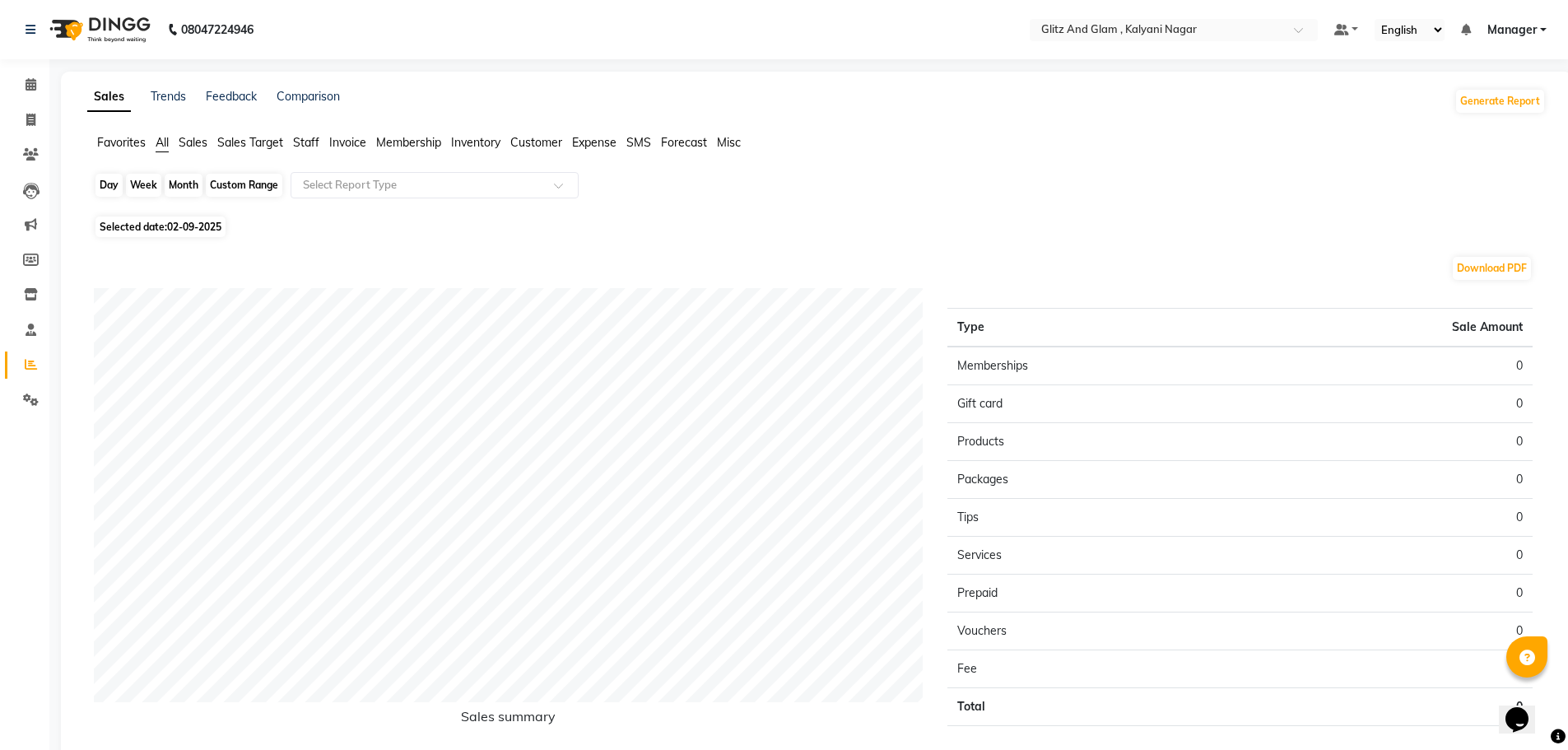
click at [107, 176] on div "Day" at bounding box center [108, 186] width 28 height 23
select select "9"
select select "2025"
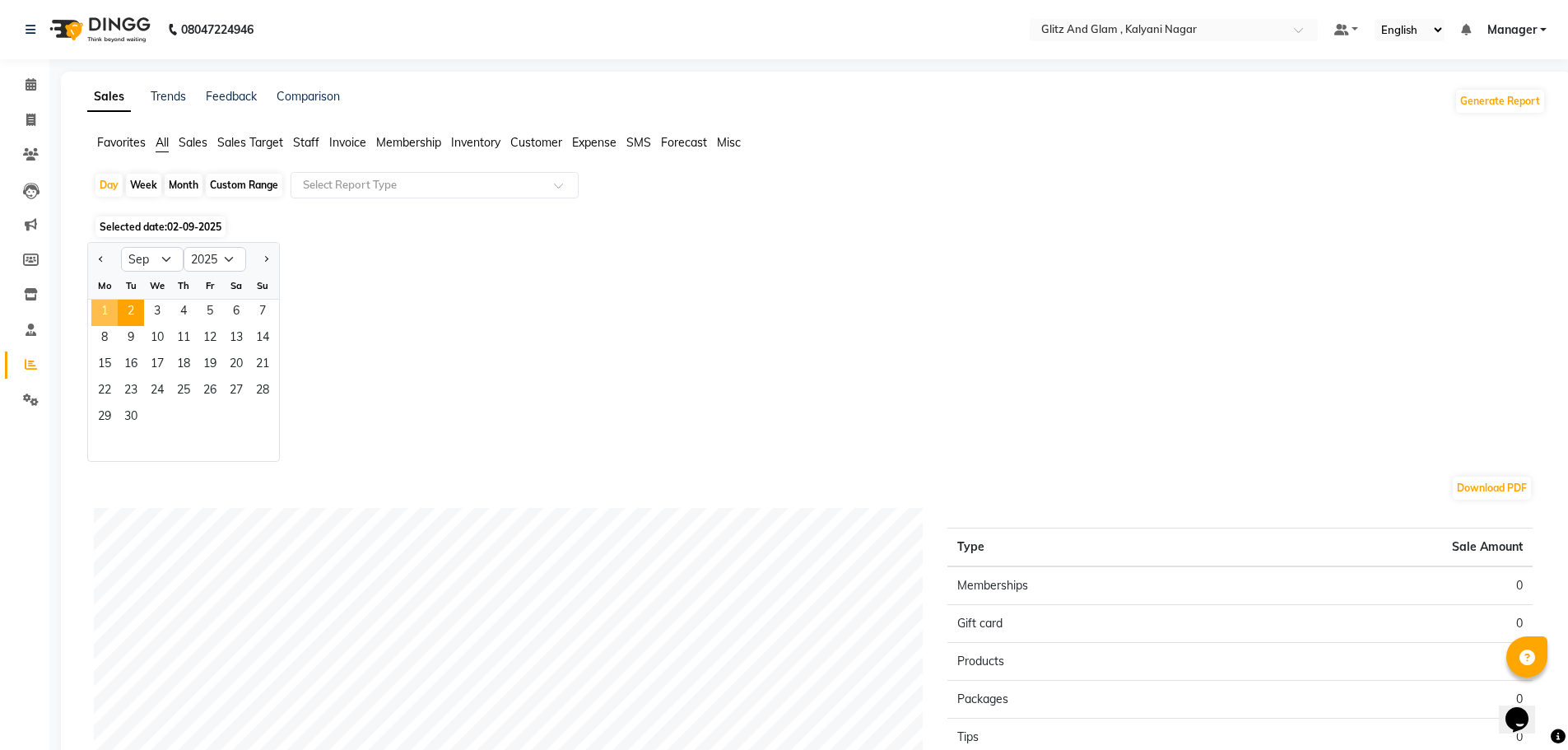
click at [104, 308] on span "1" at bounding box center [105, 313] width 27 height 27
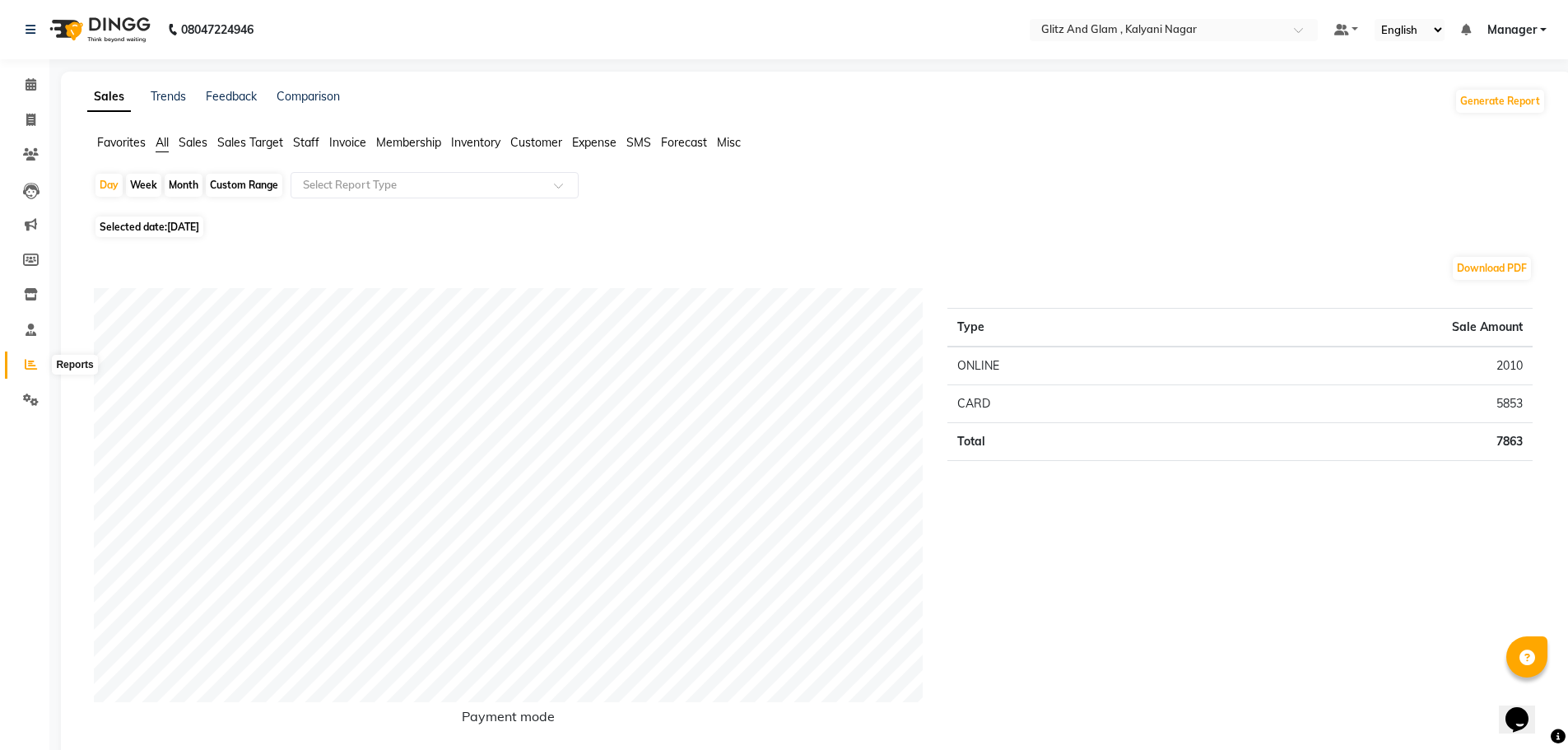
click at [26, 365] on icon at bounding box center [30, 364] width 12 height 12
click at [112, 186] on div "Day" at bounding box center [108, 186] width 28 height 23
select select "9"
select select "2025"
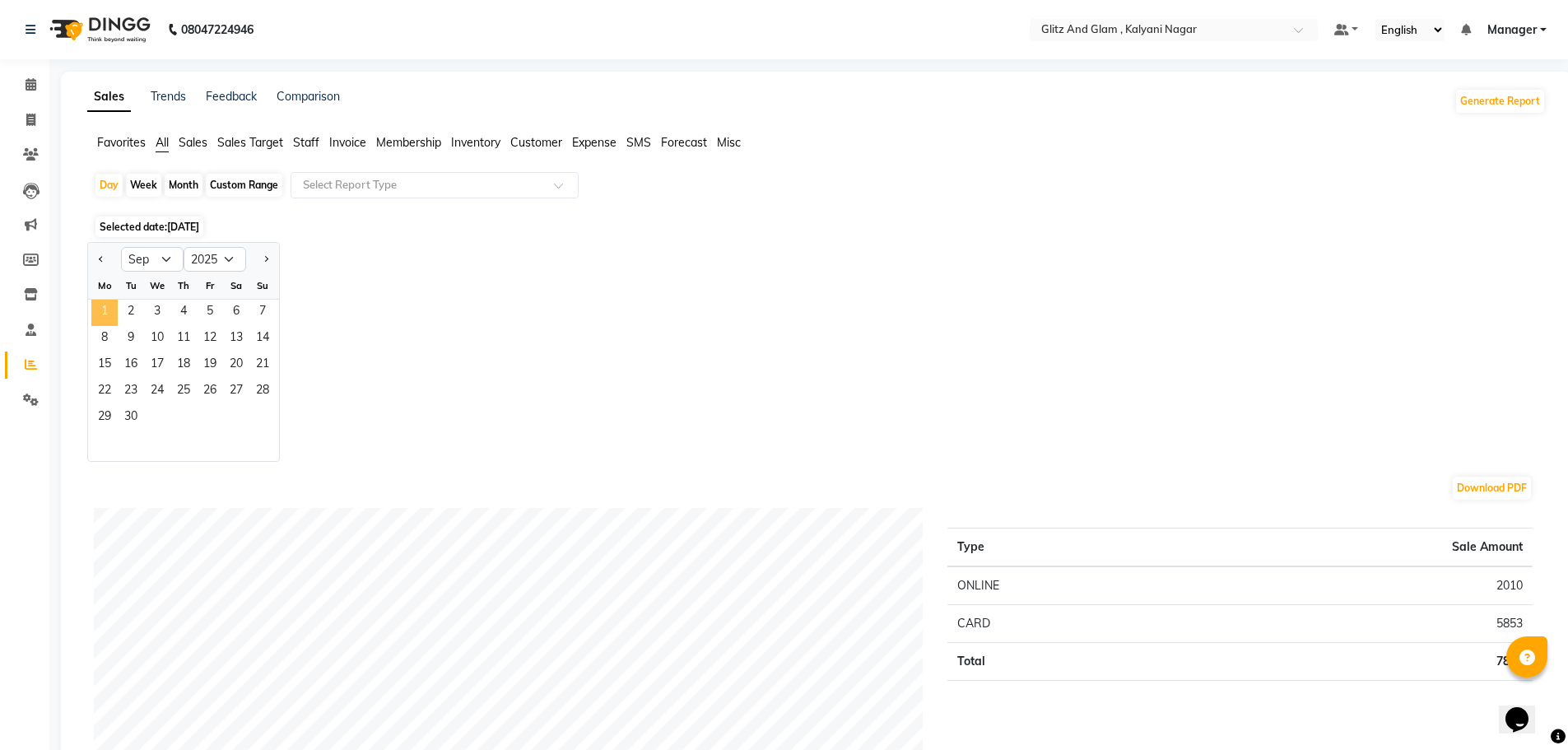
click at [97, 307] on span "1" at bounding box center [105, 313] width 27 height 27
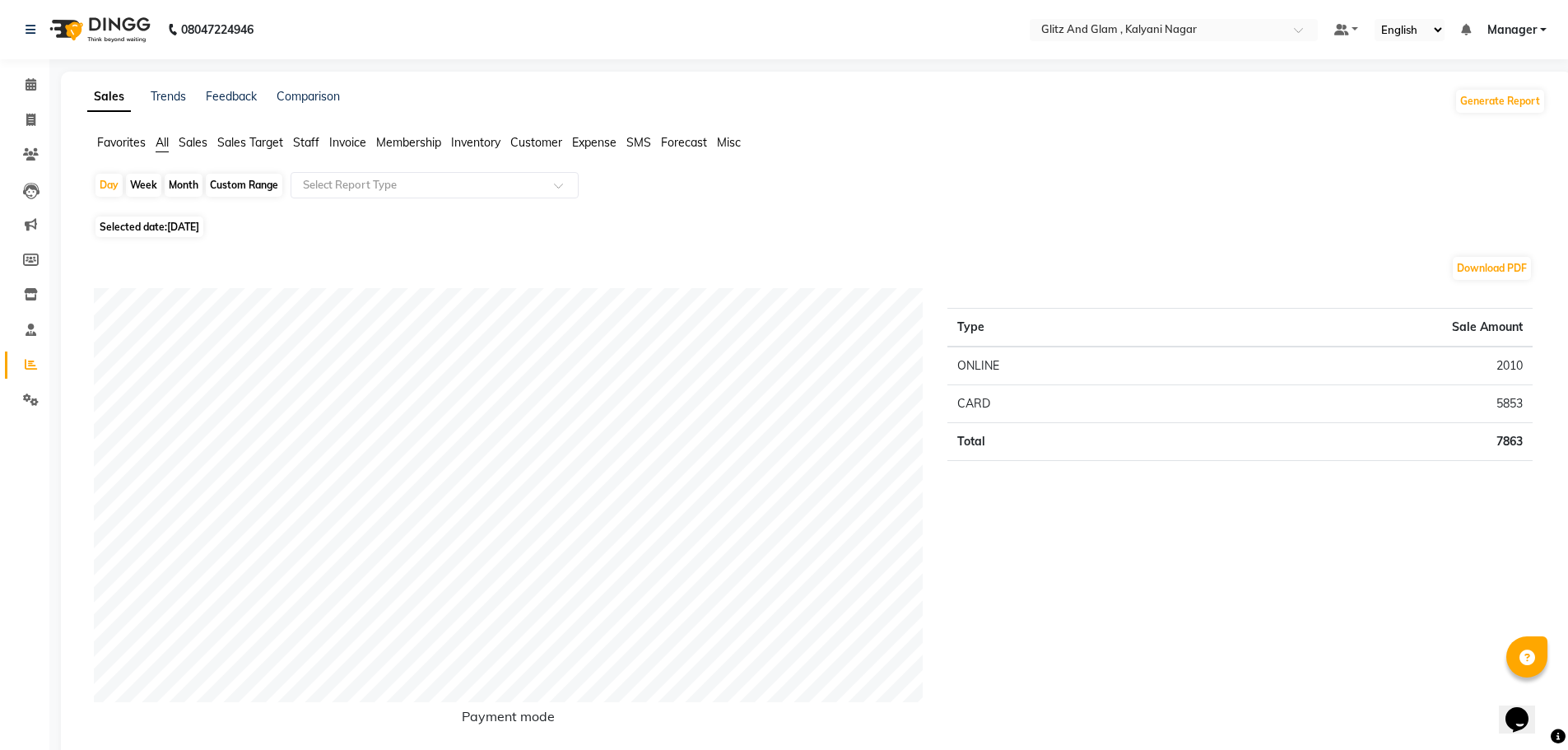
click at [1515, 23] on span "Manager" at bounding box center [1512, 30] width 49 height 17
click at [1340, 28] on span at bounding box center [1342, 30] width 15 height 11
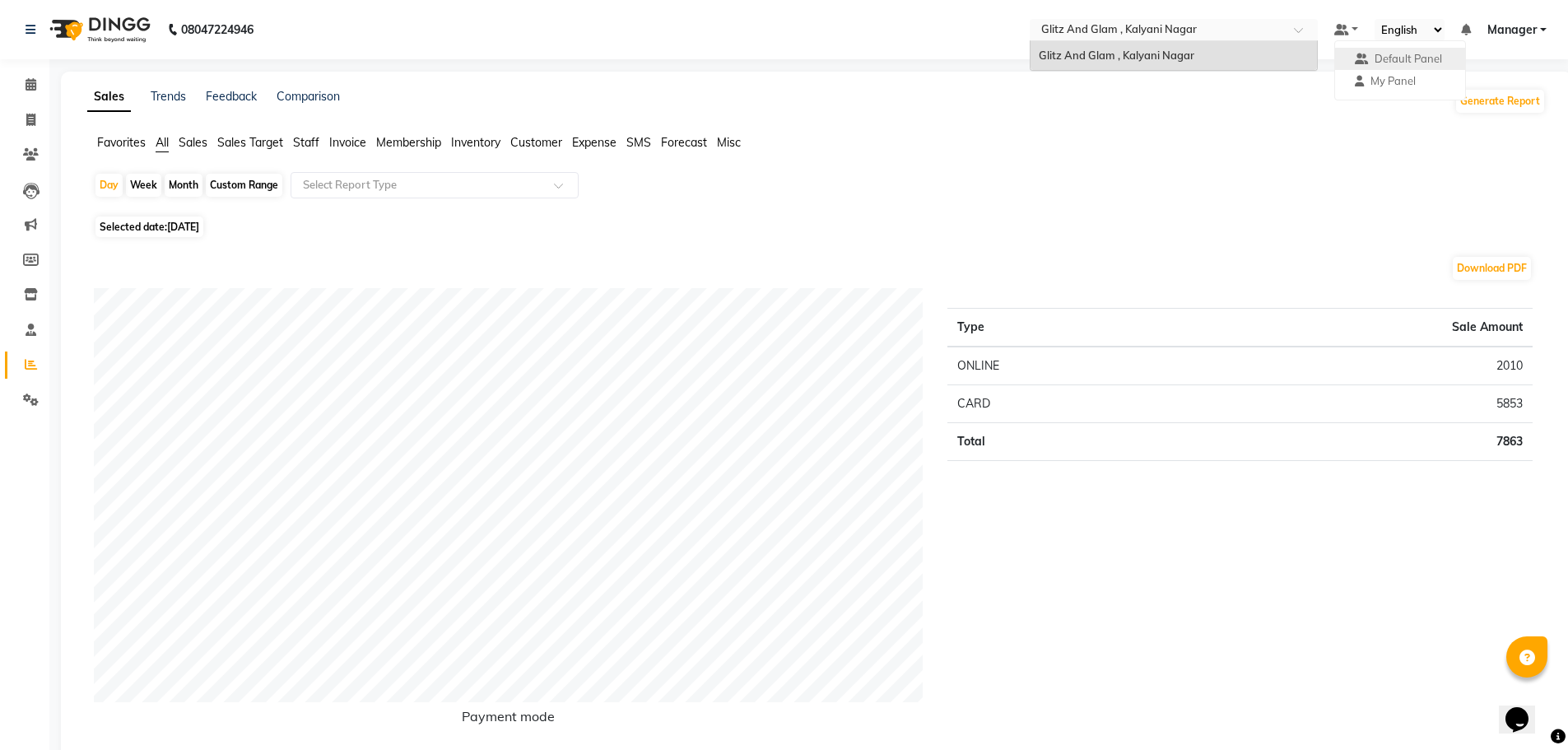
click at [1236, 28] on input "text" at bounding box center [1157, 30] width 239 height 16
drag, startPoint x: 1226, startPoint y: 166, endPoint x: 1326, endPoint y: 139, distance: 103.6
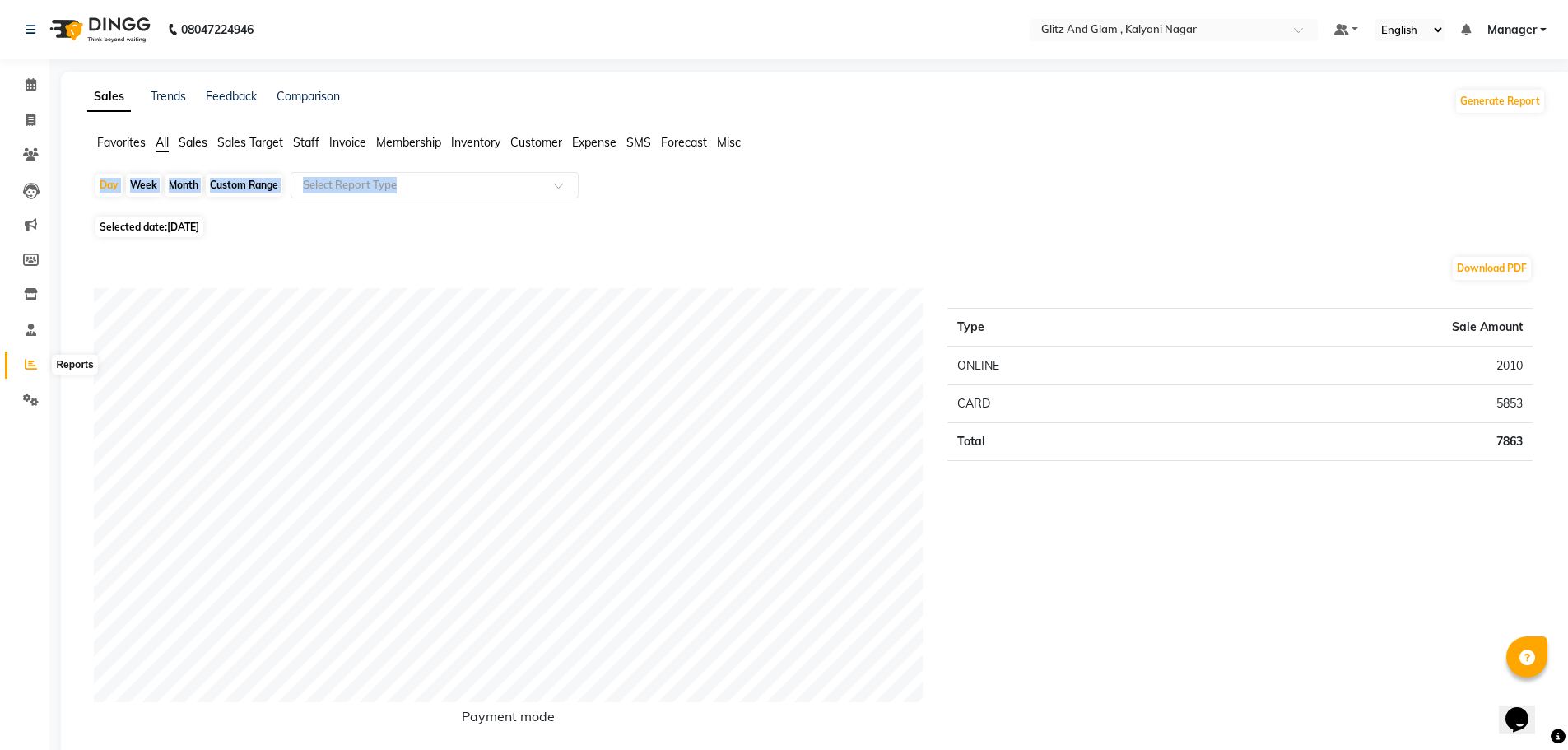
click at [28, 361] on icon at bounding box center [30, 364] width 12 height 12
click at [109, 174] on div "Day" at bounding box center [108, 186] width 28 height 23
select select "9"
select select "2025"
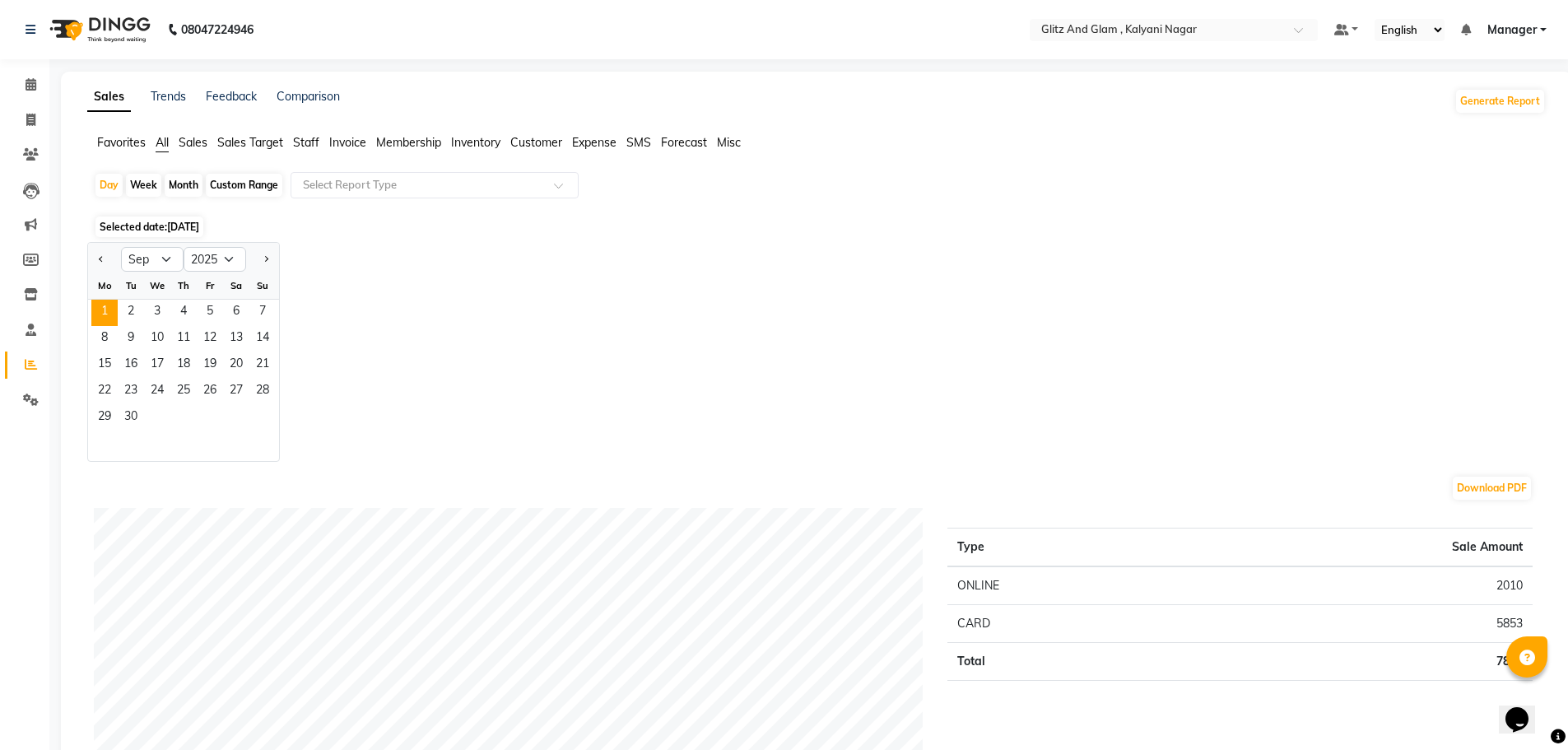
click at [309, 139] on span "Staff" at bounding box center [306, 143] width 27 height 15
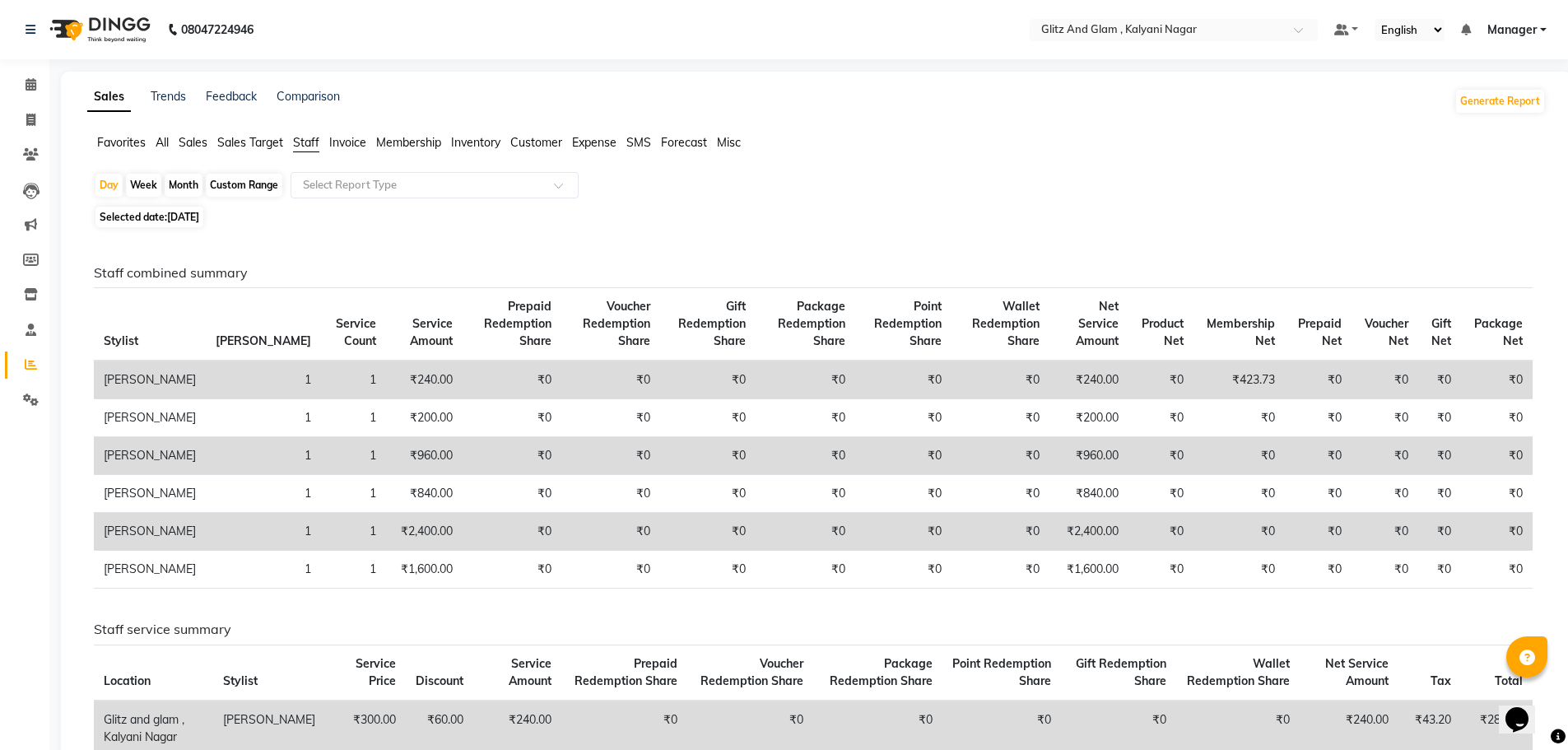
click at [531, 142] on span "Customer" at bounding box center [536, 143] width 51 height 15
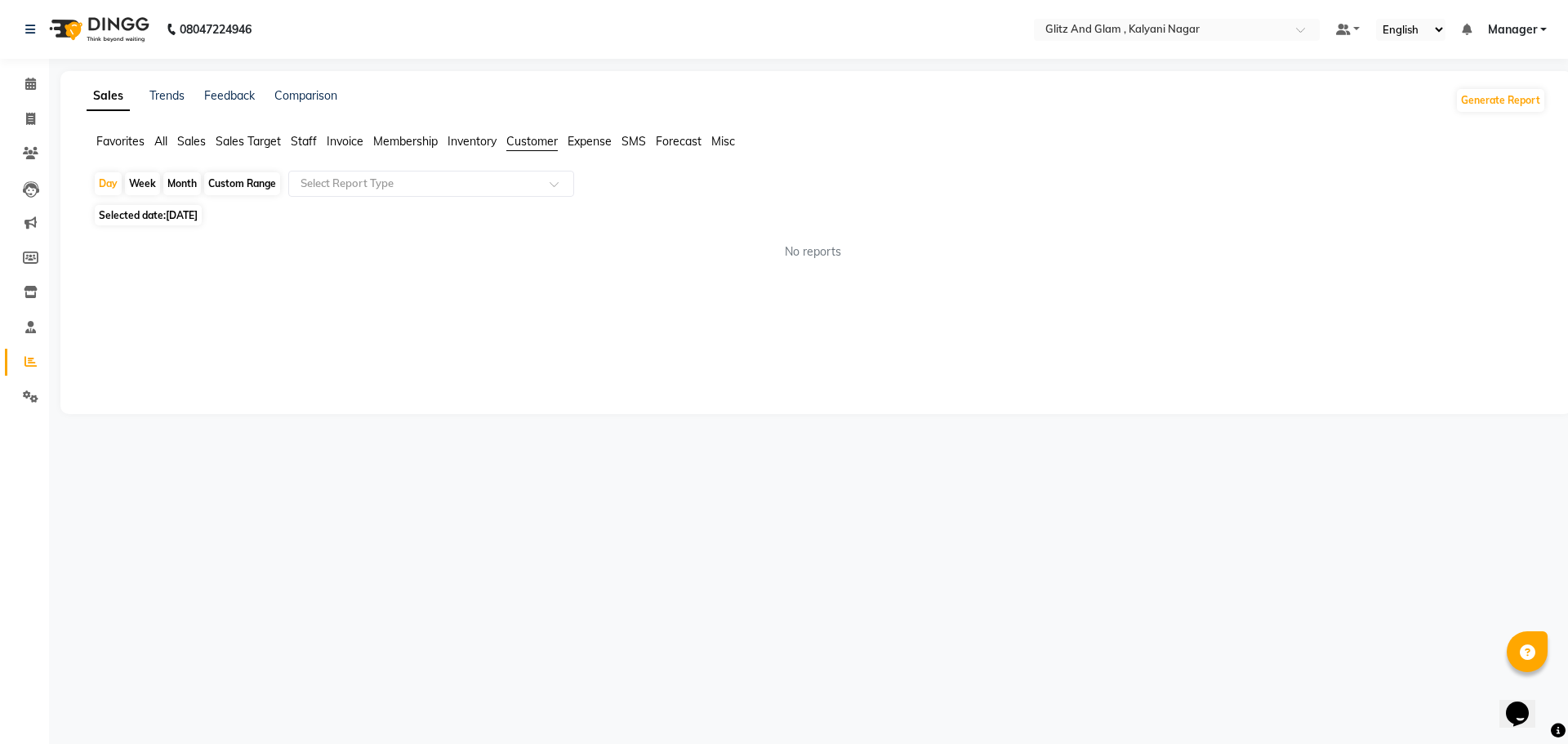
click at [310, 140] on span "Staff" at bounding box center [304, 142] width 26 height 15
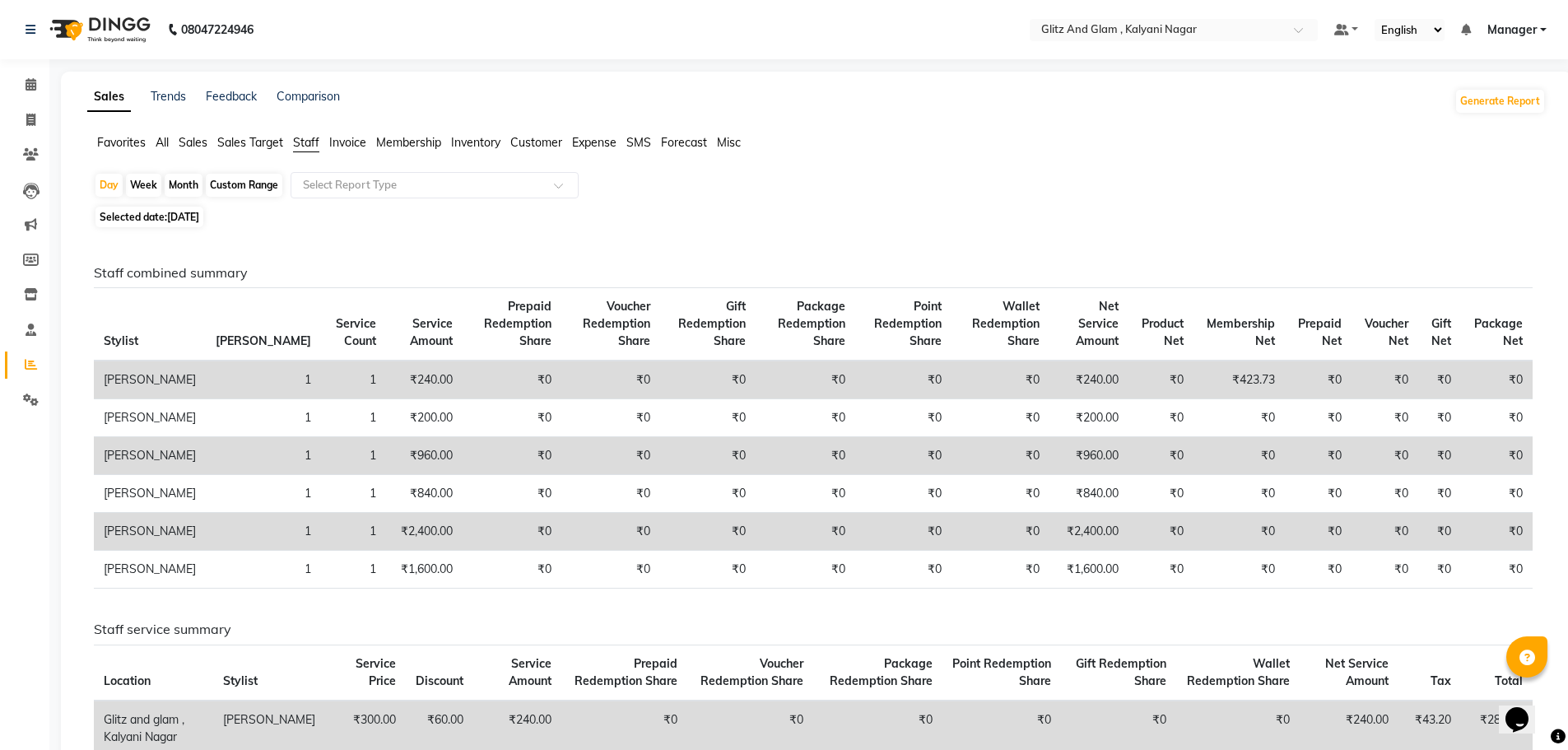
click at [188, 174] on div "Month" at bounding box center [184, 186] width 38 height 23
select select "9"
select select "2025"
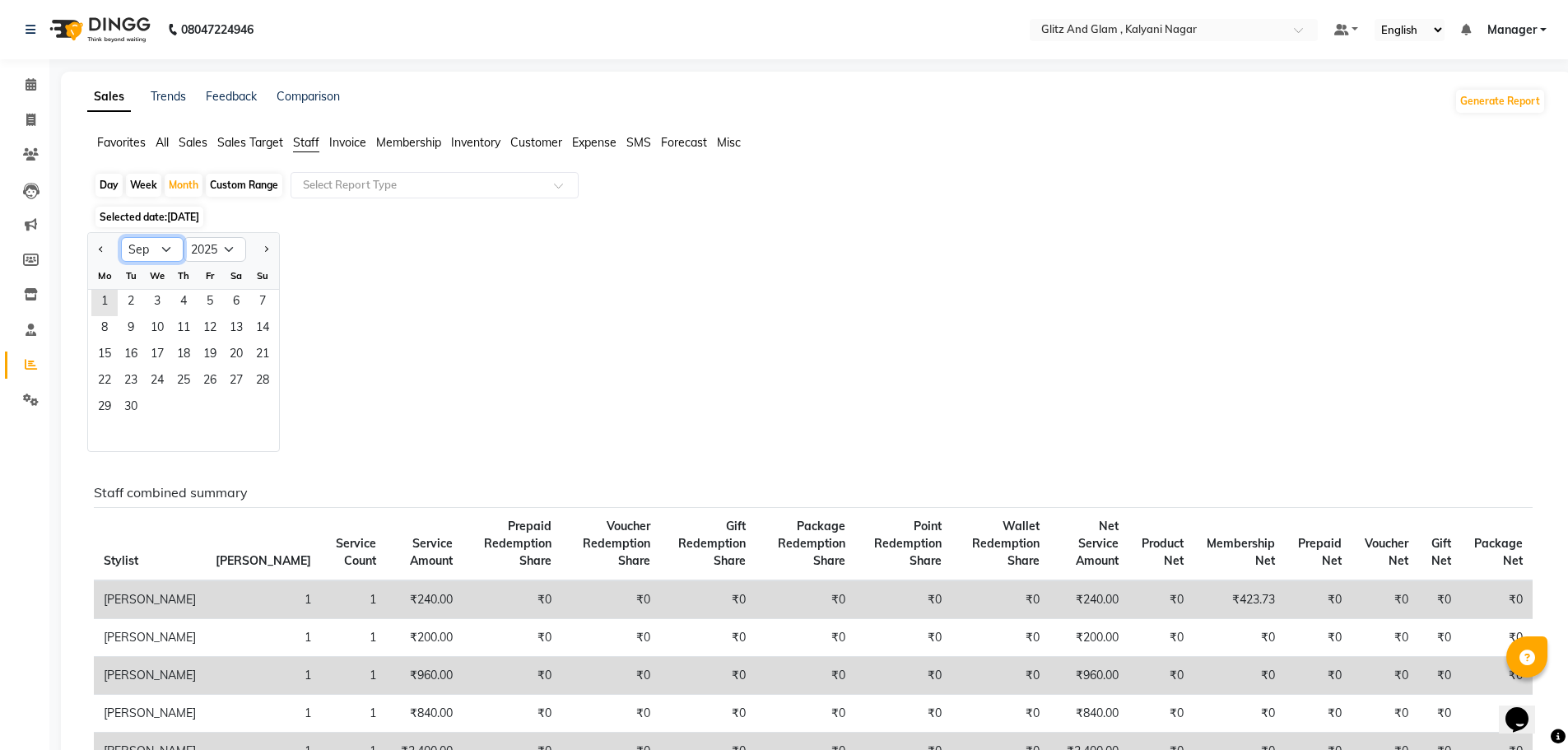
click at [172, 244] on select "Jan Feb Mar Apr May Jun Jul Aug Sep Oct Nov Dec" at bounding box center [152, 249] width 63 height 25
select select "8"
click at [121, 237] on select "Jan Feb Mar Apr May Jun Jul Aug Sep Oct Nov Dec" at bounding box center [152, 249] width 63 height 25
click at [209, 303] on span "1" at bounding box center [210, 303] width 27 height 27
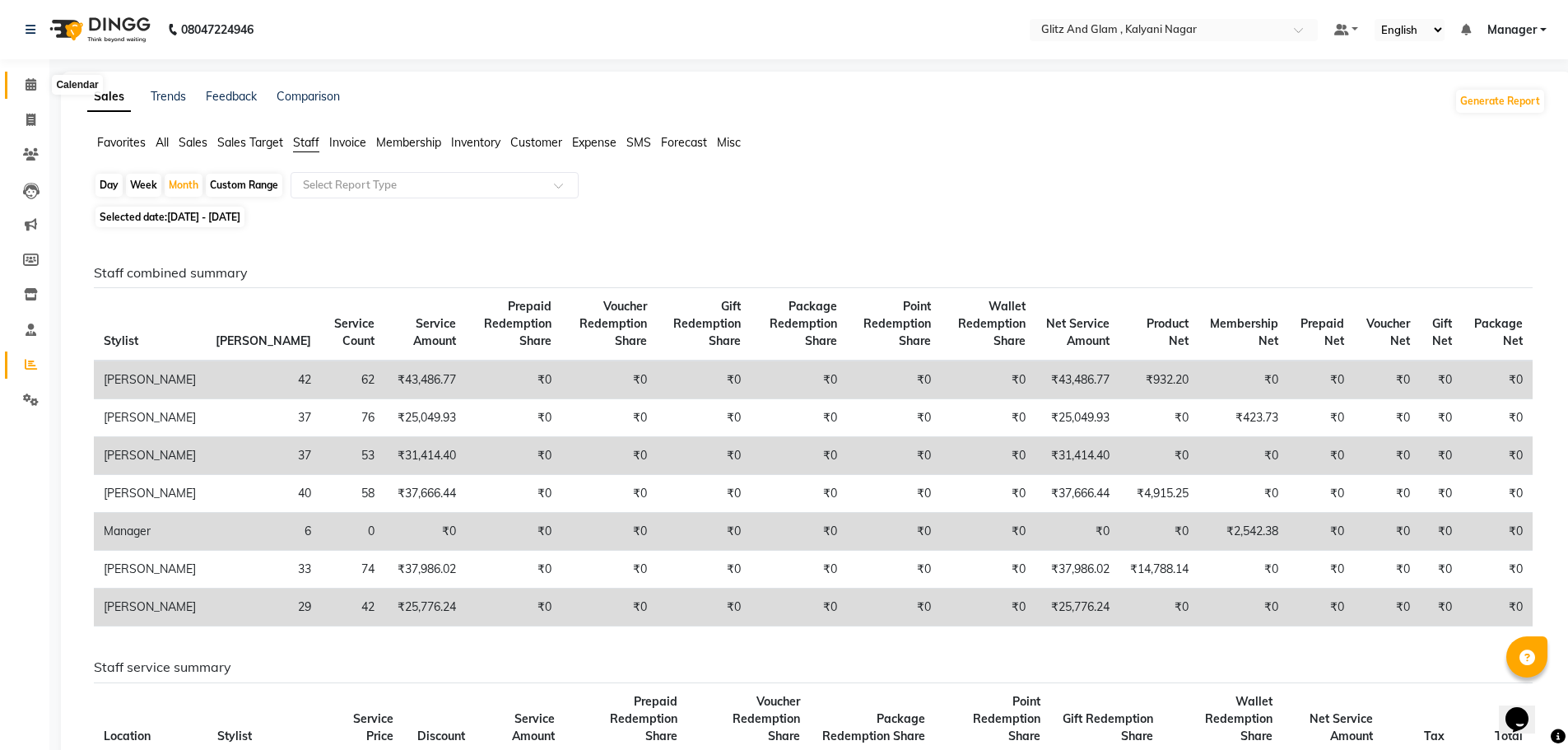
click at [24, 82] on span at bounding box center [30, 86] width 29 height 19
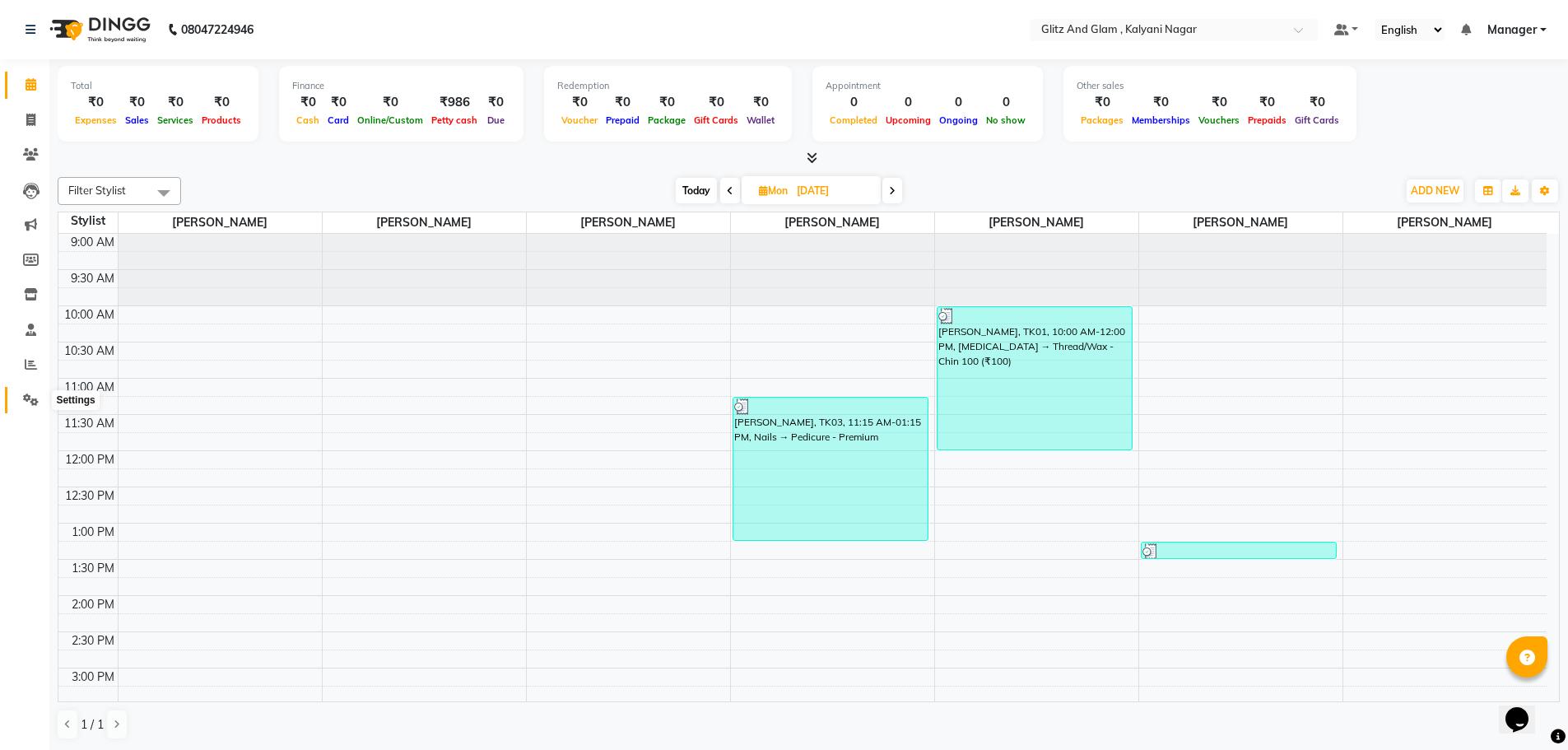
click at [25, 404] on icon at bounding box center [30, 399] width 15 height 12
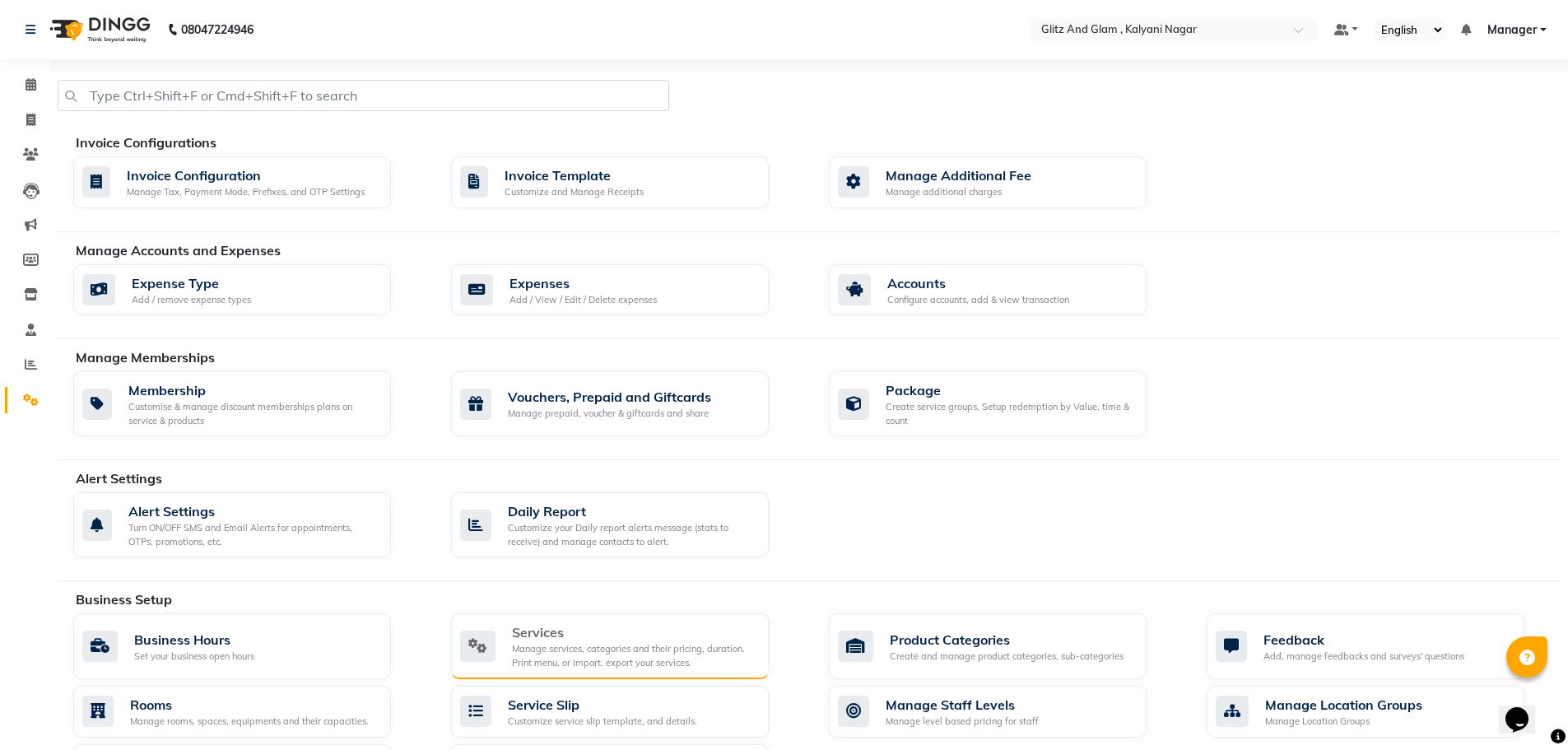
click at [558, 648] on div "Manage services, categories and their pricing, duration. Print menu, or import,…" at bounding box center [634, 656] width 244 height 28
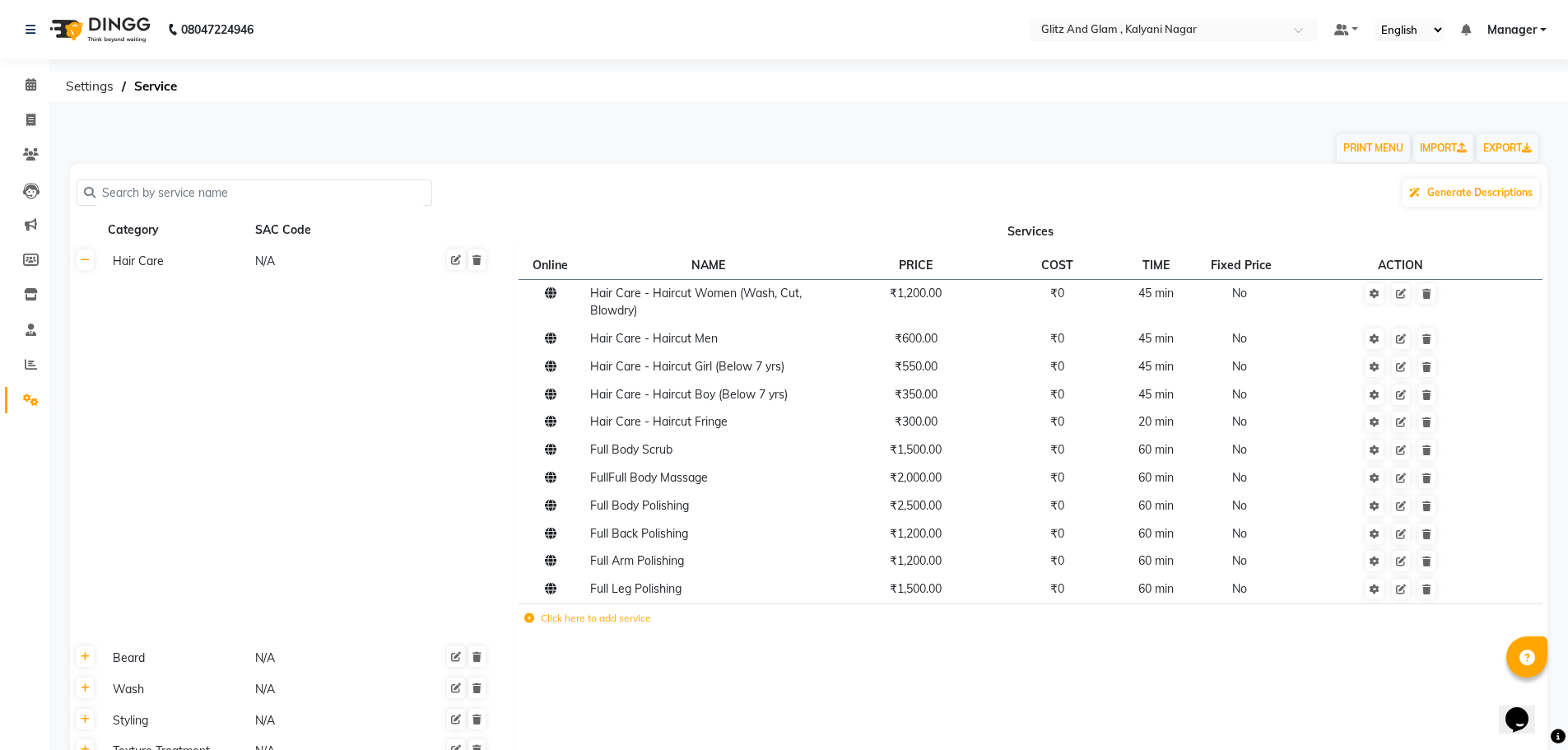
click at [588, 629] on td "Click here to add service" at bounding box center [816, 620] width 596 height 33
click at [588, 625] on label "Click here to add service" at bounding box center [587, 619] width 127 height 15
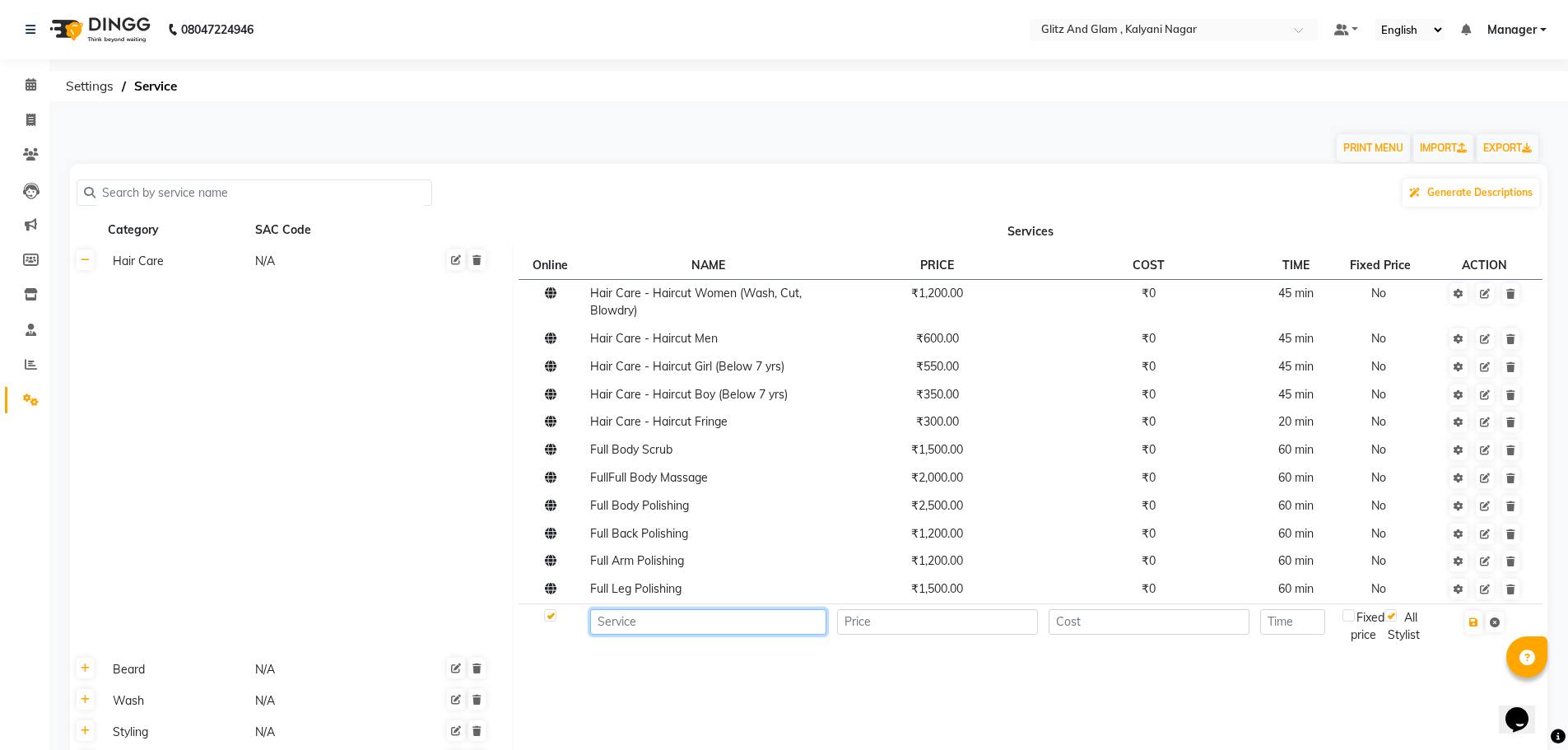
click at [664, 622] on input at bounding box center [708, 622] width 236 height 26
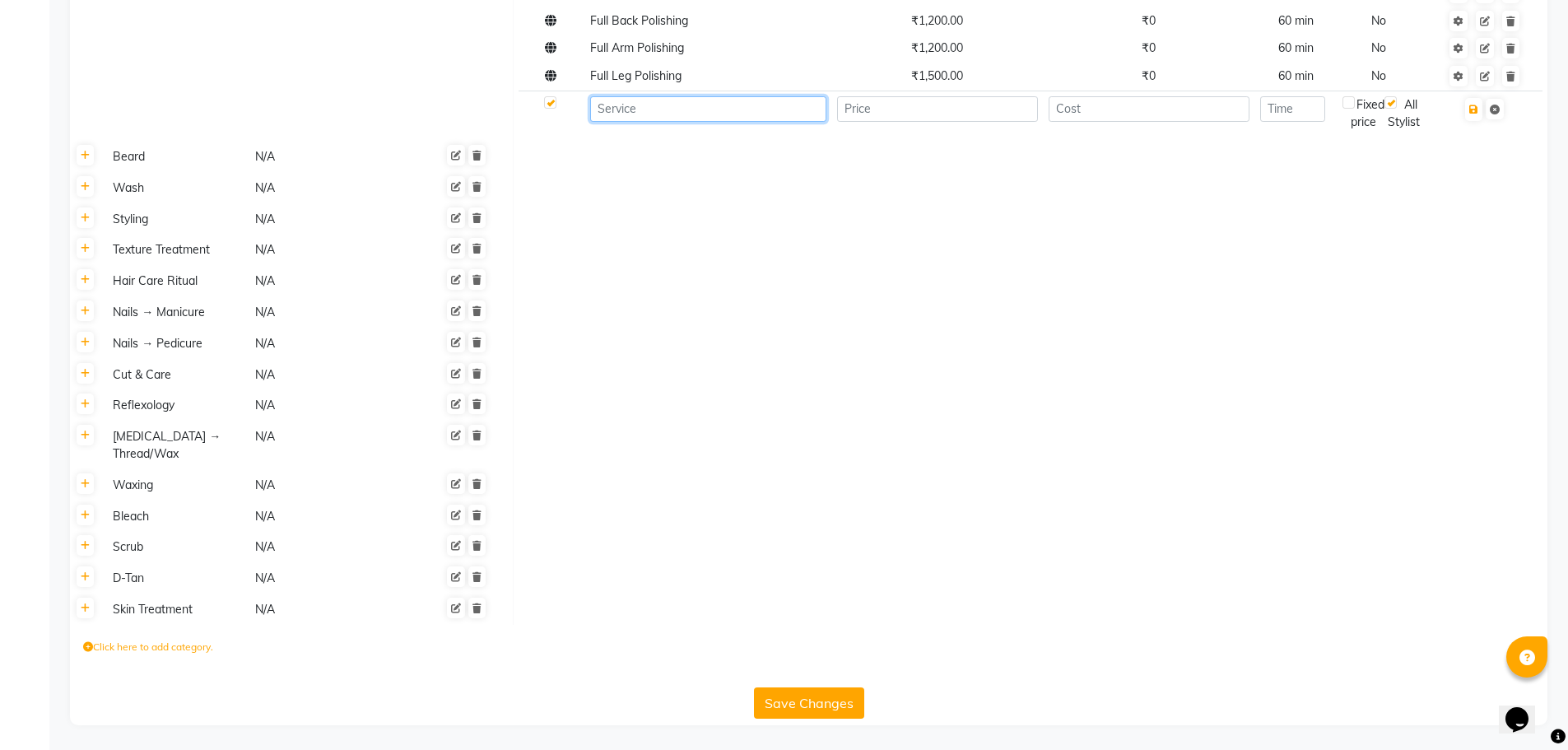
click at [679, 97] on input at bounding box center [708, 109] width 236 height 26
click at [727, 96] on input at bounding box center [708, 109] width 236 height 26
type input "s"
type input "scalp treatmant"
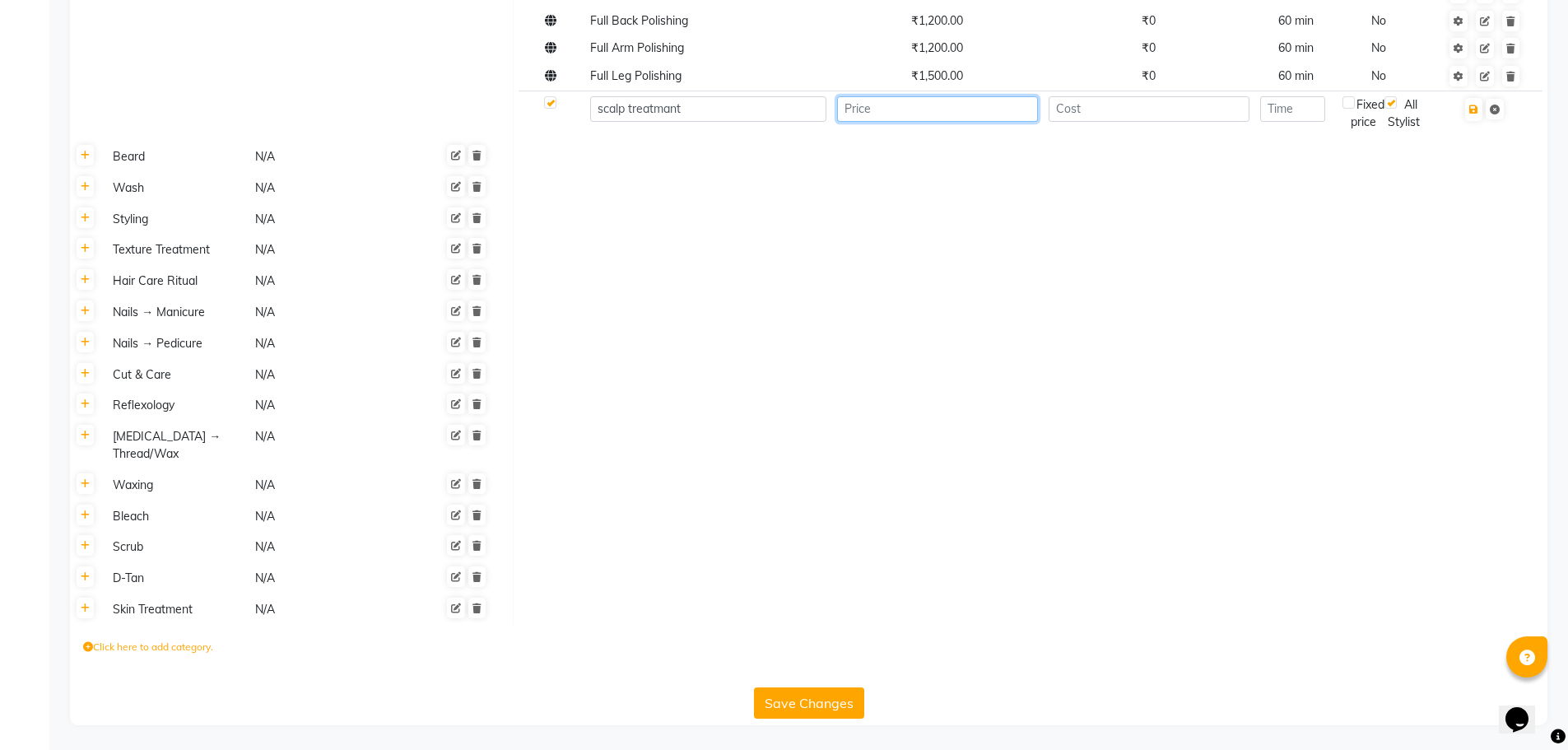
click at [881, 96] on input "number" at bounding box center [937, 109] width 201 height 26
click at [897, 96] on input "number" at bounding box center [937, 109] width 201 height 26
type input "1"
type input "1600"
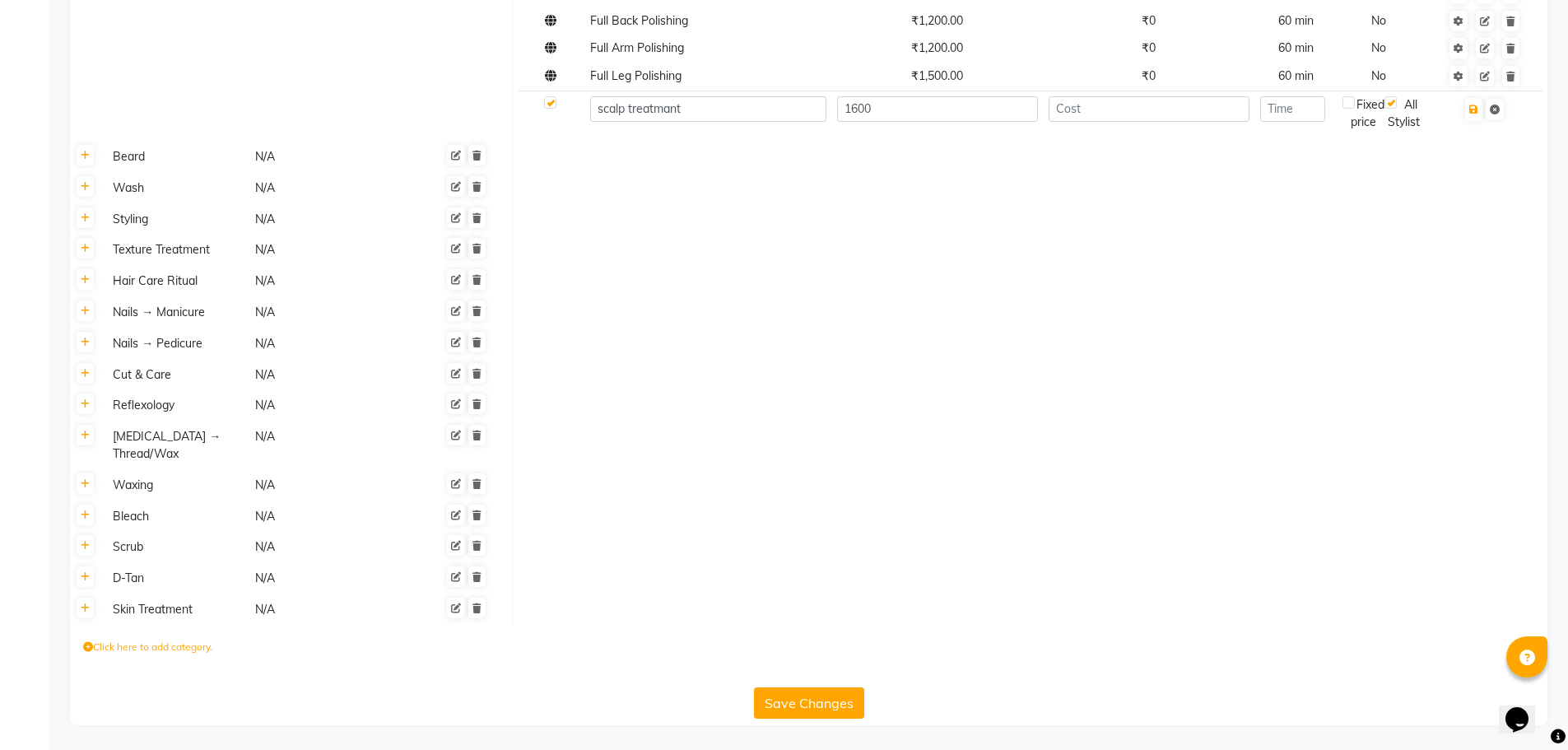
click at [804, 692] on button "Save Changes" at bounding box center [809, 702] width 110 height 31
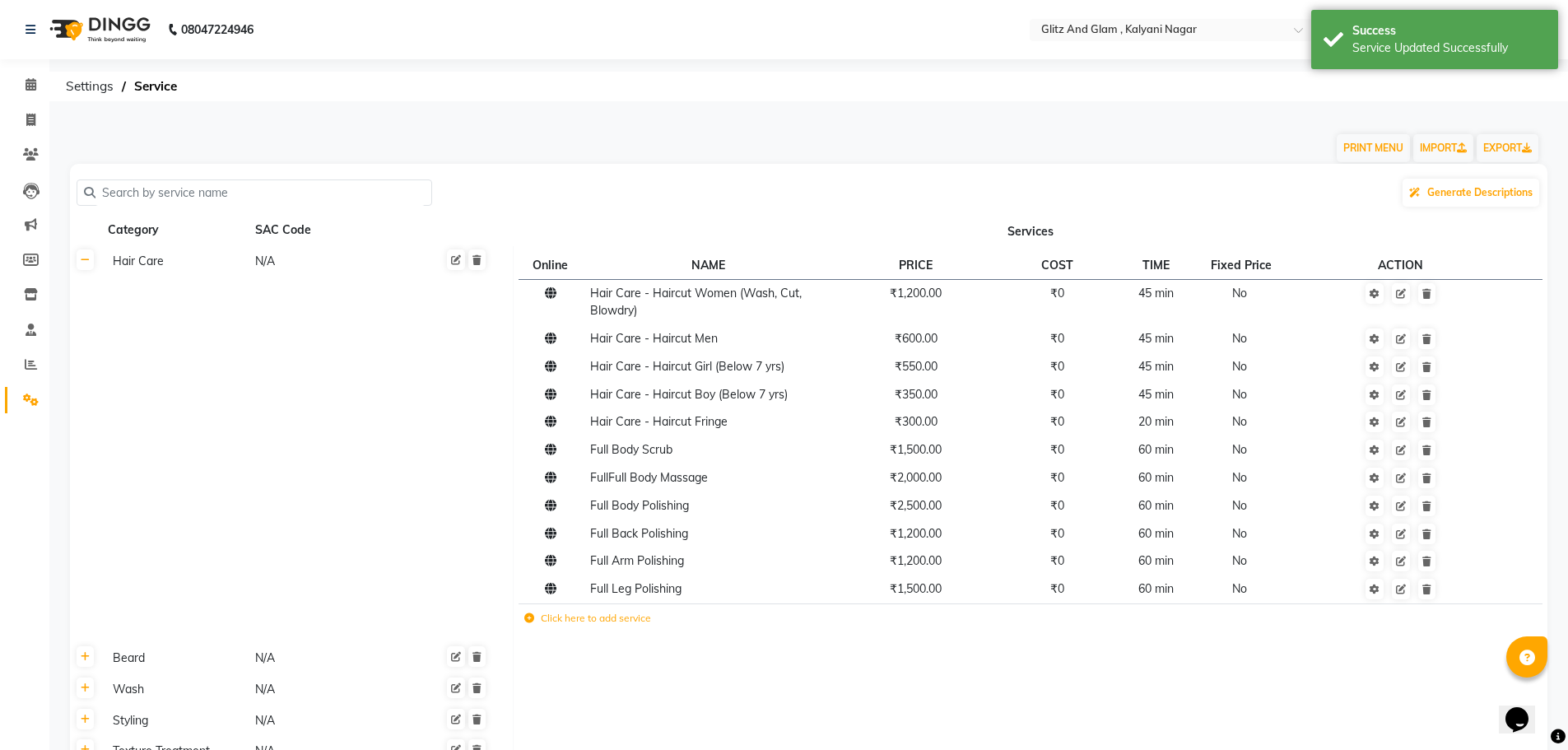
scroll to position [502, 0]
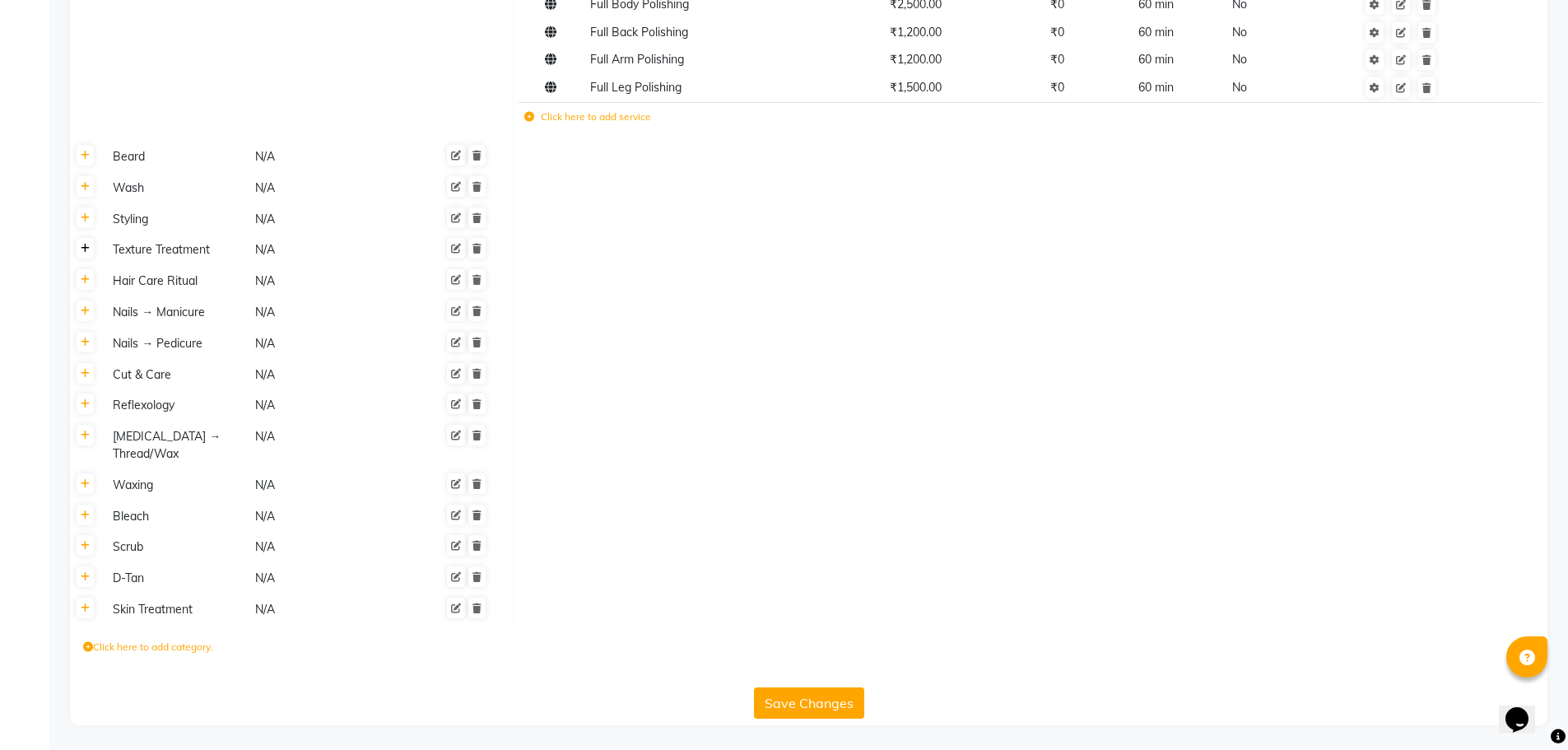
click at [85, 250] on icon at bounding box center [86, 248] width 10 height 10
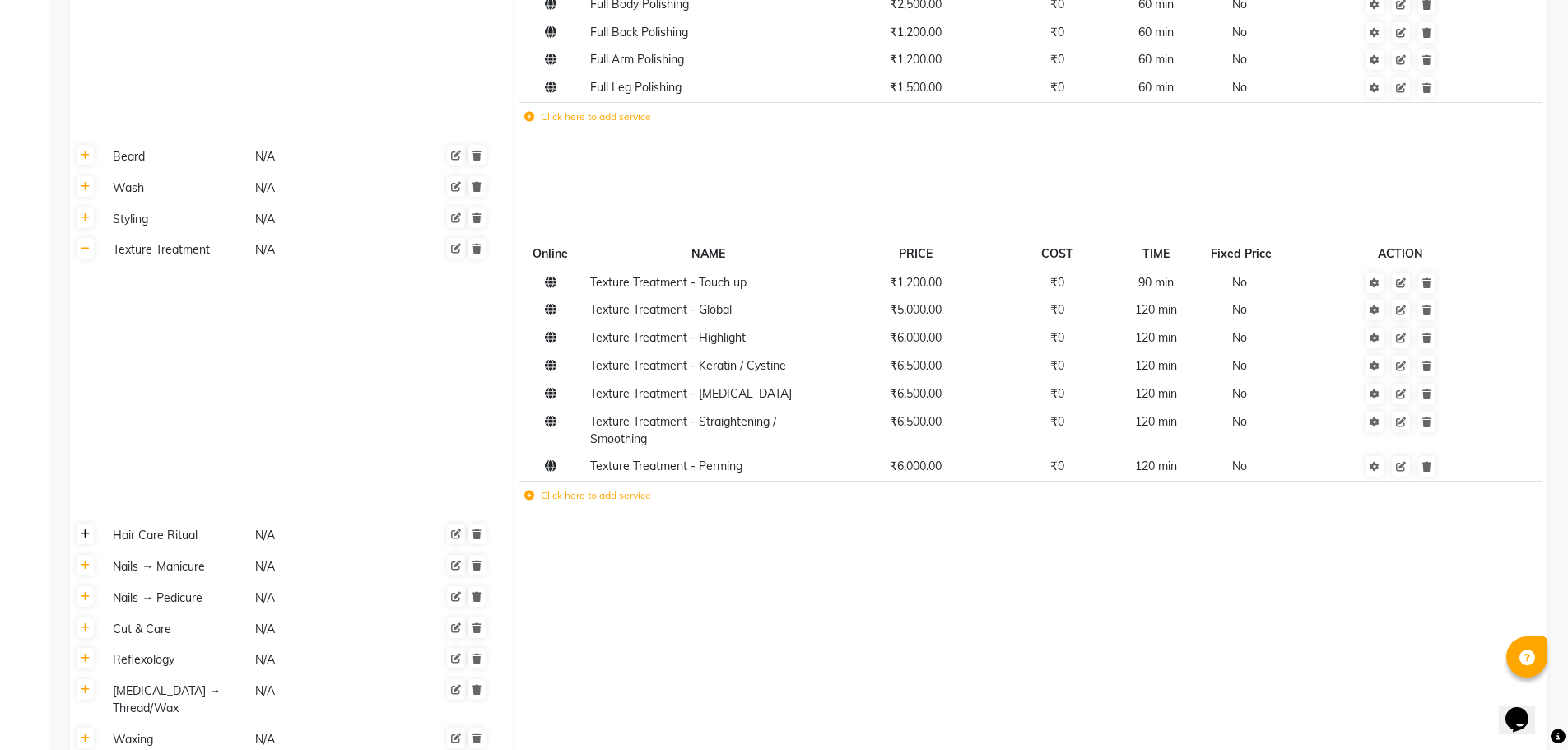
click at [84, 536] on icon at bounding box center [86, 534] width 10 height 10
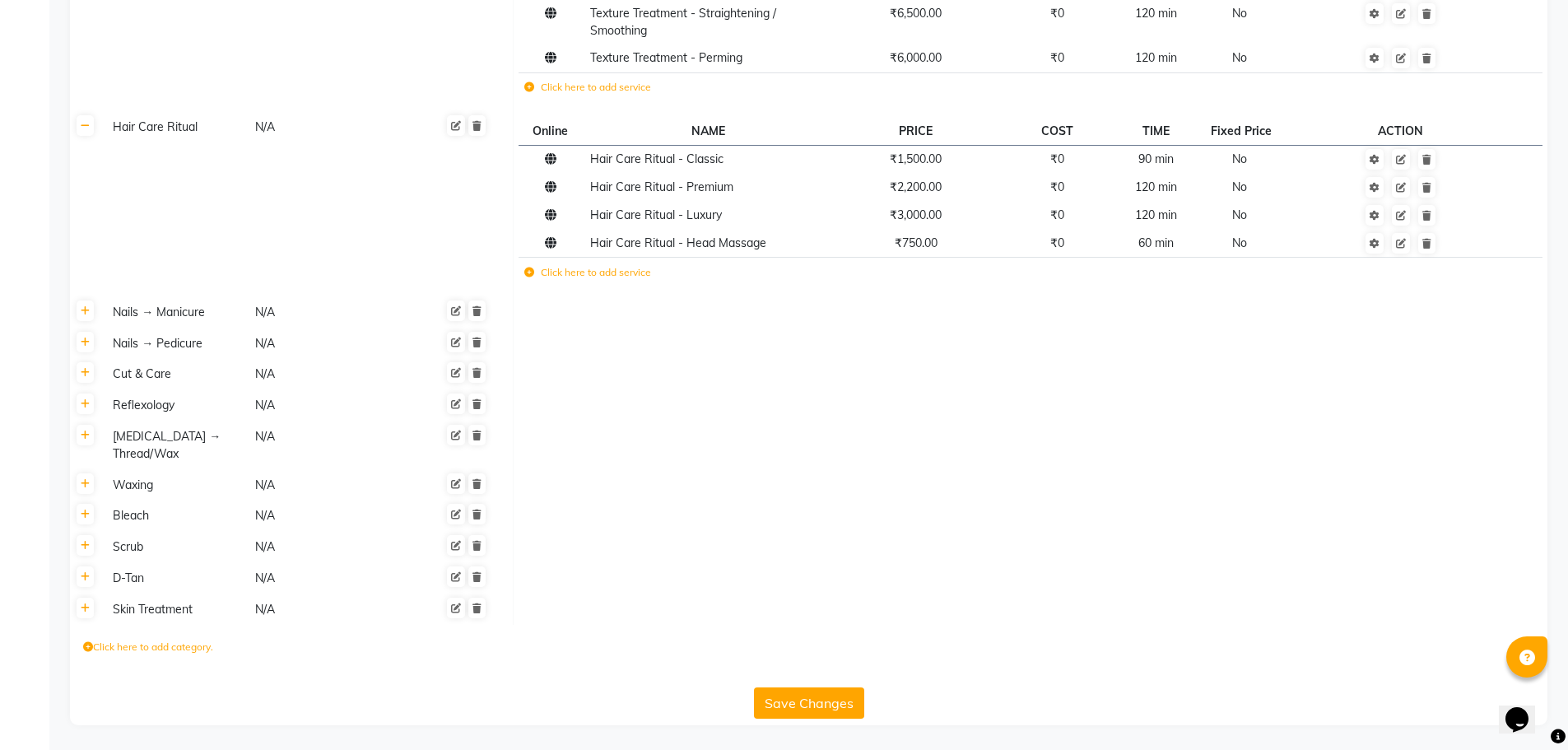
scroll to position [0, 0]
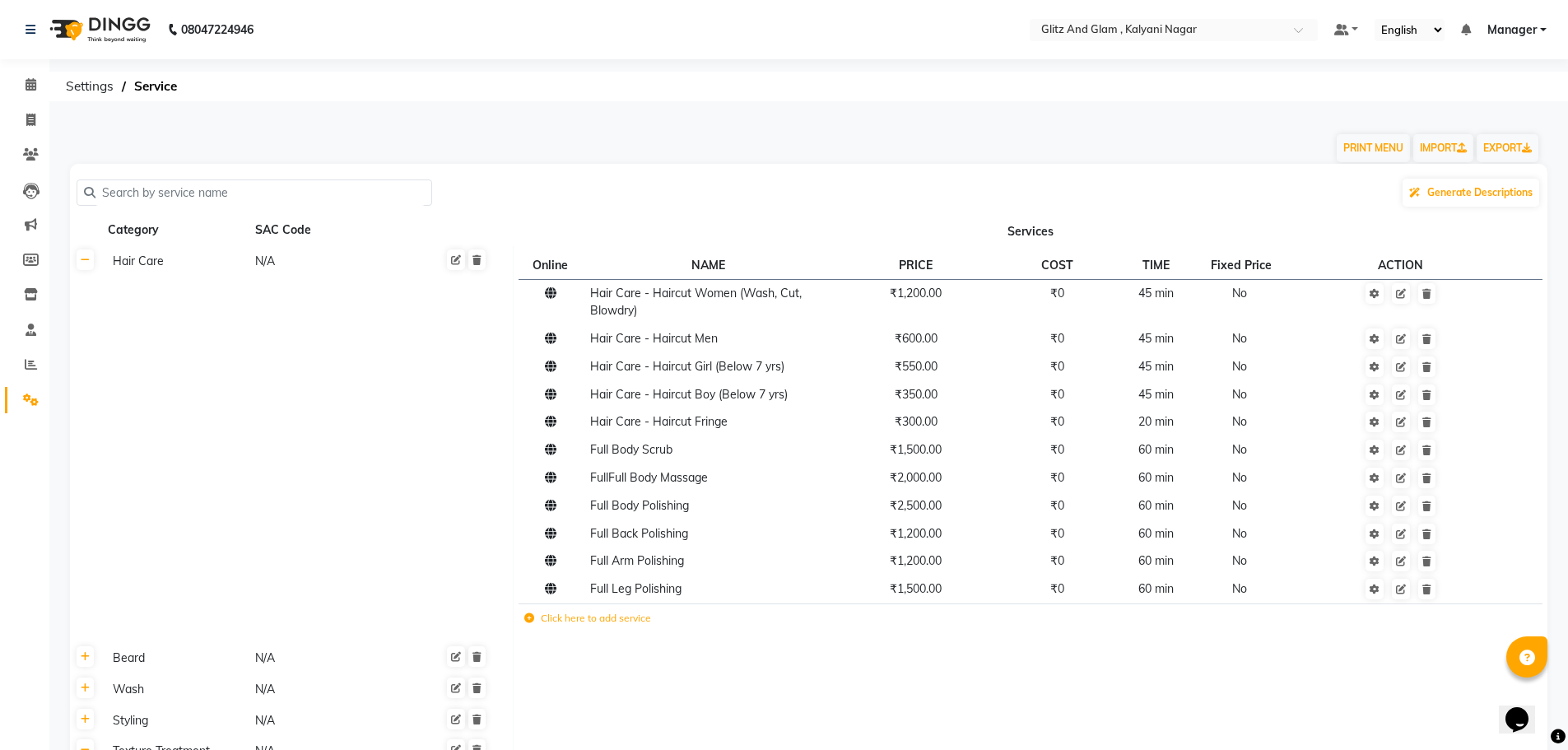
click at [85, 271] on th at bounding box center [86, 444] width 31 height 397
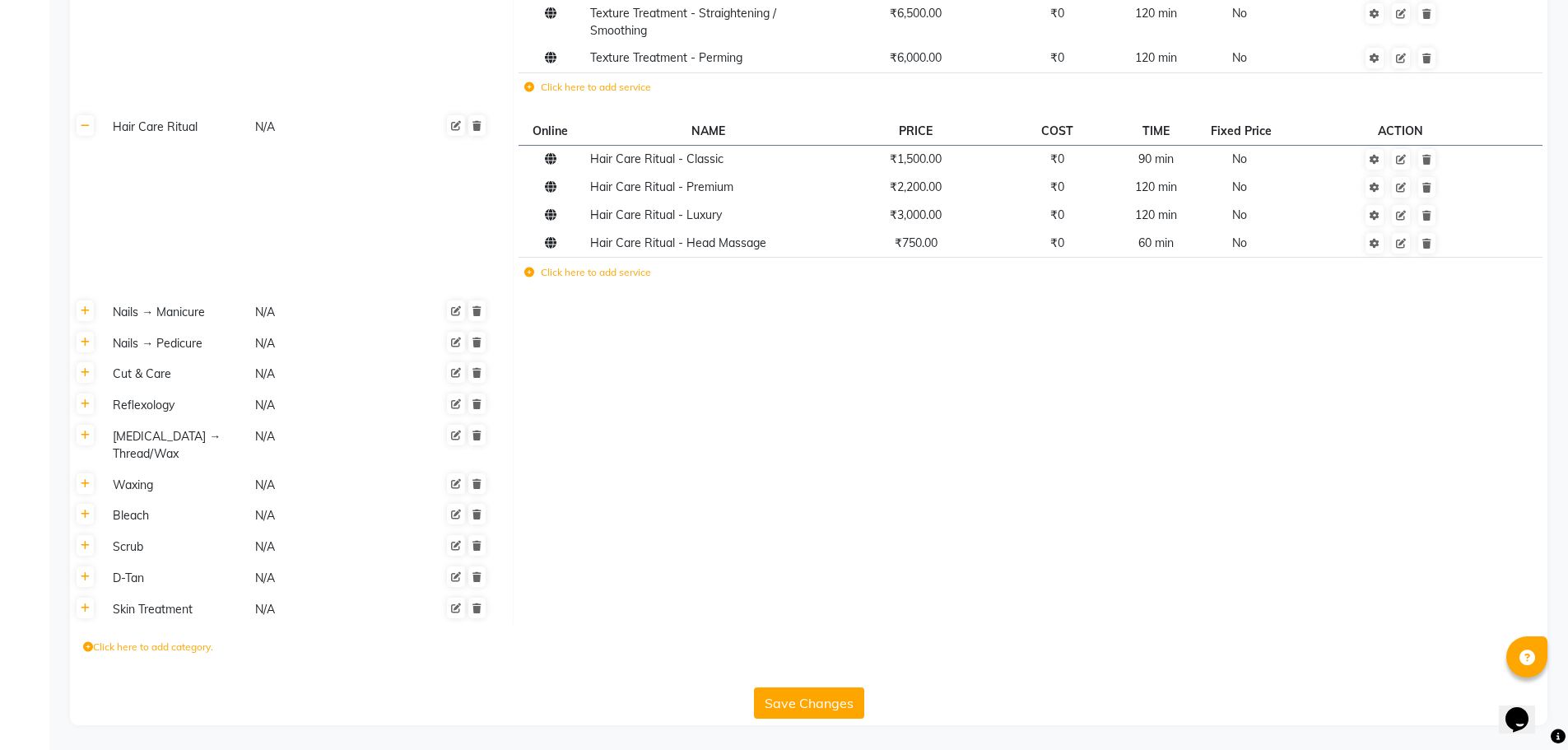
click at [108, 644] on label "Click here to add category." at bounding box center [147, 647] width 130 height 15
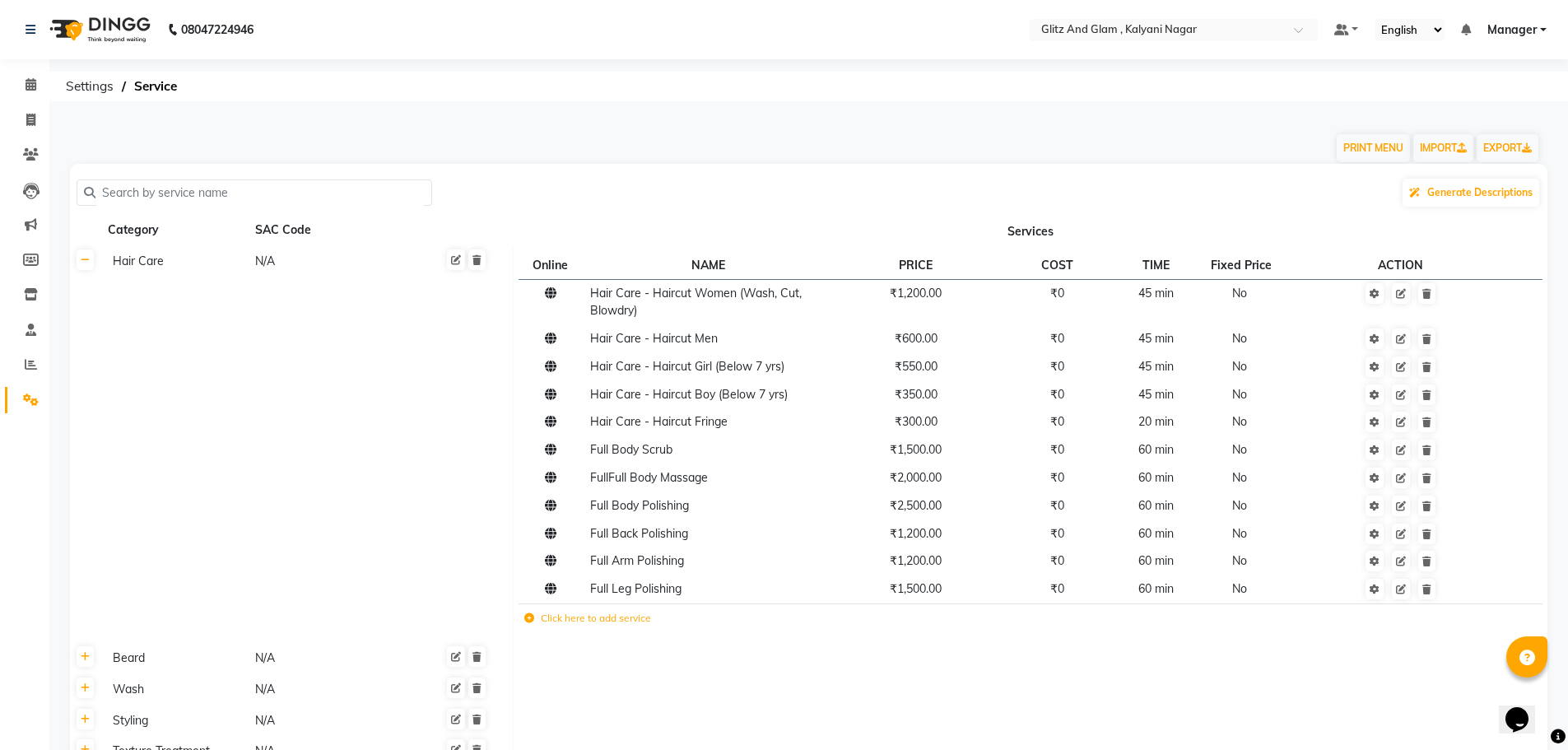
click at [1565, 512] on main "PRINT MENU IMPORT EXPORT Generate Descriptions Category SAC Code Services Hair …" at bounding box center [809, 682] width 1519 height 1137
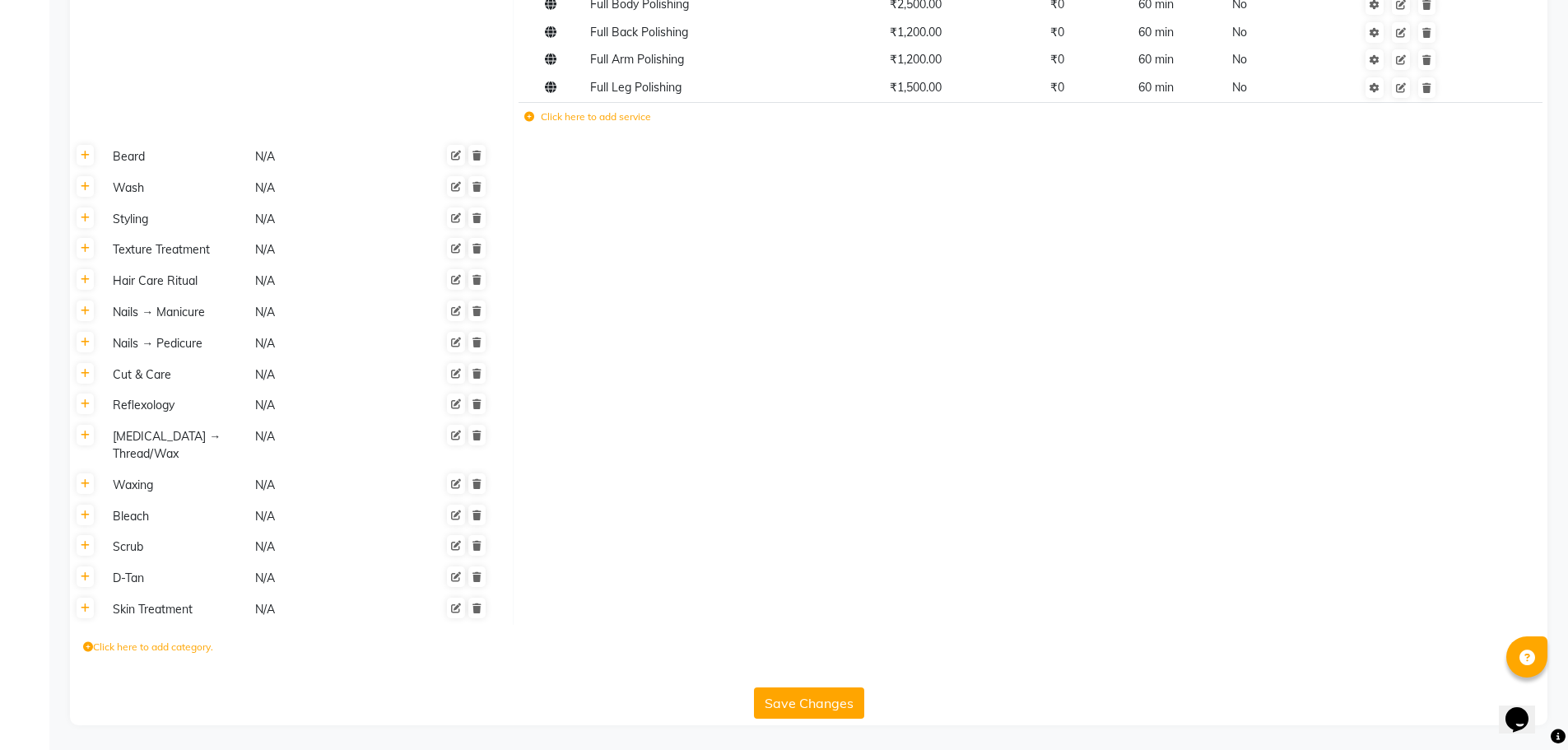
click at [821, 683] on div "Save Changes" at bounding box center [808, 700] width 1464 height 38
click at [837, 709] on button "Save Changes" at bounding box center [809, 702] width 110 height 31
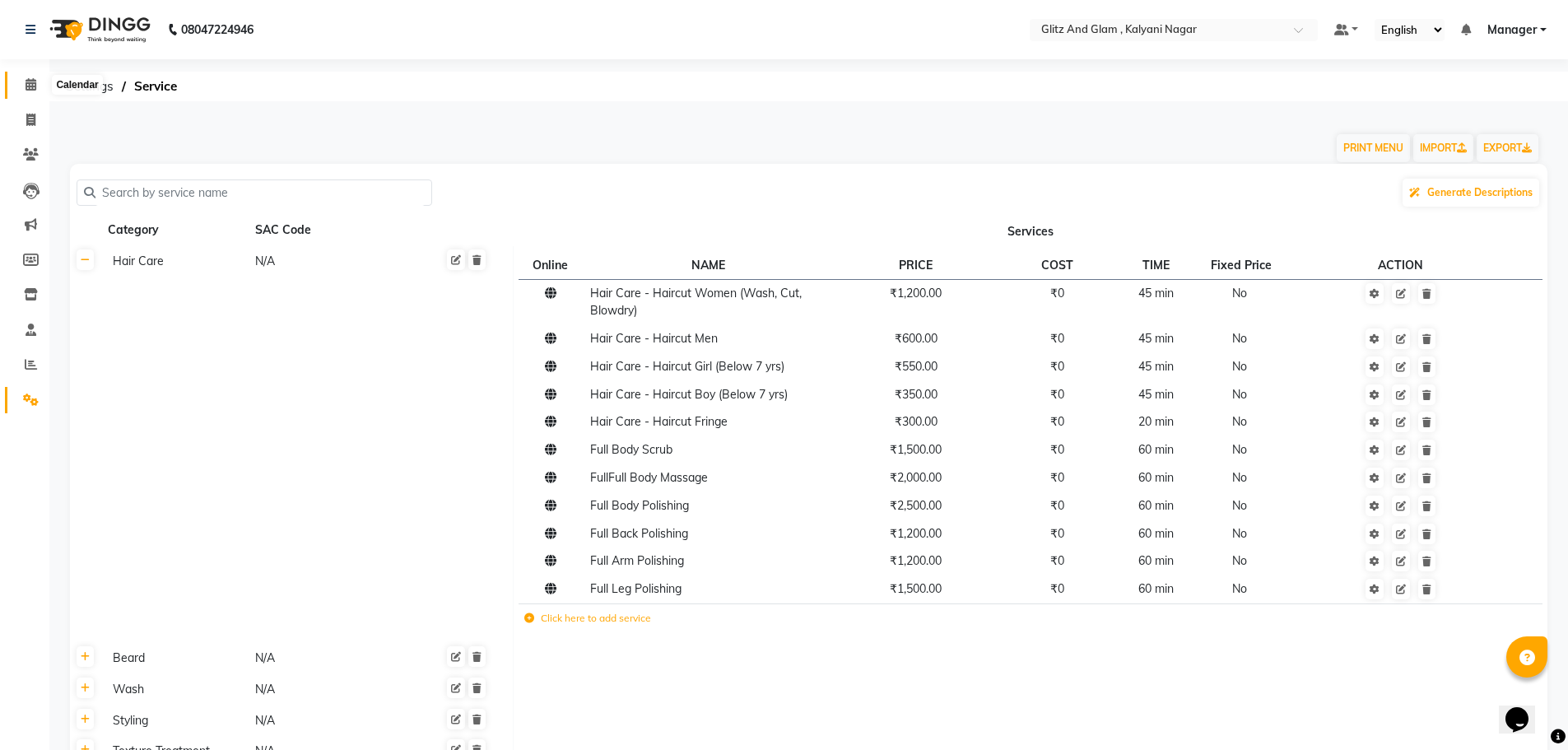
click at [32, 91] on span at bounding box center [30, 86] width 29 height 19
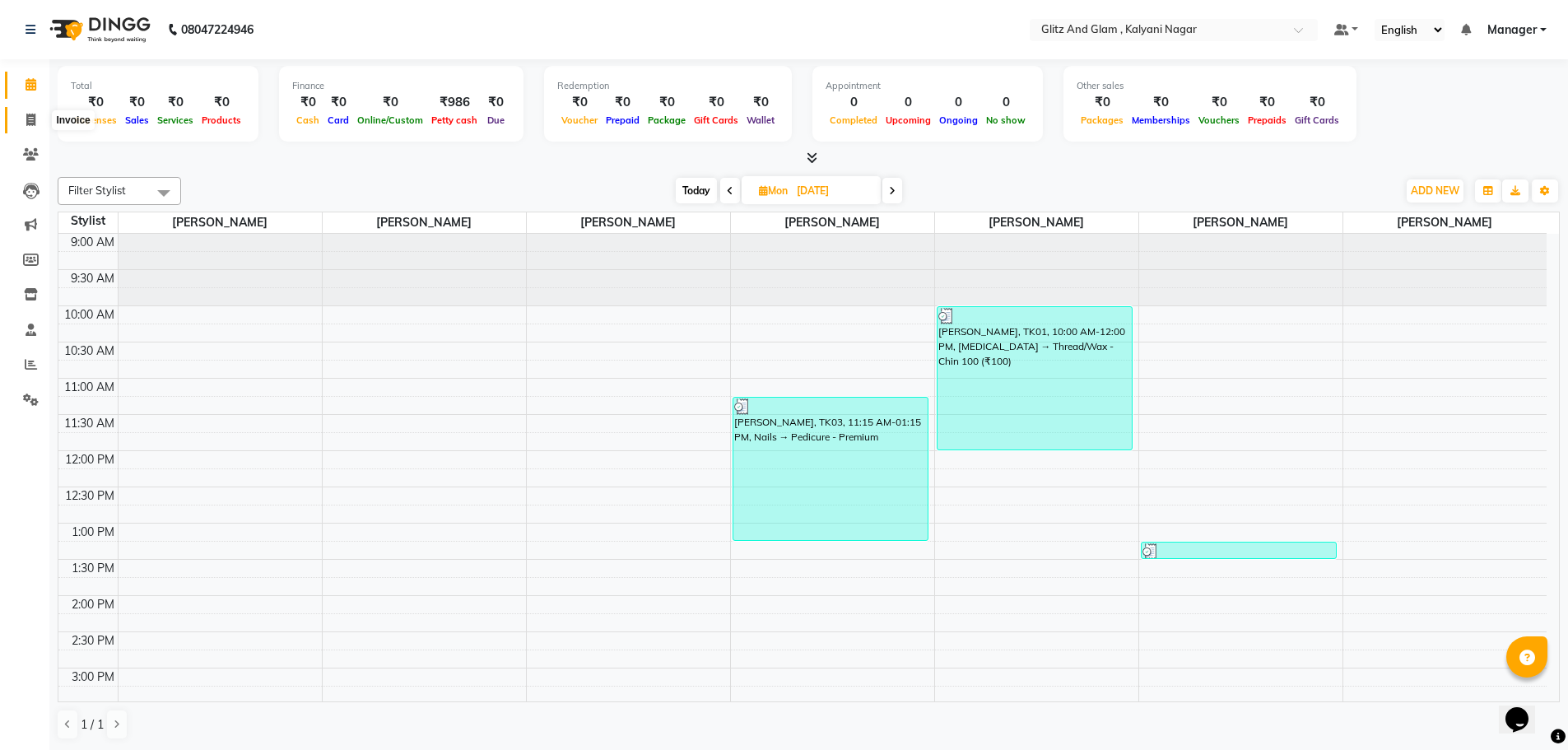
click at [27, 123] on icon at bounding box center [31, 119] width 10 height 12
select select "7347"
select select "service"
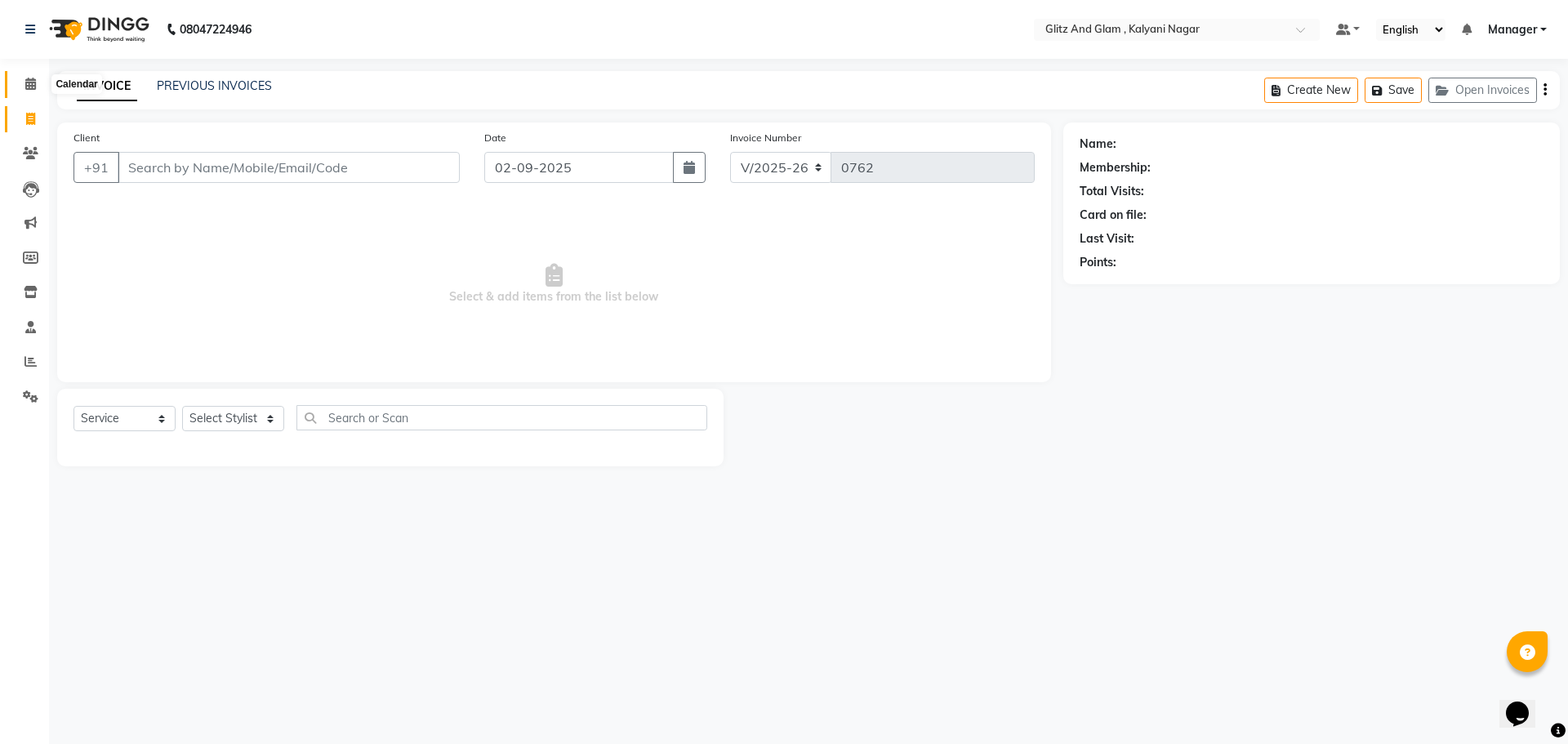
click at [24, 83] on span at bounding box center [30, 85] width 28 height 19
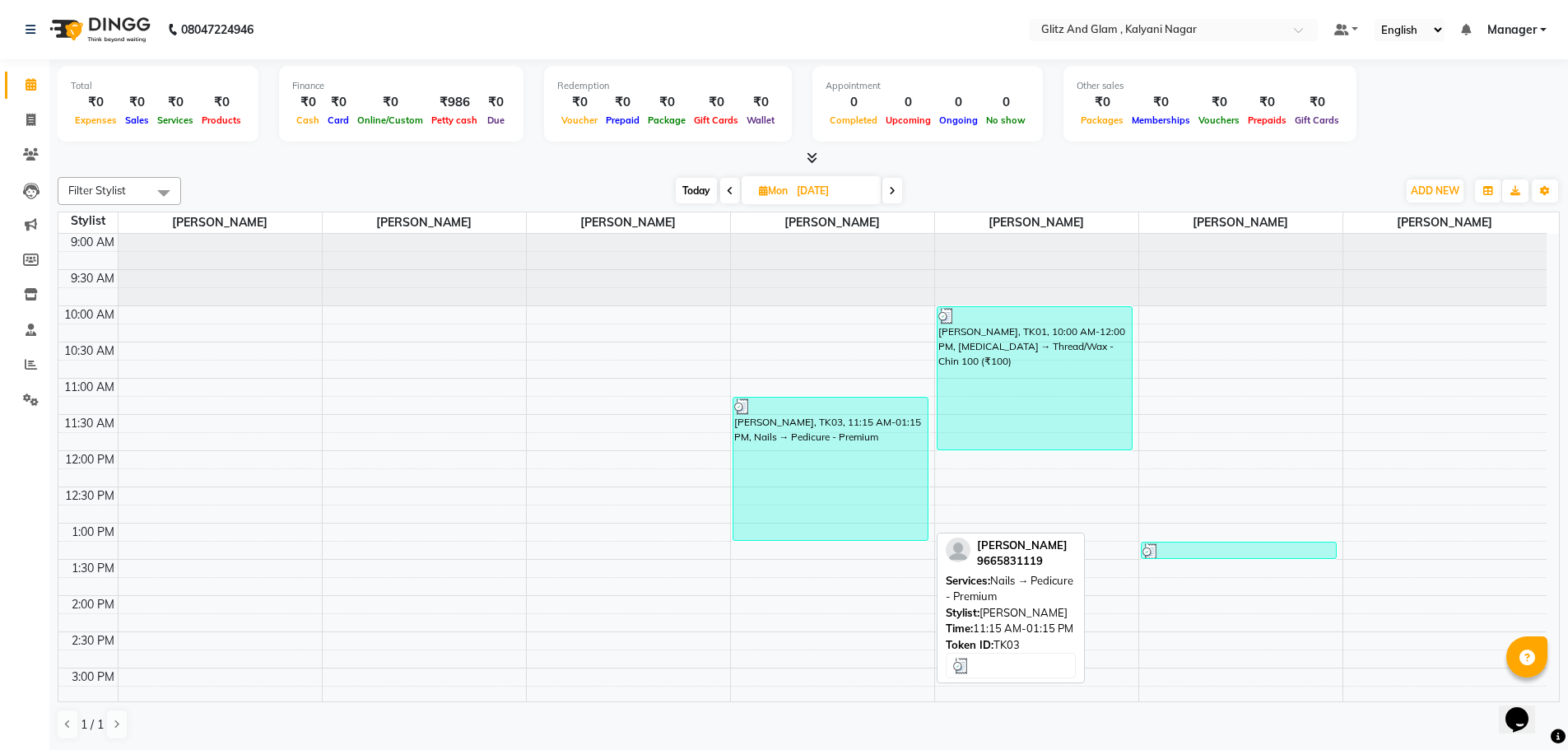
click at [853, 515] on div "Aarti Salvi, TK03, 11:15 AM-01:15 PM, Nails → Pedicure - Premium" at bounding box center [831, 469] width 195 height 143
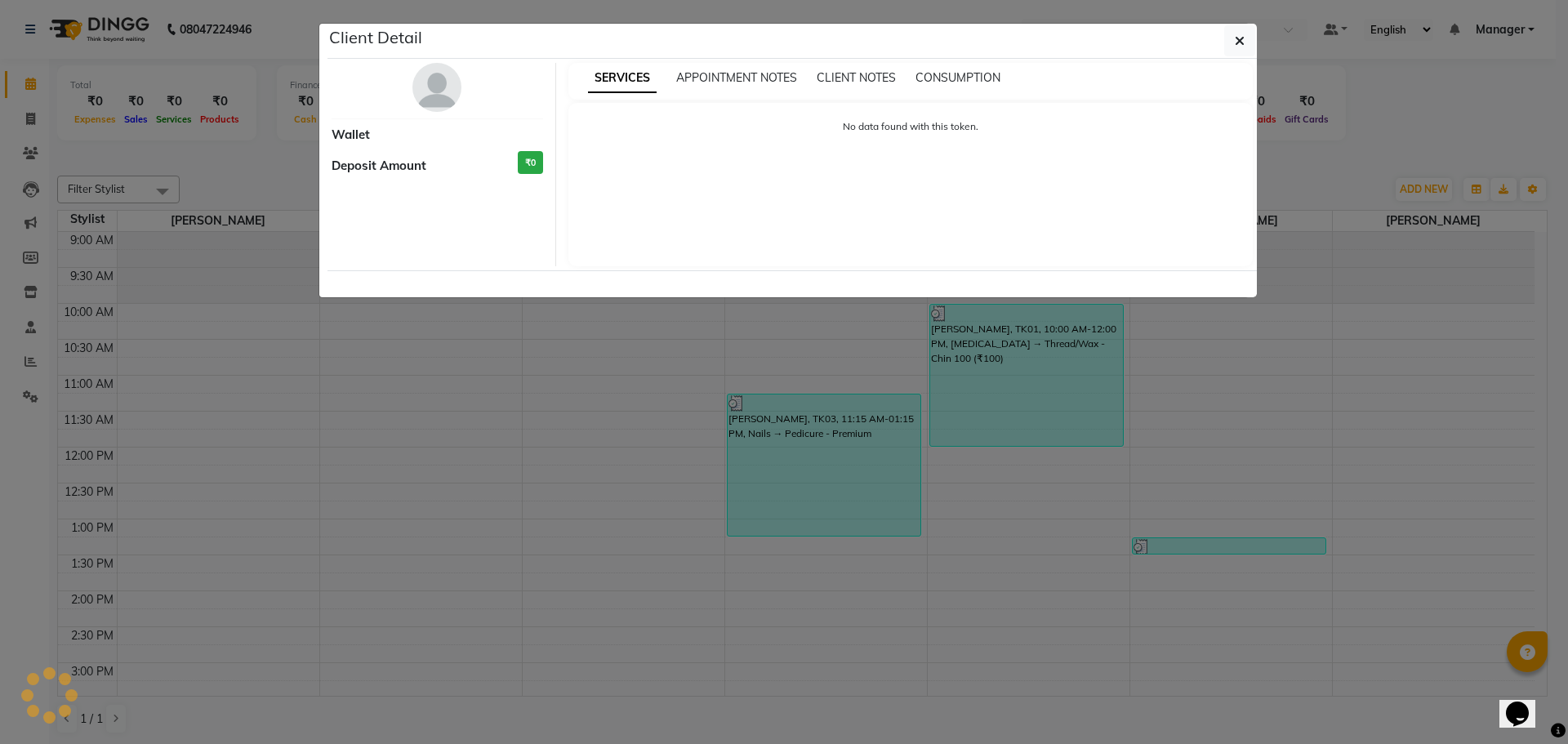
select select "3"
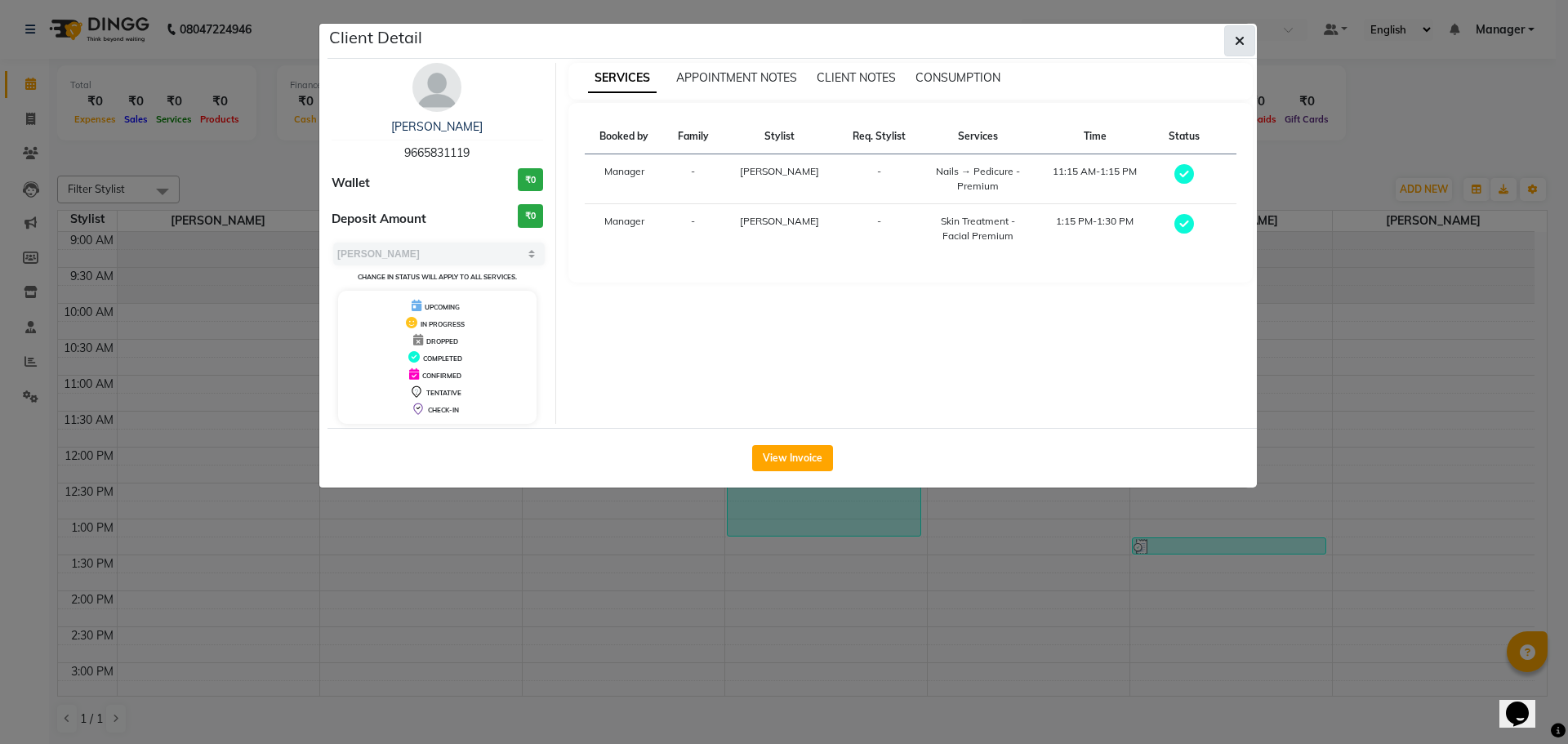
click at [1247, 45] on button "button" at bounding box center [1239, 41] width 31 height 31
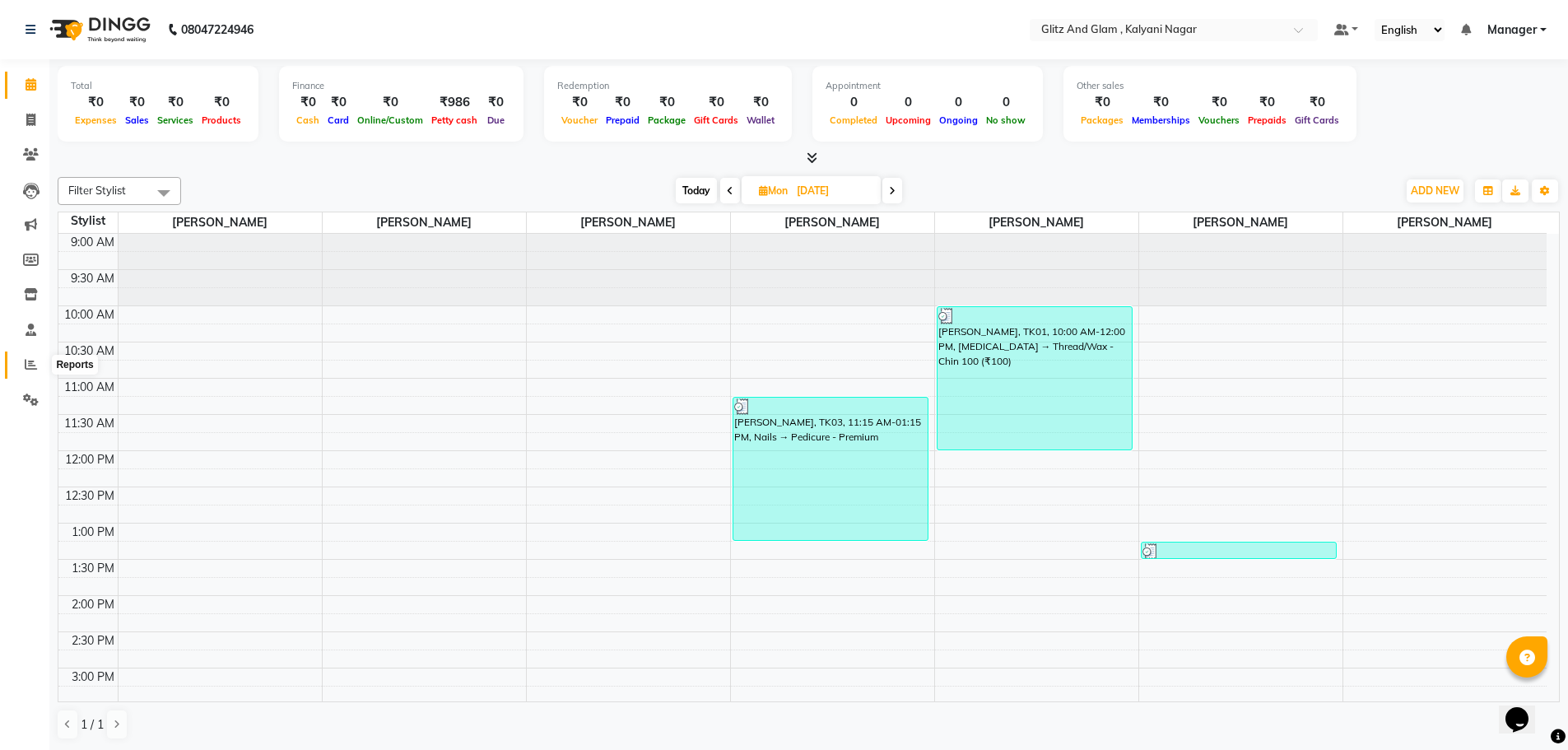
click at [37, 369] on span at bounding box center [30, 365] width 29 height 19
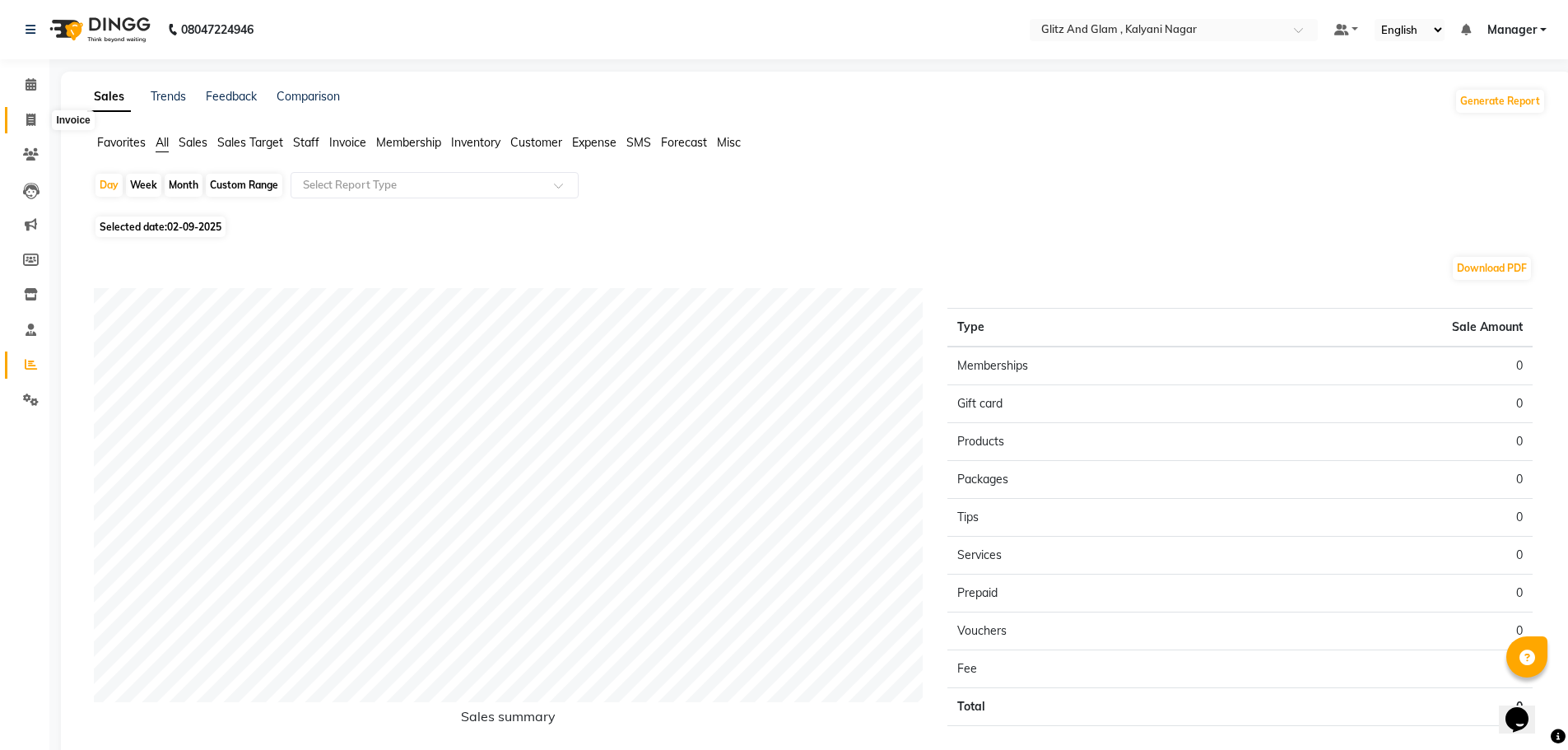
click at [38, 122] on span at bounding box center [30, 121] width 29 height 19
select select "7347"
select select "service"
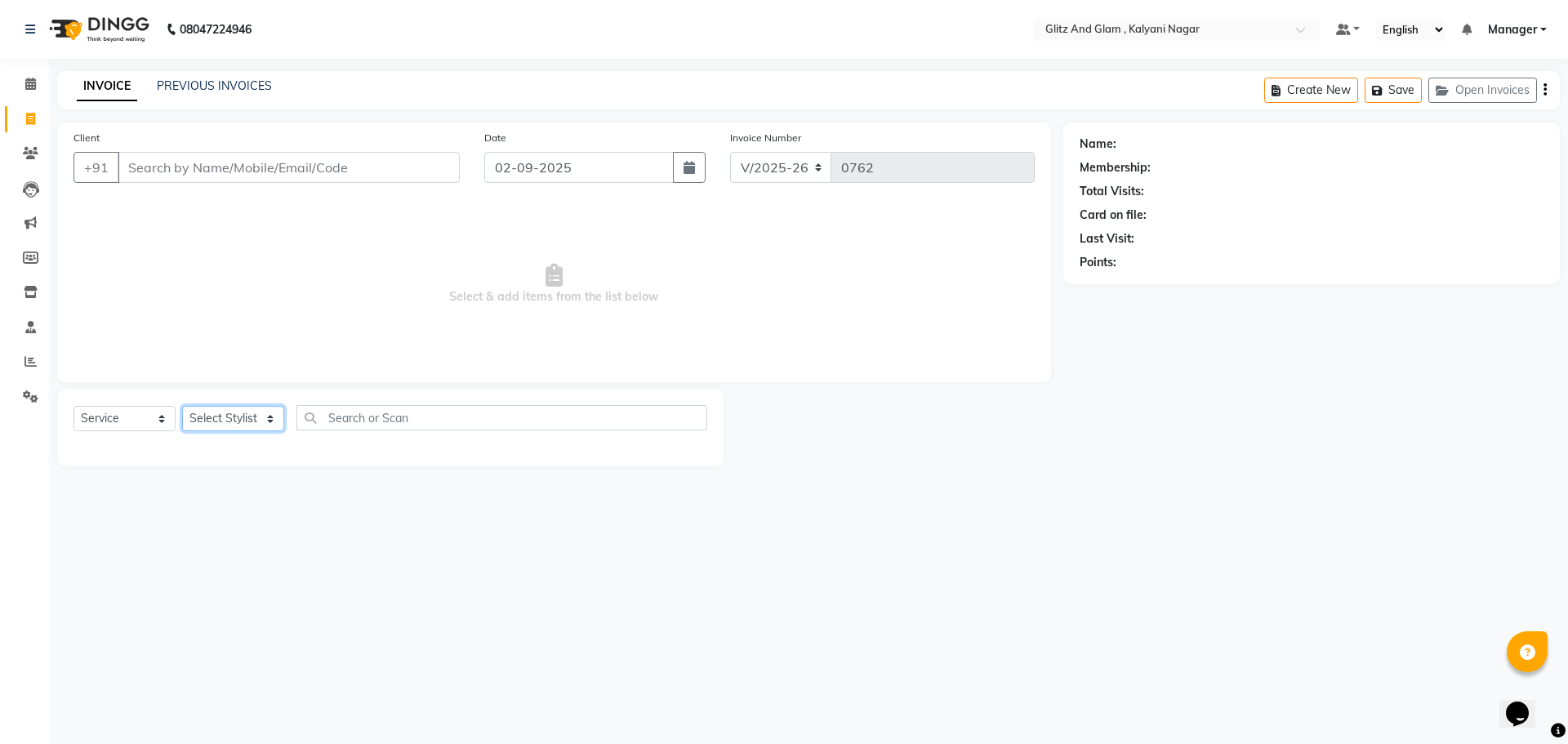
click at [257, 413] on select "Select Stylist ARCHANA GAWALI Ashirwad Sapkal Bharati Dalvi Harshal Dalavi Kuna…" at bounding box center [233, 418] width 102 height 25
select select "65893"
click at [182, 406] on select "Select Stylist ARCHANA GAWALI Ashirwad Sapkal Bharati Dalvi Harshal Dalavi Kuna…" at bounding box center [233, 418] width 102 height 25
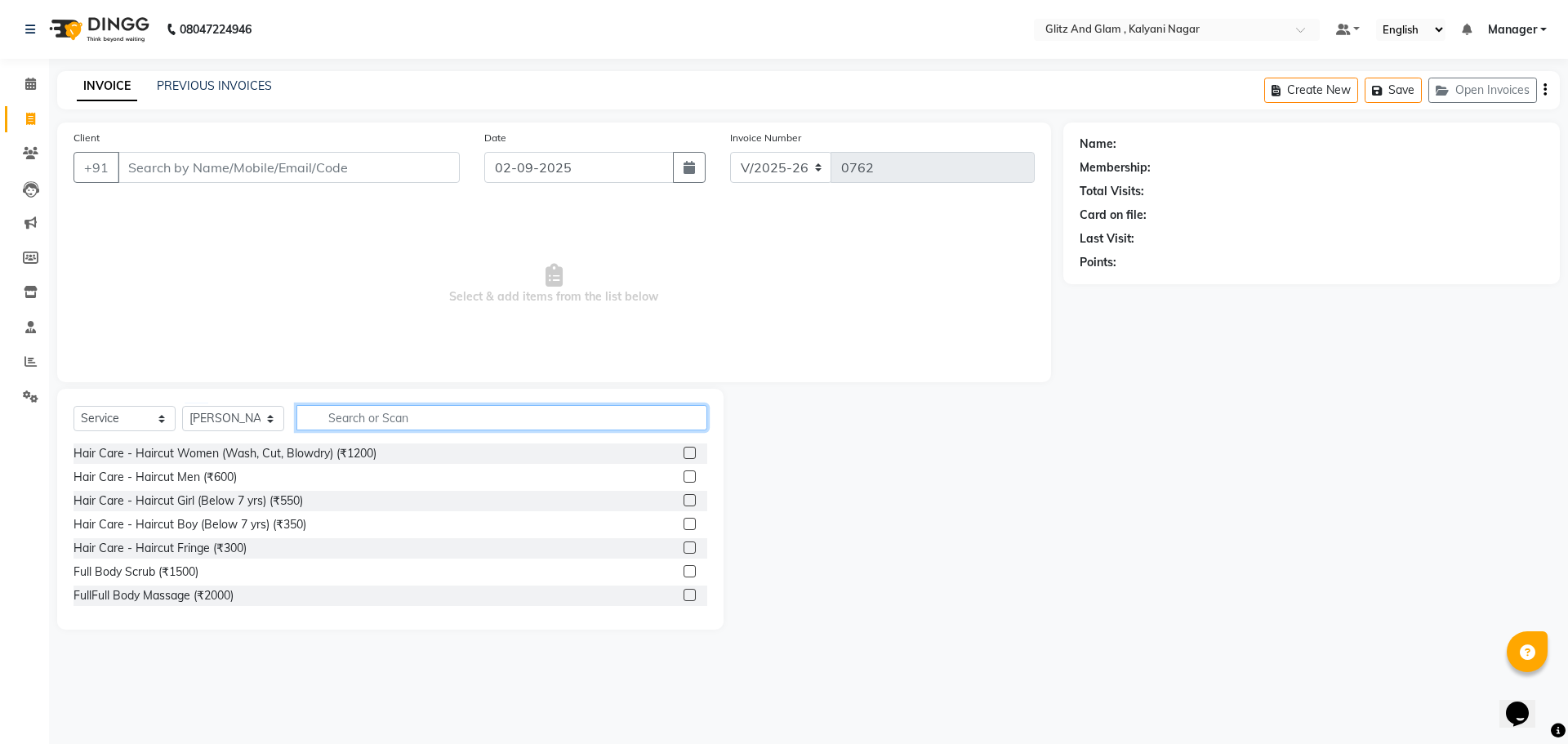
click at [428, 412] on input "text" at bounding box center [501, 417] width 411 height 25
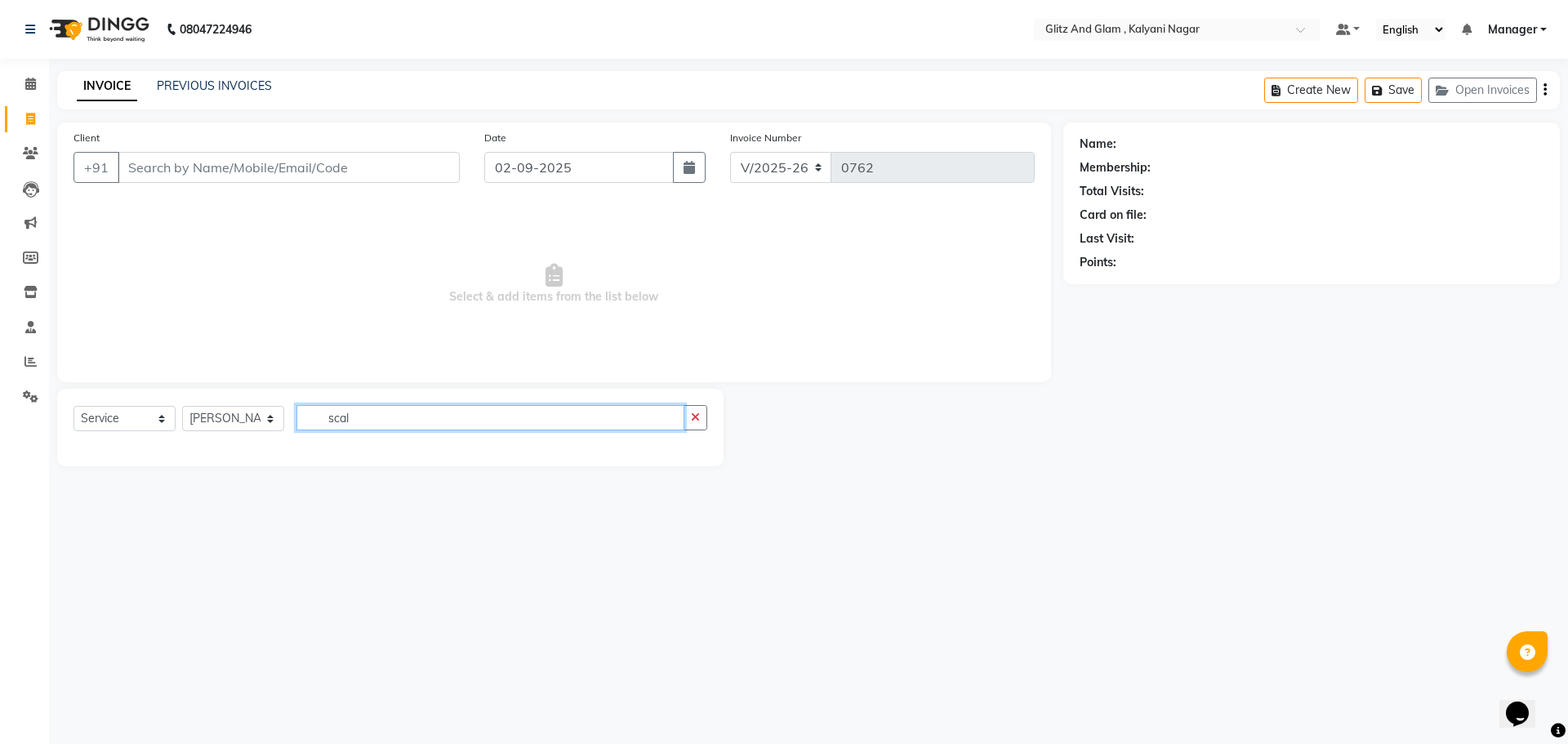
type input "scalp"
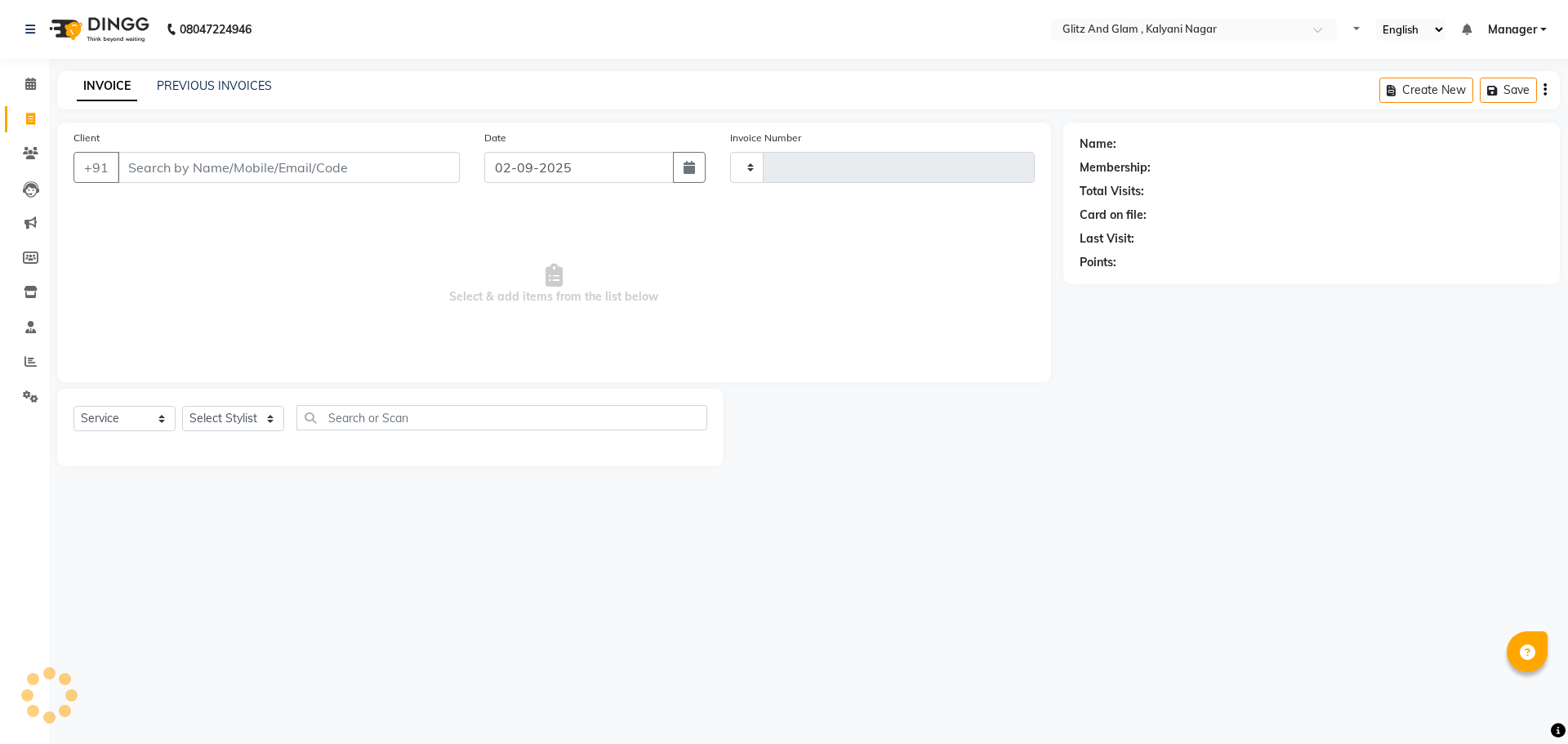
select select "service"
type input "0762"
select select "7347"
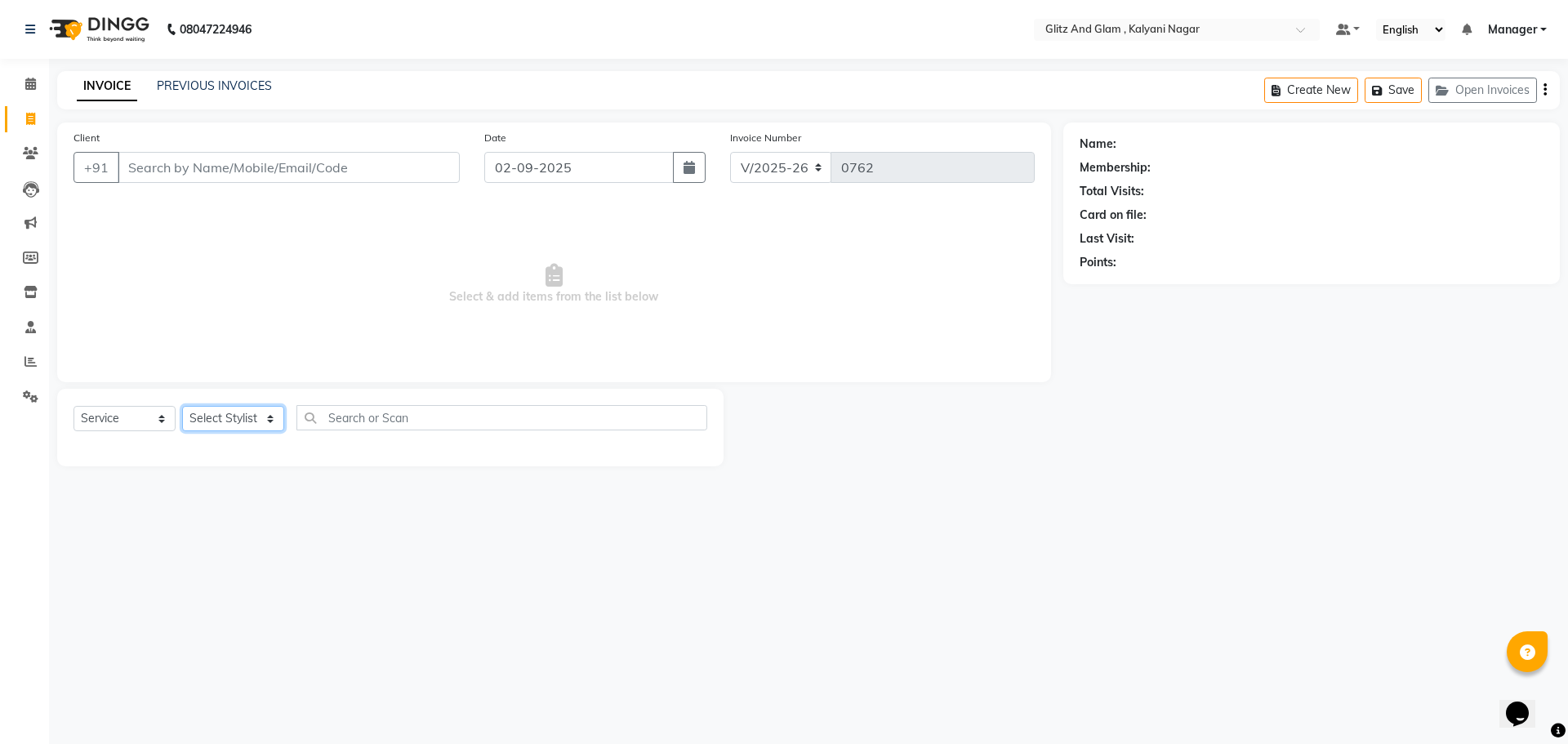
click at [269, 426] on select "Select Stylist [PERSON_NAME] [PERSON_NAME] [PERSON_NAME] [PERSON_NAME] [PERSON_…" at bounding box center [233, 418] width 102 height 25
select select "65893"
click at [182, 406] on select "Select Stylist [PERSON_NAME] [PERSON_NAME] [PERSON_NAME] [PERSON_NAME] [PERSON_…" at bounding box center [233, 418] width 102 height 25
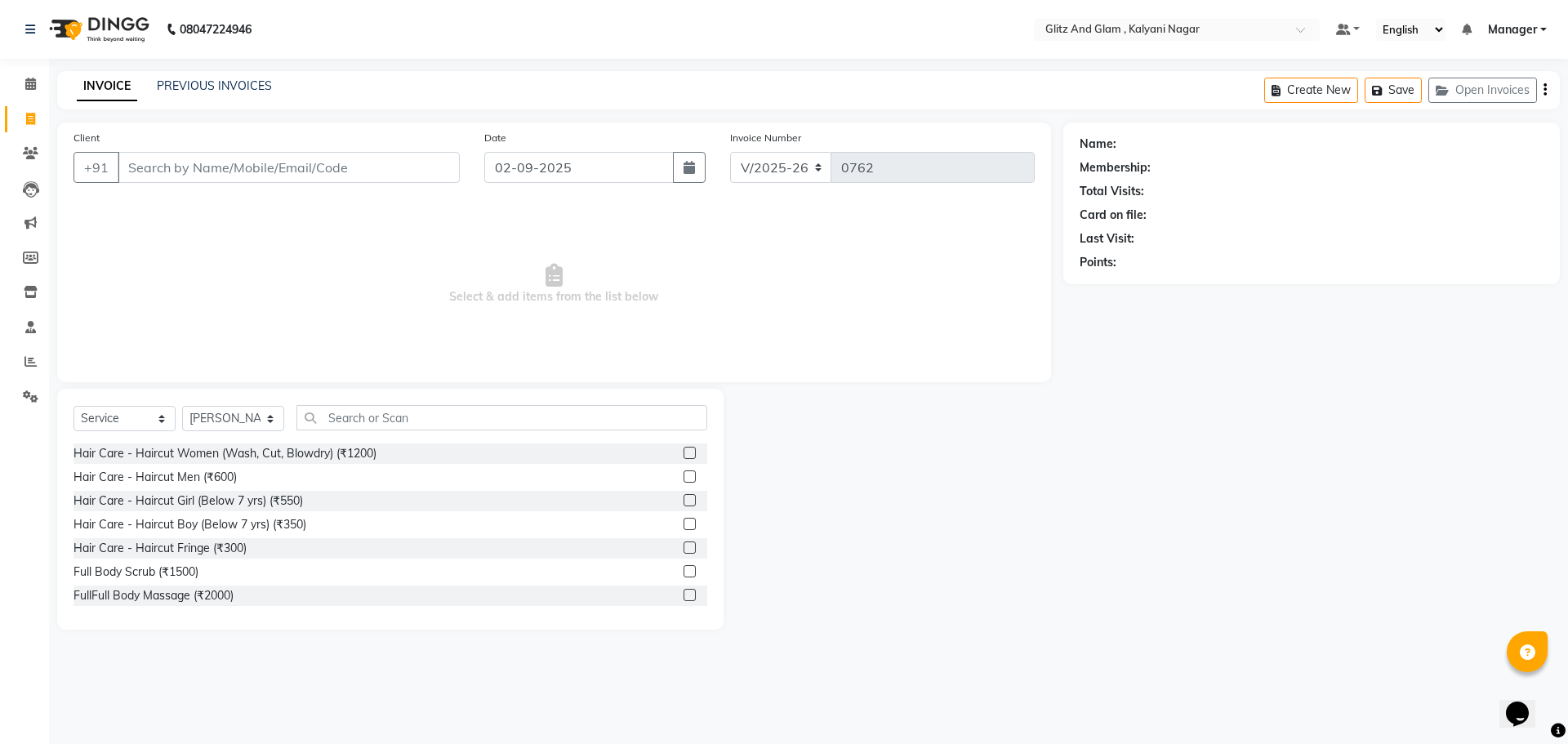
click at [372, 401] on div "Select Service Product Membership Package Voucher Prepaid Gift Card Select Styl…" at bounding box center [391, 509] width 666 height 241
click at [363, 421] on input "text" at bounding box center [501, 417] width 411 height 25
type input "t"
drag, startPoint x: 33, startPoint y: 80, endPoint x: 938, endPoint y: 92, distance: 905.1
click at [33, 80] on icon at bounding box center [30, 83] width 10 height 12
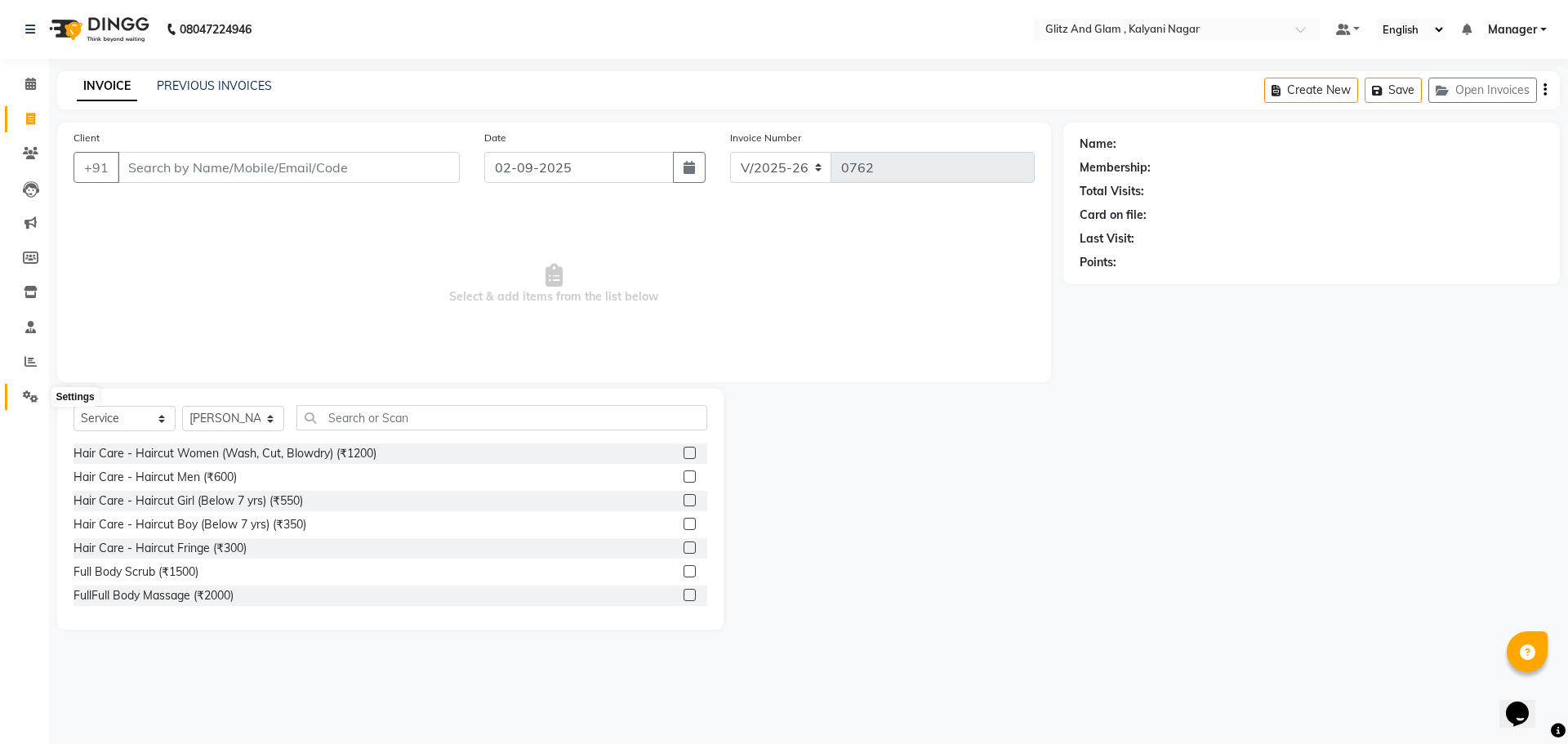
click at [22, 397] on span at bounding box center [30, 397] width 28 height 19
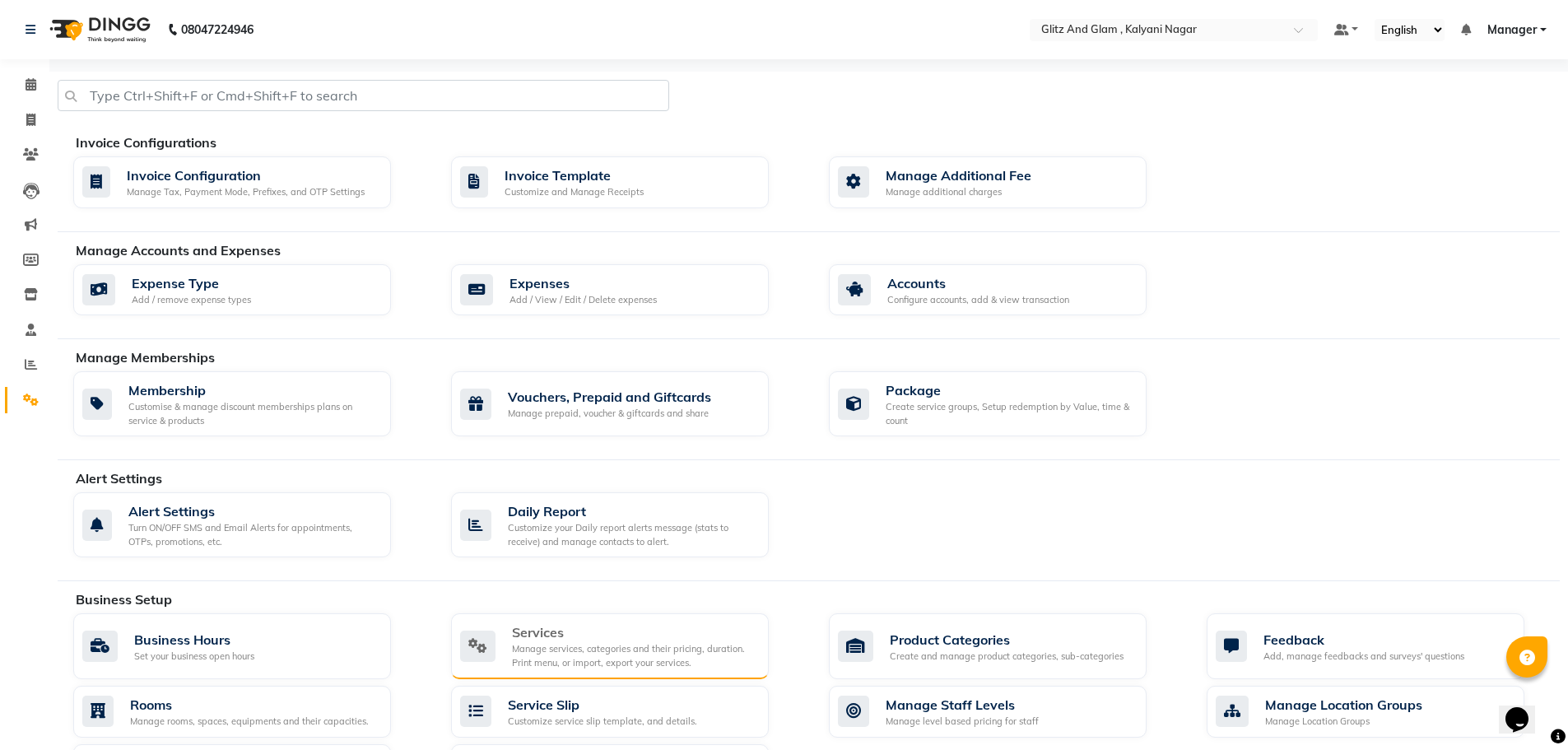
click at [617, 656] on div "Manage services, categories and their pricing, duration. Print menu, or import,…" at bounding box center [634, 656] width 244 height 28
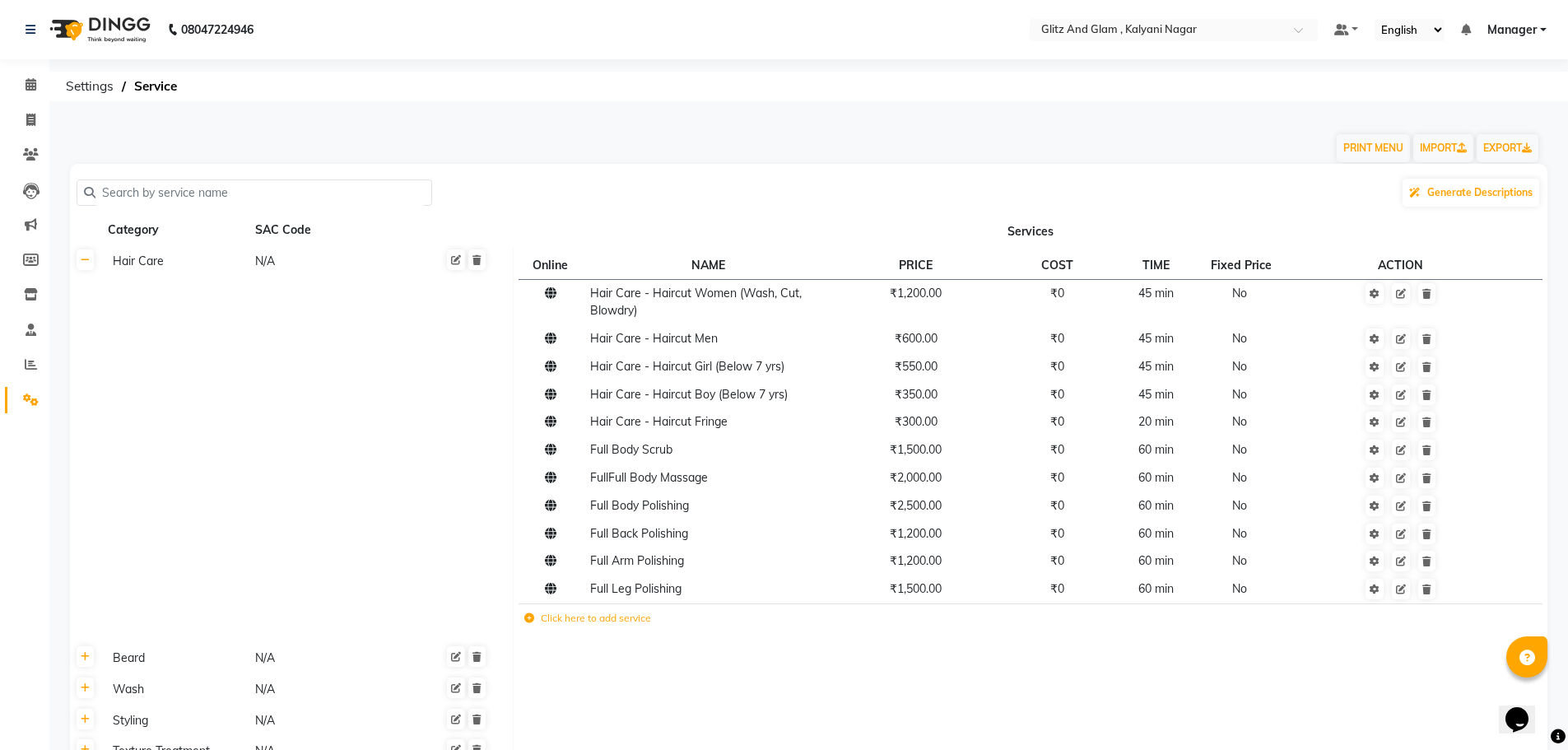
click at [269, 188] on input "text" at bounding box center [260, 192] width 329 height 26
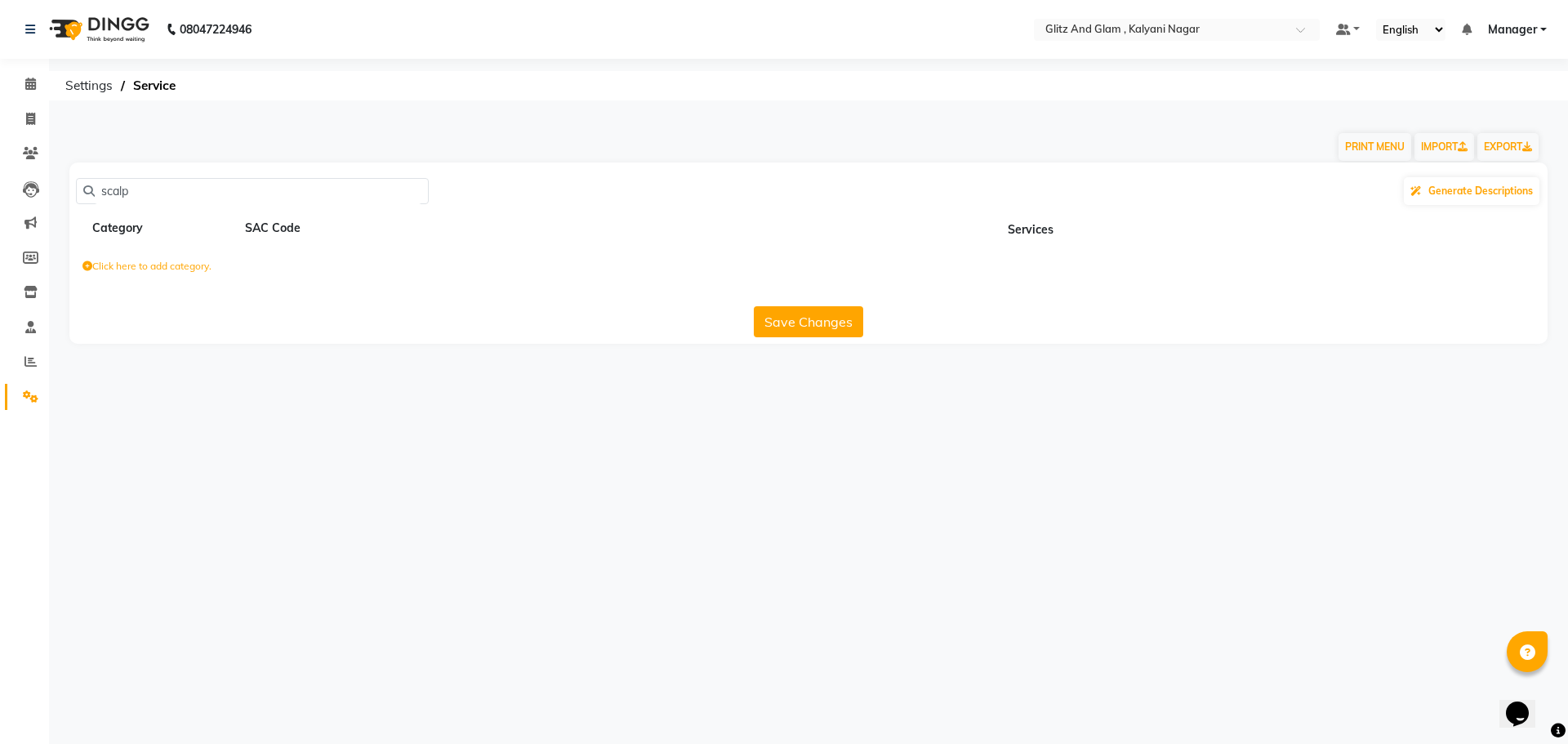
click at [108, 226] on div "Category" at bounding box center [163, 228] width 146 height 21
click at [192, 196] on input "scalp" at bounding box center [258, 191] width 327 height 25
type input "scalp tre"
drag, startPoint x: 1304, startPoint y: 539, endPoint x: 1175, endPoint y: 437, distance: 164.5
click at [1303, 534] on div "08047224946 Select Location × Glitz And Glam , Kalyani Nagar Default Panel My P…" at bounding box center [784, 372] width 1568 height 744
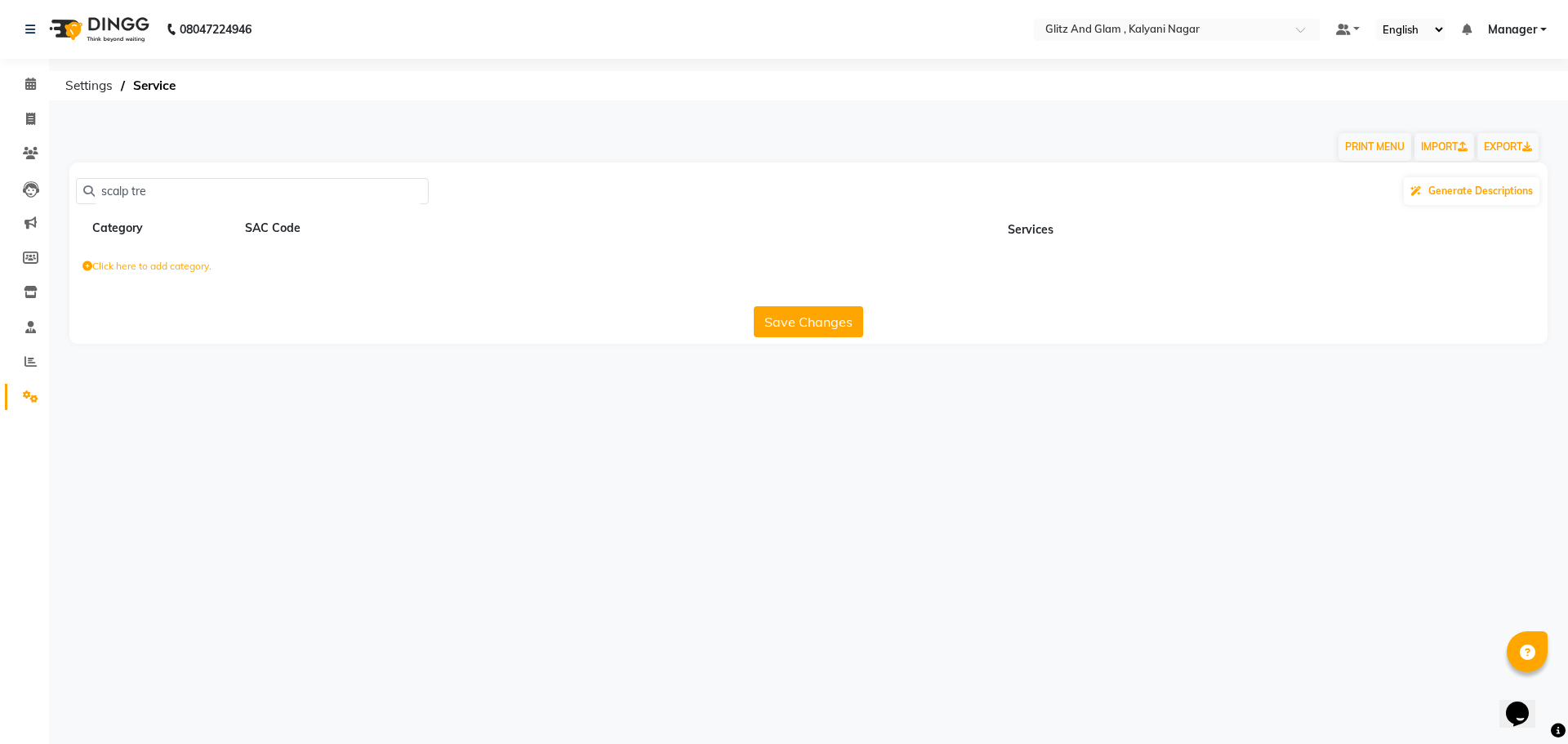
click at [850, 324] on button "Save Changes" at bounding box center [808, 321] width 110 height 31
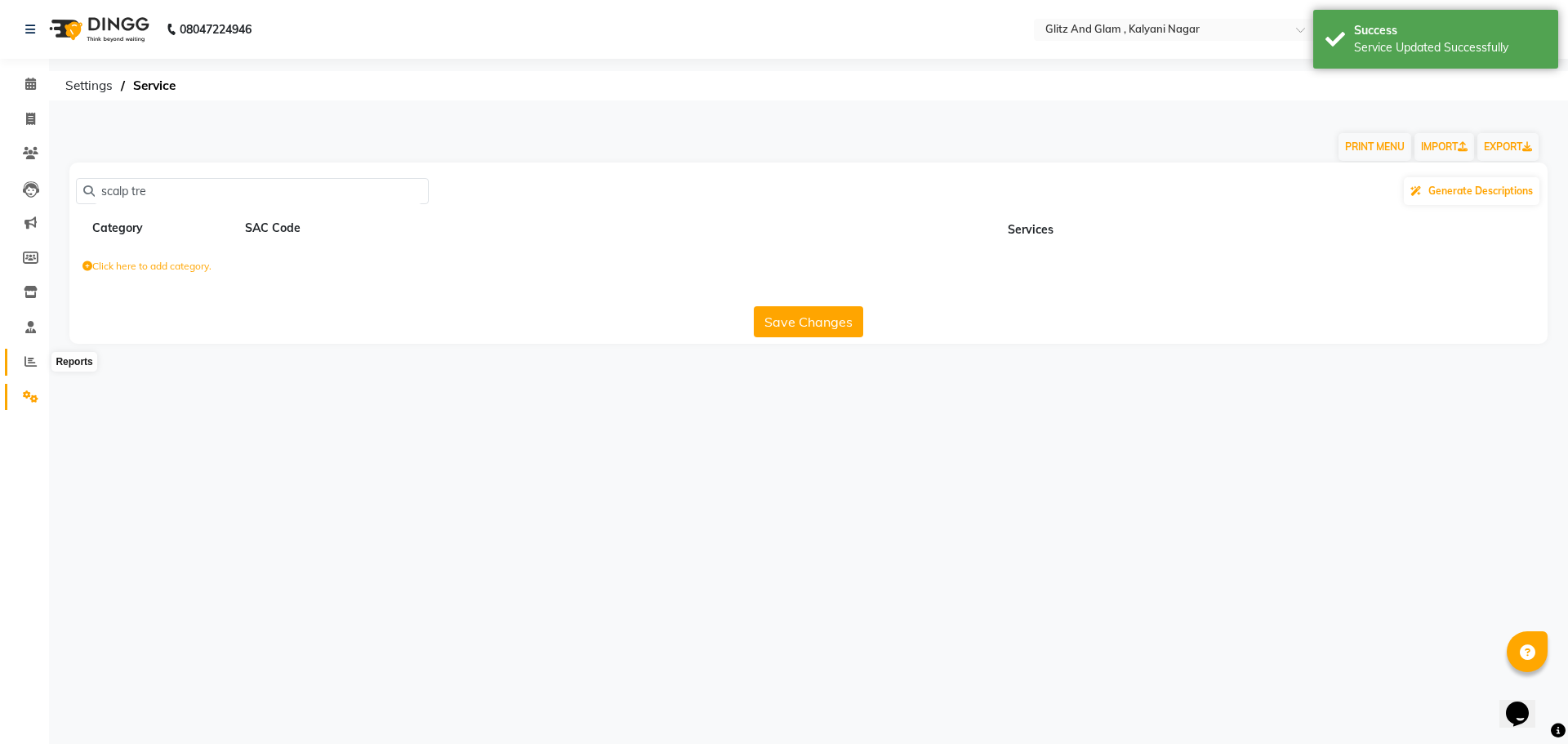
click at [27, 364] on icon at bounding box center [30, 361] width 12 height 12
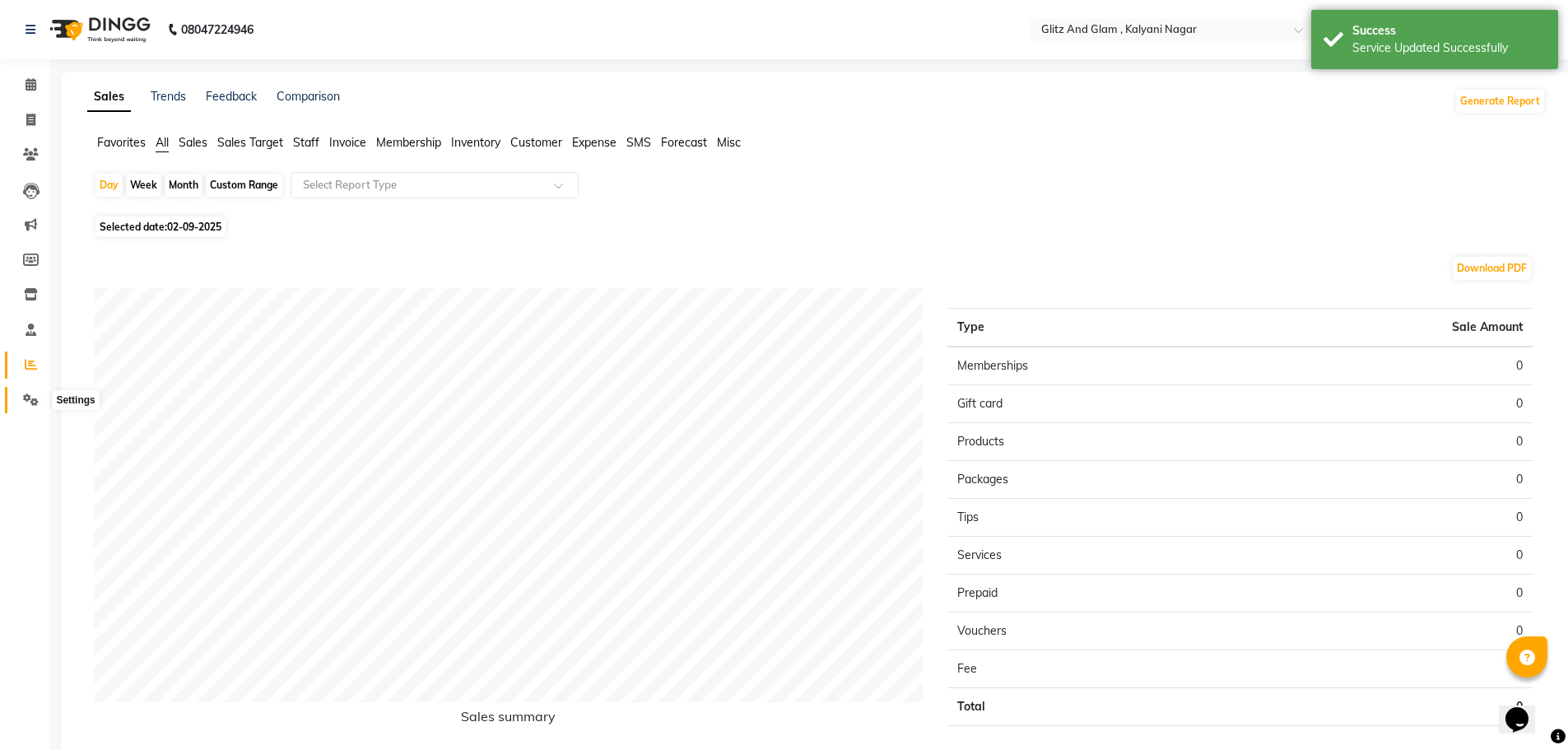
click at [32, 399] on icon at bounding box center [30, 399] width 15 height 12
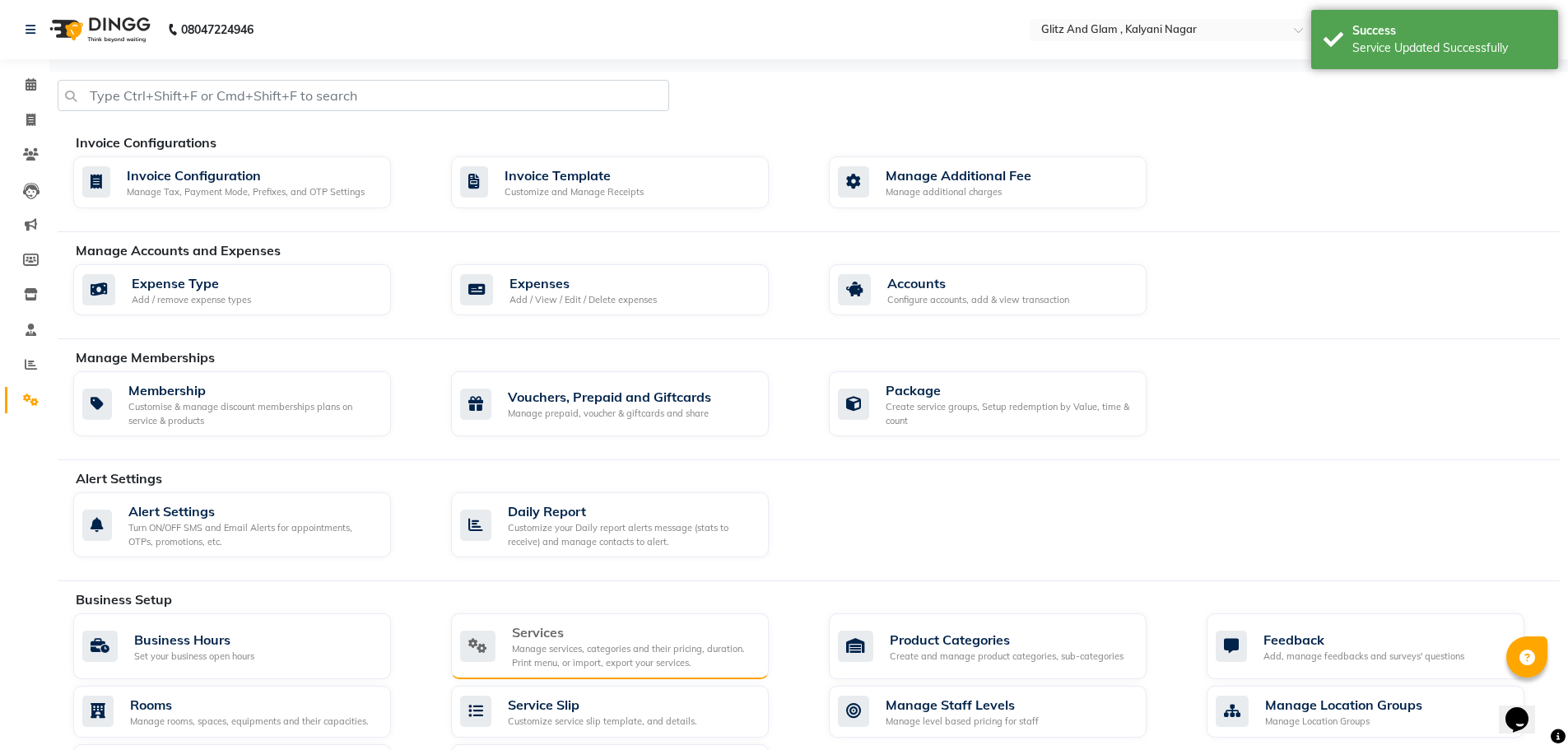
click at [655, 649] on div "Manage services, categories and their pricing, duration. Print menu, or import,…" at bounding box center [634, 656] width 244 height 28
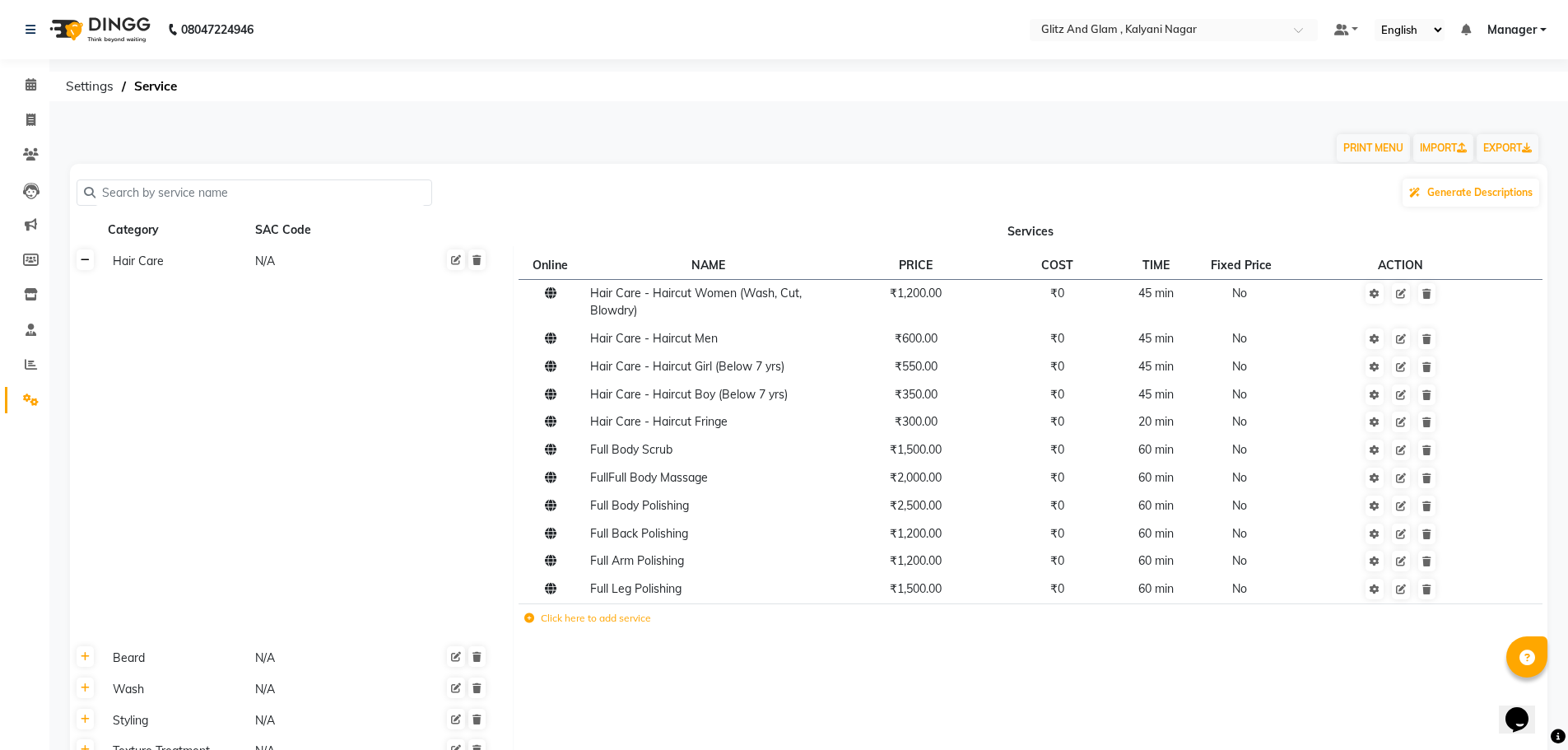
click at [82, 266] on icon at bounding box center [86, 260] width 10 height 10
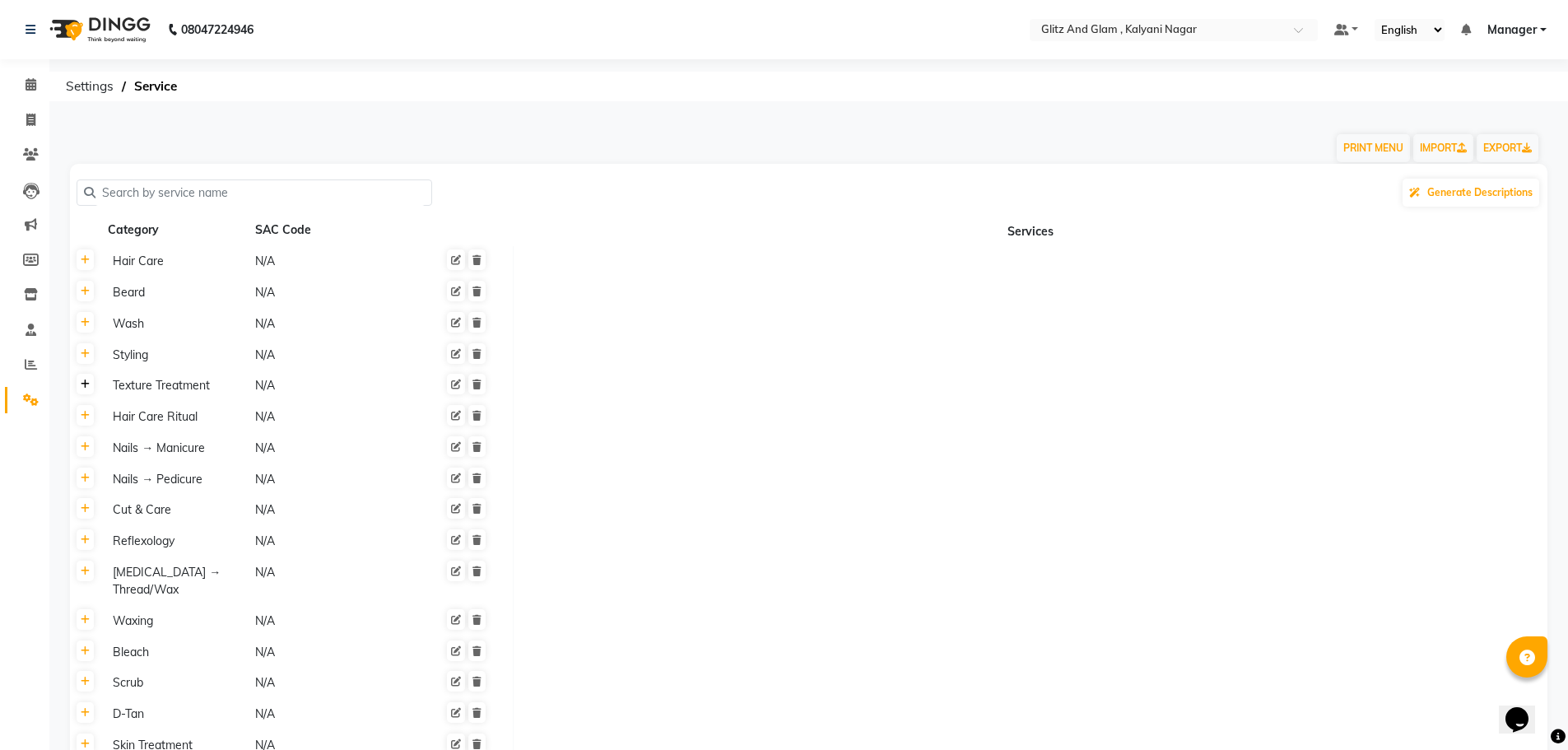
click at [85, 384] on icon at bounding box center [86, 385] width 10 height 10
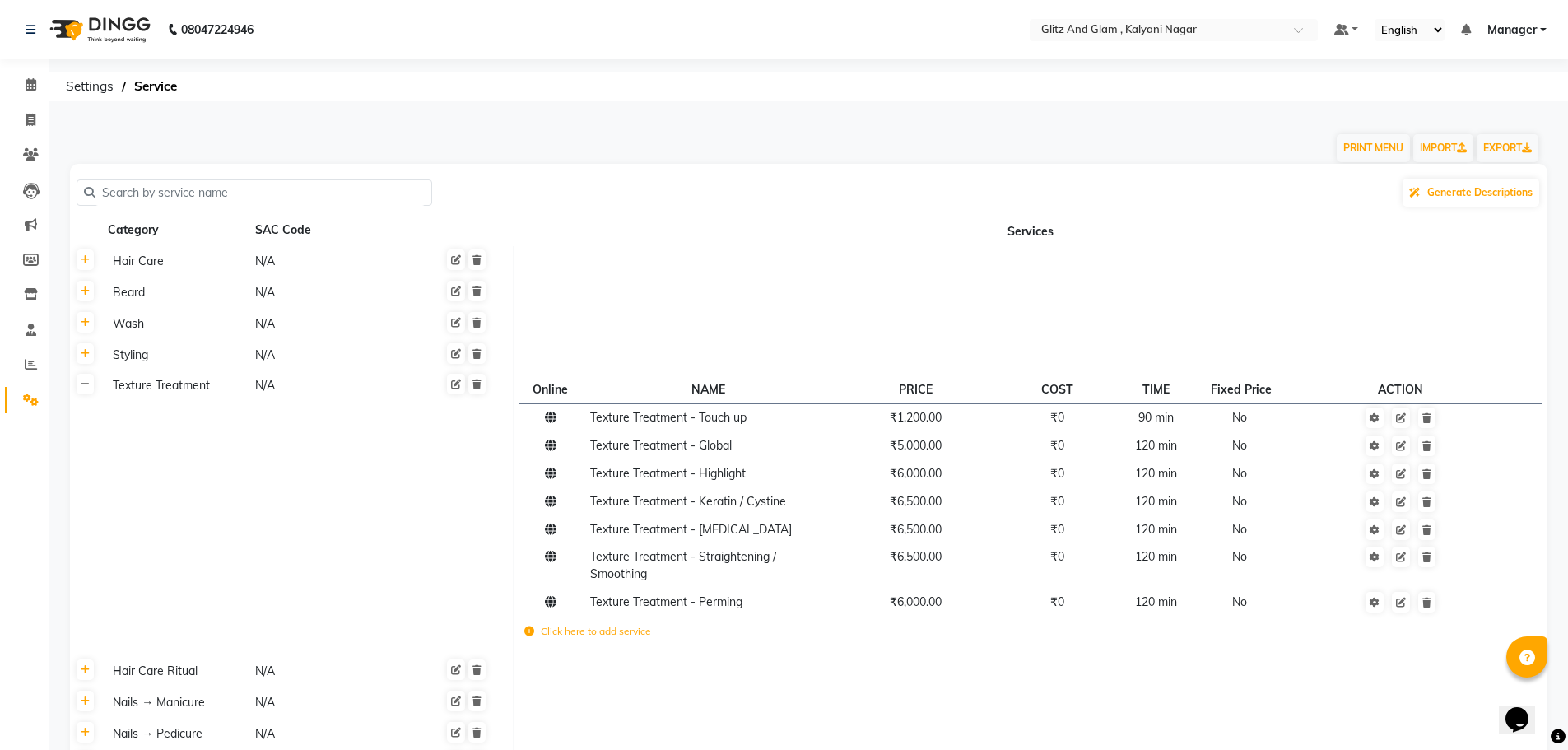
click at [82, 393] on link at bounding box center [85, 385] width 17 height 21
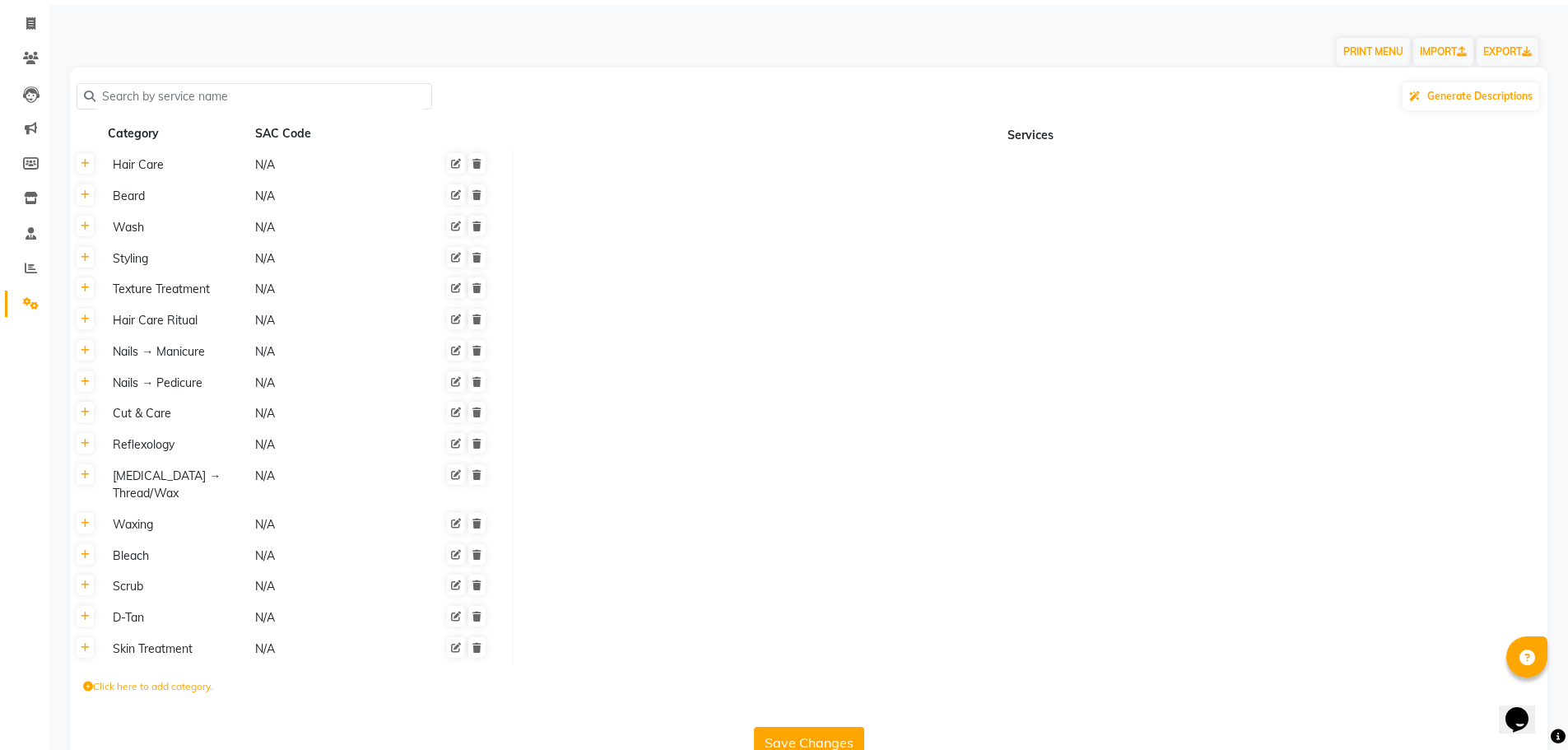
scroll to position [136, 0]
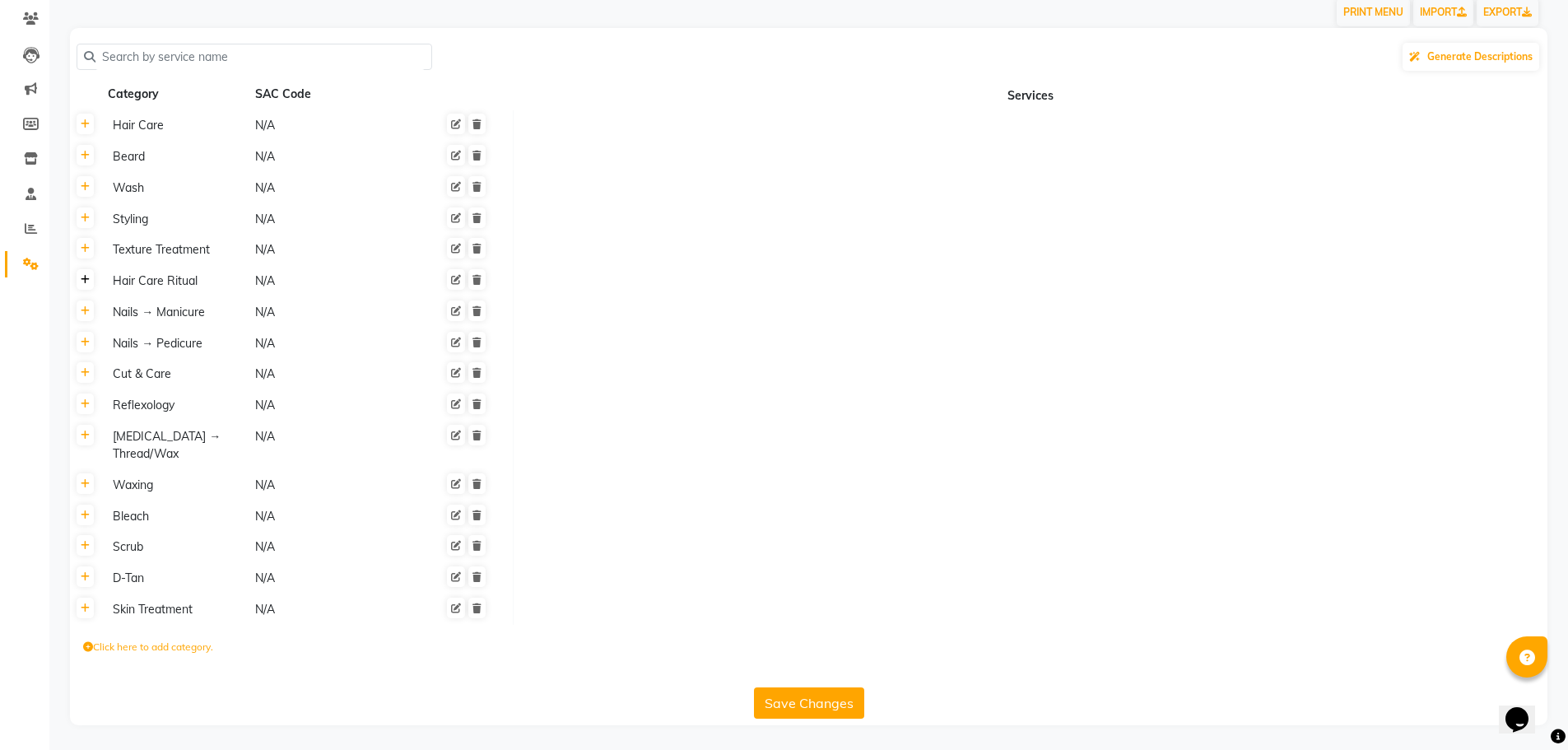
click at [88, 279] on icon at bounding box center [86, 280] width 10 height 10
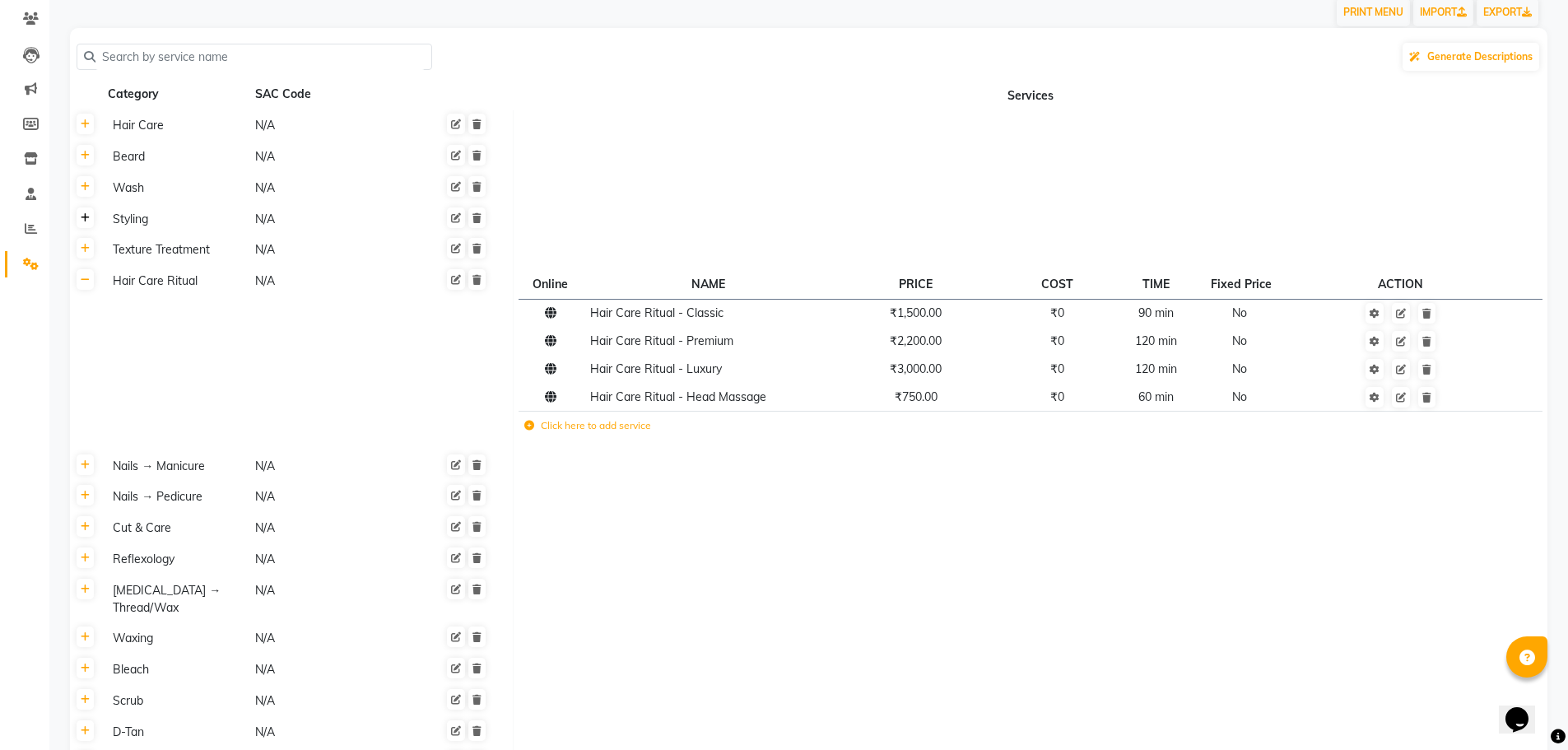
click at [89, 219] on link at bounding box center [85, 218] width 17 height 21
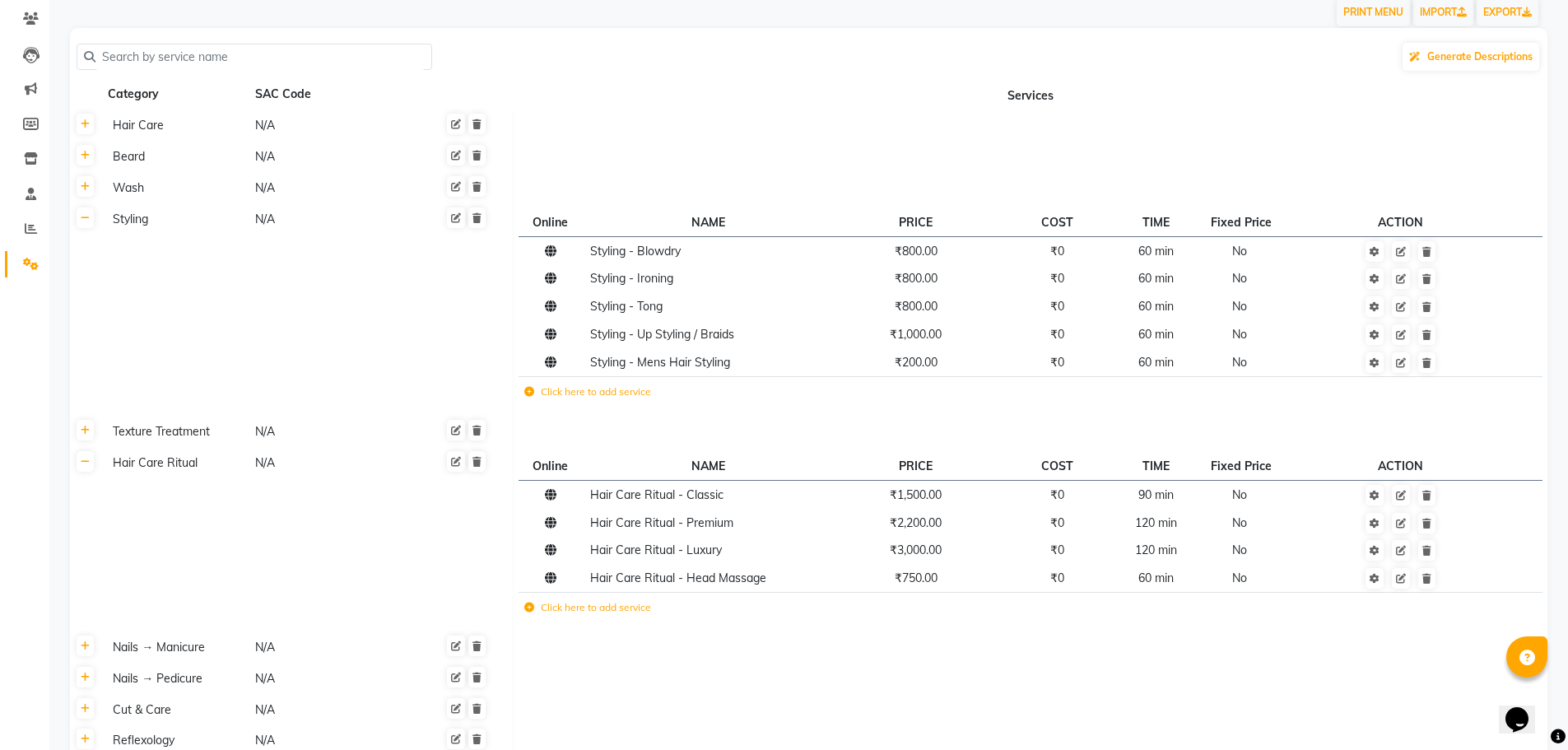
click at [622, 393] on label "Click here to add service" at bounding box center [587, 392] width 127 height 15
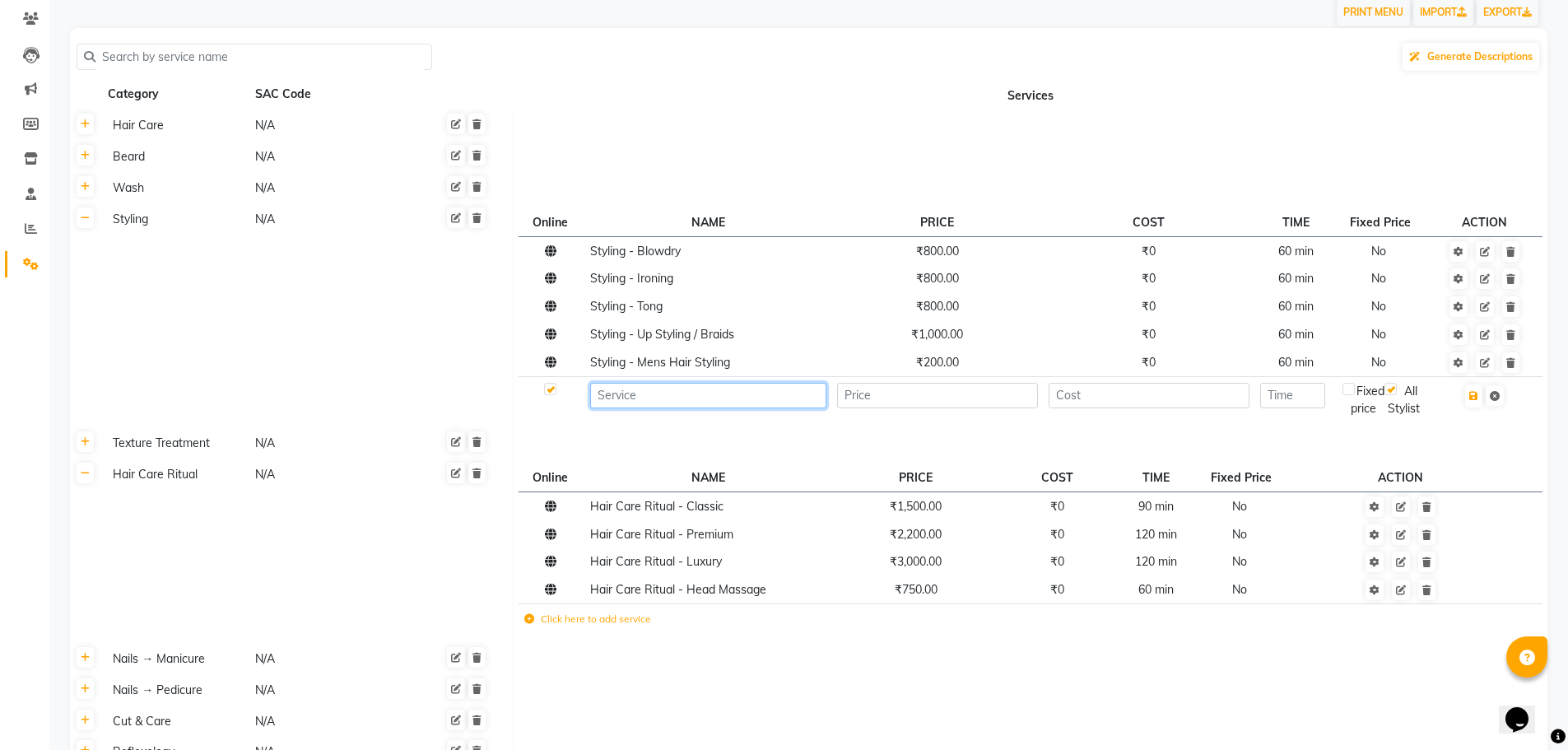
click at [622, 393] on input at bounding box center [708, 395] width 236 height 26
type input "c"
type input "s"
click at [662, 395] on input "Styling - Deefing" at bounding box center [708, 395] width 236 height 26
type input "Styling - Defing"
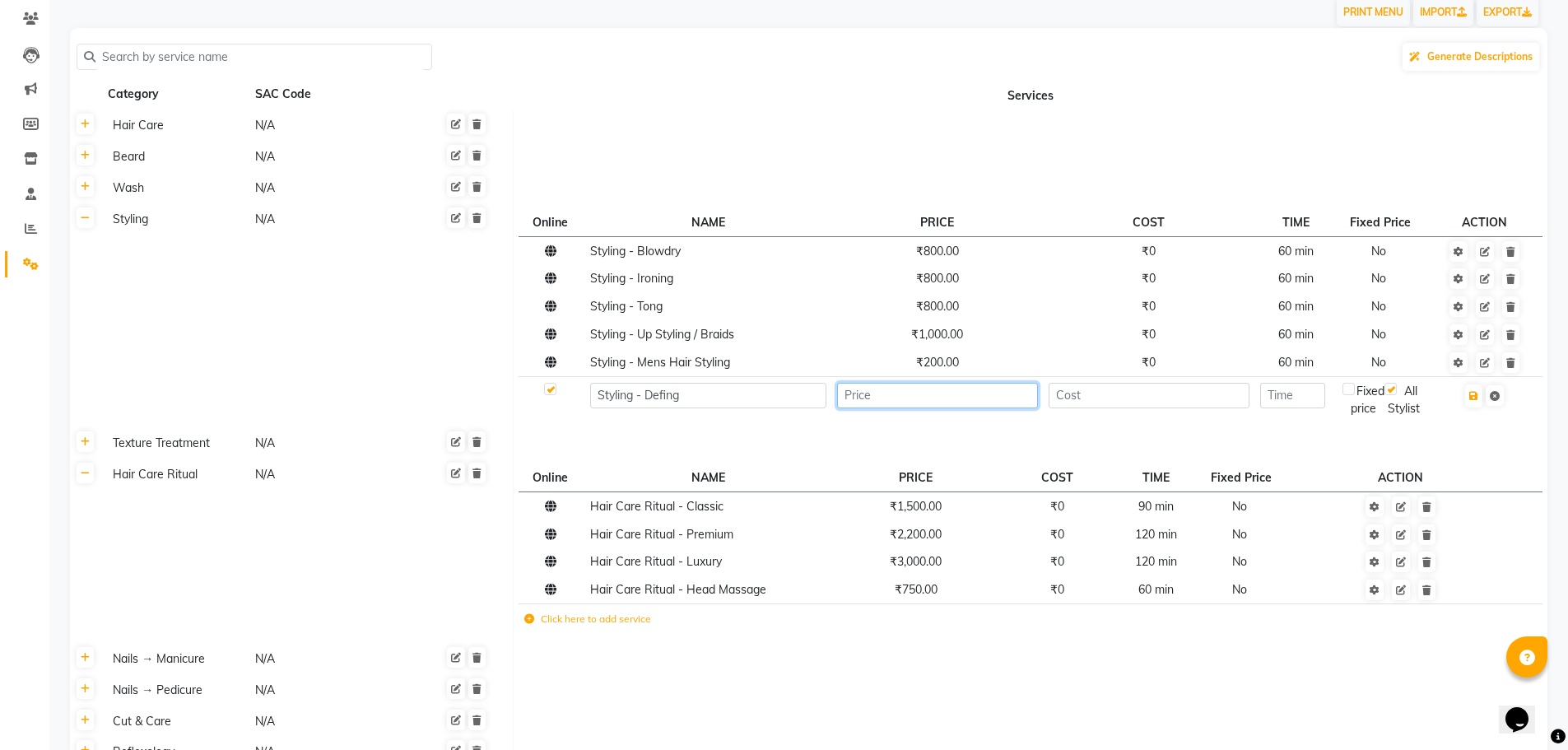
click at [882, 407] on input "number" at bounding box center [937, 395] width 201 height 26
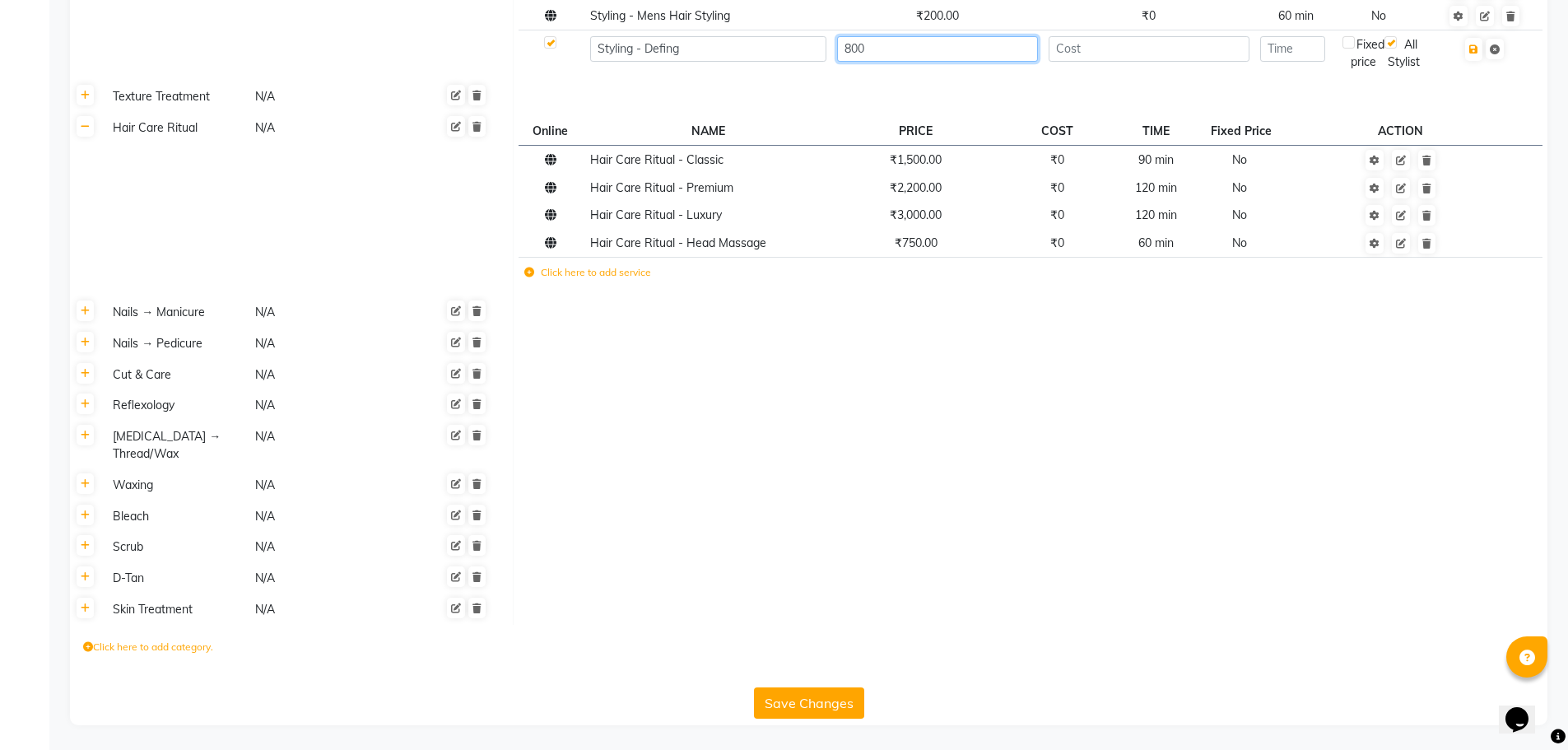
scroll to position [0, 0]
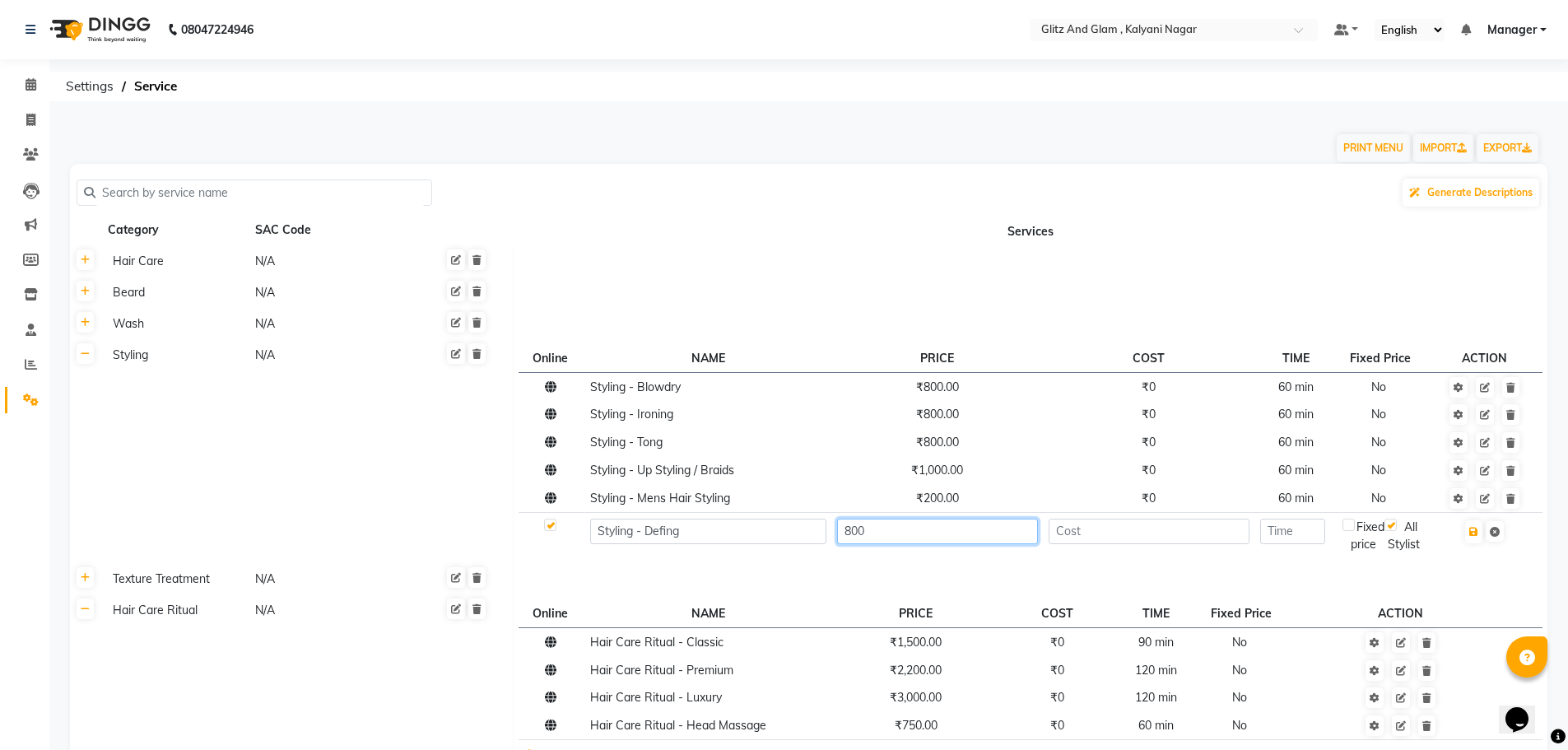
click at [891, 535] on input "800" at bounding box center [937, 531] width 201 height 26
type input "8"
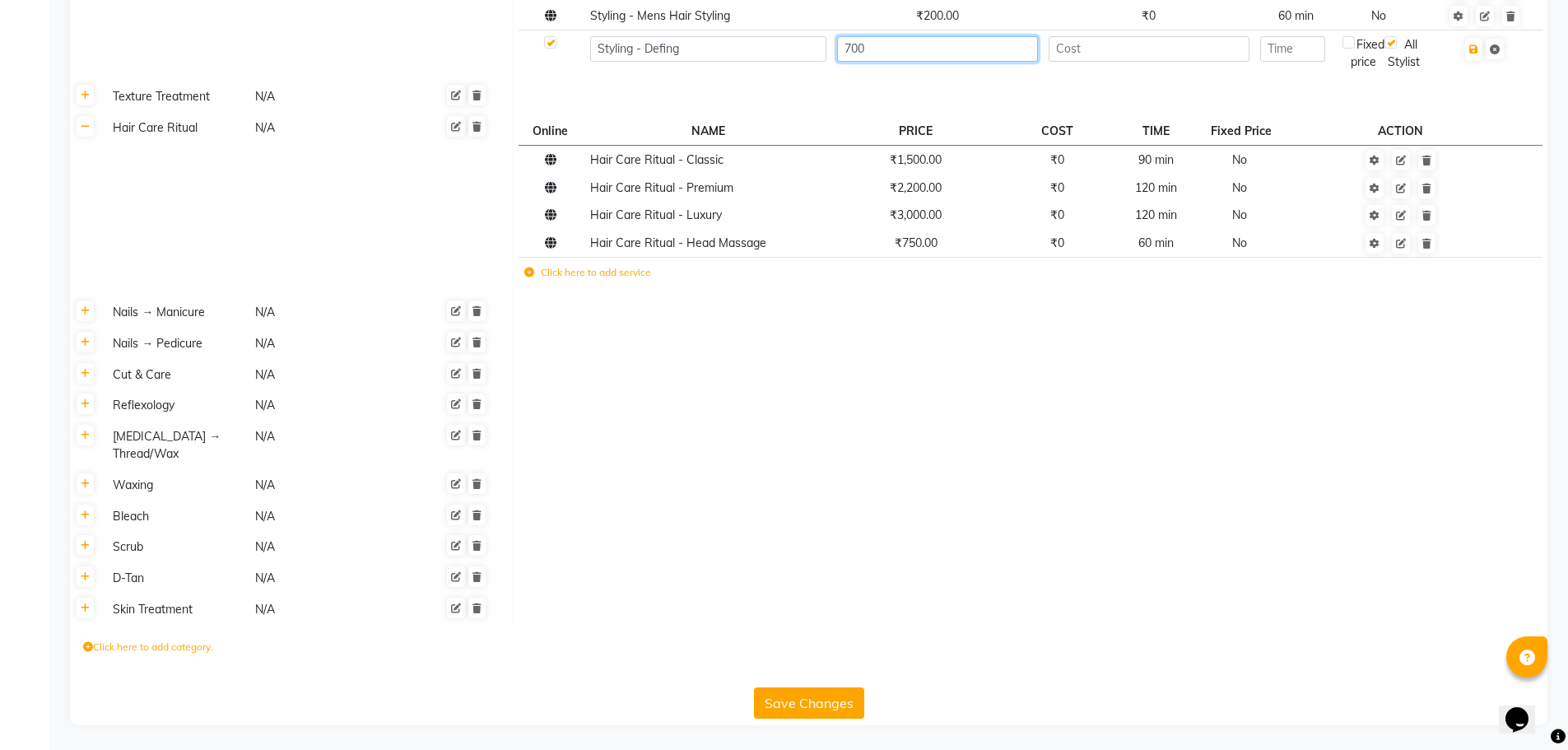
type input "700"
click at [789, 702] on button "Save Changes" at bounding box center [809, 702] width 110 height 31
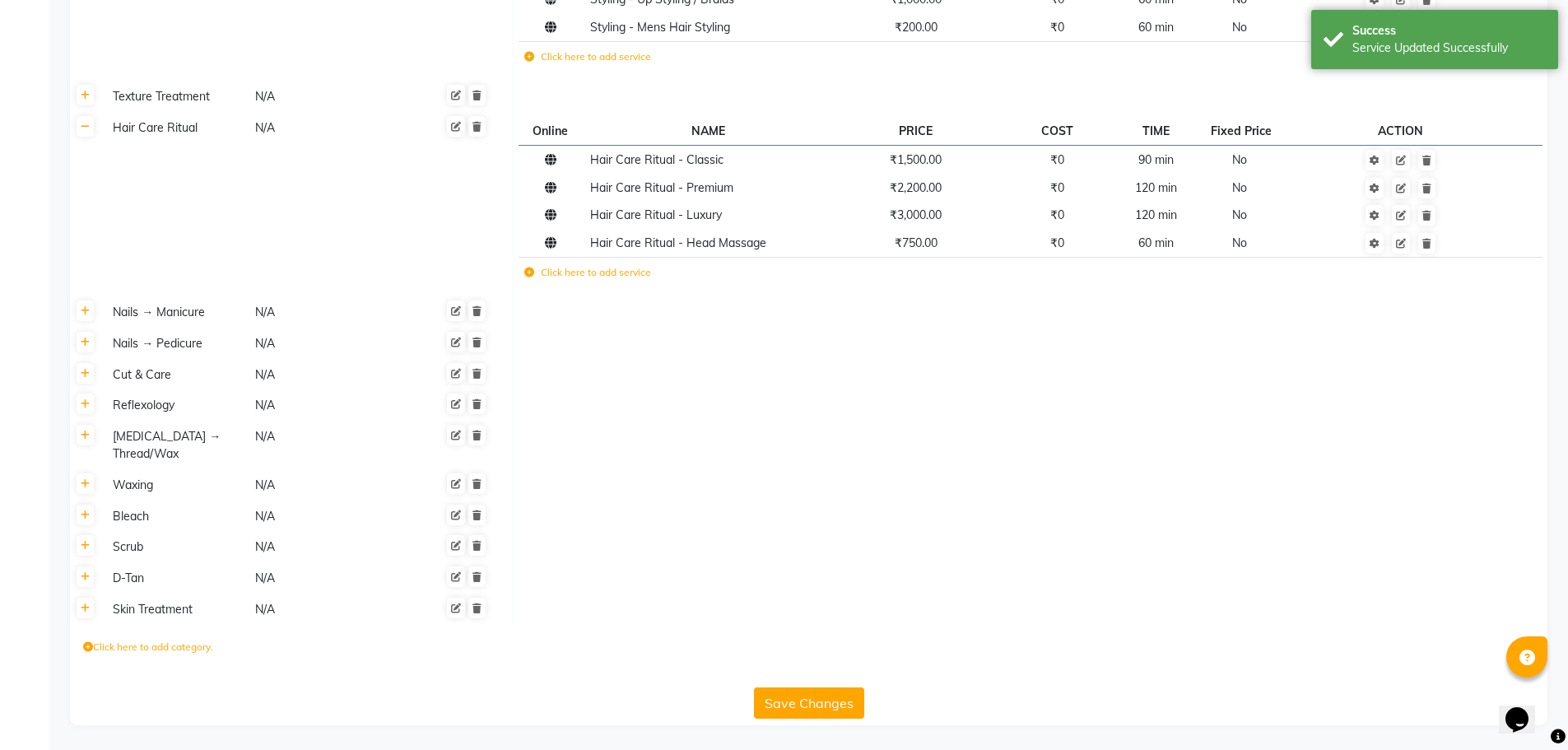
click at [789, 702] on button "Save Changes" at bounding box center [809, 702] width 110 height 31
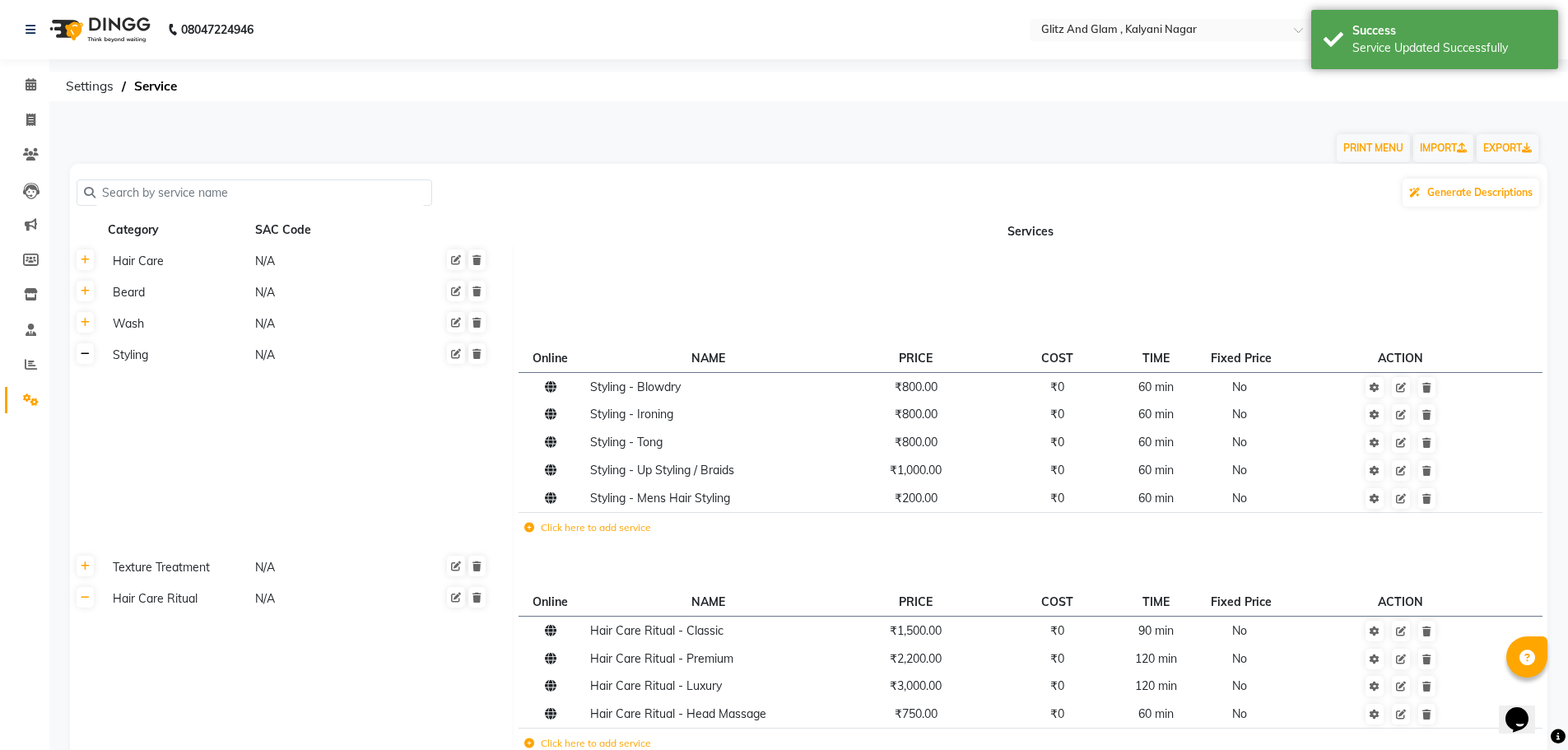
click at [89, 353] on link at bounding box center [85, 354] width 17 height 21
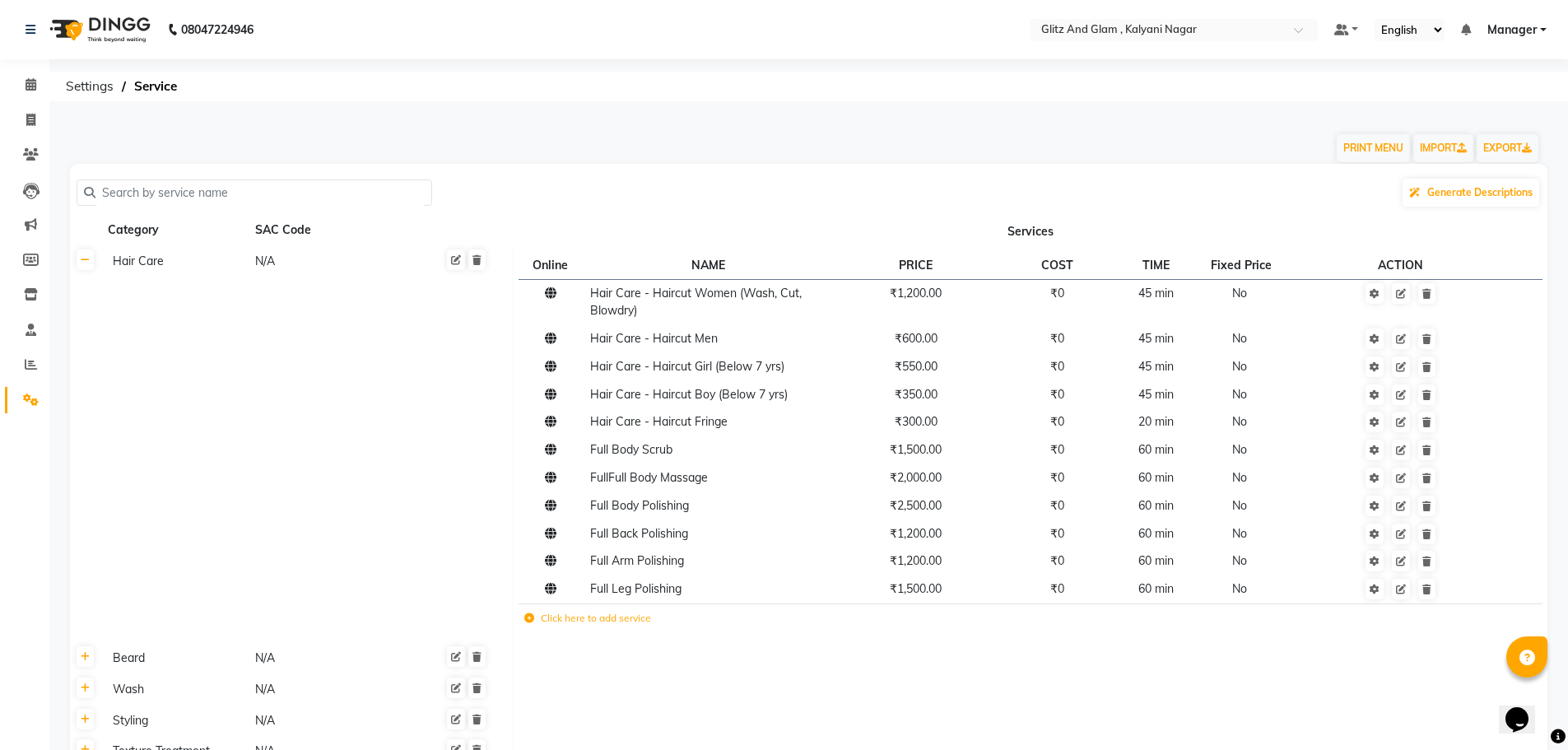
scroll to position [502, 0]
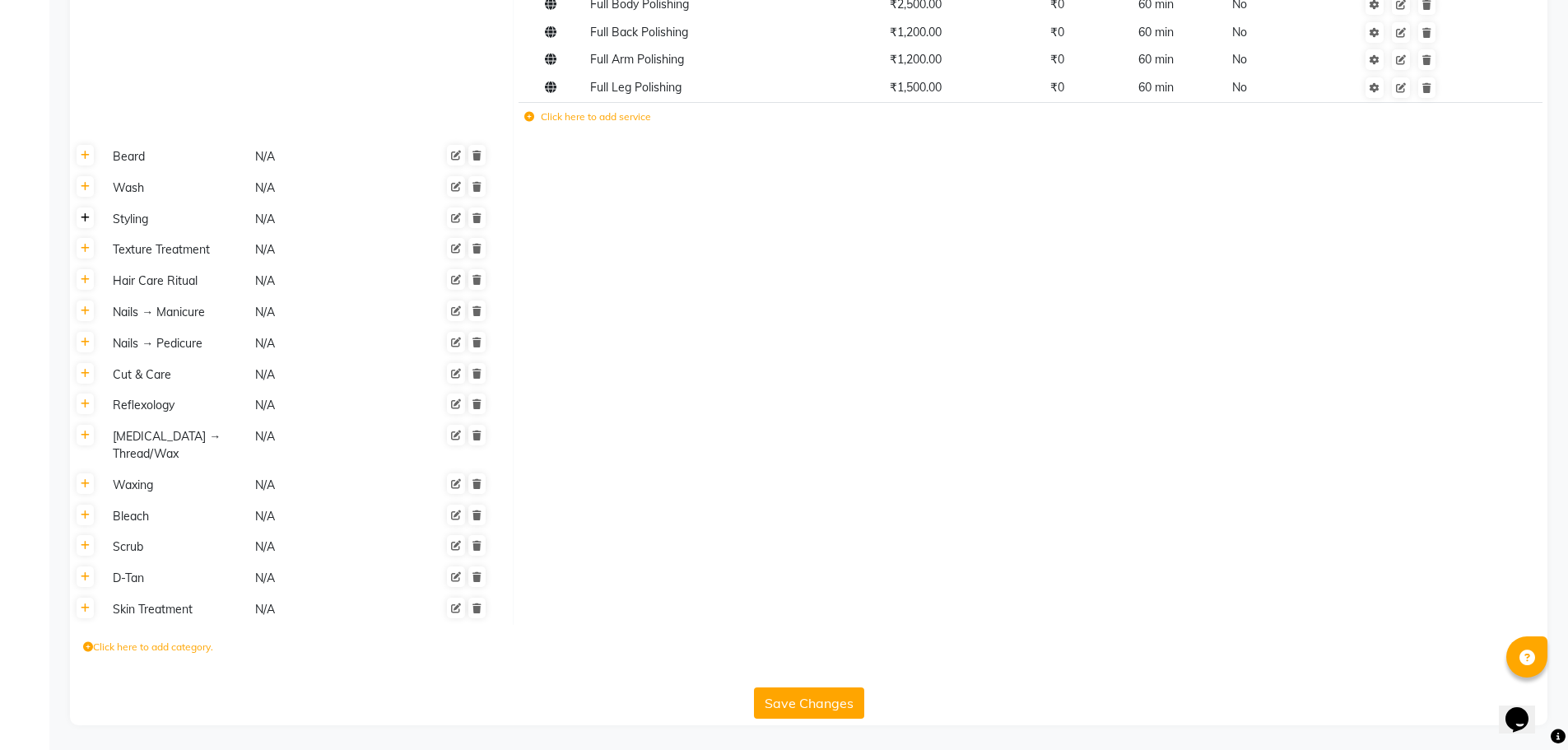
click at [82, 217] on icon at bounding box center [86, 218] width 10 height 10
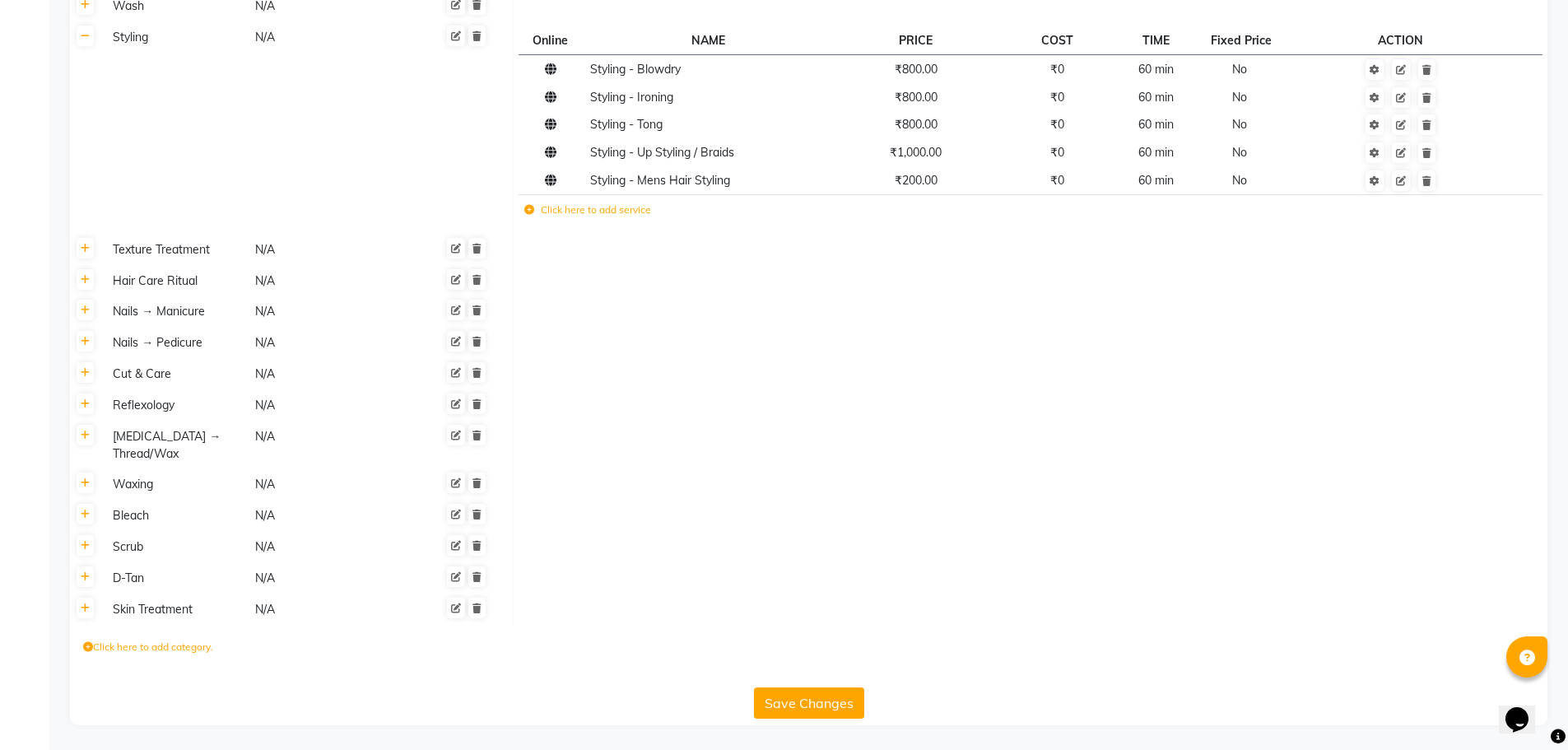
scroll to position [0, 0]
